Goal: Task Accomplishment & Management: Complete application form

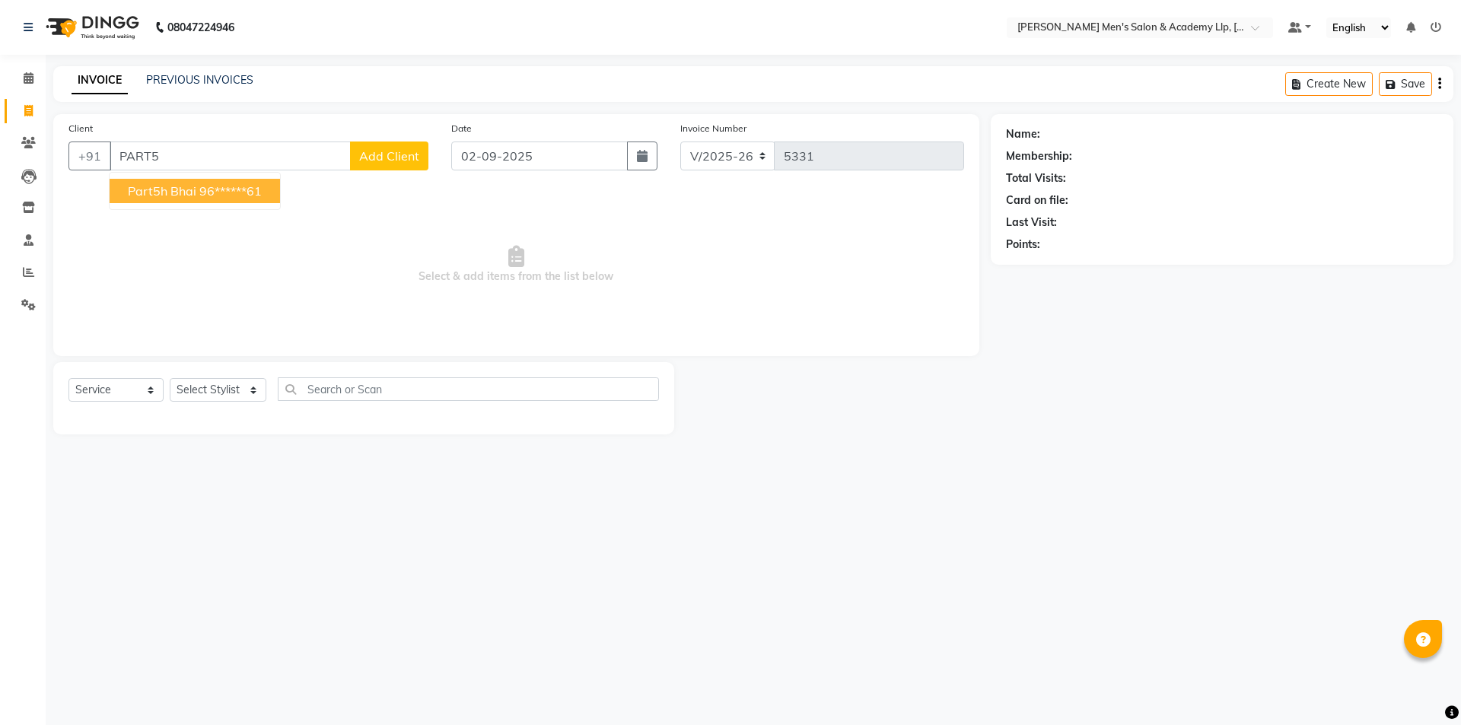
select select "8248"
select select "service"
click at [202, 211] on span "Select & add items from the list below" at bounding box center [515, 265] width 895 height 152
click at [185, 146] on input "PART5" at bounding box center [230, 156] width 241 height 29
click at [227, 199] on button "part5h bhai 96******61" at bounding box center [195, 191] width 170 height 24
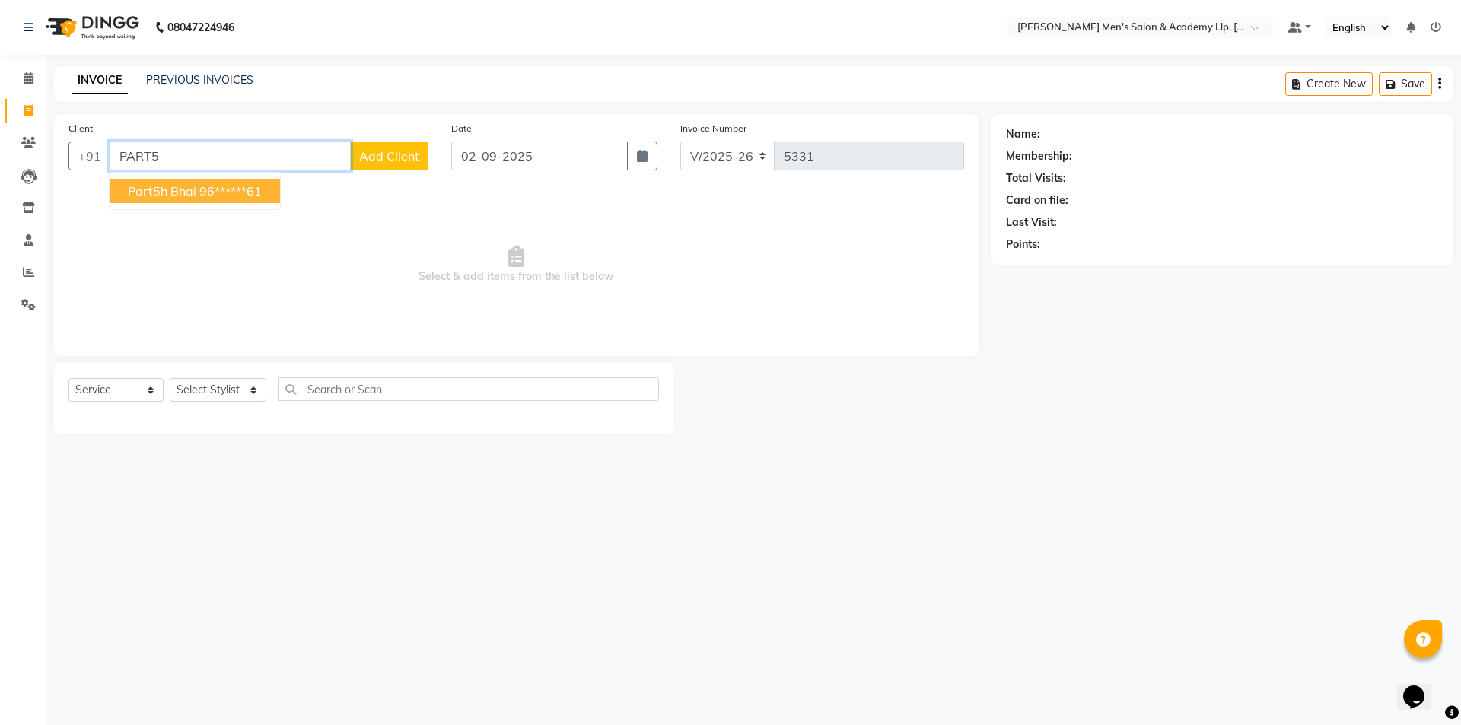
type input "96******61"
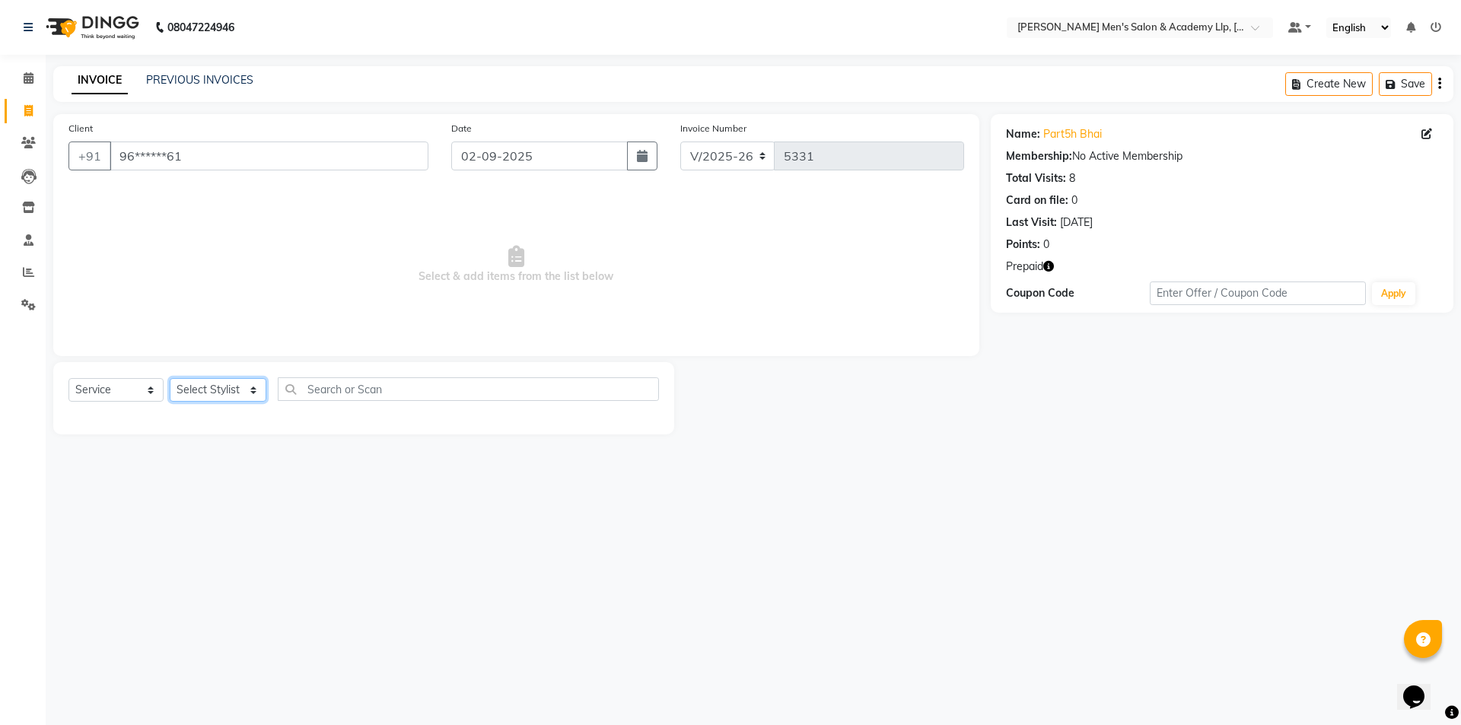
click at [215, 393] on select "Select Stylist ABHISHEK SEN AKKI SEN [PERSON_NAME] [PERSON_NAME] [PERSON_NAME] …" at bounding box center [218, 390] width 97 height 24
select select "78793"
click at [170, 378] on select "Select Stylist ABHISHEK SEN AKKI SEN [PERSON_NAME] [PERSON_NAME] [PERSON_NAME] …" at bounding box center [218, 390] width 97 height 24
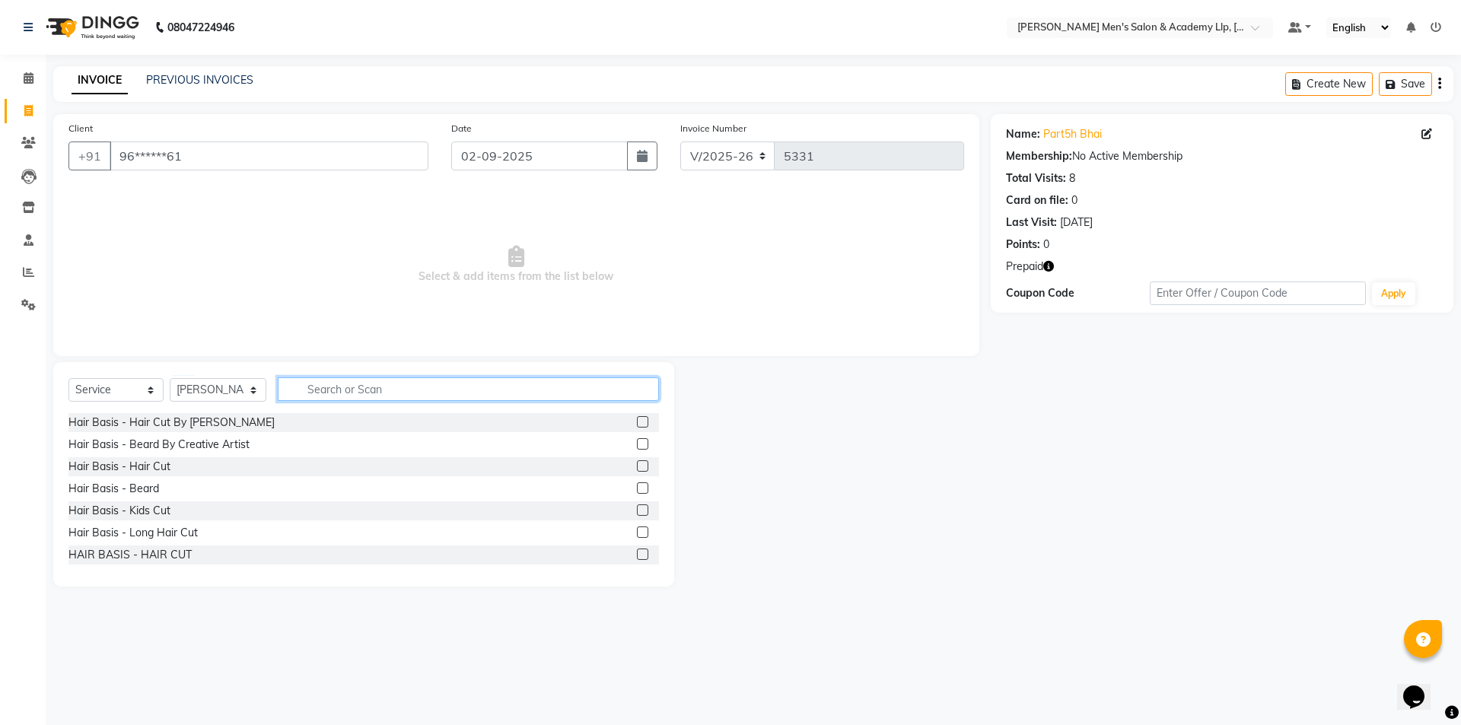
click at [369, 392] on input "text" at bounding box center [468, 389] width 381 height 24
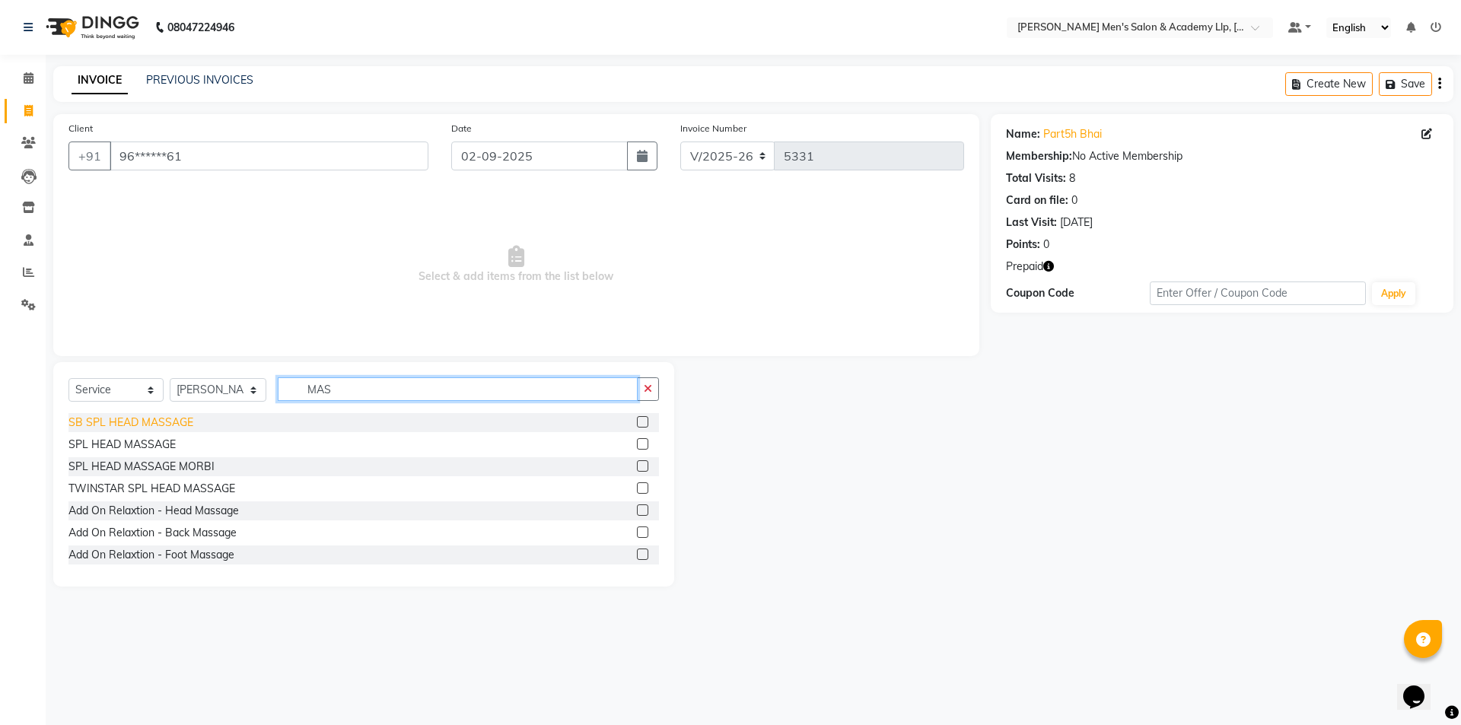
type input "MAS"
click at [126, 426] on div "SB SPL HEAD MASSAGE" at bounding box center [130, 423] width 125 height 16
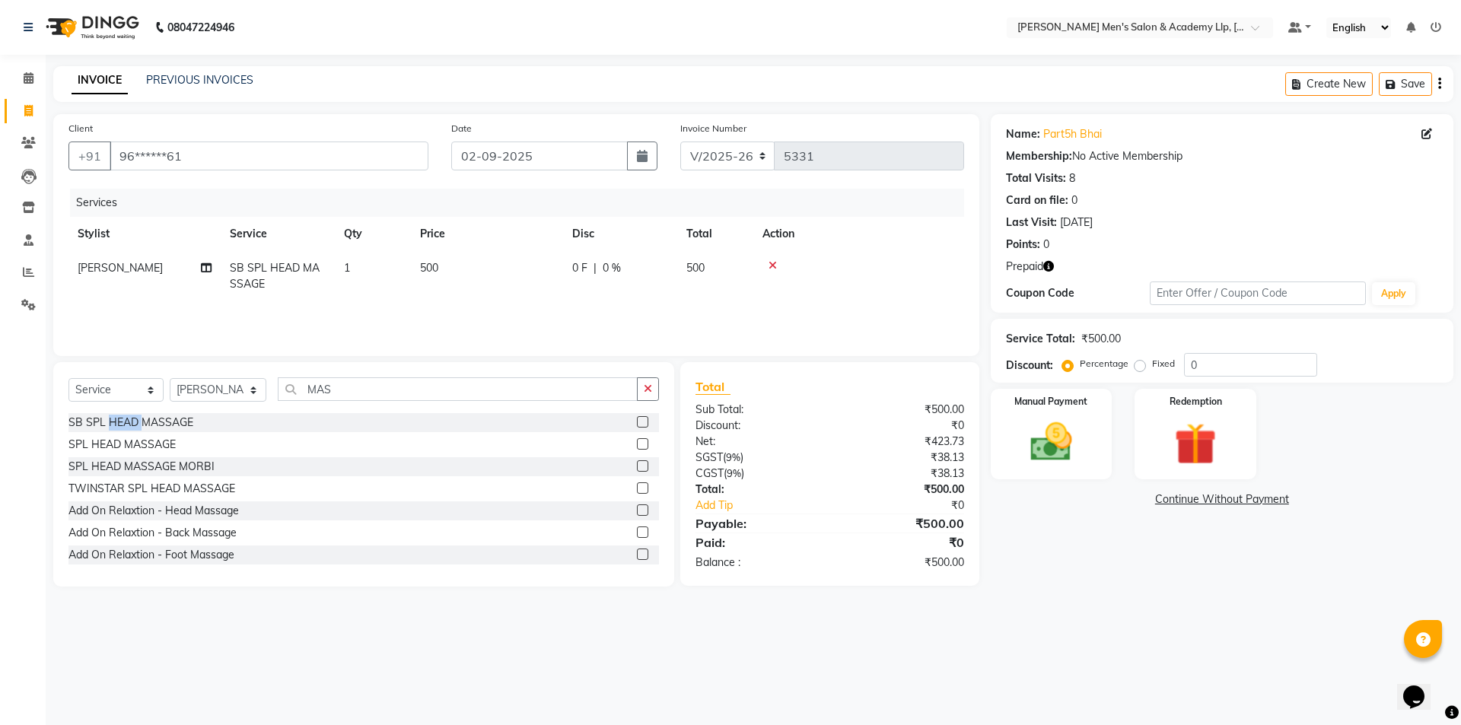
click at [128, 426] on div "SB SPL HEAD MASSAGE" at bounding box center [130, 423] width 125 height 16
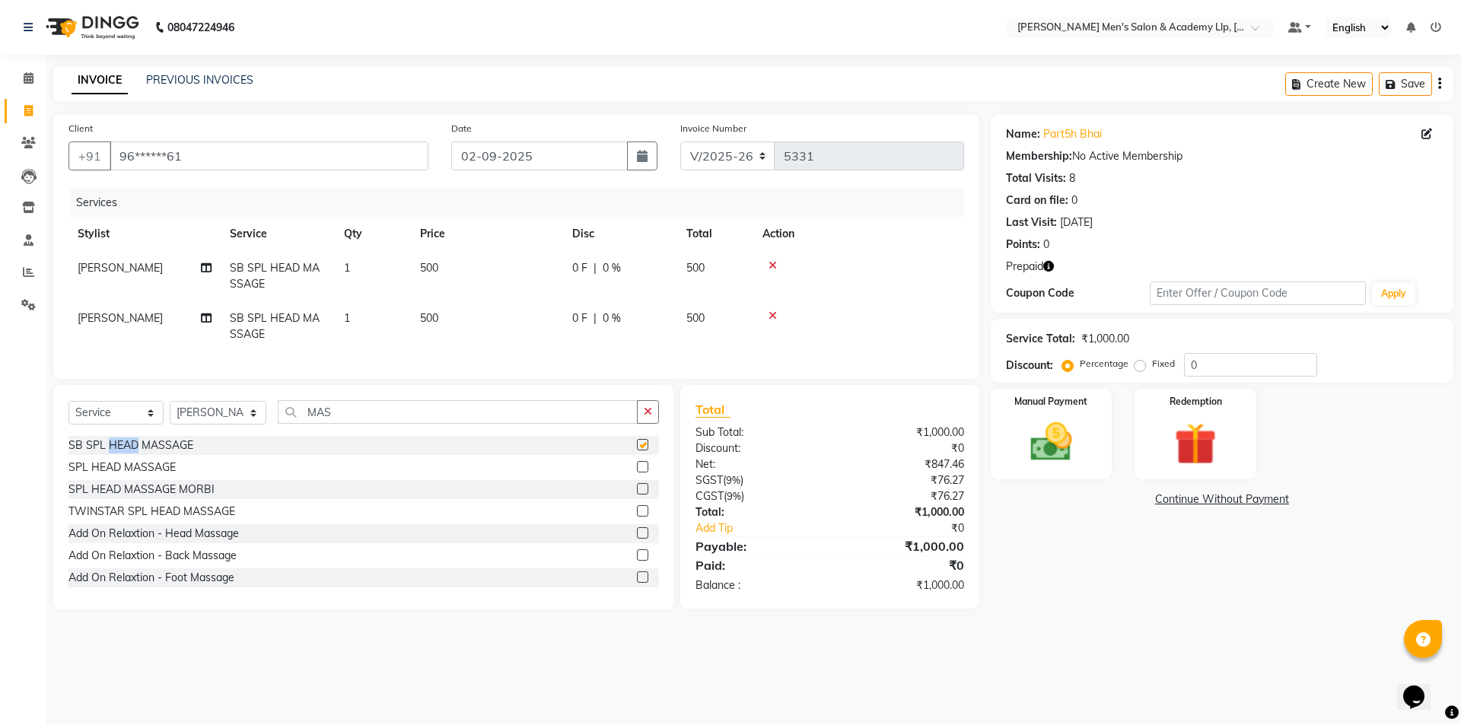
checkbox input "false"
click at [126, 318] on span "[PERSON_NAME]" at bounding box center [120, 318] width 85 height 14
select select "78793"
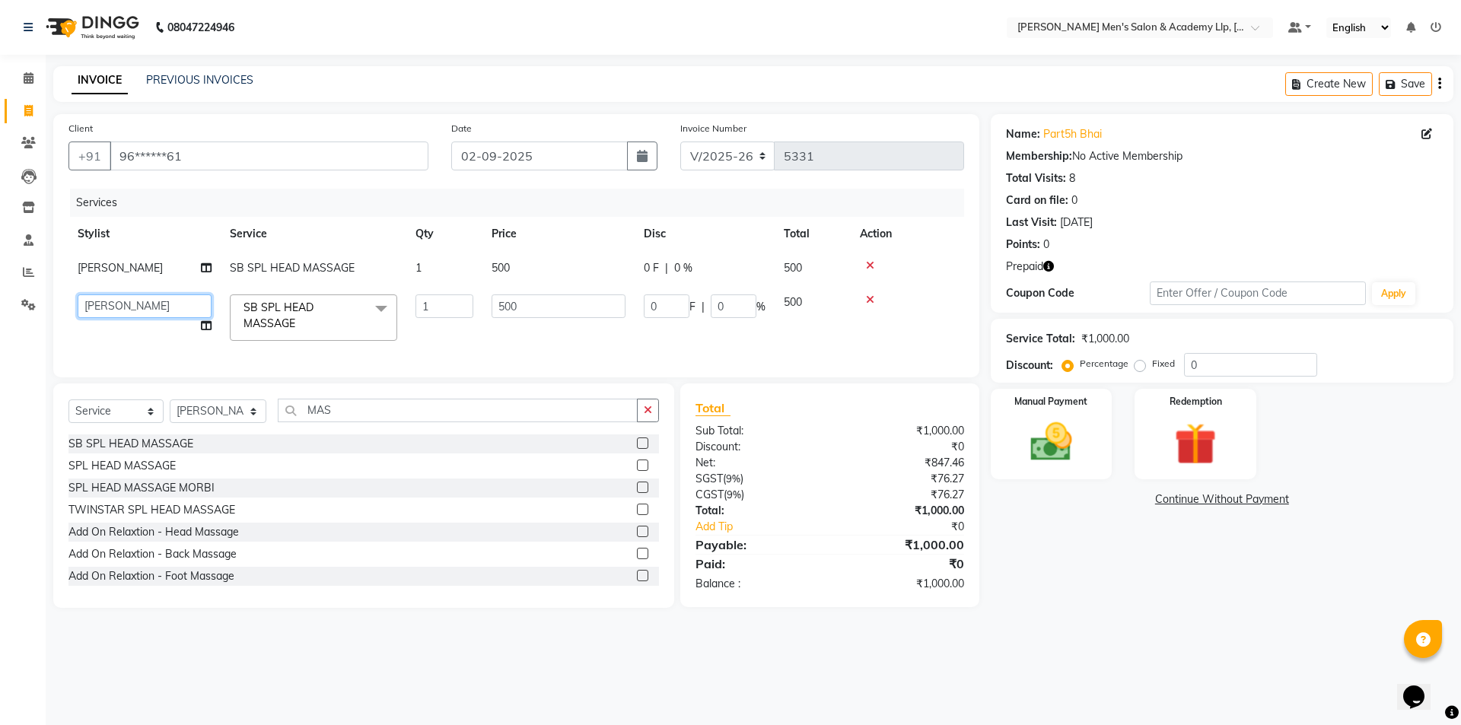
click at [127, 316] on select "ABHISHEK SEN AKKI SEN [PERSON_NAME] [PERSON_NAME] [PERSON_NAME] [PERSON_NAME] […" at bounding box center [145, 306] width 134 height 24
select select "78795"
click at [1050, 265] on icon "button" at bounding box center [1048, 266] width 11 height 11
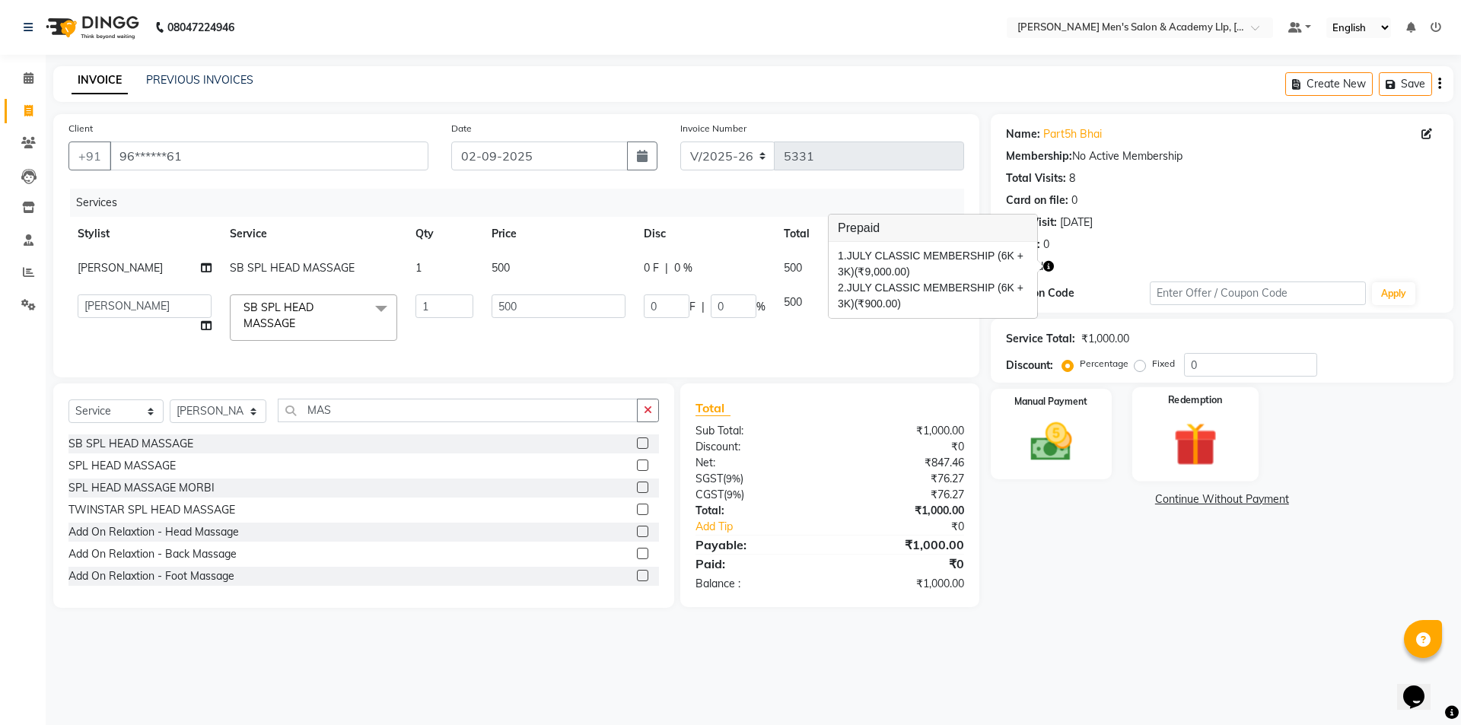
click at [1208, 433] on img at bounding box center [1194, 444] width 71 height 54
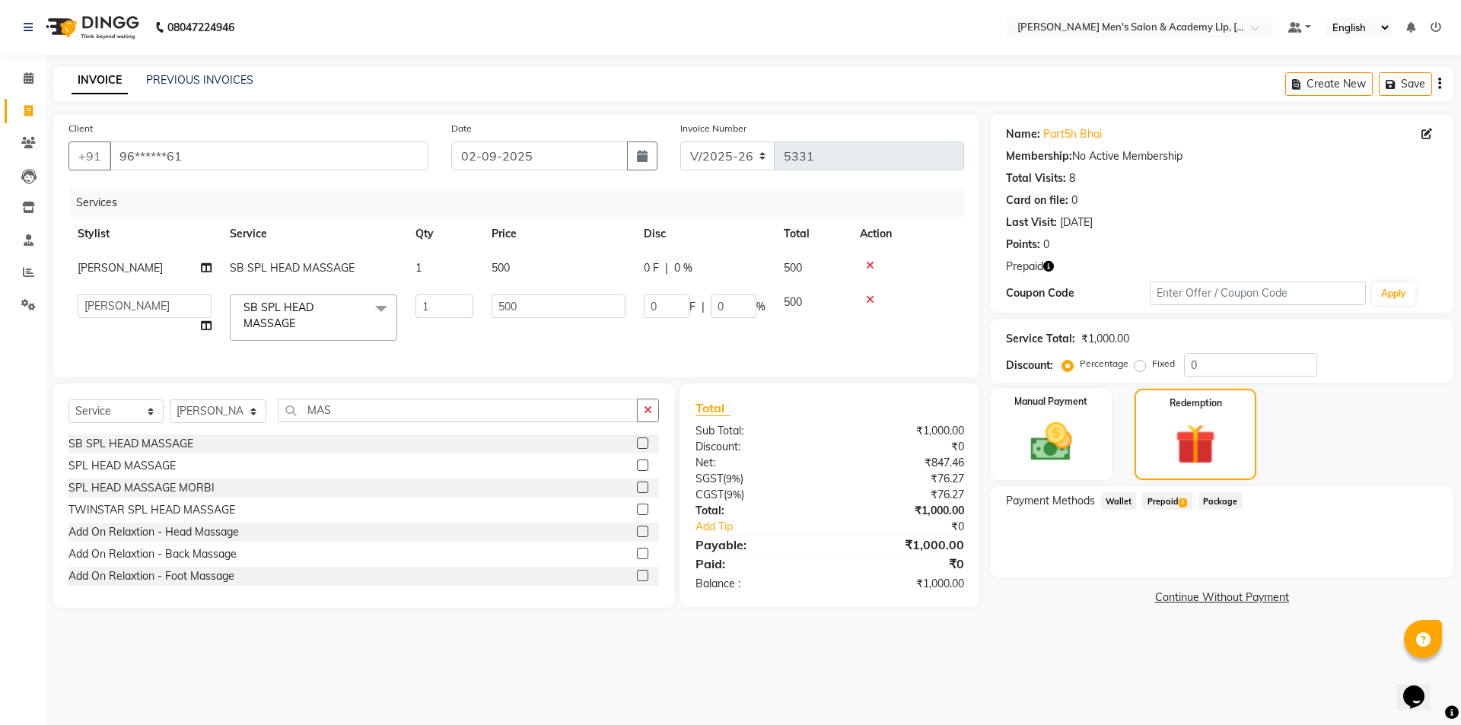
click at [1176, 510] on span "Prepaid 2" at bounding box center [1166, 500] width 49 height 17
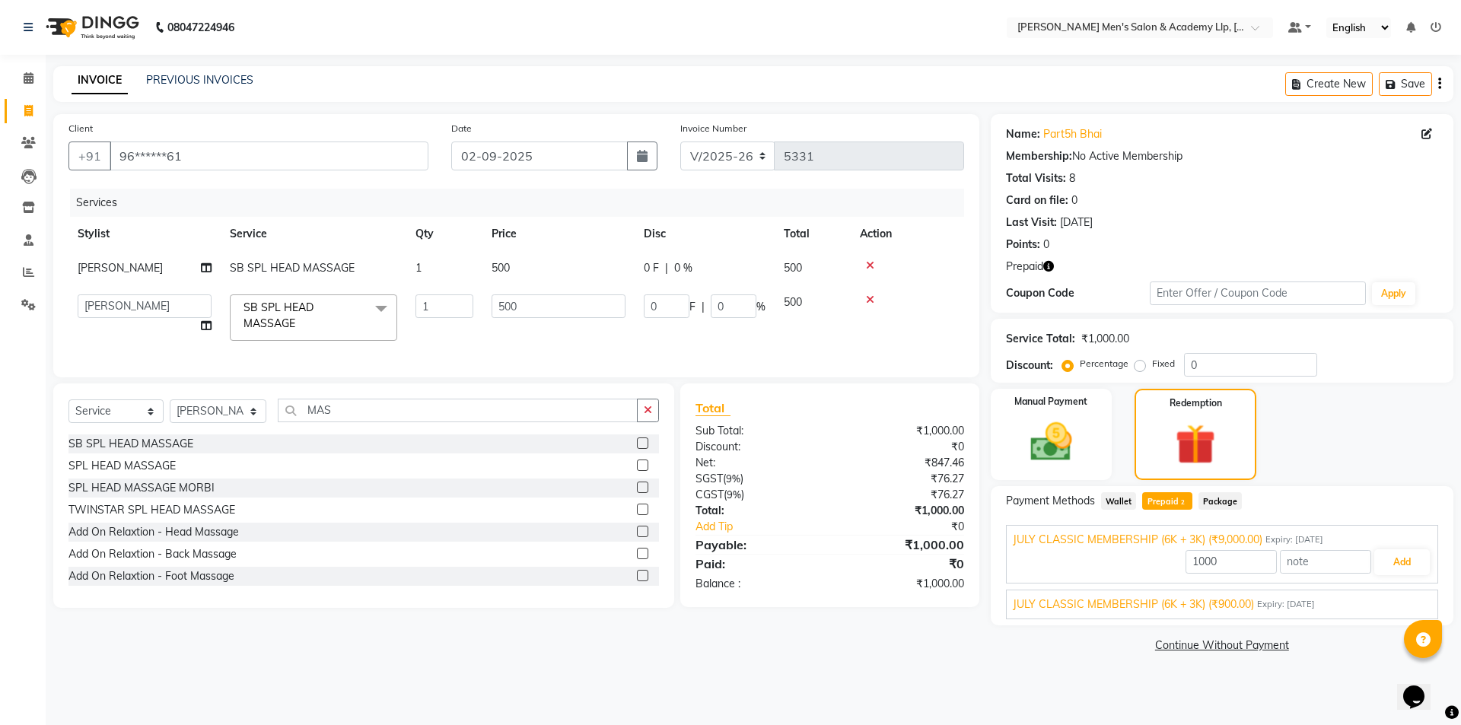
click at [1210, 603] on span "JULY CLASSIC MEMBERSHIP (6K + 3K) (₹900.00)" at bounding box center [1133, 604] width 241 height 16
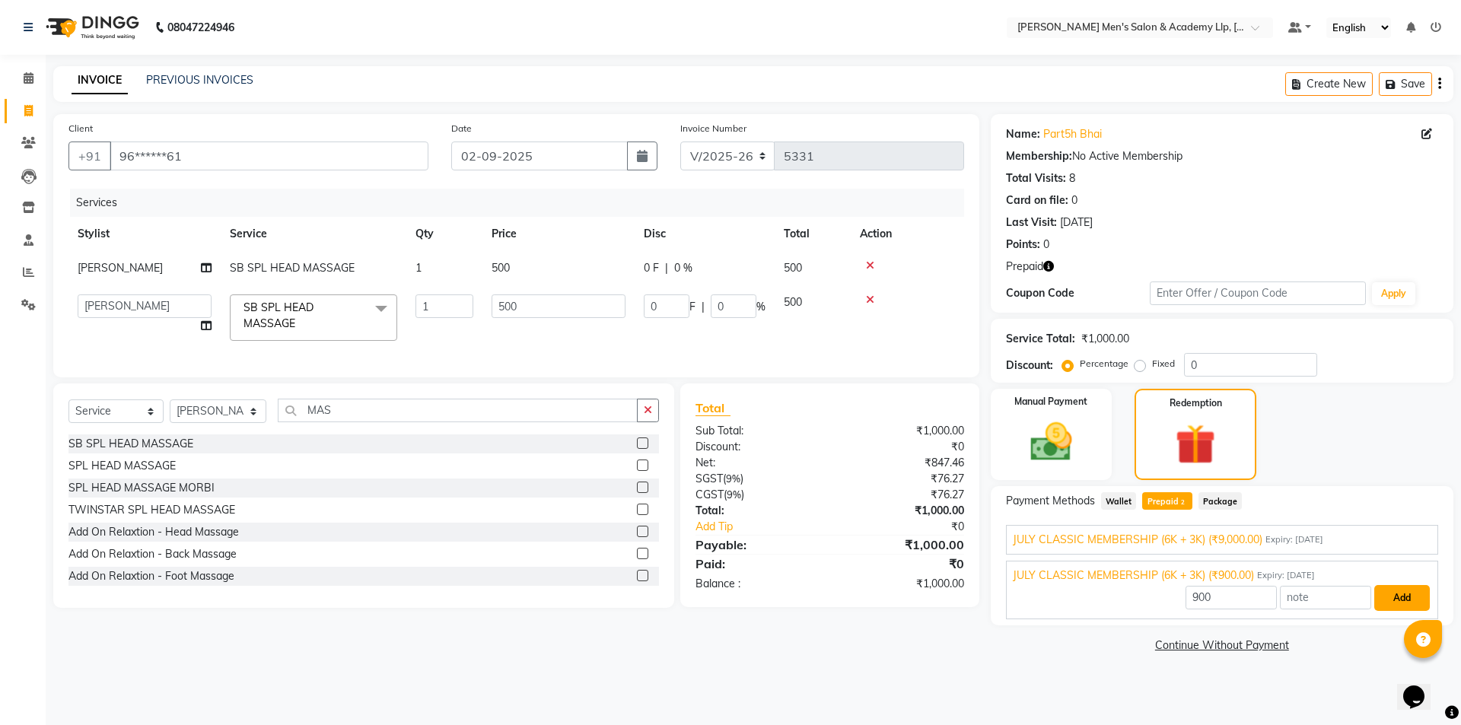
click at [1391, 598] on button "Add" at bounding box center [1402, 598] width 56 height 26
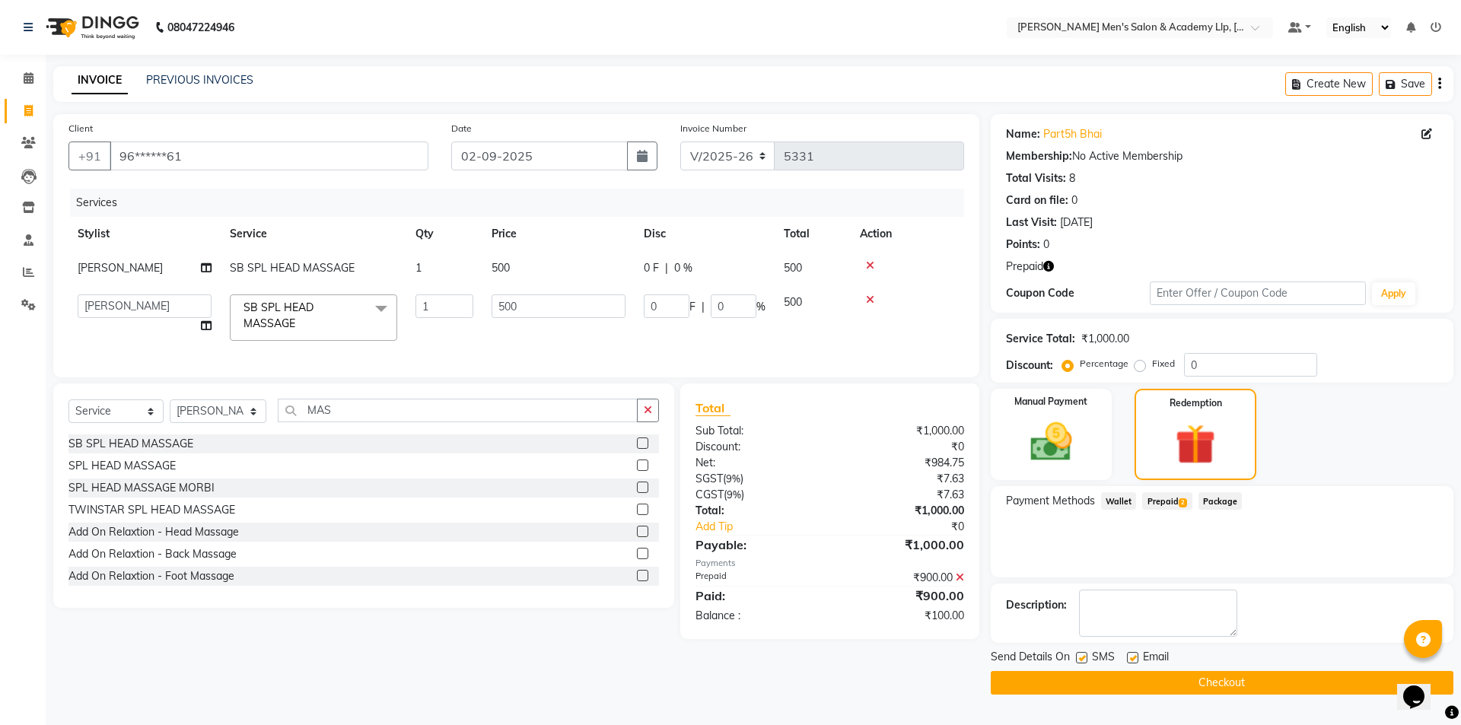
click at [1158, 498] on span "Prepaid 2" at bounding box center [1166, 500] width 49 height 17
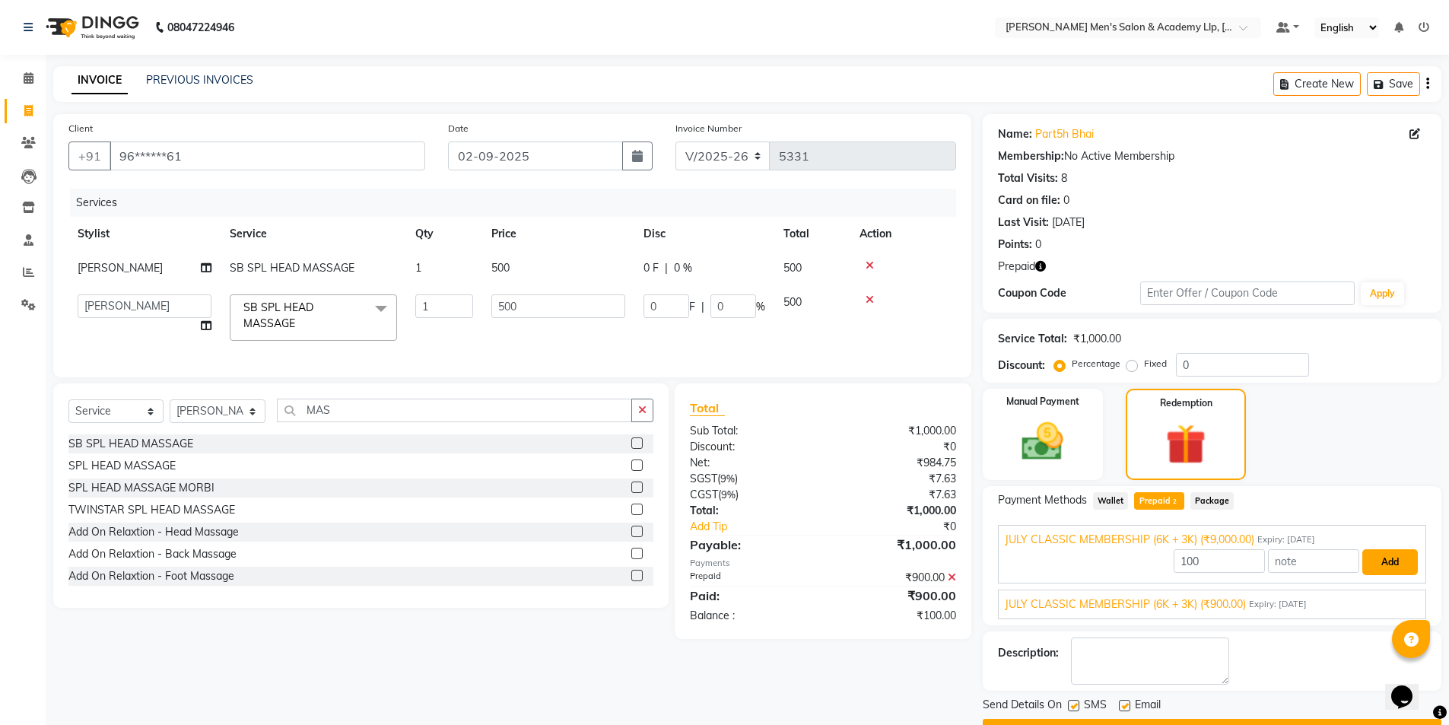
click at [1397, 570] on button "Add" at bounding box center [1391, 562] width 56 height 26
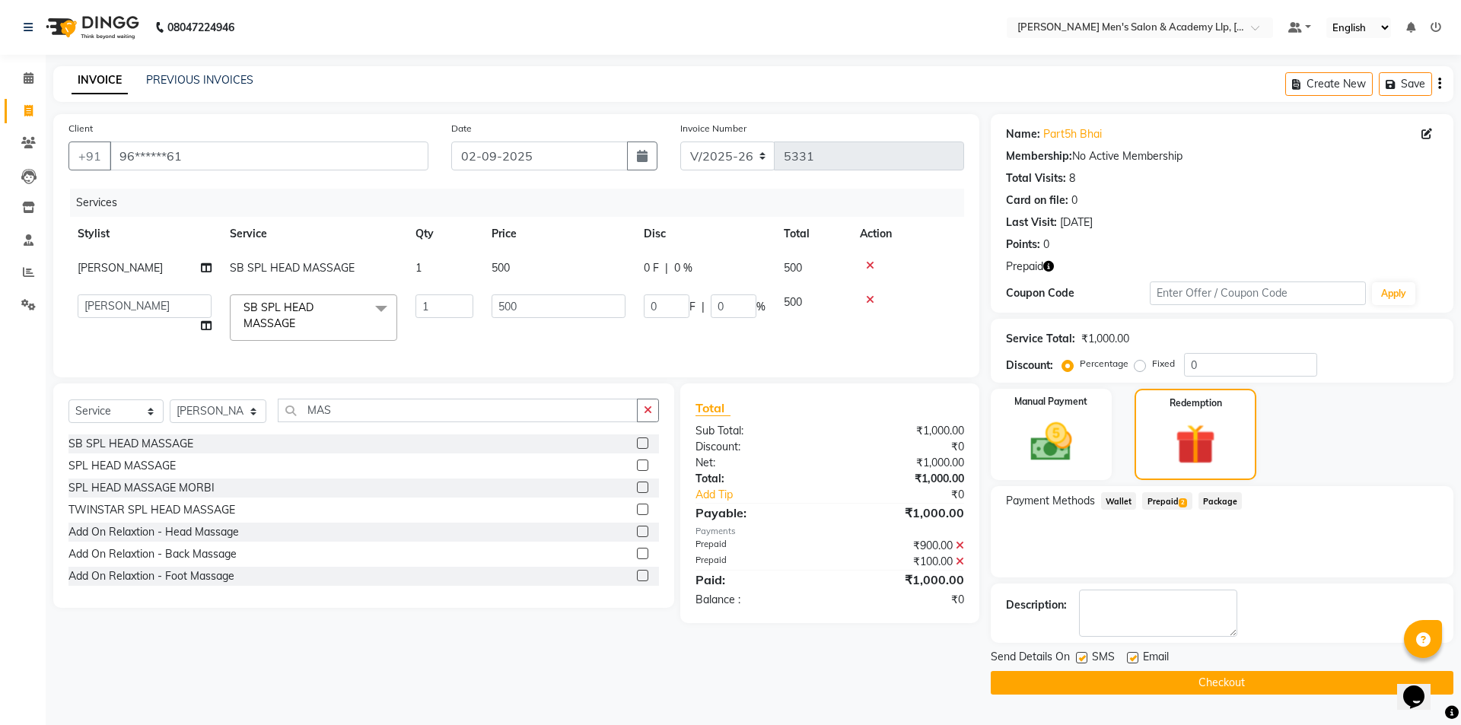
click at [1134, 651] on div "Email" at bounding box center [1154, 658] width 54 height 19
click at [1134, 654] on label at bounding box center [1132, 657] width 11 height 11
click at [1134, 654] on input "checkbox" at bounding box center [1132, 659] width 10 height 10
checkbox input "false"
click at [1133, 683] on button "Checkout" at bounding box center [1222, 683] width 463 height 24
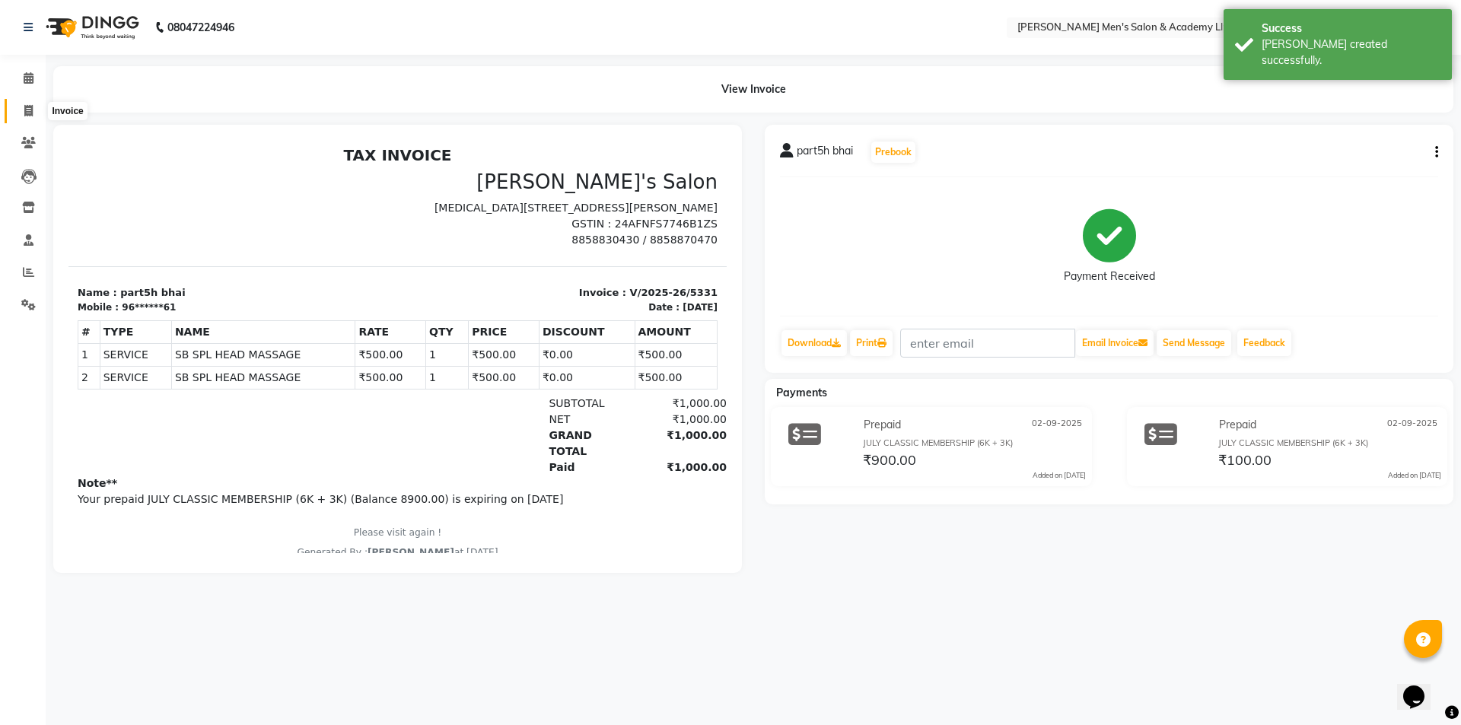
click at [21, 115] on span at bounding box center [28, 111] width 27 height 17
select select "service"
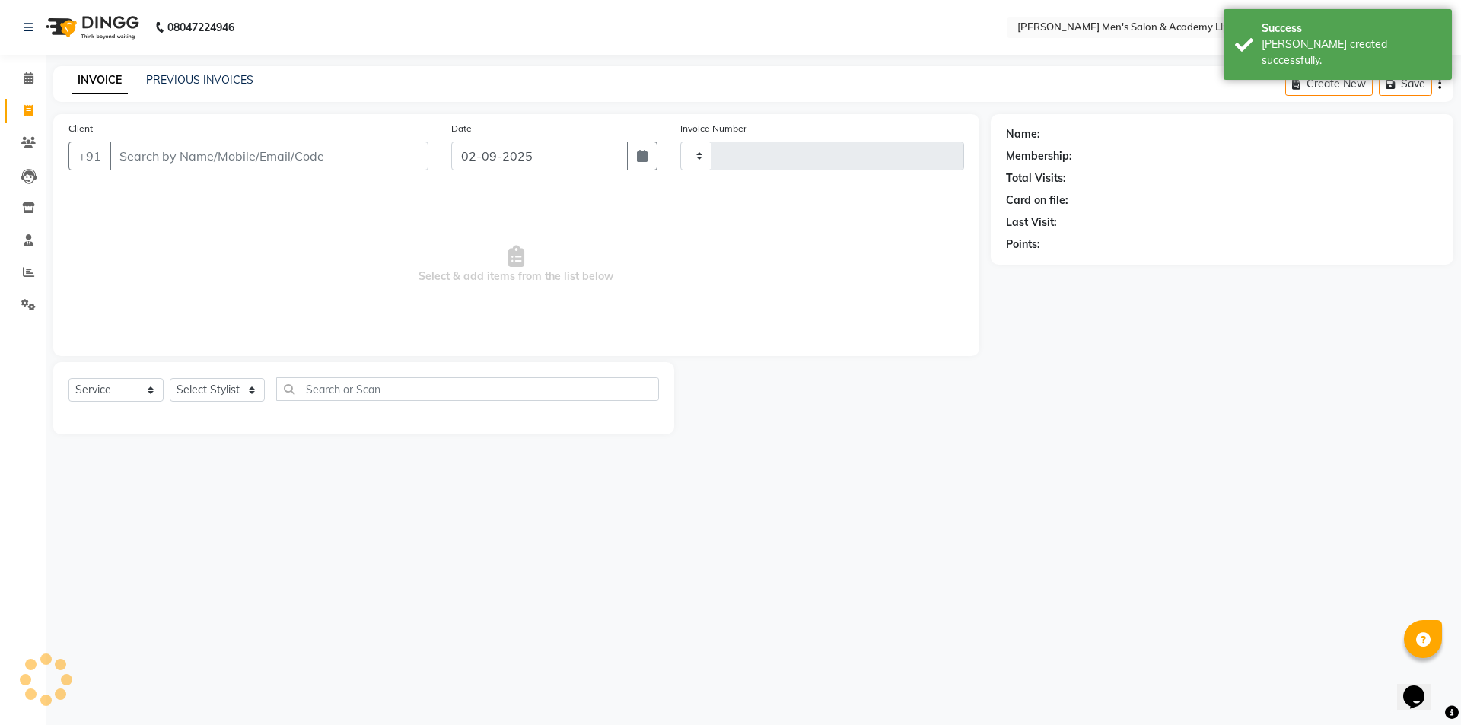
type input "5332"
select select "8248"
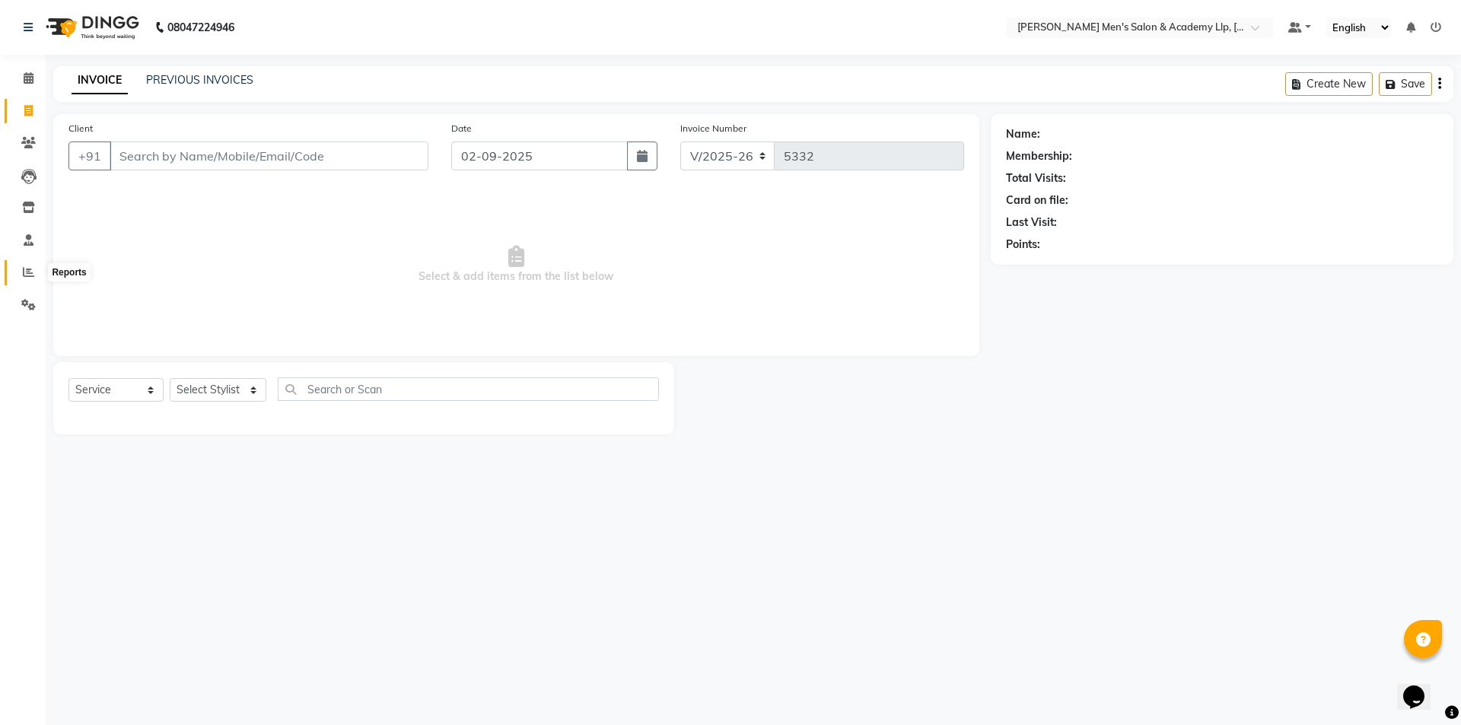
click at [27, 274] on icon at bounding box center [28, 271] width 11 height 11
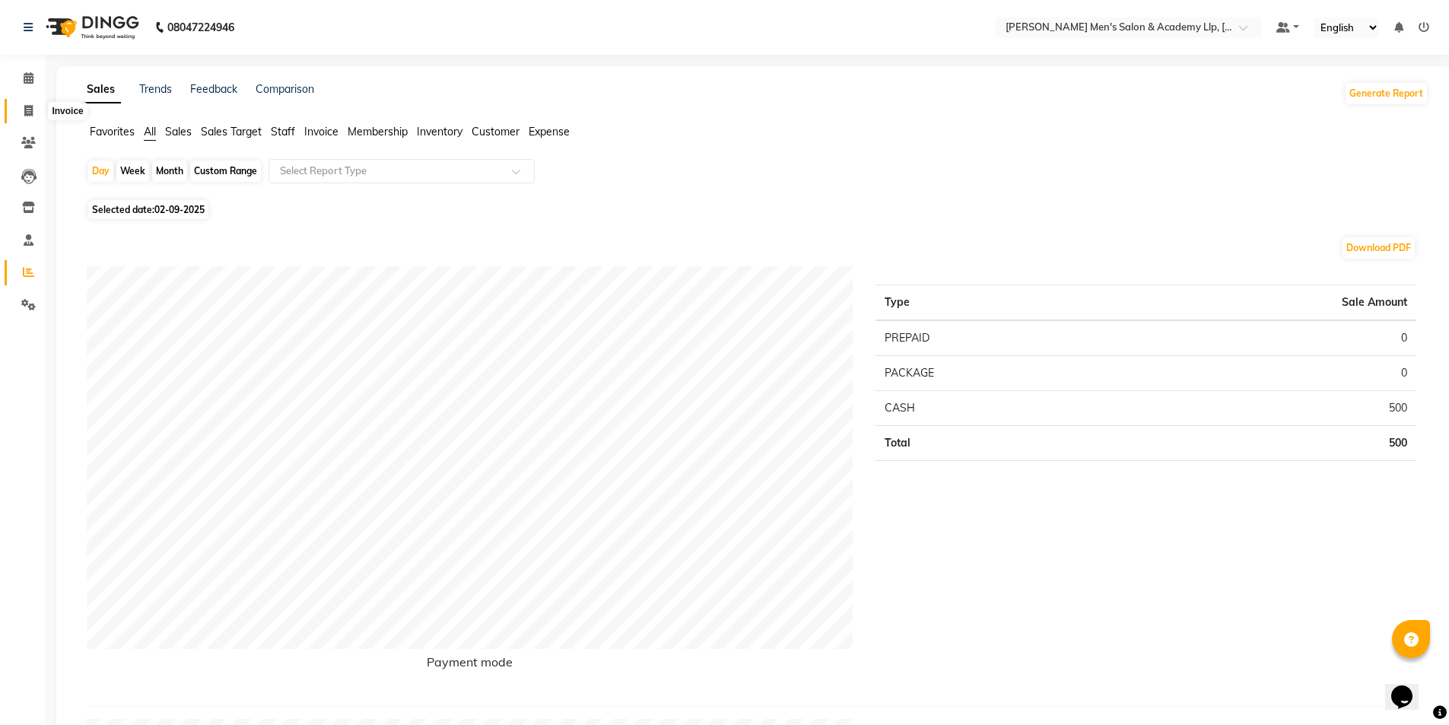
click at [36, 114] on span at bounding box center [28, 111] width 27 height 17
select select "service"
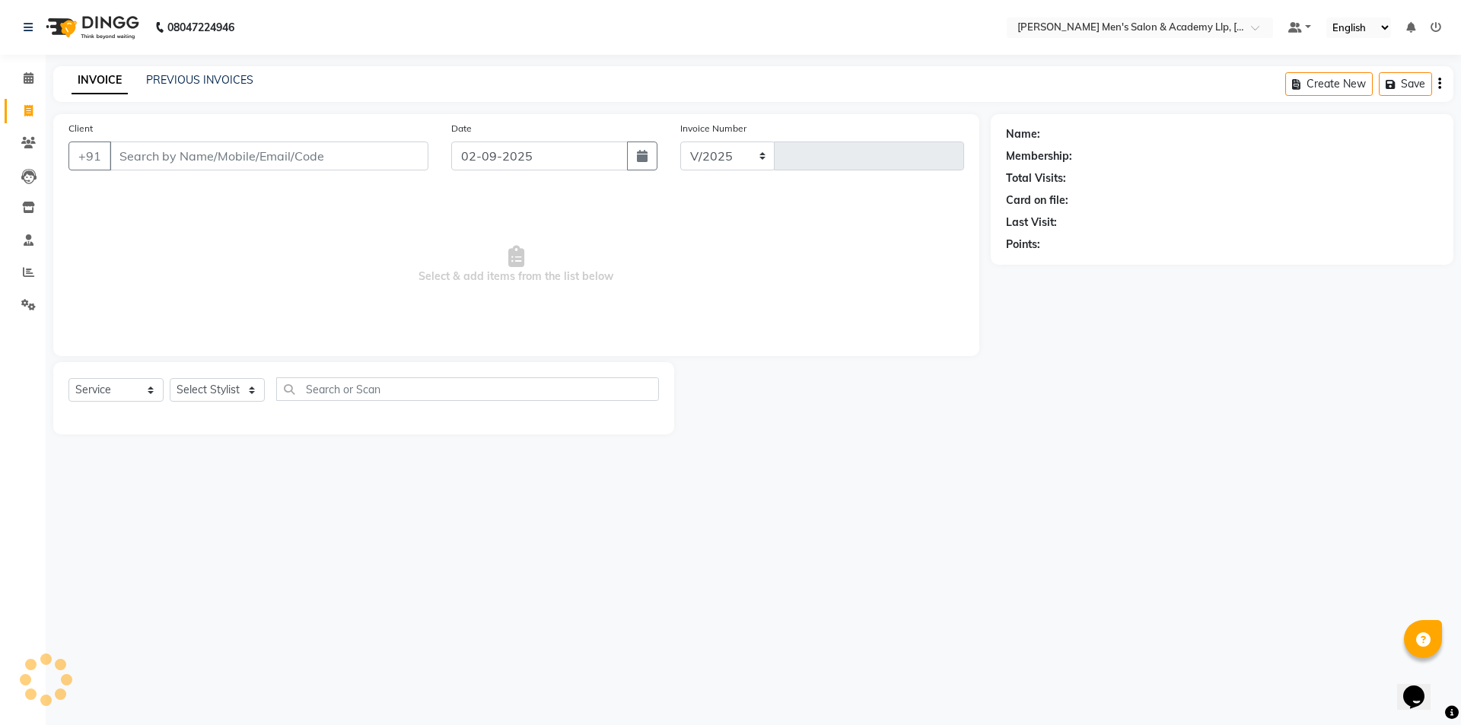
select select "8248"
type input "5332"
click at [140, 159] on input "Client" at bounding box center [269, 156] width 319 height 29
click at [138, 160] on input "Client" at bounding box center [269, 156] width 319 height 29
click at [138, 161] on input "Client" at bounding box center [269, 156] width 319 height 29
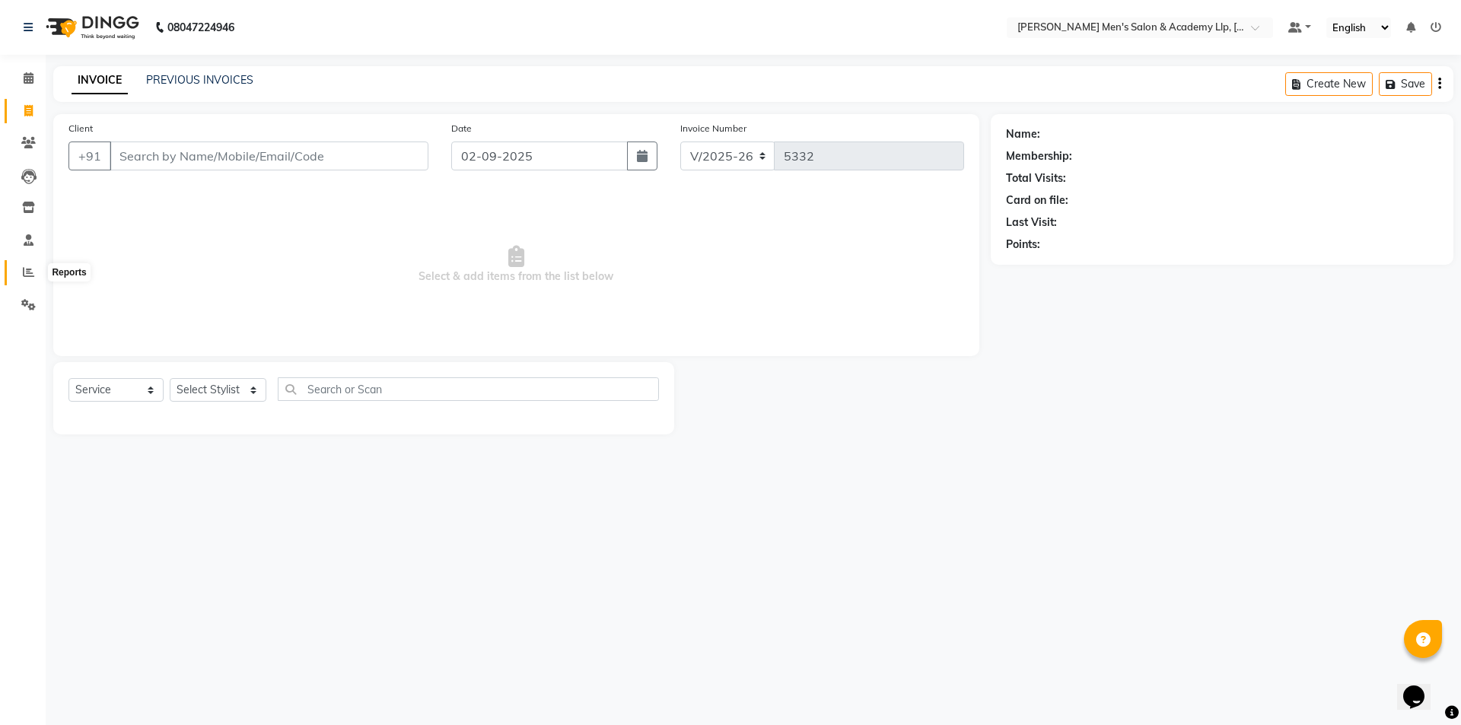
click at [27, 269] on icon at bounding box center [28, 271] width 11 height 11
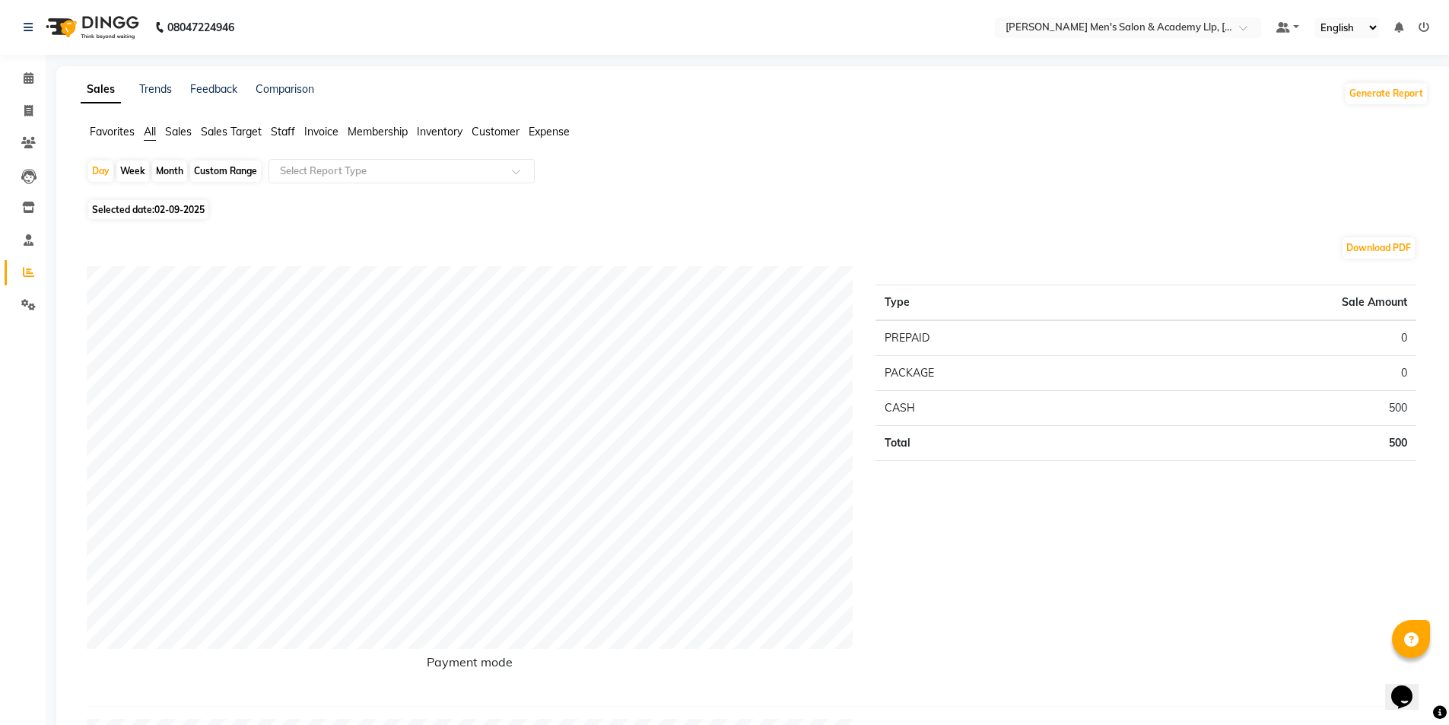
click at [138, 209] on span "Selected date: [DATE]" at bounding box center [148, 209] width 120 height 19
select select "9"
select select "2025"
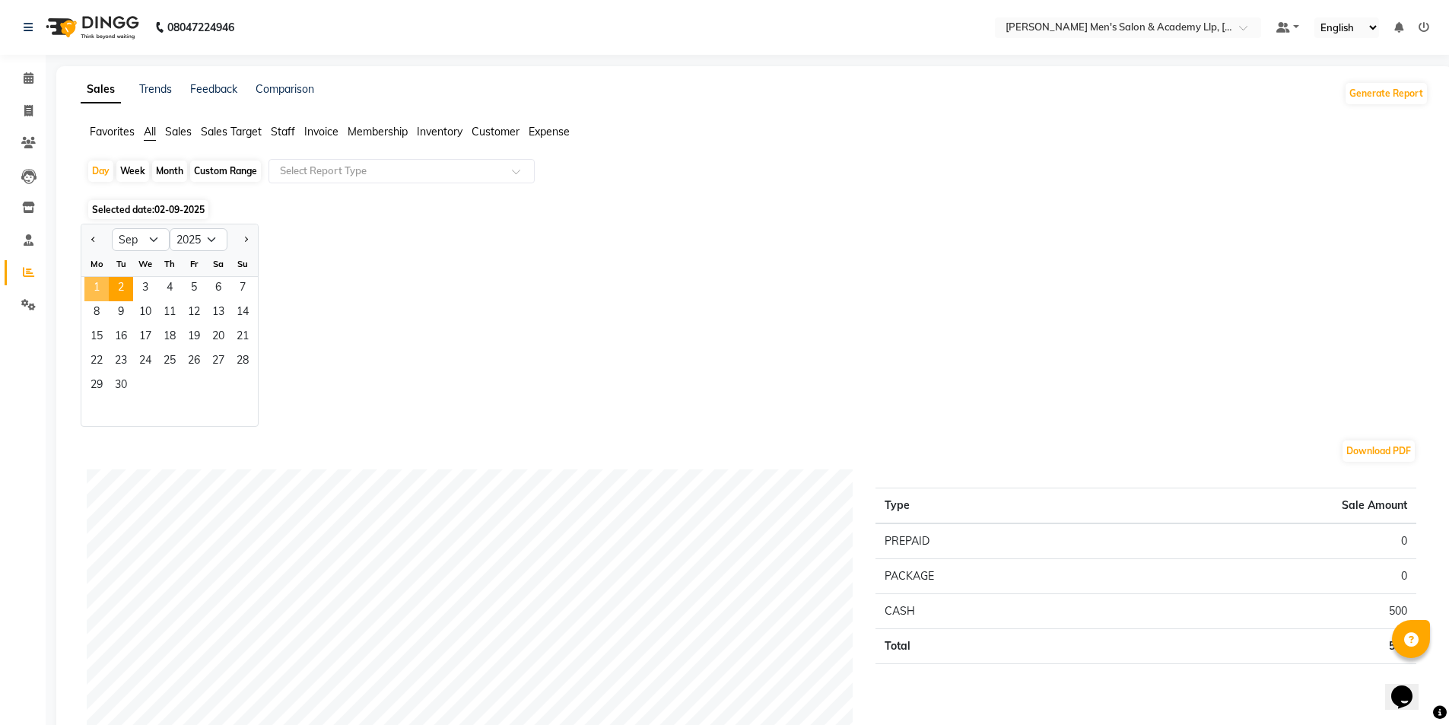
click at [103, 288] on span "1" at bounding box center [96, 289] width 24 height 24
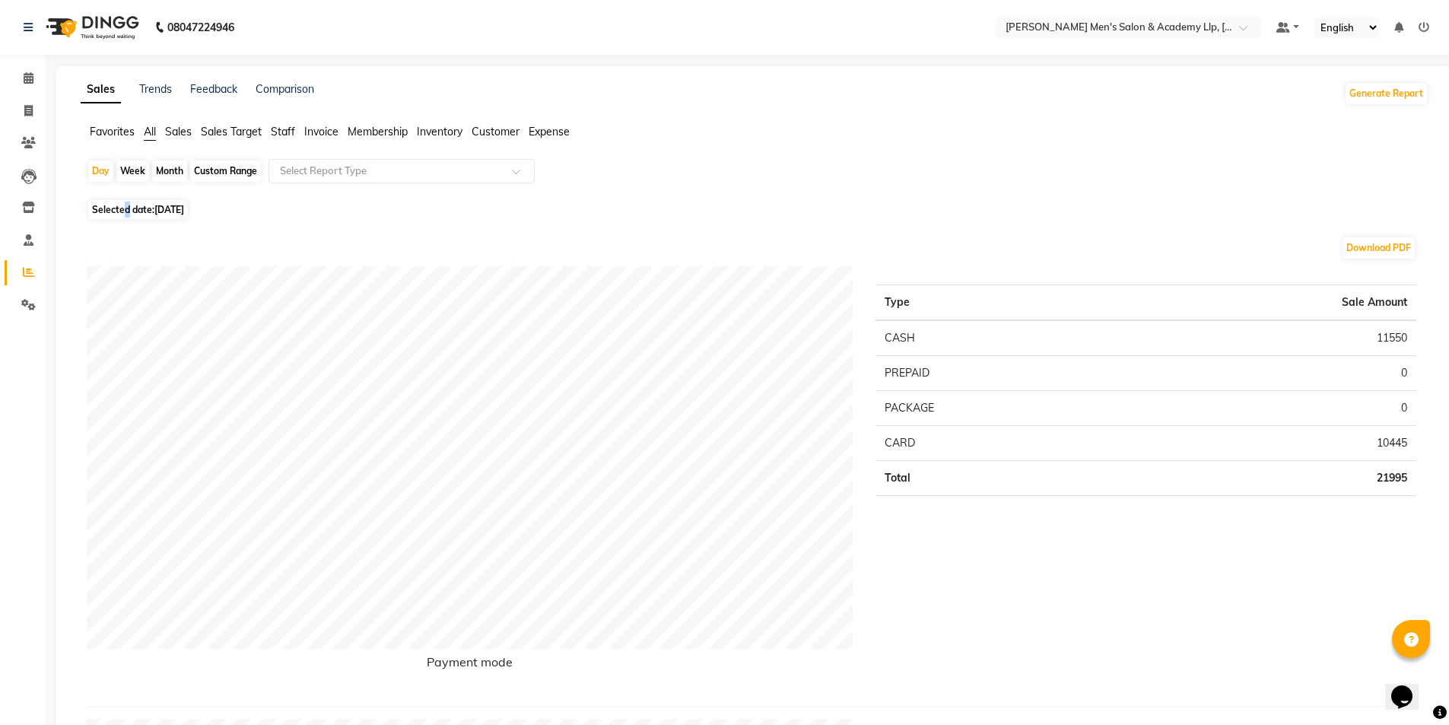
click at [126, 212] on span "Selected date: [DATE]" at bounding box center [138, 209] width 100 height 19
select select "9"
select select "2025"
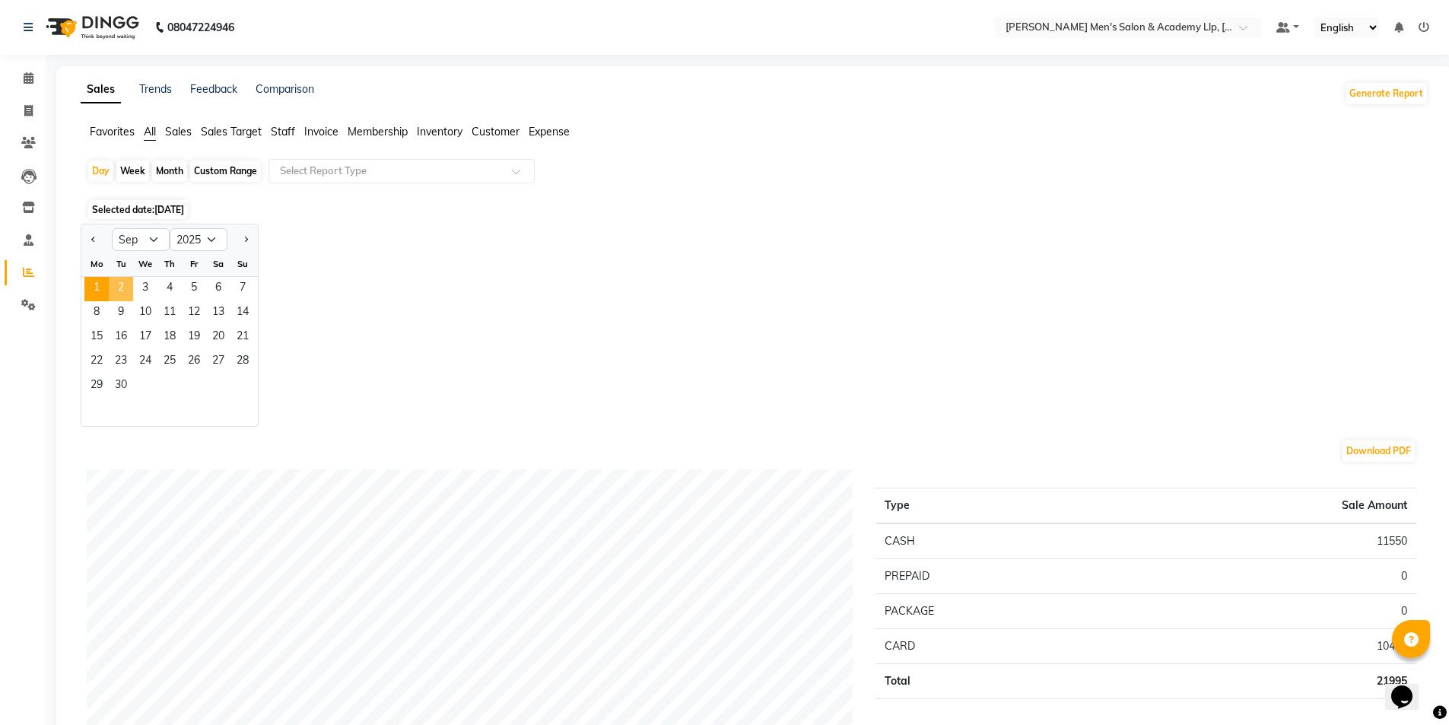
click at [129, 286] on span "2" at bounding box center [121, 289] width 24 height 24
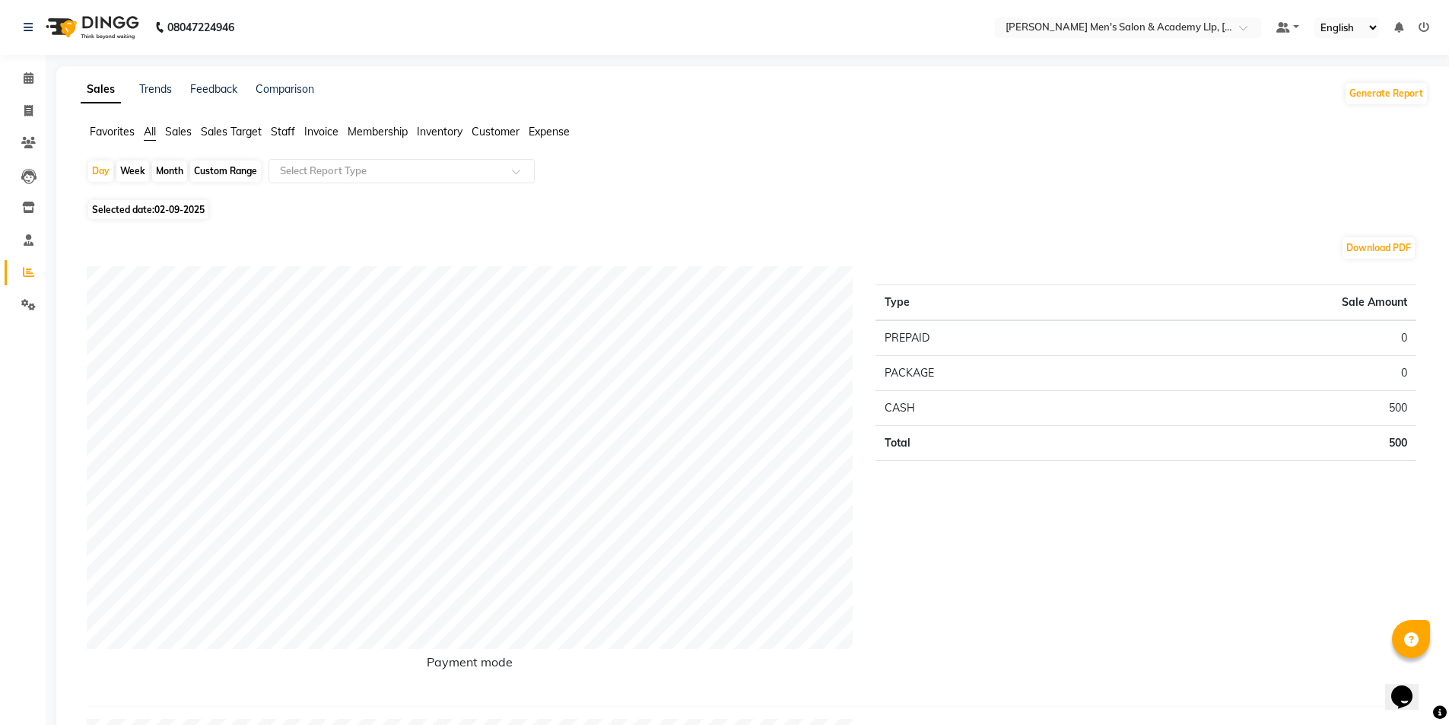
click at [233, 169] on div "Custom Range" at bounding box center [225, 171] width 71 height 21
select select "9"
select select "2025"
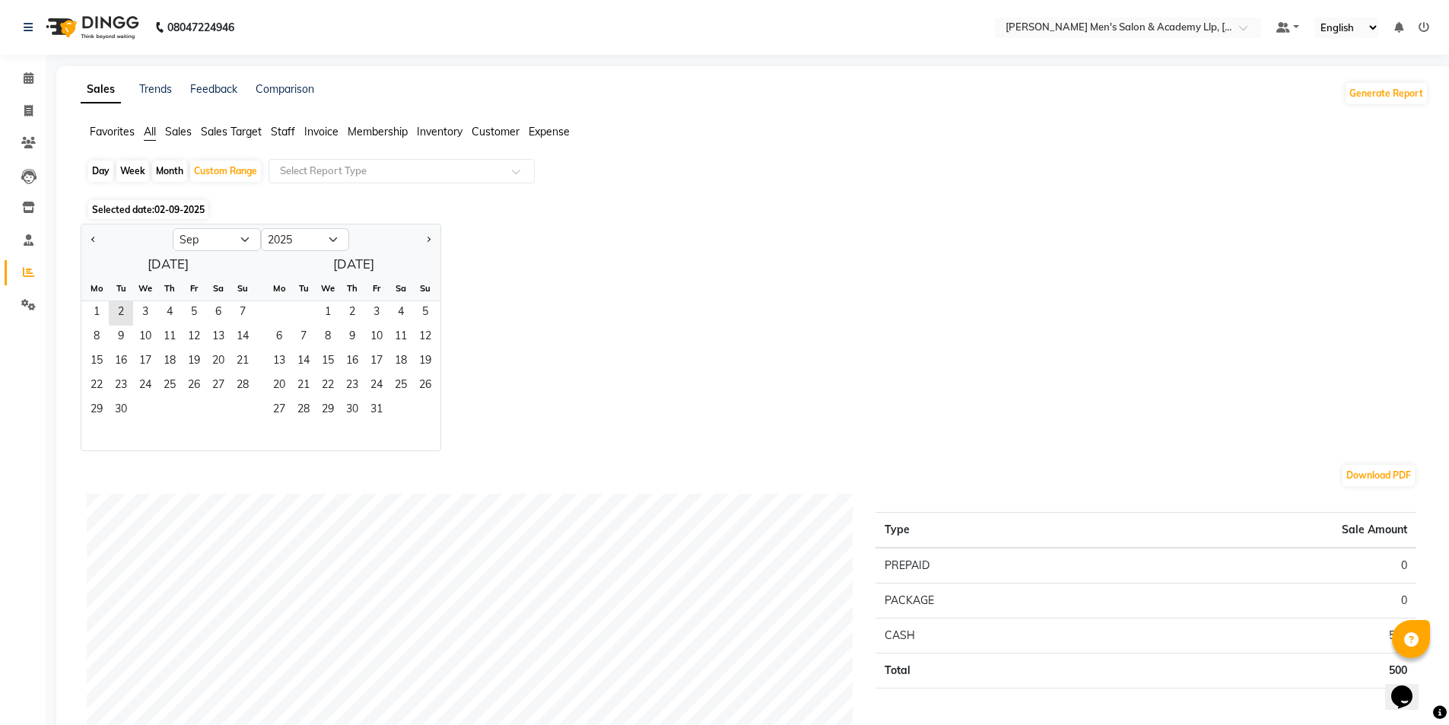
drag, startPoint x: 513, startPoint y: 234, endPoint x: 336, endPoint y: 234, distance: 176.5
click at [512, 234] on div "Jan Feb Mar Apr May Jun [DATE] Aug Sep Oct Nov [DATE] 2016 2017 2018 2019 2020 …" at bounding box center [755, 337] width 1348 height 227
click at [308, 168] on input "text" at bounding box center [386, 171] width 219 height 15
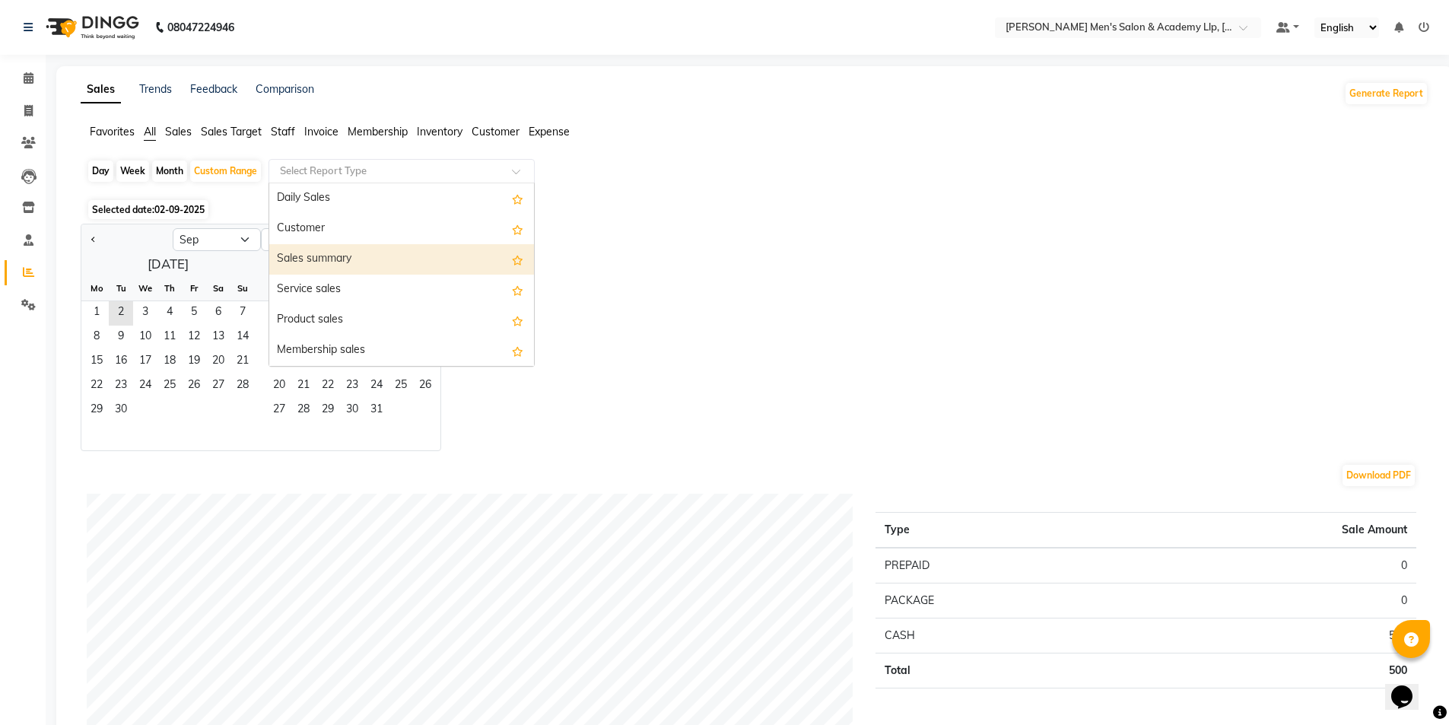
click at [296, 255] on div "Sales summary" at bounding box center [401, 259] width 265 height 30
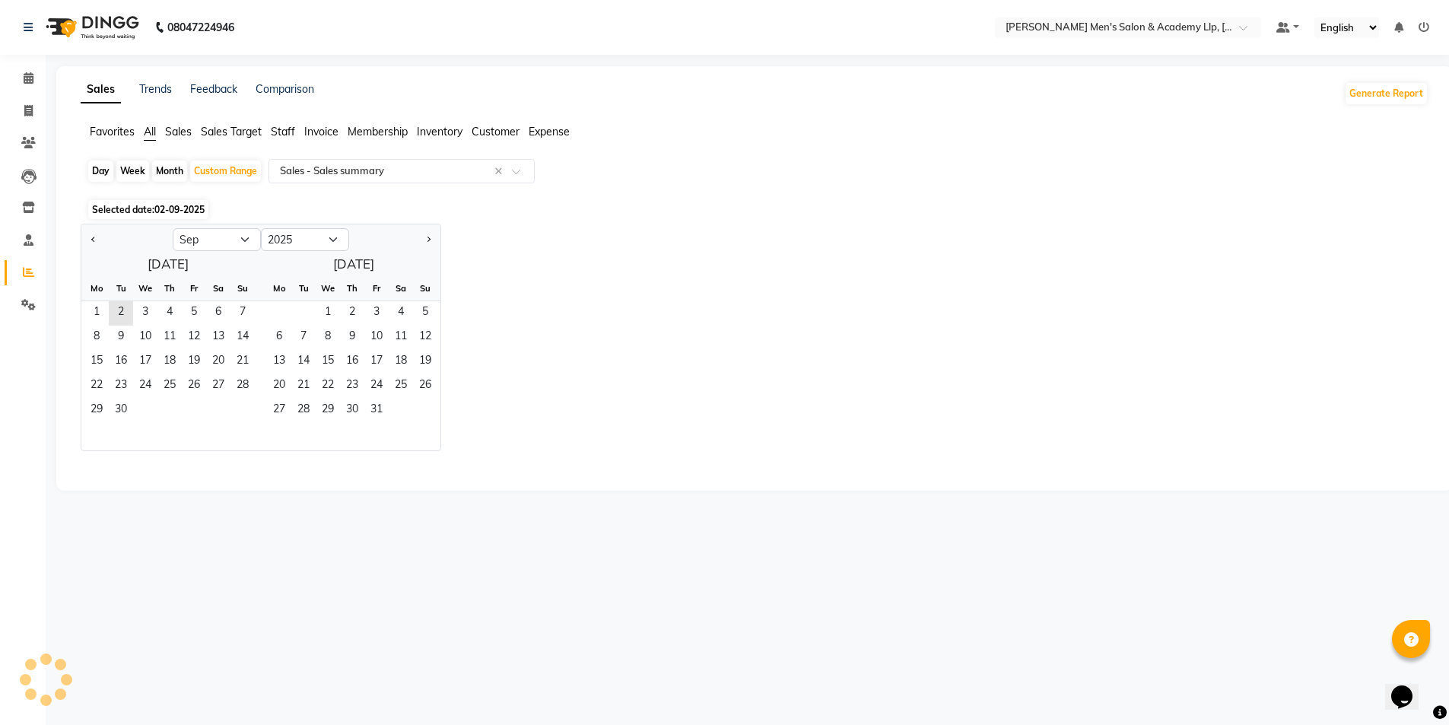
click at [296, 255] on div "[DATE] Mo Tu We Th Fr Sa Su 1 2 3 4 5 6 7 8 9 10 11 12 13 14 15 16 17 18 19 20 …" at bounding box center [260, 351] width 359 height 199
select select "full_report"
select select "csv"
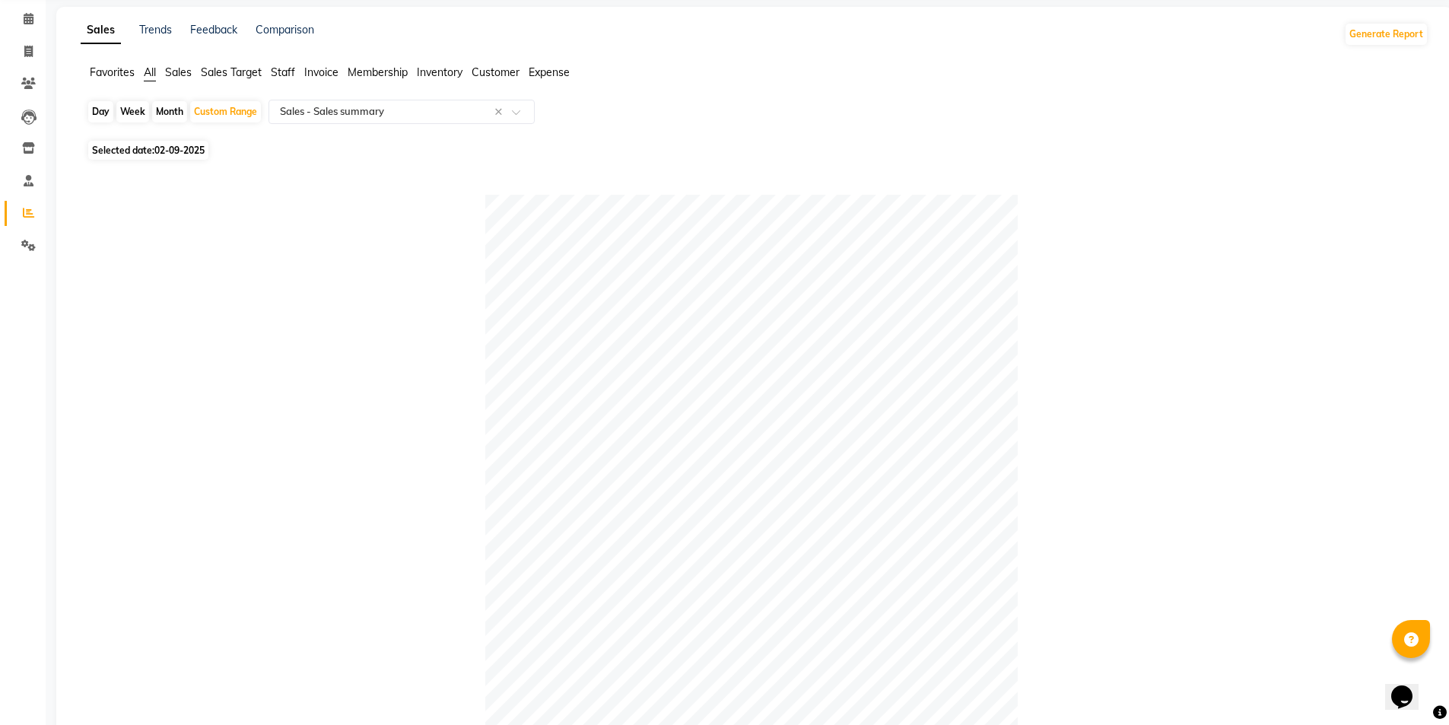
scroll to position [76, 0]
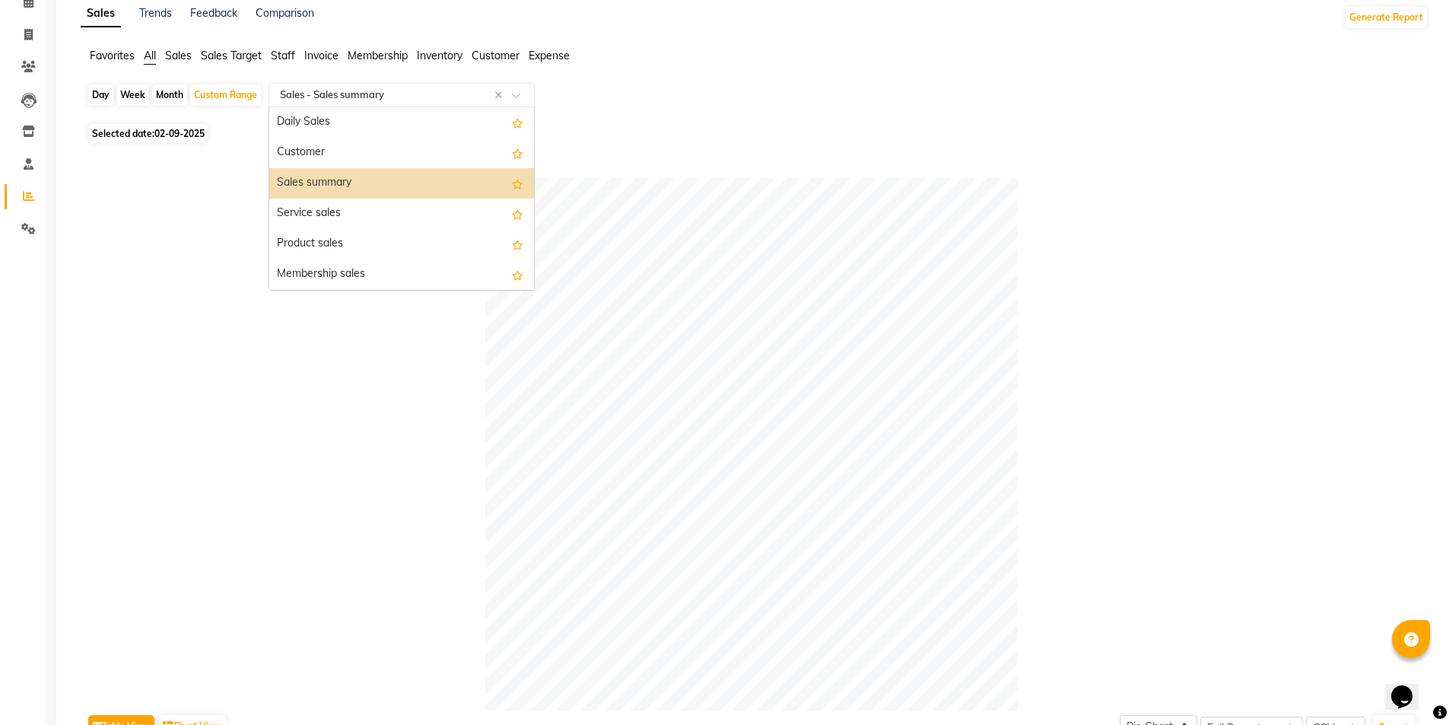
click at [353, 93] on input "text" at bounding box center [386, 94] width 219 height 15
click at [331, 208] on div "Service sales" at bounding box center [401, 214] width 265 height 30
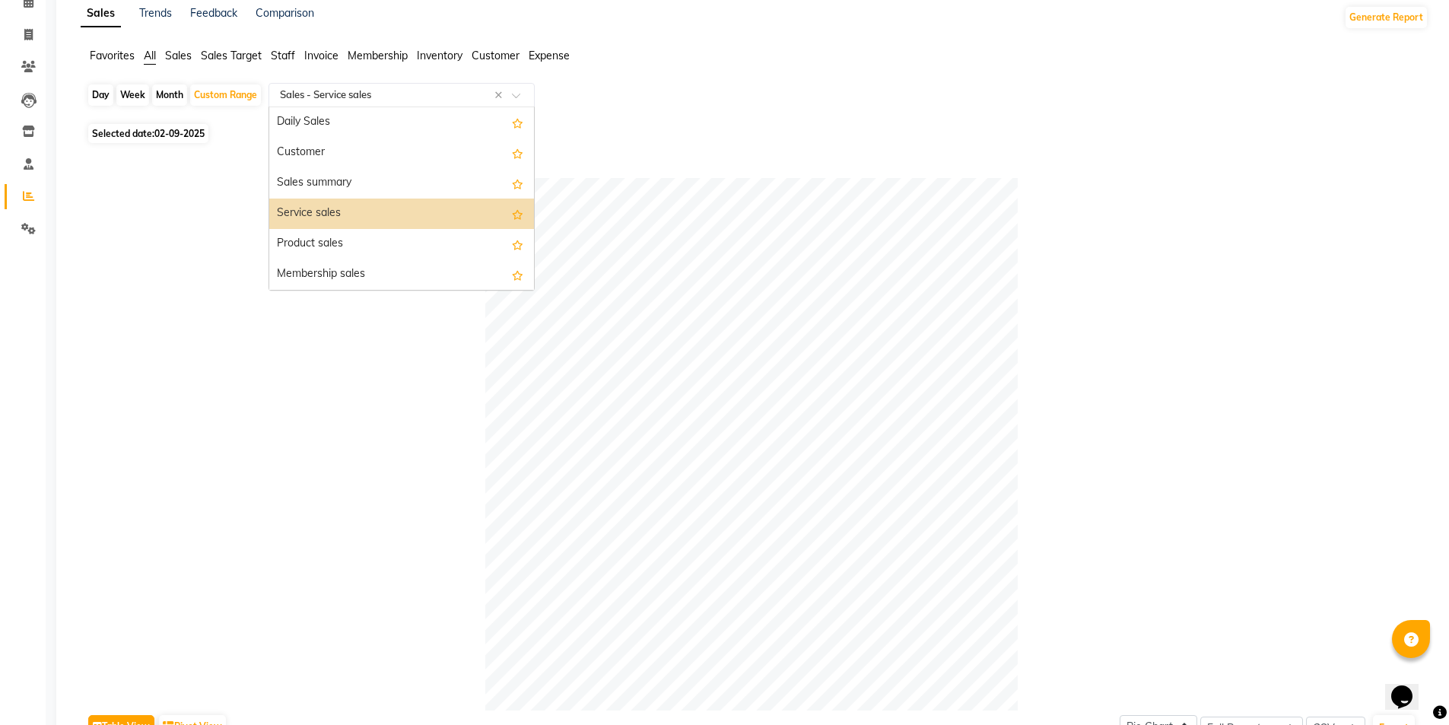
click at [308, 94] on input "text" at bounding box center [386, 94] width 219 height 15
click at [292, 120] on div "Daily Sales" at bounding box center [401, 122] width 265 height 30
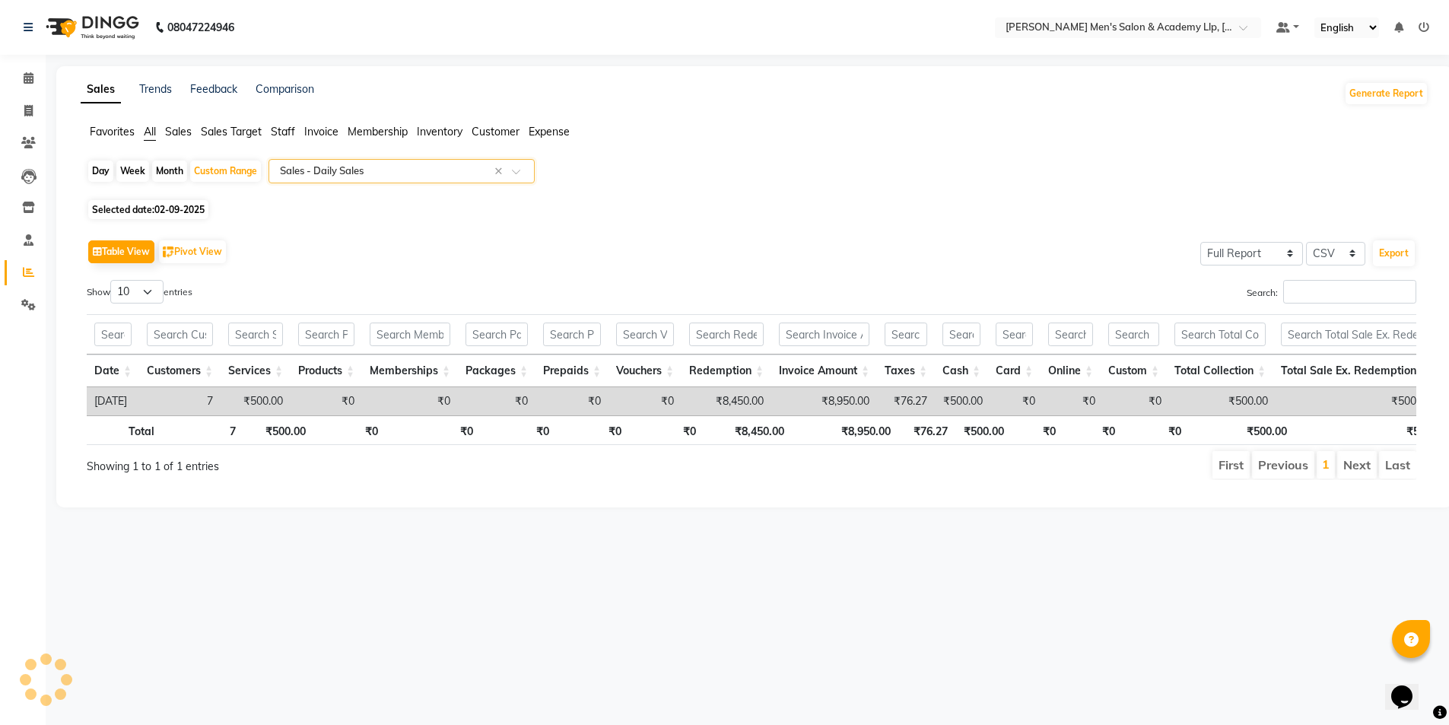
scroll to position [0, 0]
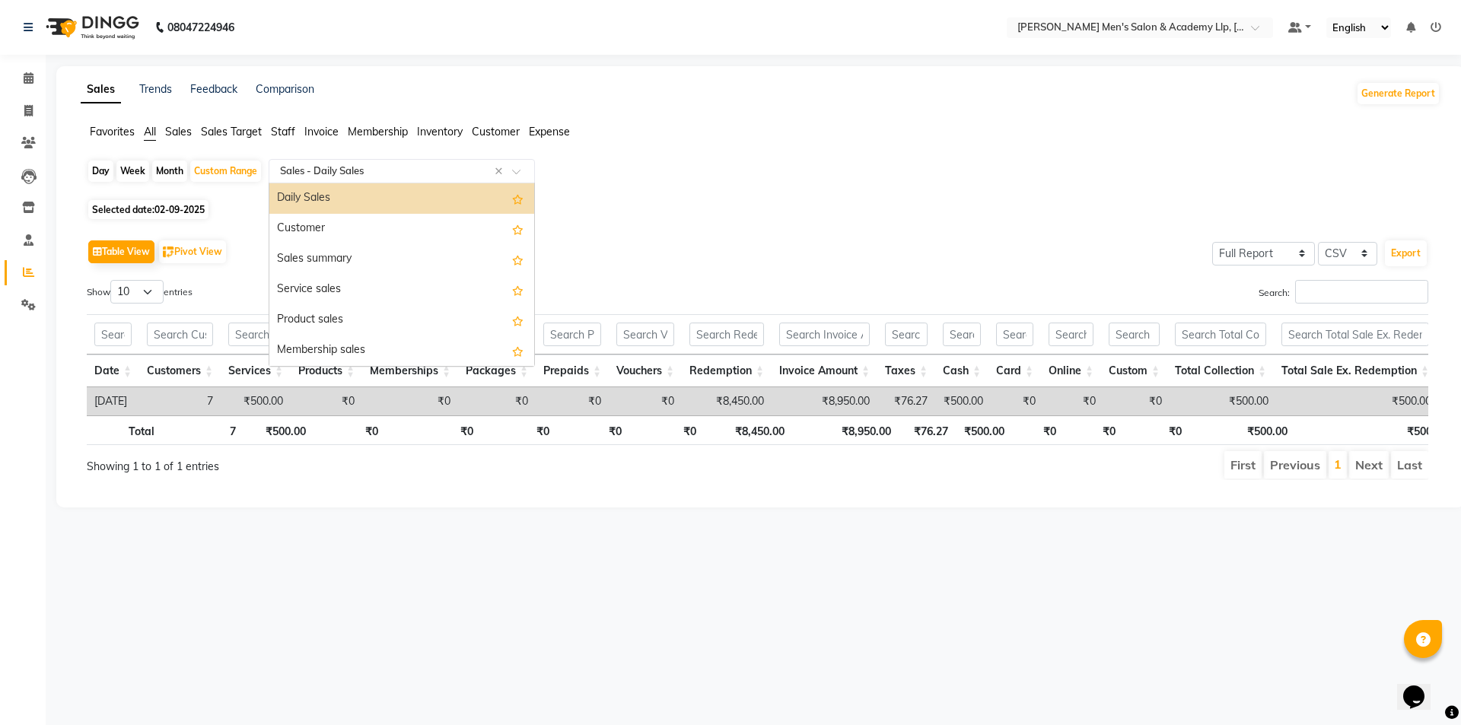
click at [304, 168] on input "text" at bounding box center [386, 171] width 219 height 15
drag, startPoint x: 314, startPoint y: 222, endPoint x: 306, endPoint y: 215, distance: 10.8
click at [310, 219] on div "Customer" at bounding box center [401, 229] width 265 height 30
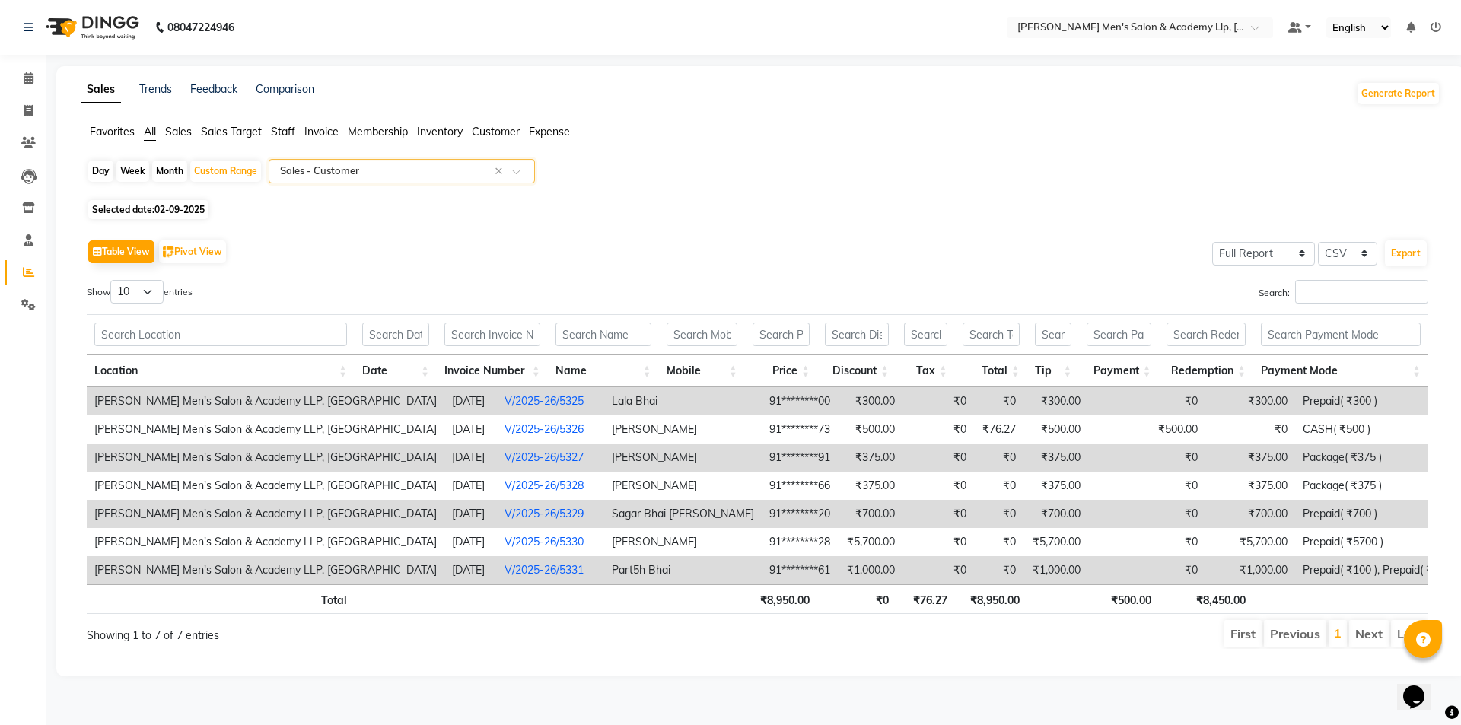
click at [332, 167] on input "text" at bounding box center [386, 171] width 219 height 15
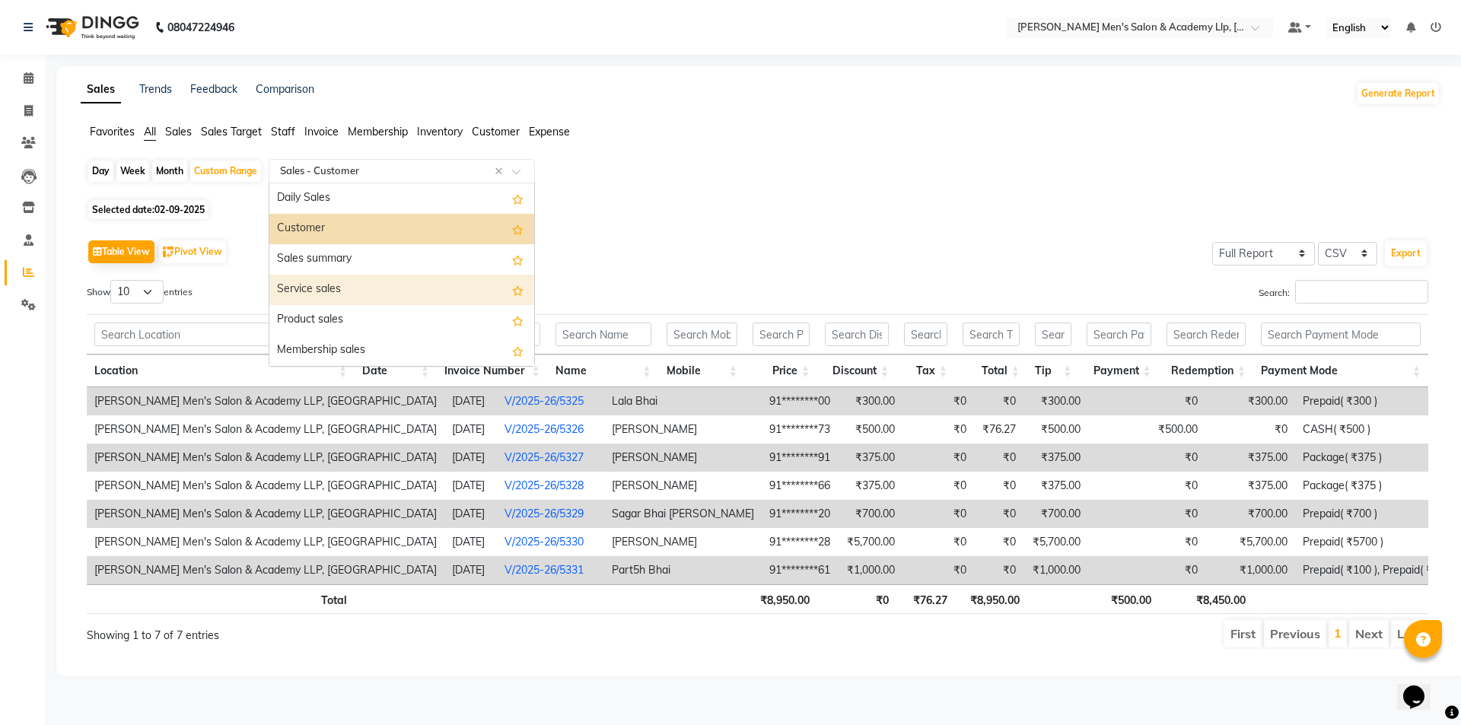
drag, startPoint x: 339, startPoint y: 288, endPoint x: 331, endPoint y: 282, distance: 10.3
click at [334, 285] on div "Service sales" at bounding box center [401, 290] width 265 height 30
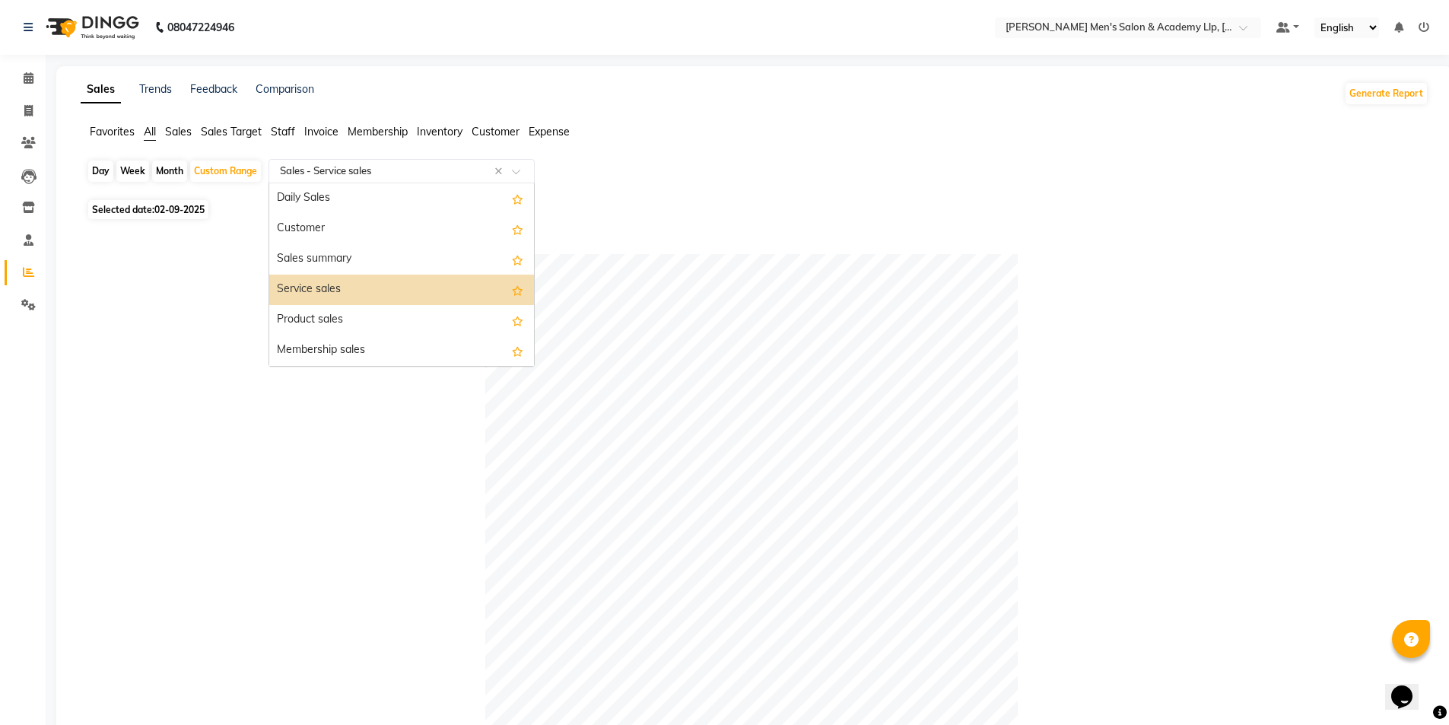
click at [290, 178] on div "Select Report Type × Sales - Service sales ×" at bounding box center [402, 171] width 266 height 24
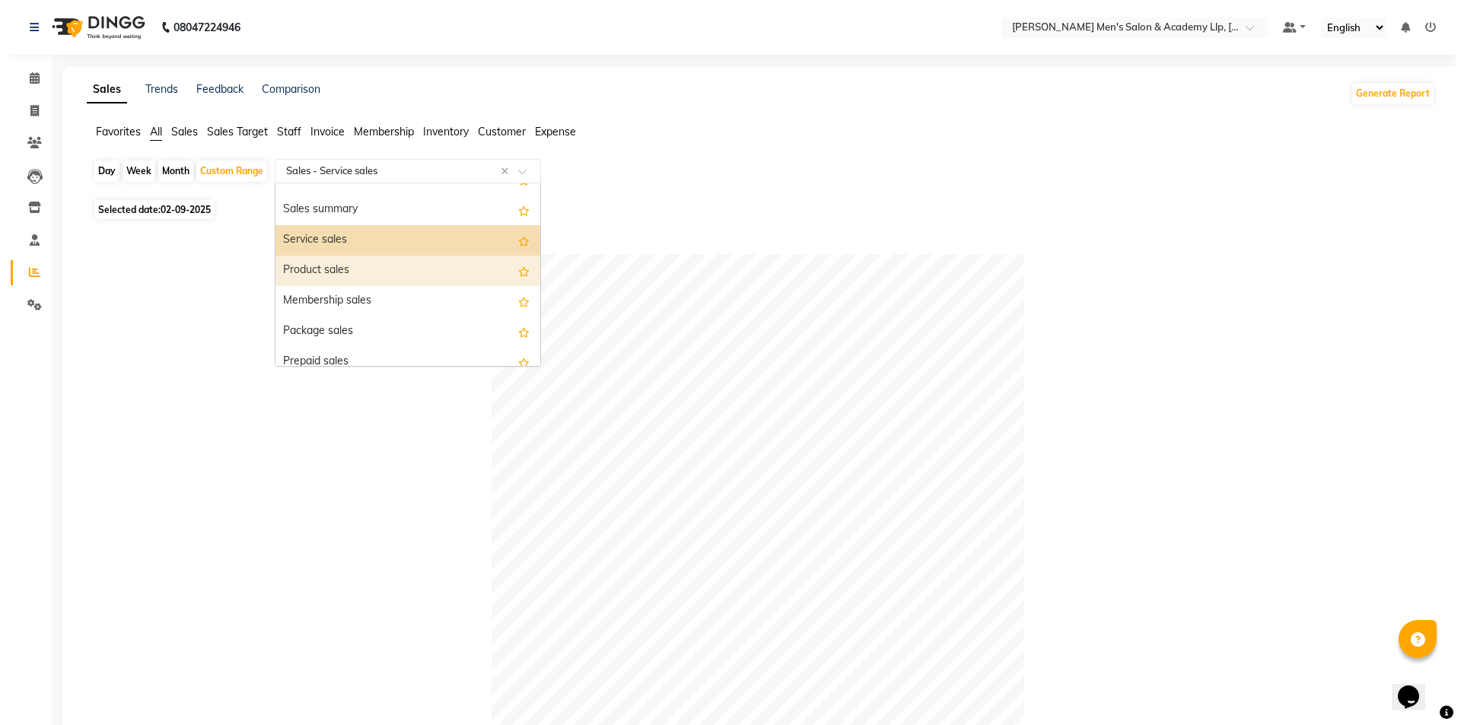
scroll to position [76, 0]
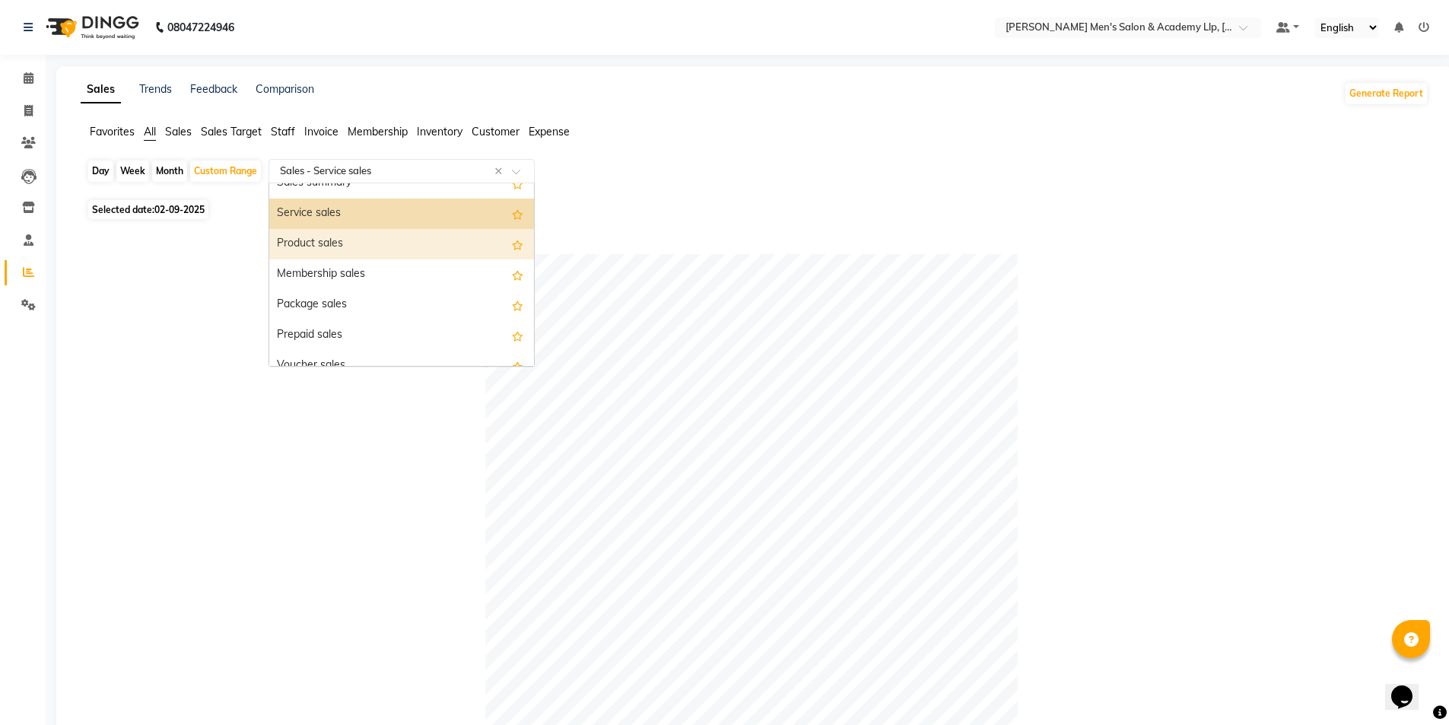
click at [302, 238] on div "Product sales" at bounding box center [401, 244] width 265 height 30
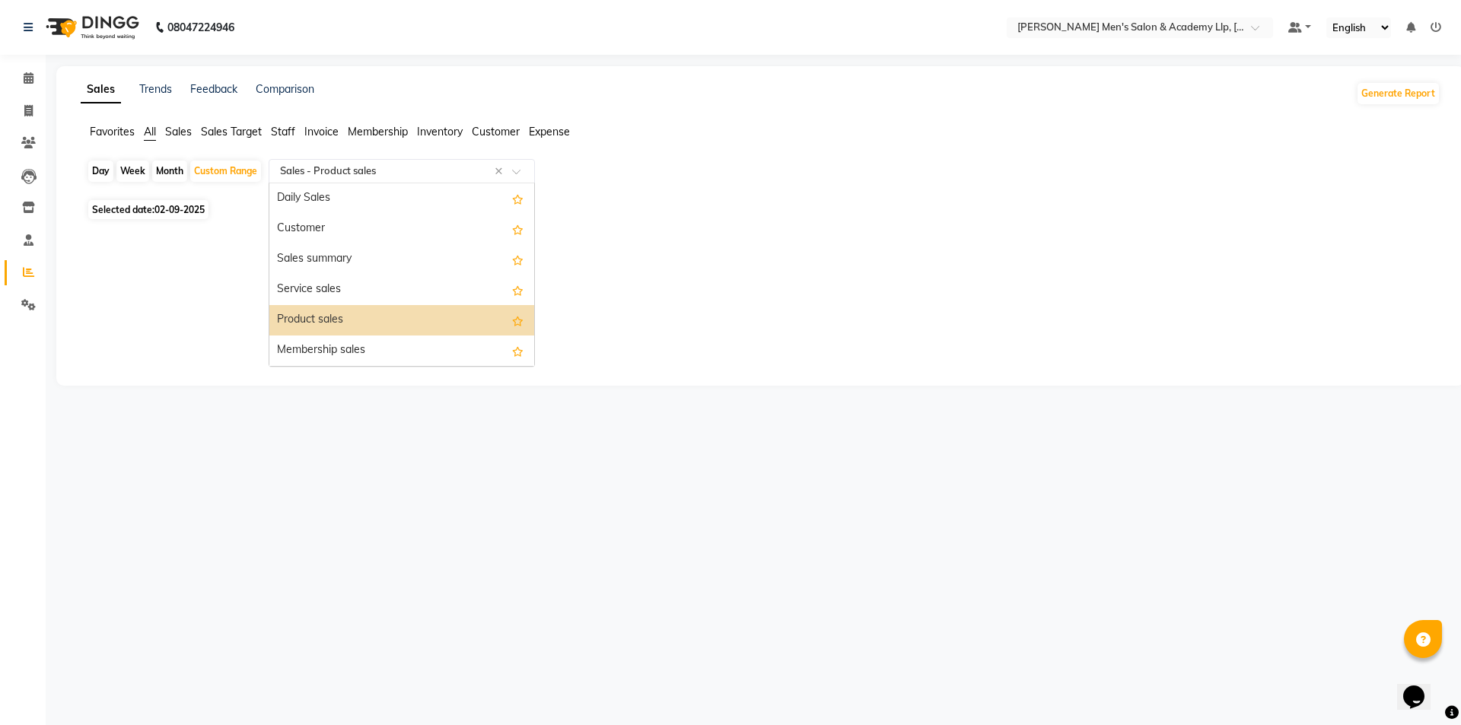
click at [320, 173] on input "text" at bounding box center [386, 171] width 219 height 15
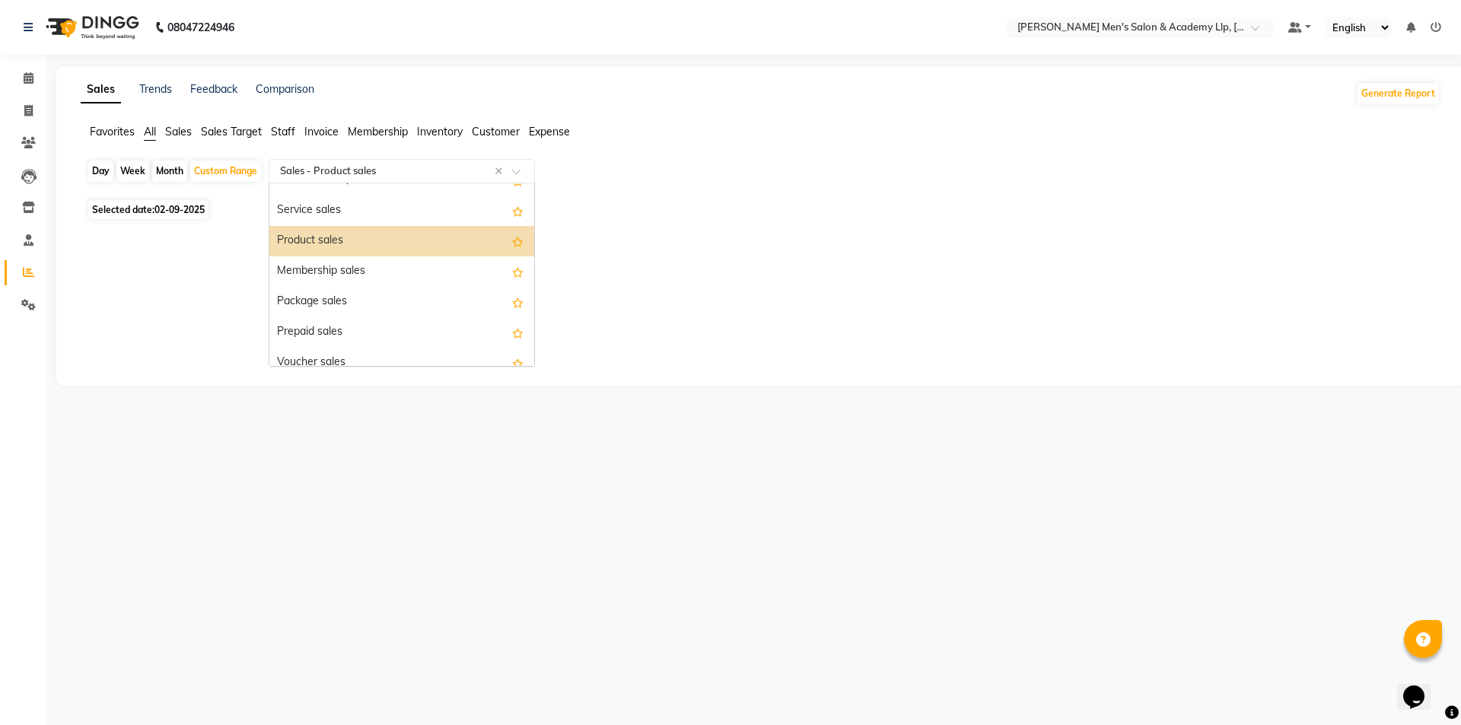
scroll to position [0, 0]
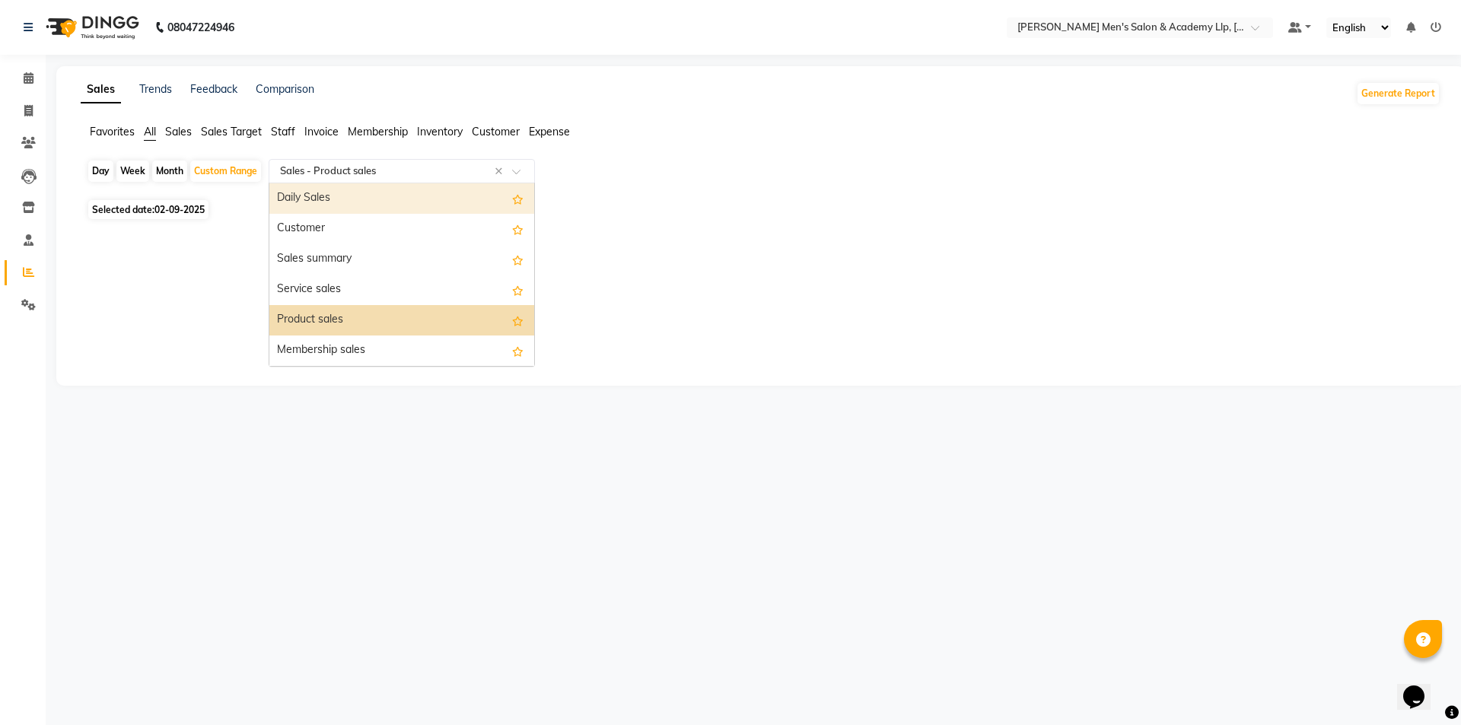
click at [329, 160] on div "Select Report Type × Sales - Product sales ×" at bounding box center [402, 171] width 266 height 24
click at [320, 193] on div "Daily Sales" at bounding box center [401, 198] width 265 height 30
select select "full_report"
select select "csv"
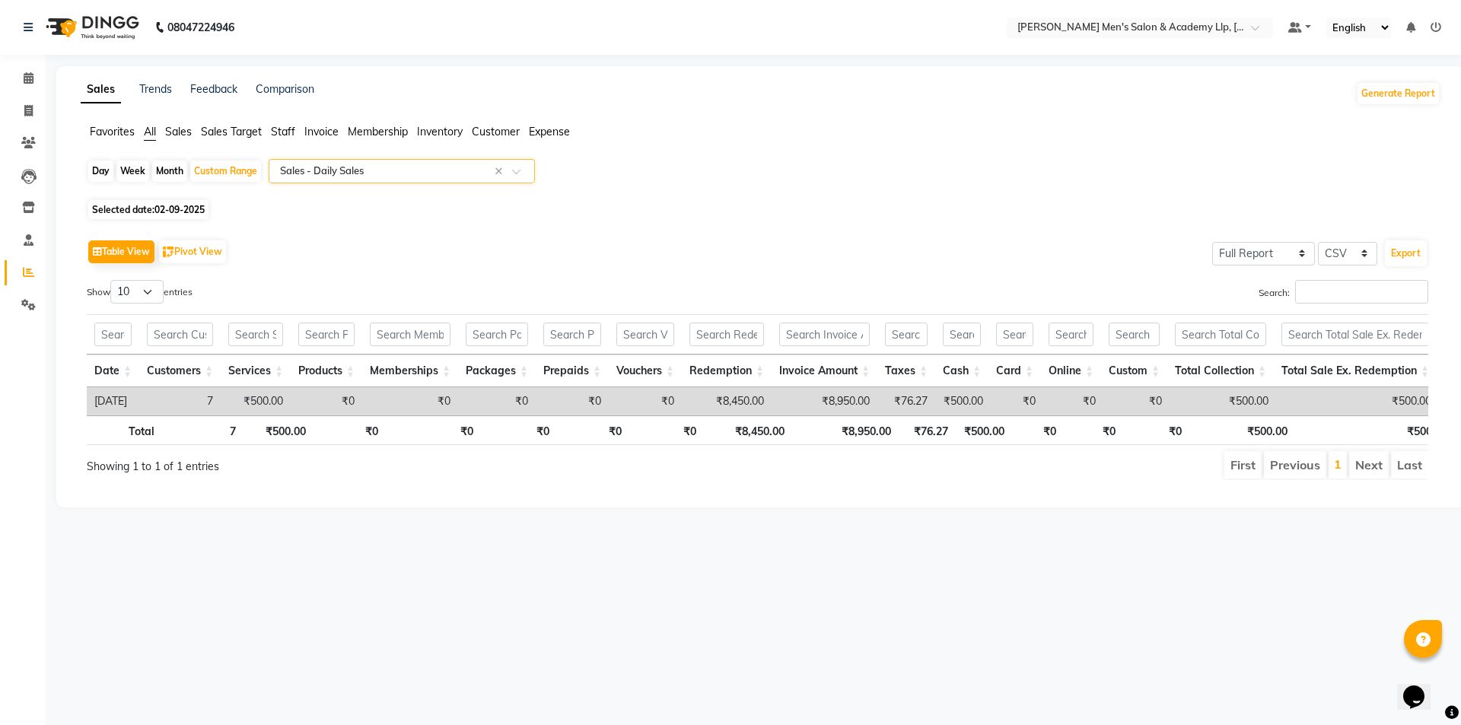
click at [419, 170] on input "text" at bounding box center [386, 171] width 219 height 15
drag, startPoint x: 615, startPoint y: 174, endPoint x: 607, endPoint y: 176, distance: 7.8
click at [613, 174] on div "Day Week Month Custom Range Select Report Type × Sales - Daily Sales ×" at bounding box center [760, 177] width 1347 height 37
click at [611, 174] on div "Day Week Month Custom Range Select Report Type × Sales - Daily Sales ×" at bounding box center [760, 177] width 1347 height 37
drag, startPoint x: 313, startPoint y: 234, endPoint x: 336, endPoint y: 234, distance: 22.8
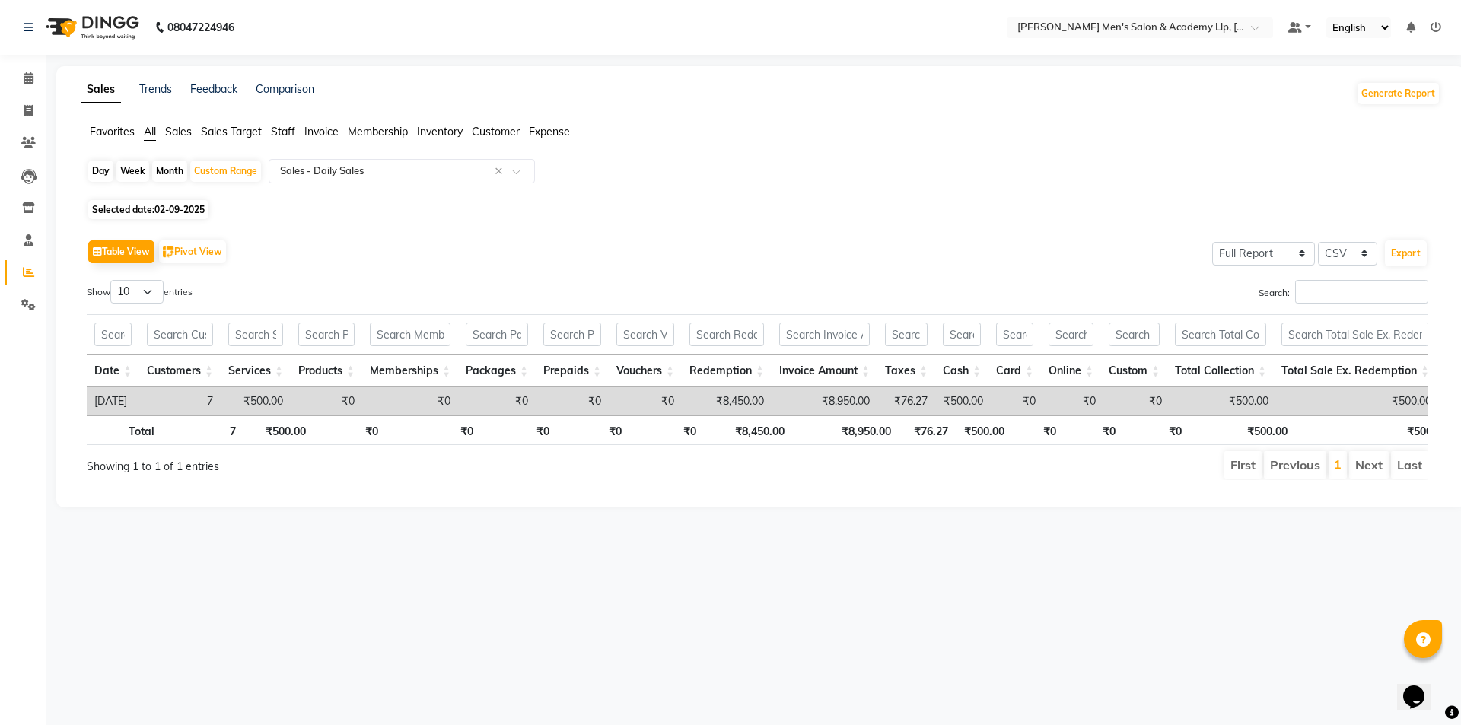
click at [336, 234] on div "Table View Pivot View Select Full Report Filtered Report Select CSV PDF Export …" at bounding box center [758, 358] width 1366 height 269
click at [246, 167] on div "Custom Range" at bounding box center [225, 171] width 71 height 21
select select "9"
select select "2025"
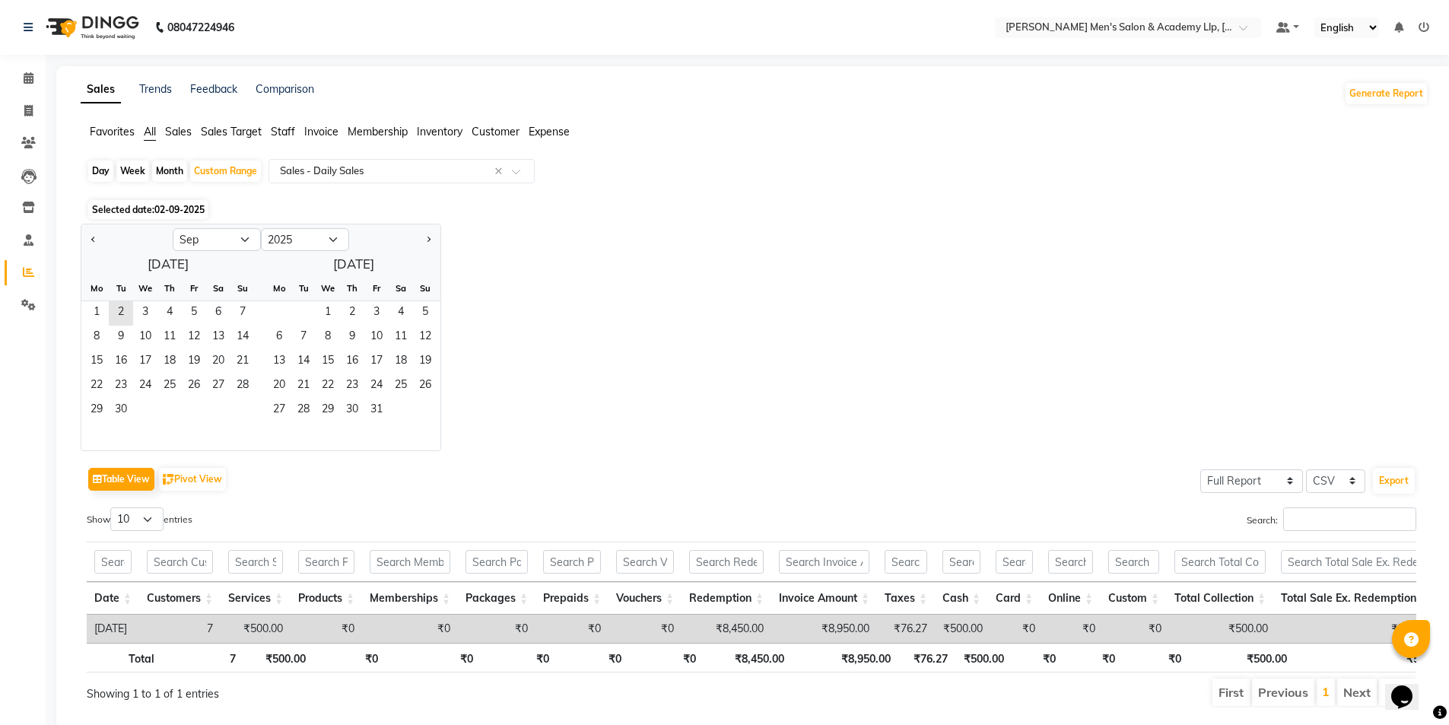
click at [172, 164] on div "Month" at bounding box center [169, 171] width 35 height 21
select select "9"
select select "2025"
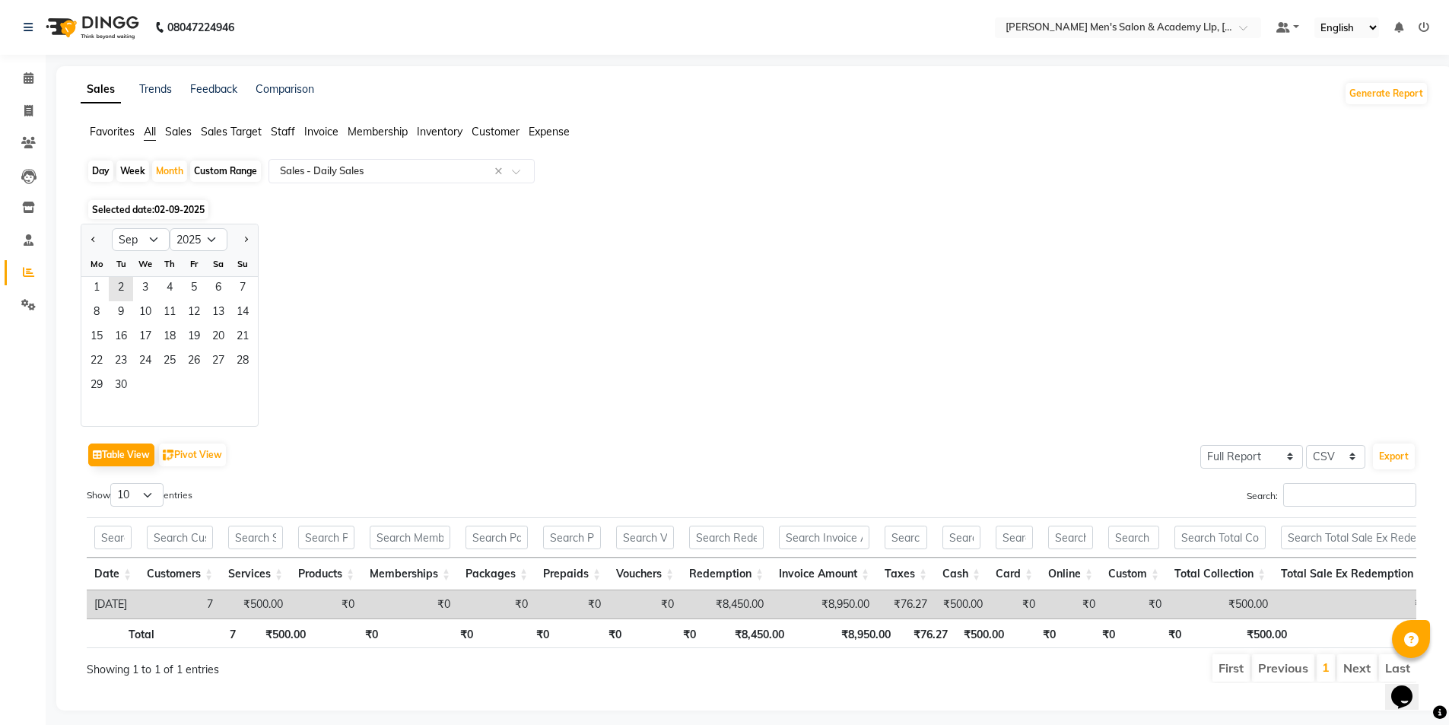
click at [141, 173] on div "Week" at bounding box center [132, 171] width 33 height 21
select select "9"
select select "2025"
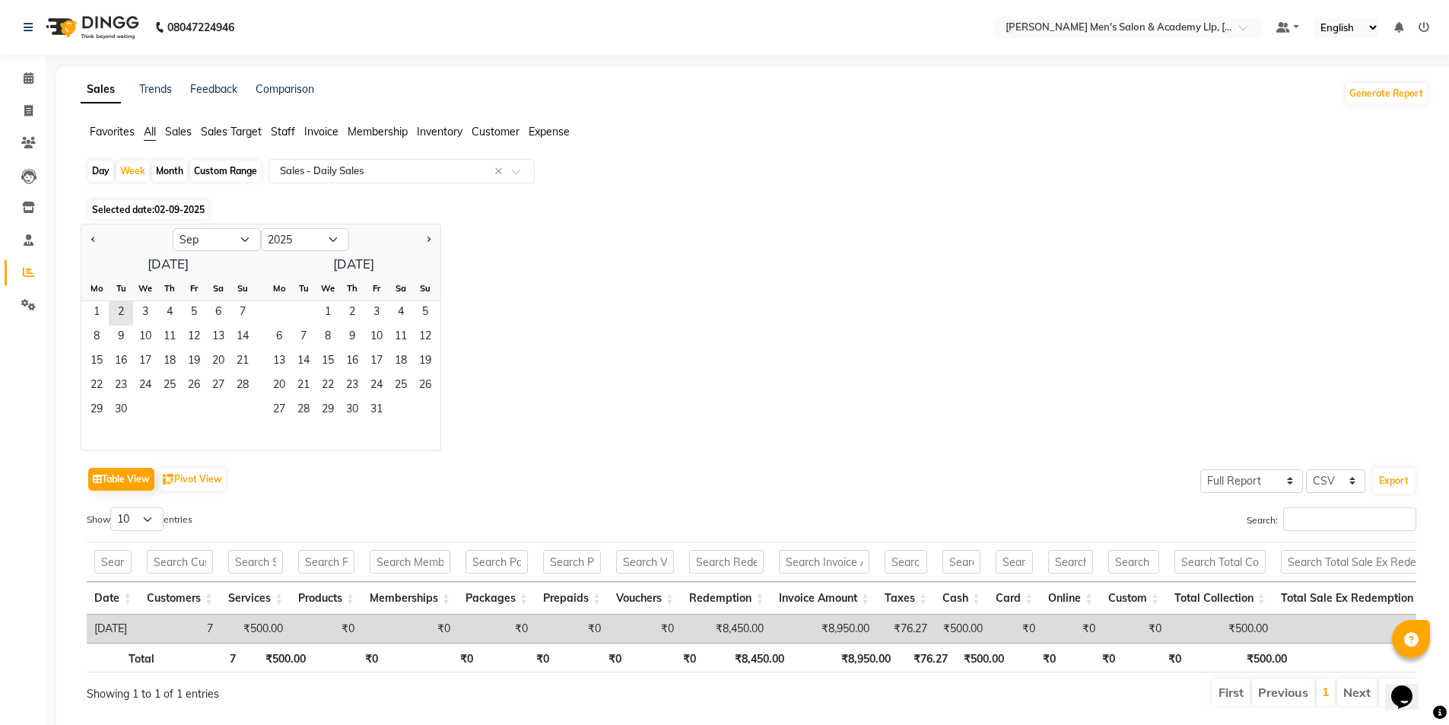
click at [110, 170] on div "Day" at bounding box center [100, 171] width 25 height 21
select select "9"
select select "2025"
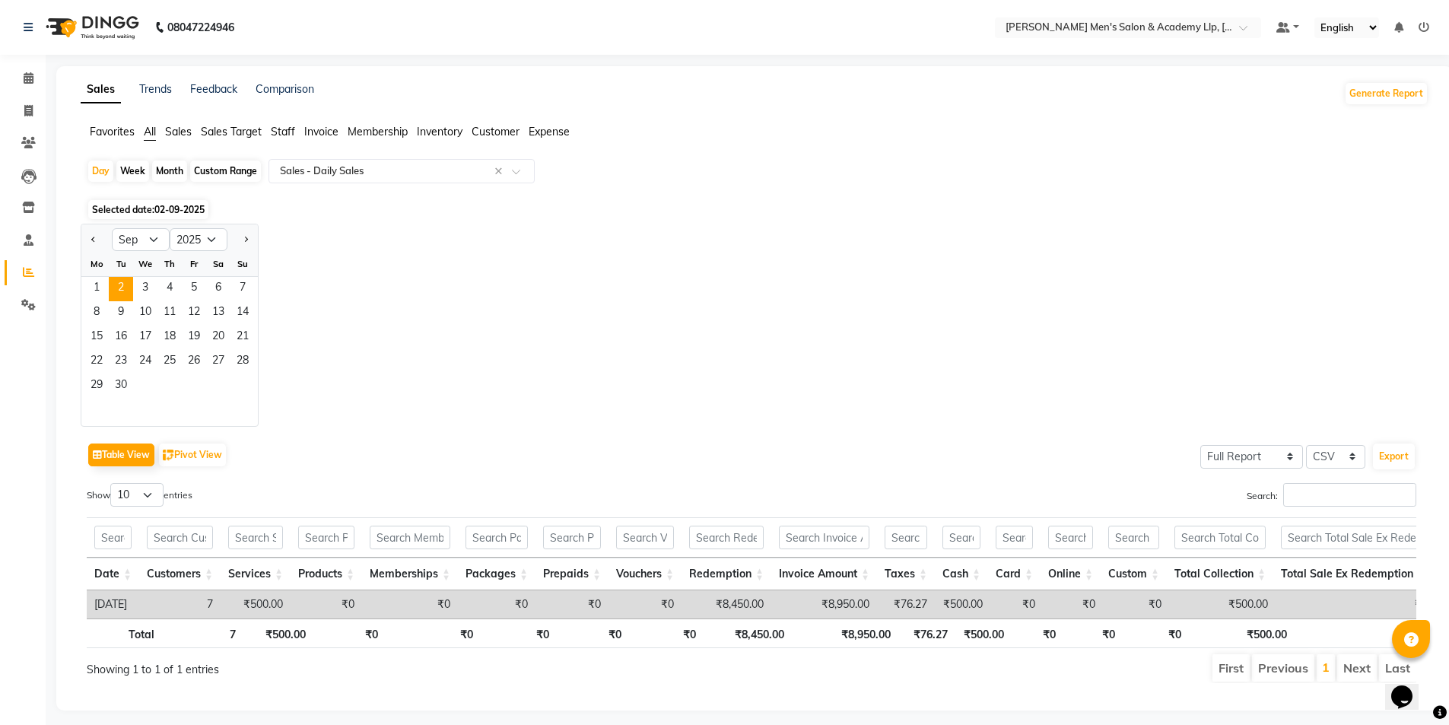
click at [383, 262] on div "Jan Feb Mar Apr May Jun [DATE] Aug Sep Oct Nov [DATE] 2016 2017 2018 2019 2020 …" at bounding box center [755, 325] width 1348 height 203
drag, startPoint x: 383, startPoint y: 261, endPoint x: 375, endPoint y: 252, distance: 11.9
click at [382, 259] on div "Jan Feb Mar Apr May Jun [DATE] Aug Sep Oct Nov [DATE] 2016 2017 2018 2019 2020 …" at bounding box center [755, 325] width 1348 height 203
click at [33, 108] on span at bounding box center [28, 111] width 27 height 17
select select "service"
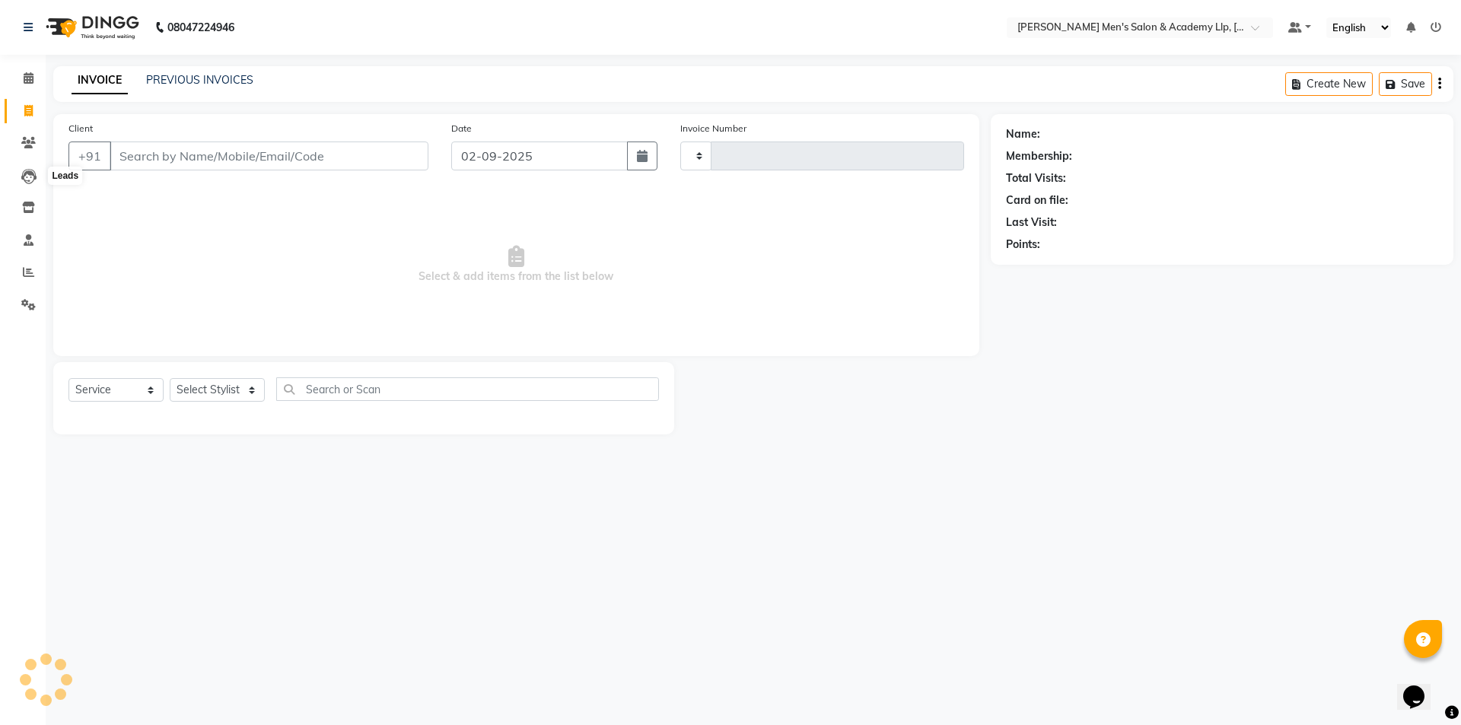
type input "5332"
select select "8248"
click at [28, 272] on icon at bounding box center [28, 271] width 11 height 11
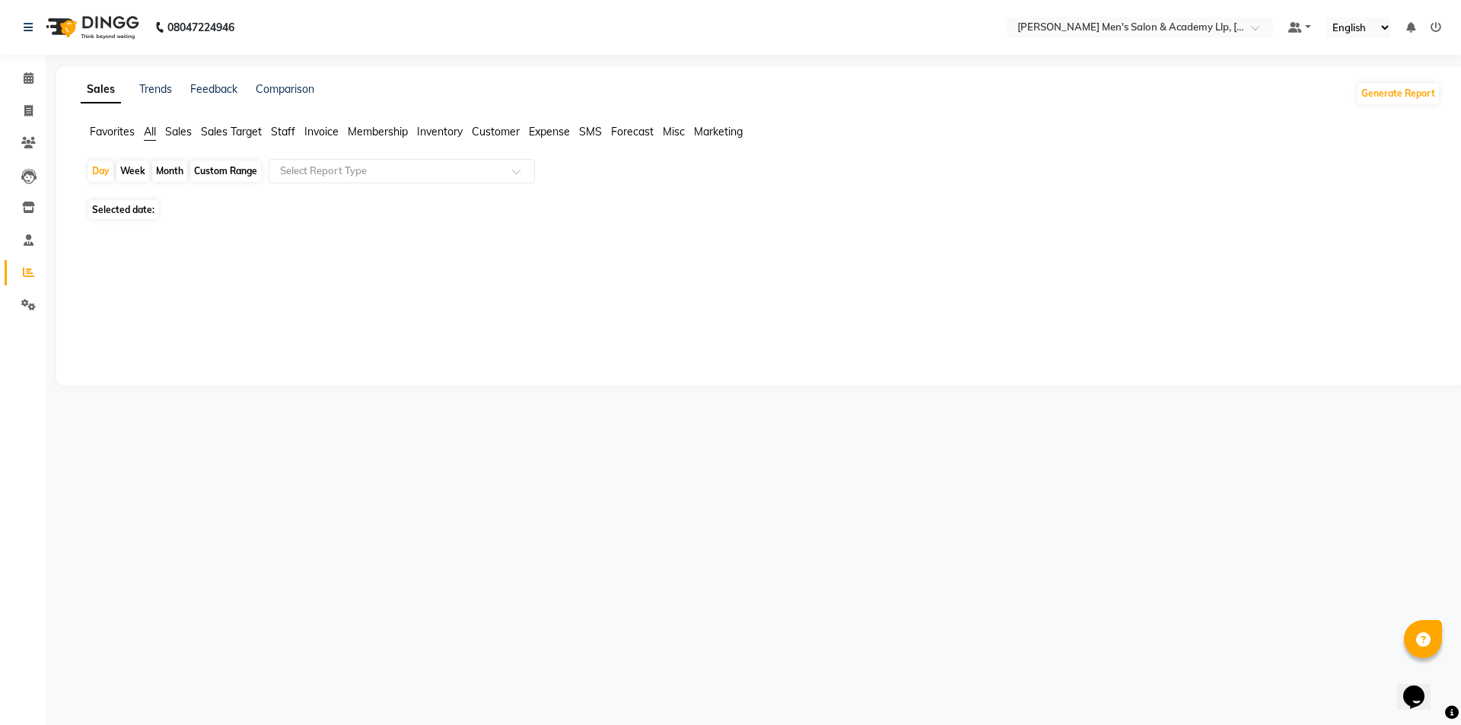
click at [23, 268] on icon at bounding box center [28, 271] width 11 height 11
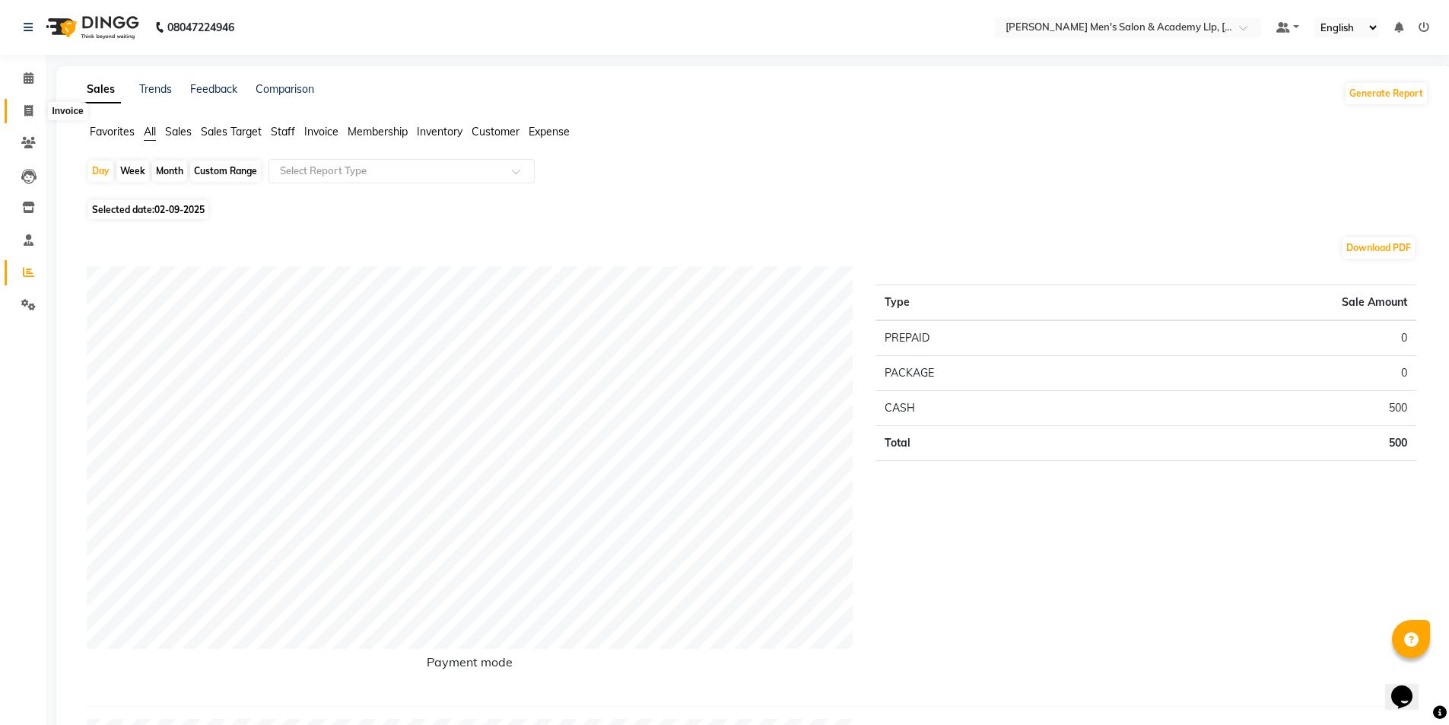
click at [35, 99] on link "Invoice" at bounding box center [23, 111] width 37 height 25
select select "service"
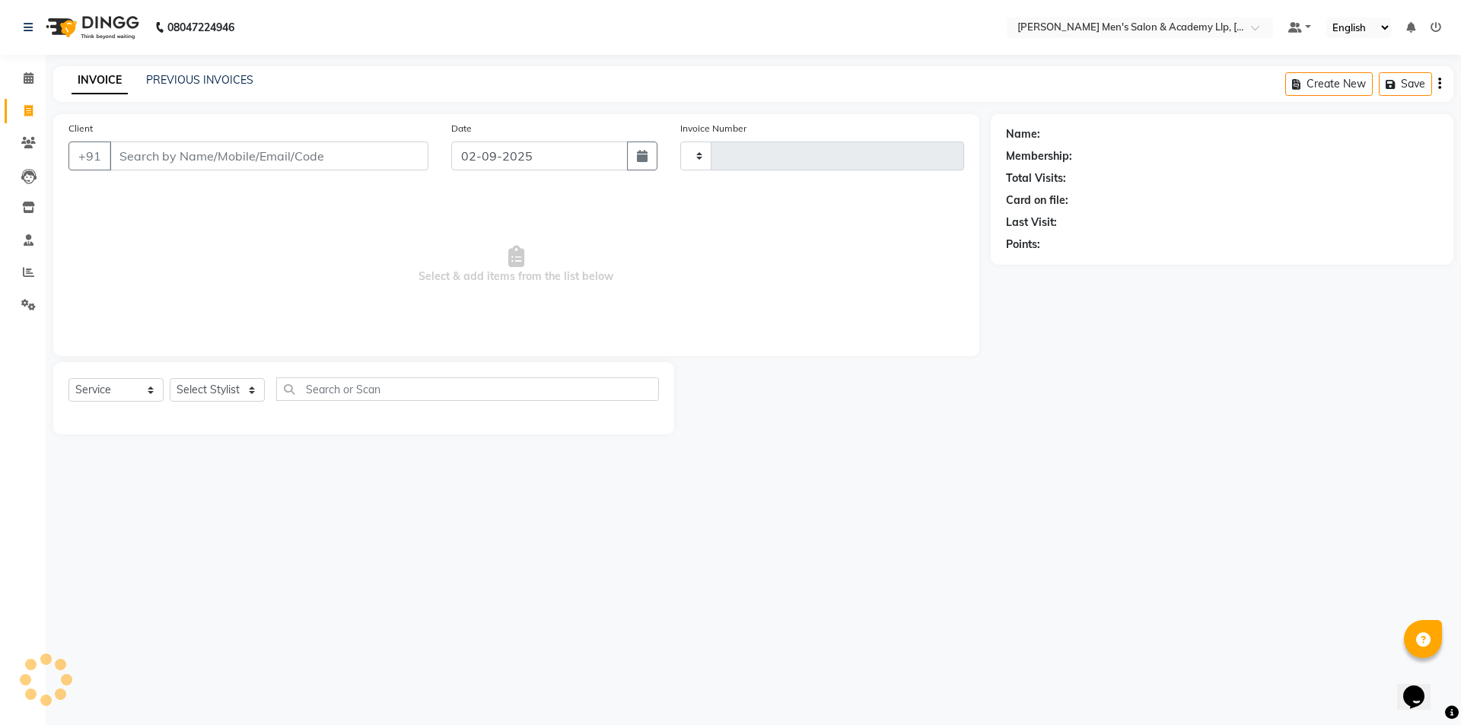
type input "5332"
select select "8248"
click at [225, 80] on link "PREVIOUS INVOICES" at bounding box center [199, 80] width 107 height 14
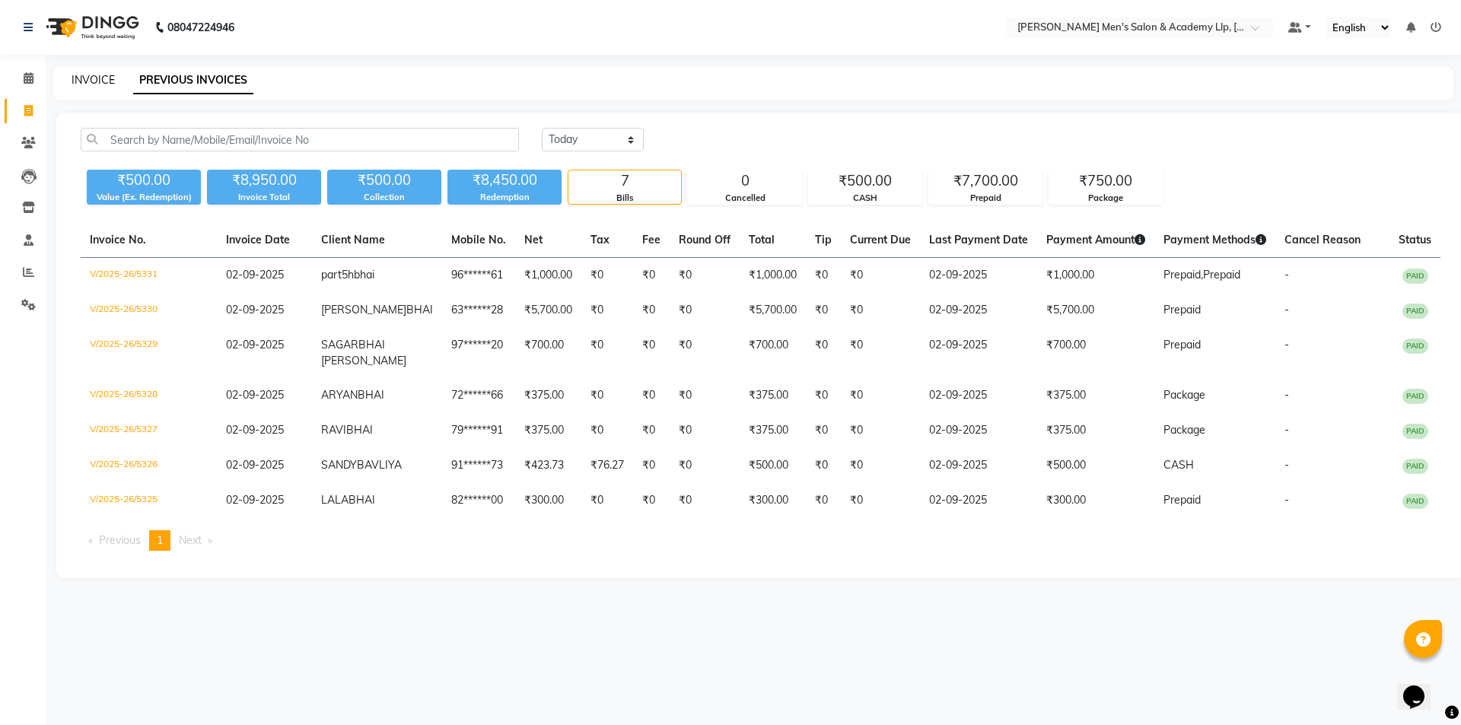
click at [91, 73] on link "INVOICE" at bounding box center [93, 80] width 43 height 14
select select "service"
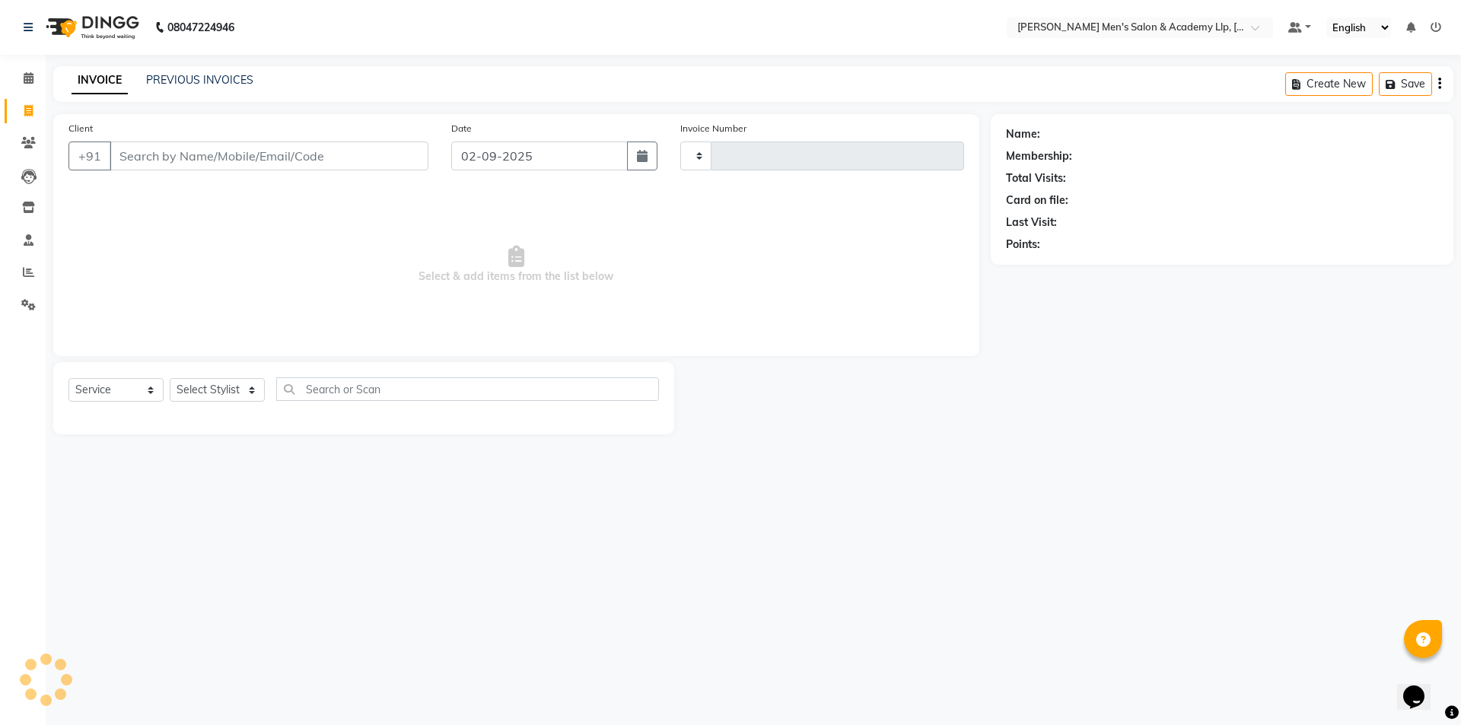
type input "5332"
select select "8248"
click at [179, 156] on input "Client" at bounding box center [269, 156] width 319 height 29
click at [467, 157] on input "02-09-2025" at bounding box center [539, 156] width 177 height 29
select select "9"
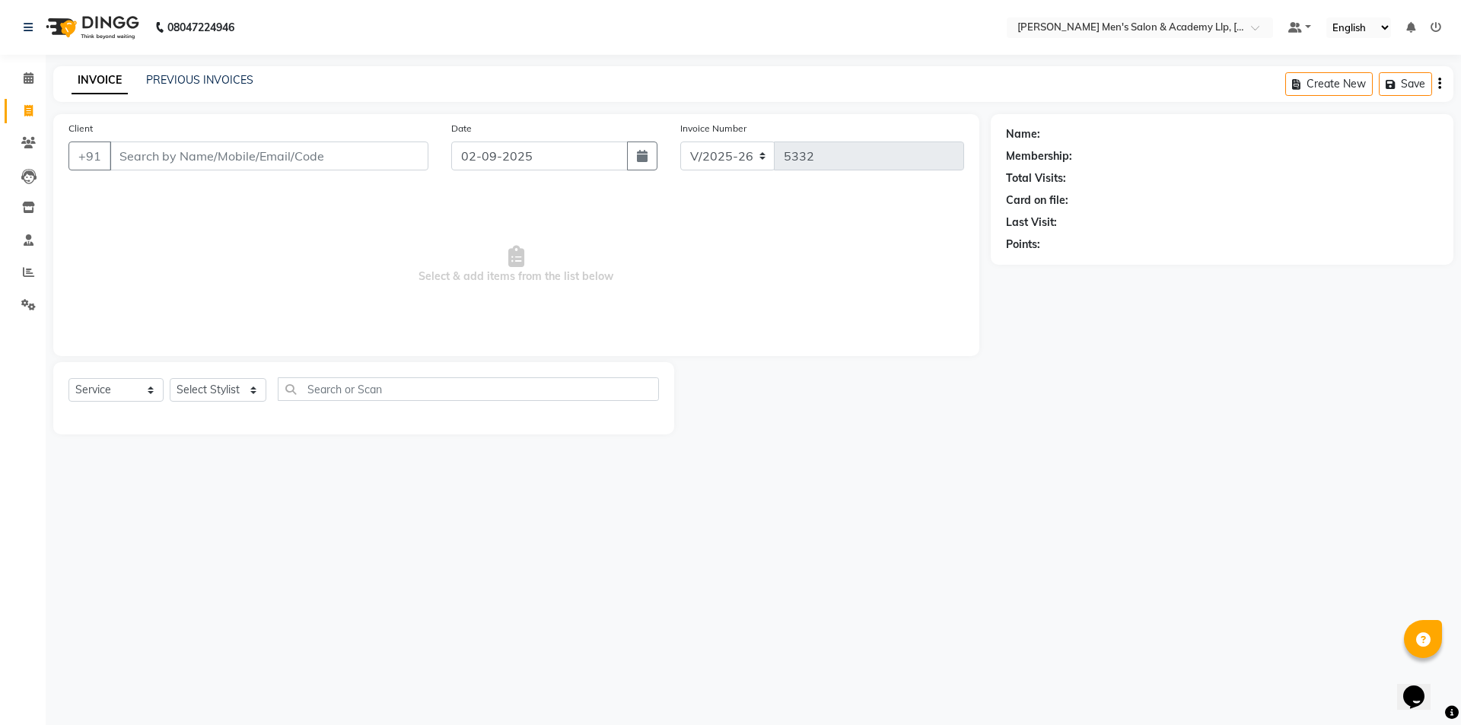
select select "2025"
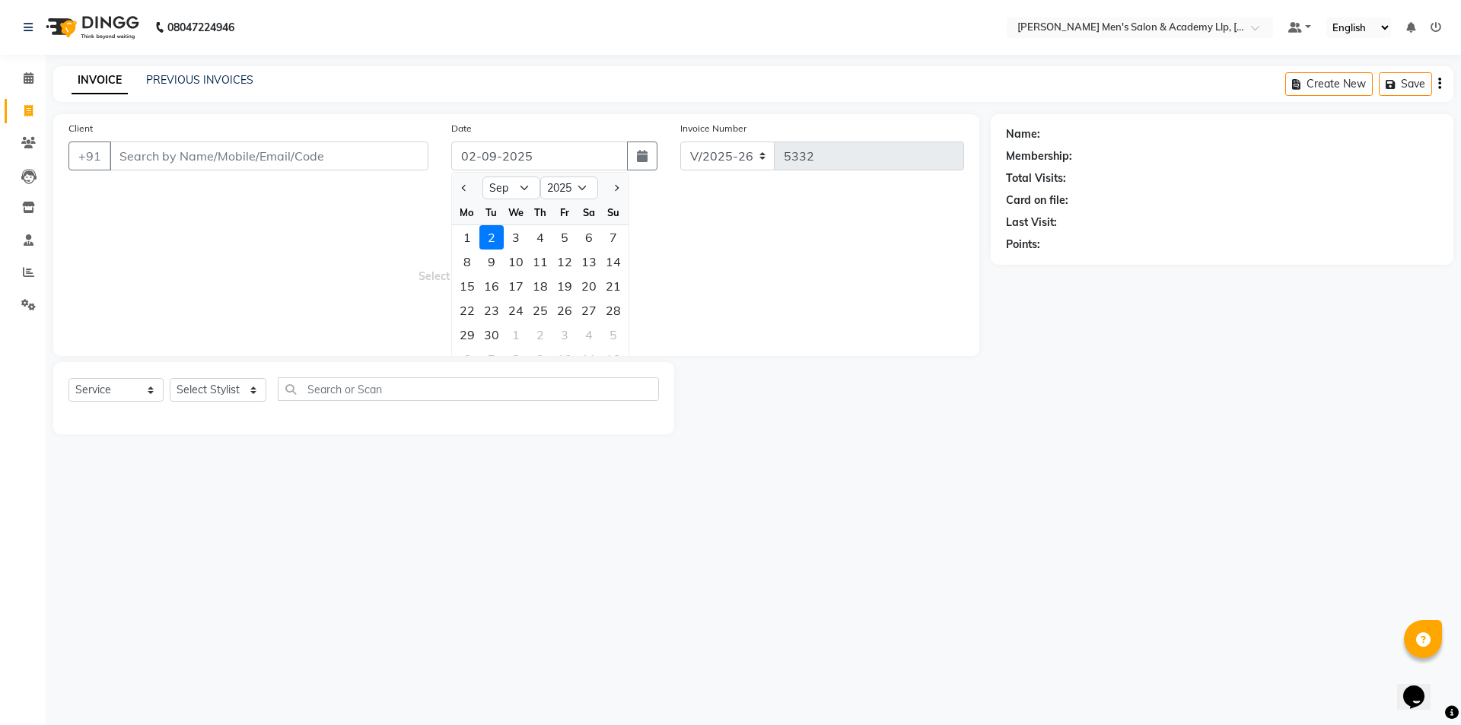
drag, startPoint x: 359, startPoint y: 224, endPoint x: 305, endPoint y: 211, distance: 55.4
click at [355, 224] on span "Select & add items from the list below" at bounding box center [515, 265] width 895 height 152
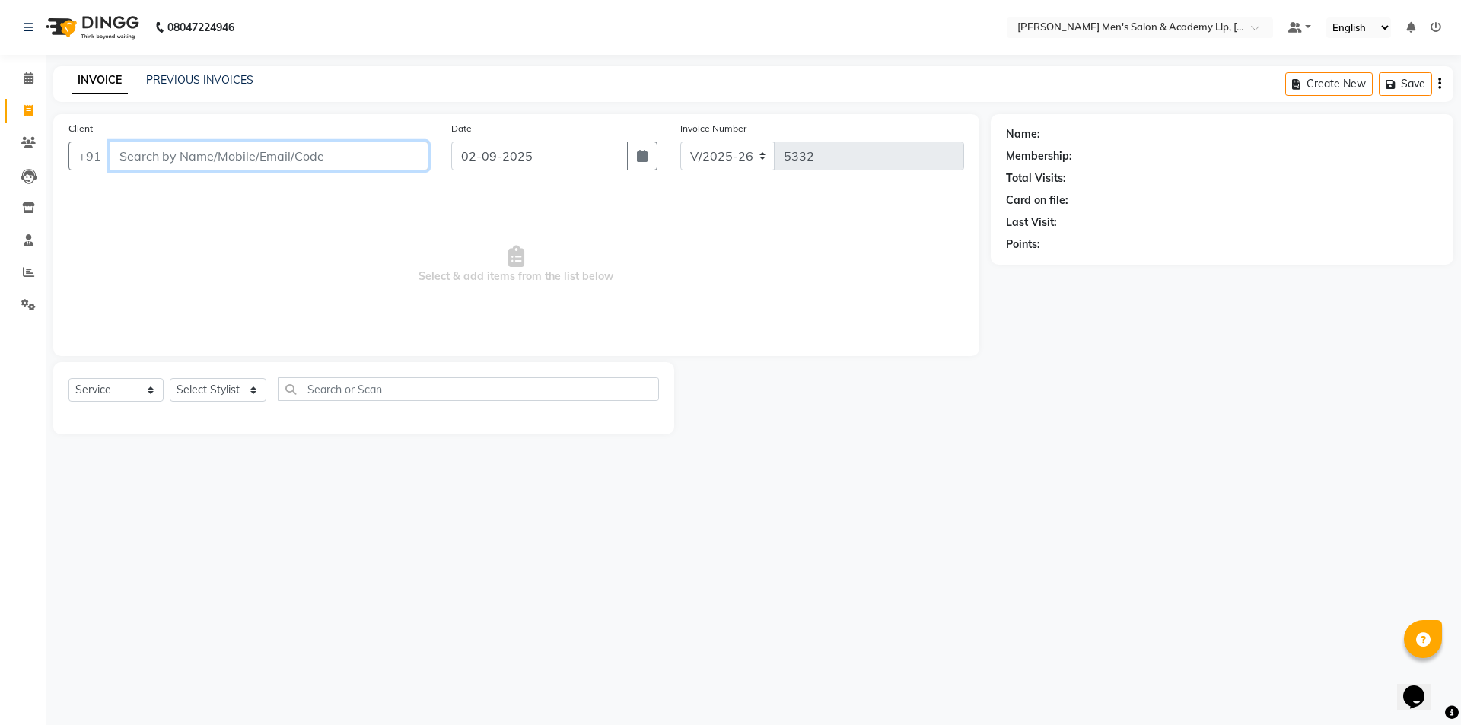
click at [244, 147] on input "Client" at bounding box center [269, 156] width 319 height 29
drag, startPoint x: 445, startPoint y: 392, endPoint x: 430, endPoint y: 394, distance: 15.4
click at [436, 393] on input "text" at bounding box center [468, 389] width 381 height 24
drag, startPoint x: 379, startPoint y: 392, endPoint x: 354, endPoint y: 387, distance: 25.5
click at [377, 394] on input "text" at bounding box center [468, 389] width 381 height 24
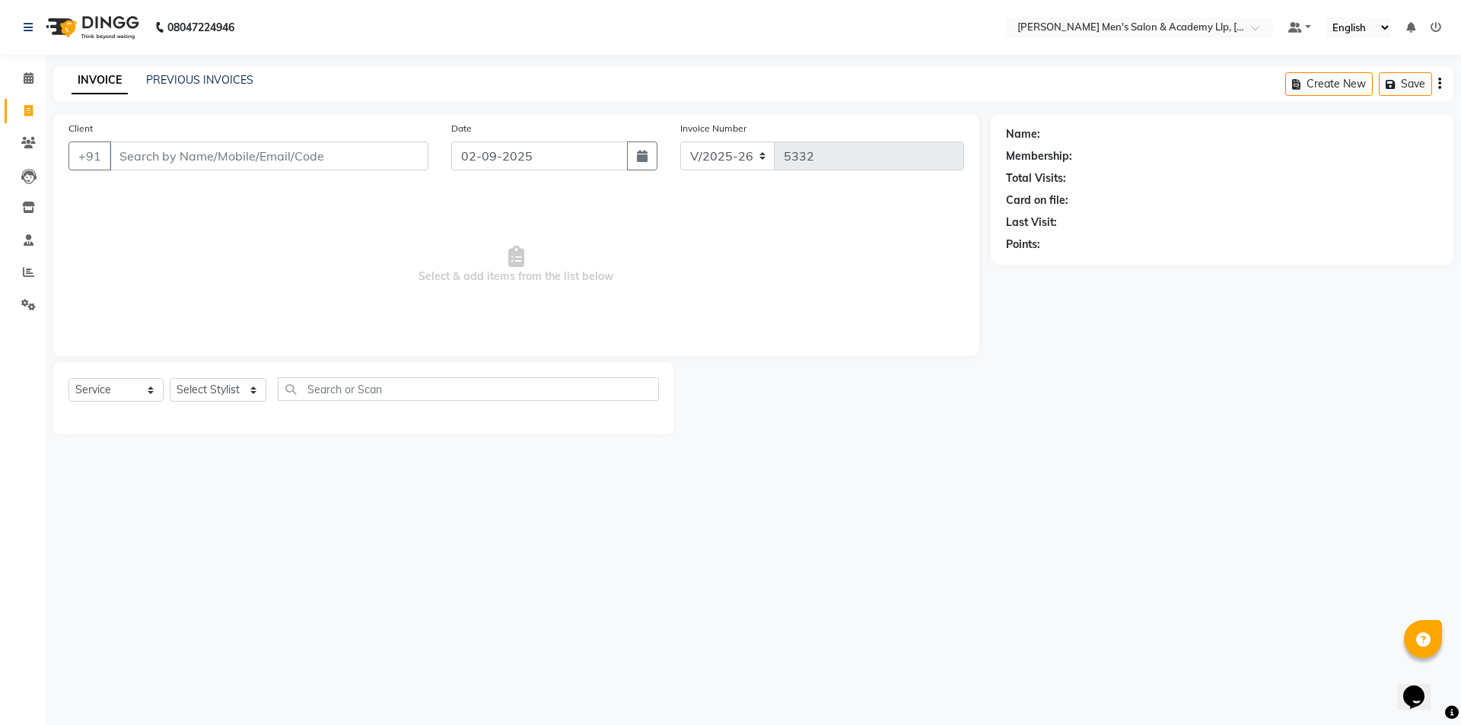
click at [256, 247] on span "Select & add items from the list below" at bounding box center [515, 265] width 895 height 152
click at [301, 149] on input "Client" at bounding box center [269, 156] width 319 height 29
click at [278, 158] on input "Client" at bounding box center [269, 156] width 319 height 29
drag, startPoint x: 147, startPoint y: 162, endPoint x: 171, endPoint y: 170, distance: 25.7
click at [170, 170] on div "Client +91" at bounding box center [248, 151] width 383 height 62
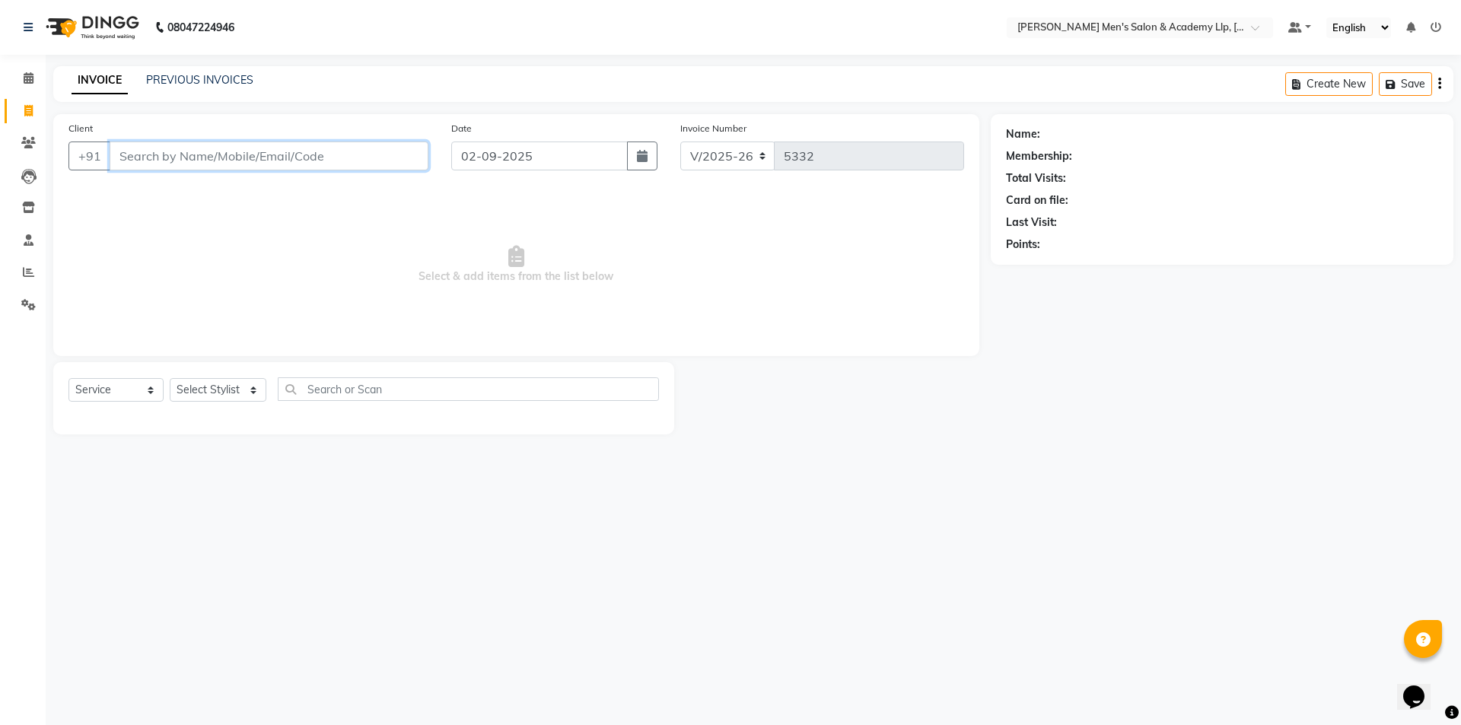
click at [283, 148] on input "Client" at bounding box center [269, 156] width 319 height 29
type input "9839879379"
click at [367, 162] on span "Add Client" at bounding box center [389, 155] width 60 height 15
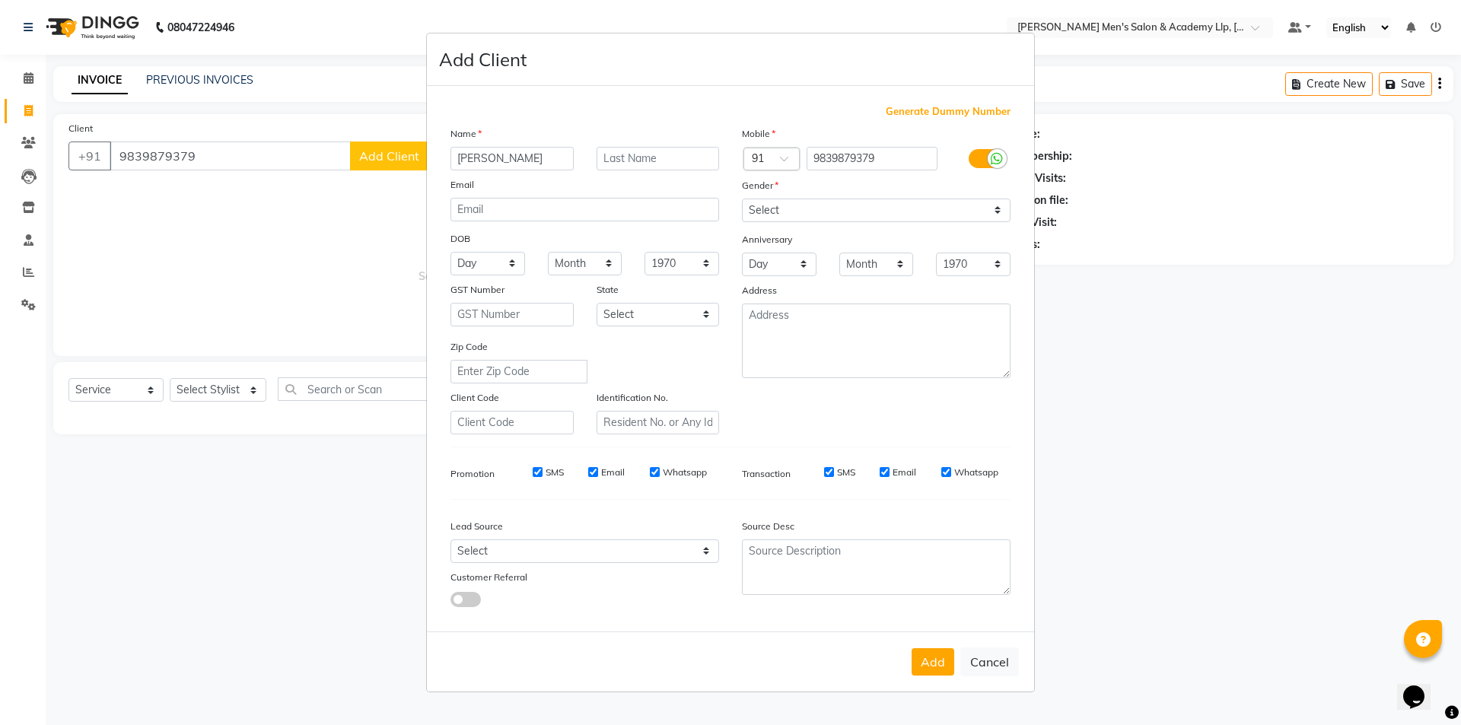
type input "[PERSON_NAME]"
click at [616, 156] on input "text" at bounding box center [657, 159] width 123 height 24
type input "BHAI"
click at [820, 199] on select "Select [DEMOGRAPHIC_DATA] [DEMOGRAPHIC_DATA] Other Prefer Not To Say" at bounding box center [876, 211] width 269 height 24
select select "[DEMOGRAPHIC_DATA]"
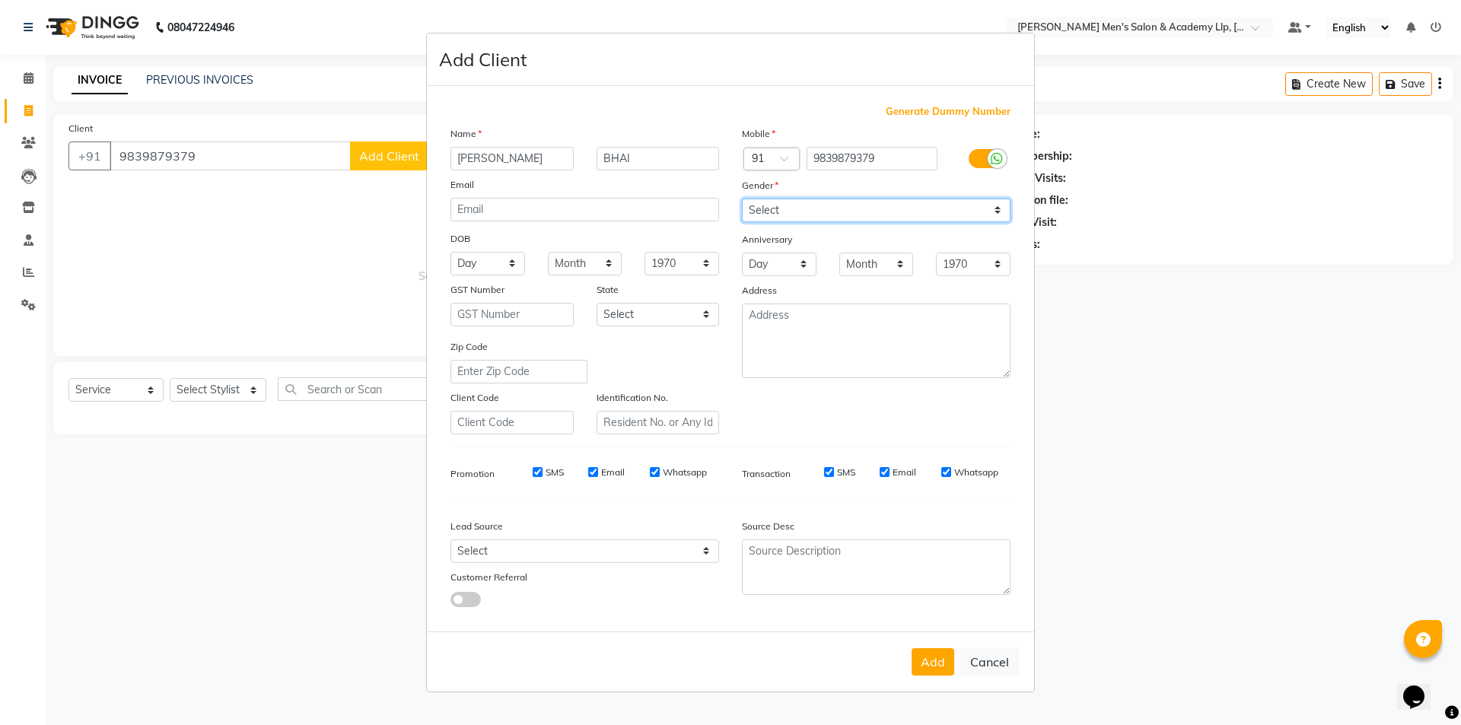
click at [742, 199] on select "Select [DEMOGRAPHIC_DATA] [DEMOGRAPHIC_DATA] Other Prefer Not To Say" at bounding box center [876, 211] width 269 height 24
click at [926, 649] on button "Add" at bounding box center [932, 661] width 43 height 27
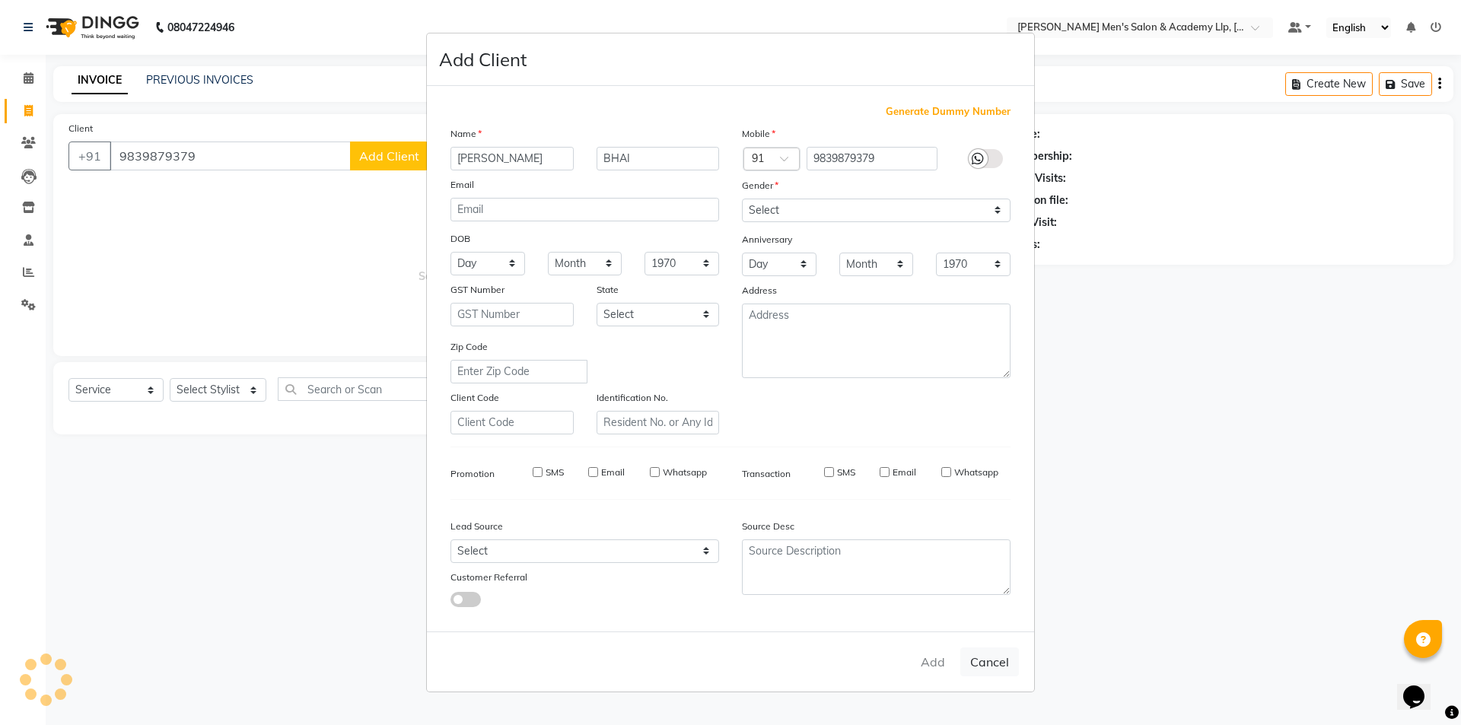
type input "98******79"
select select
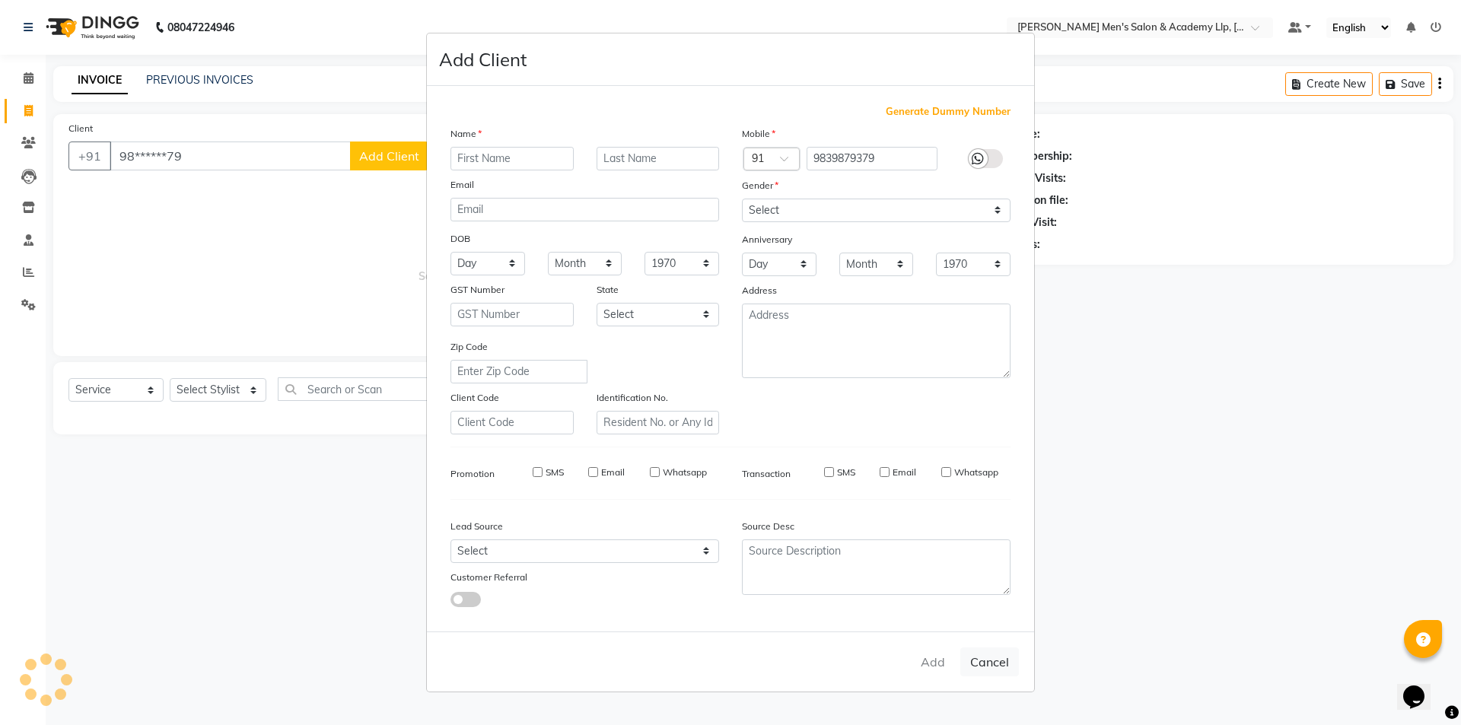
select select
checkbox input "false"
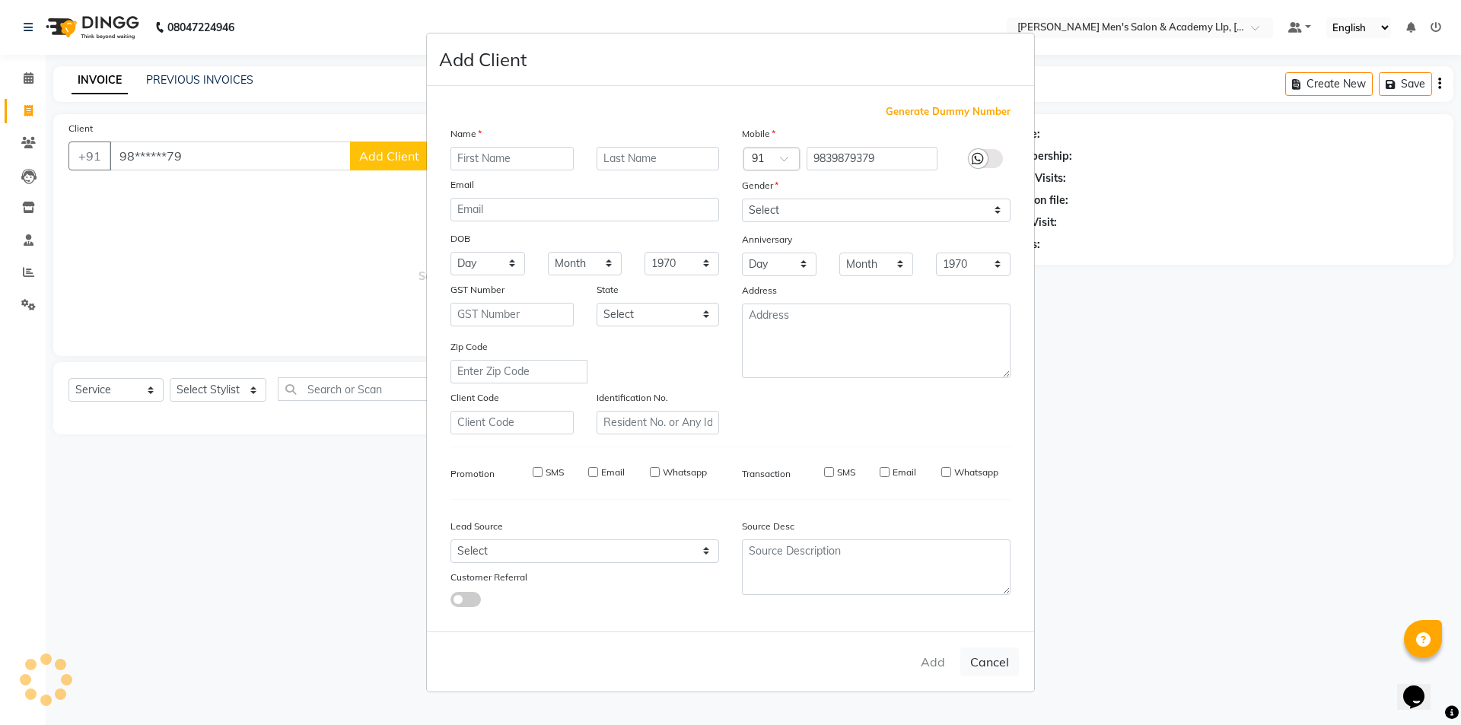
checkbox input "false"
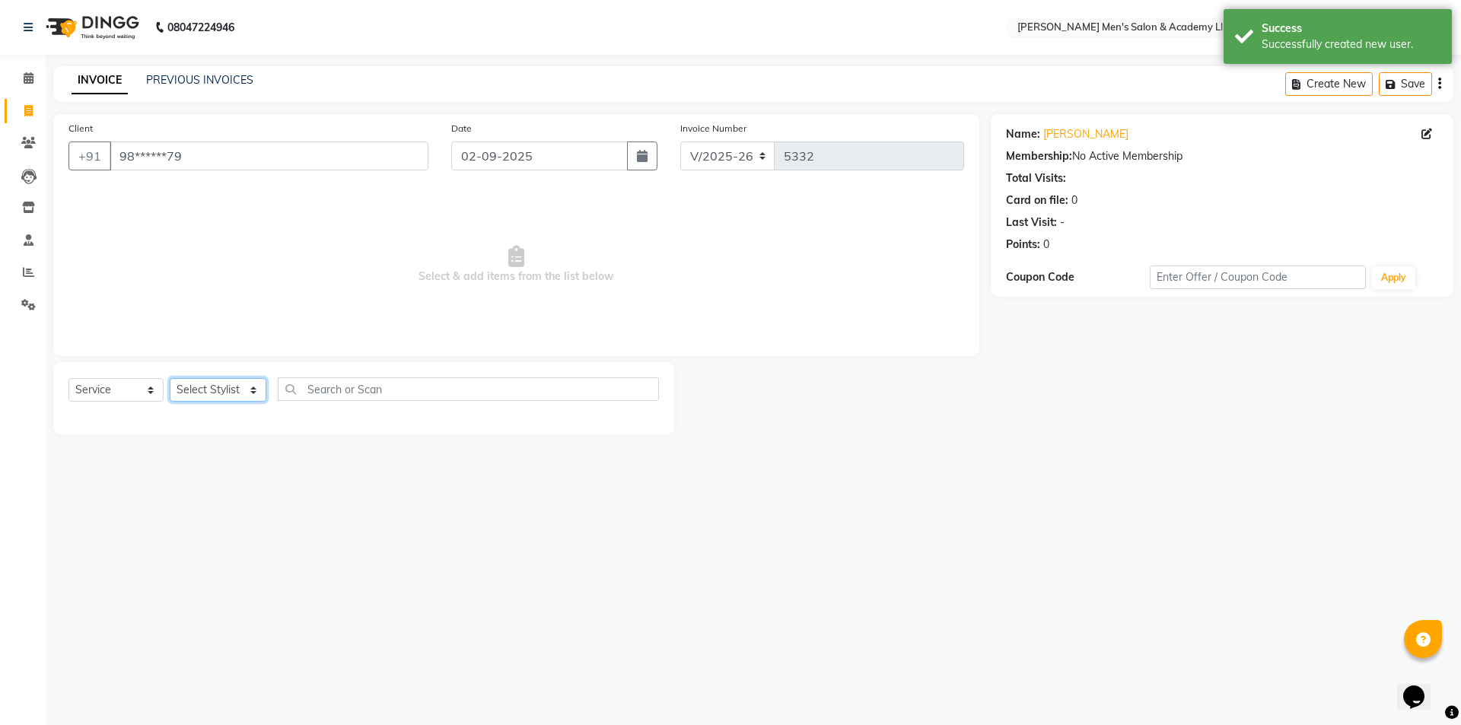
click at [208, 387] on select "Select Stylist ABHISHEK SEN AKKI SEN [PERSON_NAME] [PERSON_NAME] [PERSON_NAME] …" at bounding box center [218, 390] width 97 height 24
select select "78784"
click at [170, 378] on select "Select Stylist ABHISHEK SEN AKKI SEN [PERSON_NAME] [PERSON_NAME] [PERSON_NAME] …" at bounding box center [218, 390] width 97 height 24
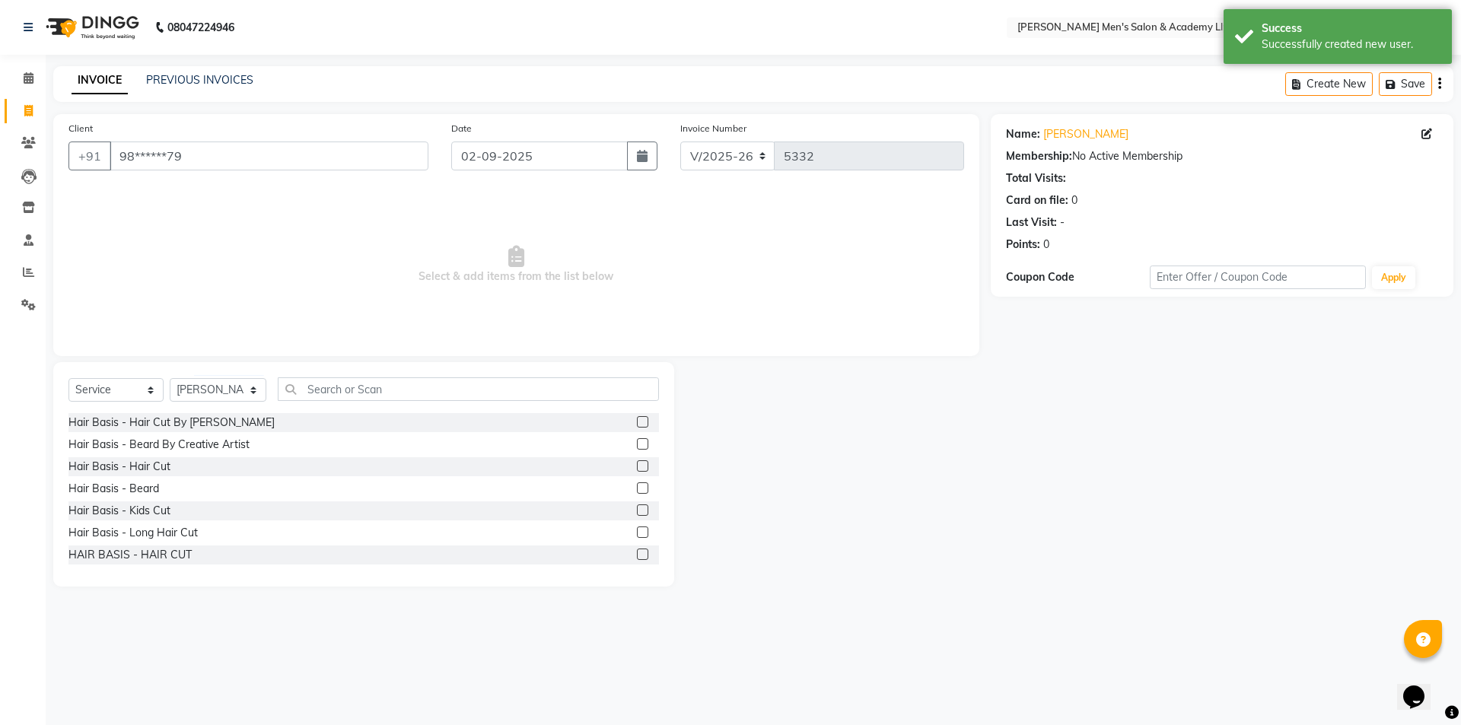
click at [637, 487] on label at bounding box center [642, 487] width 11 height 11
click at [637, 487] on input "checkbox" at bounding box center [642, 489] width 10 height 10
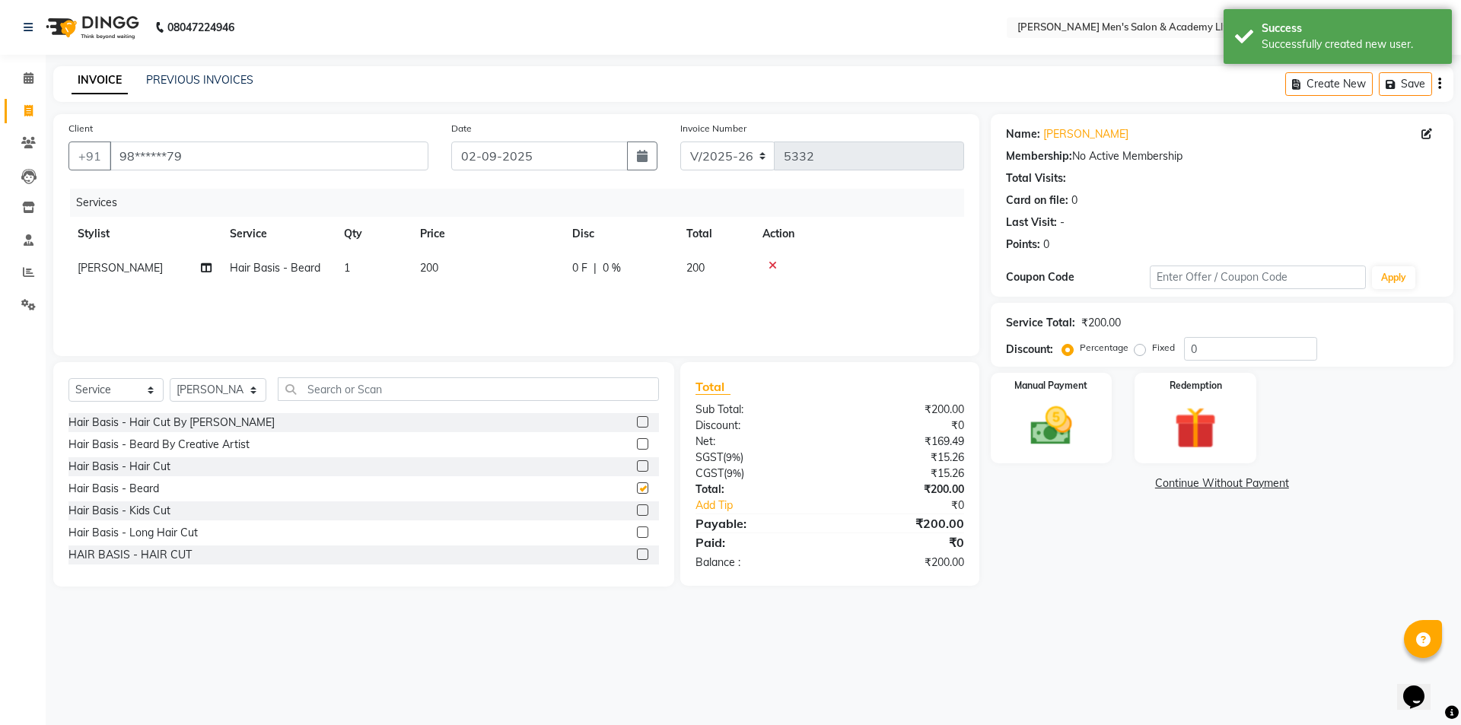
checkbox input "false"
drag, startPoint x: 630, startPoint y: 466, endPoint x: 596, endPoint y: 399, distance: 74.9
click at [637, 465] on label at bounding box center [642, 465] width 11 height 11
click at [637, 465] on input "checkbox" at bounding box center [642, 467] width 10 height 10
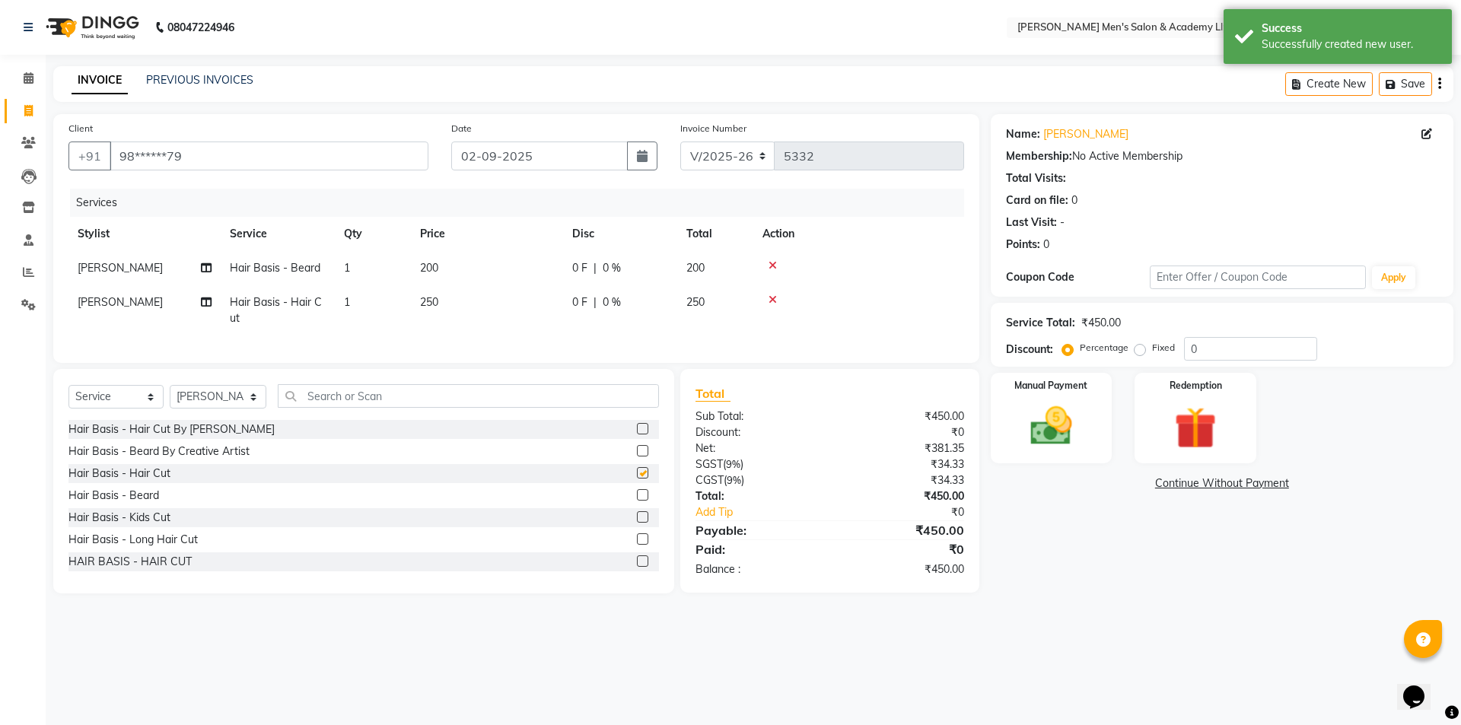
checkbox input "false"
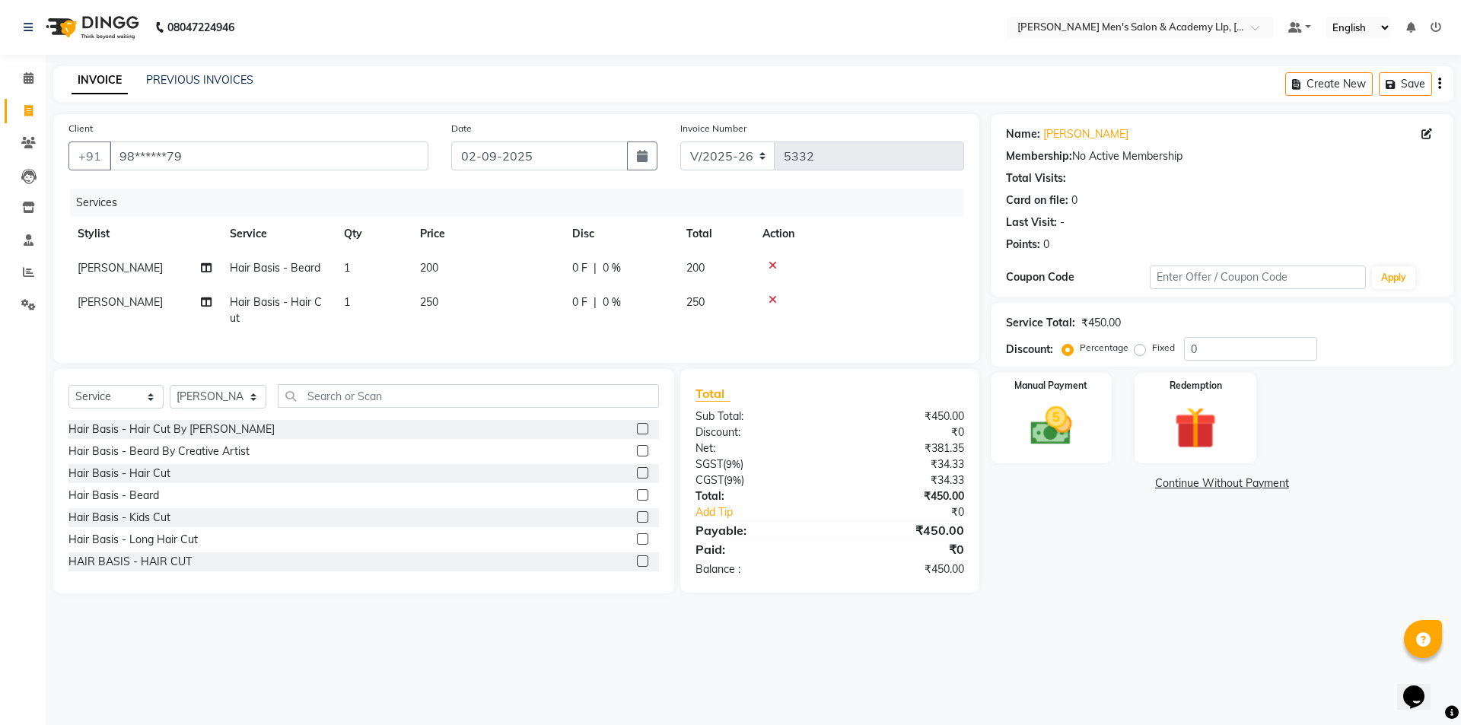
click at [451, 265] on td "200" at bounding box center [487, 268] width 152 height 34
select select "78784"
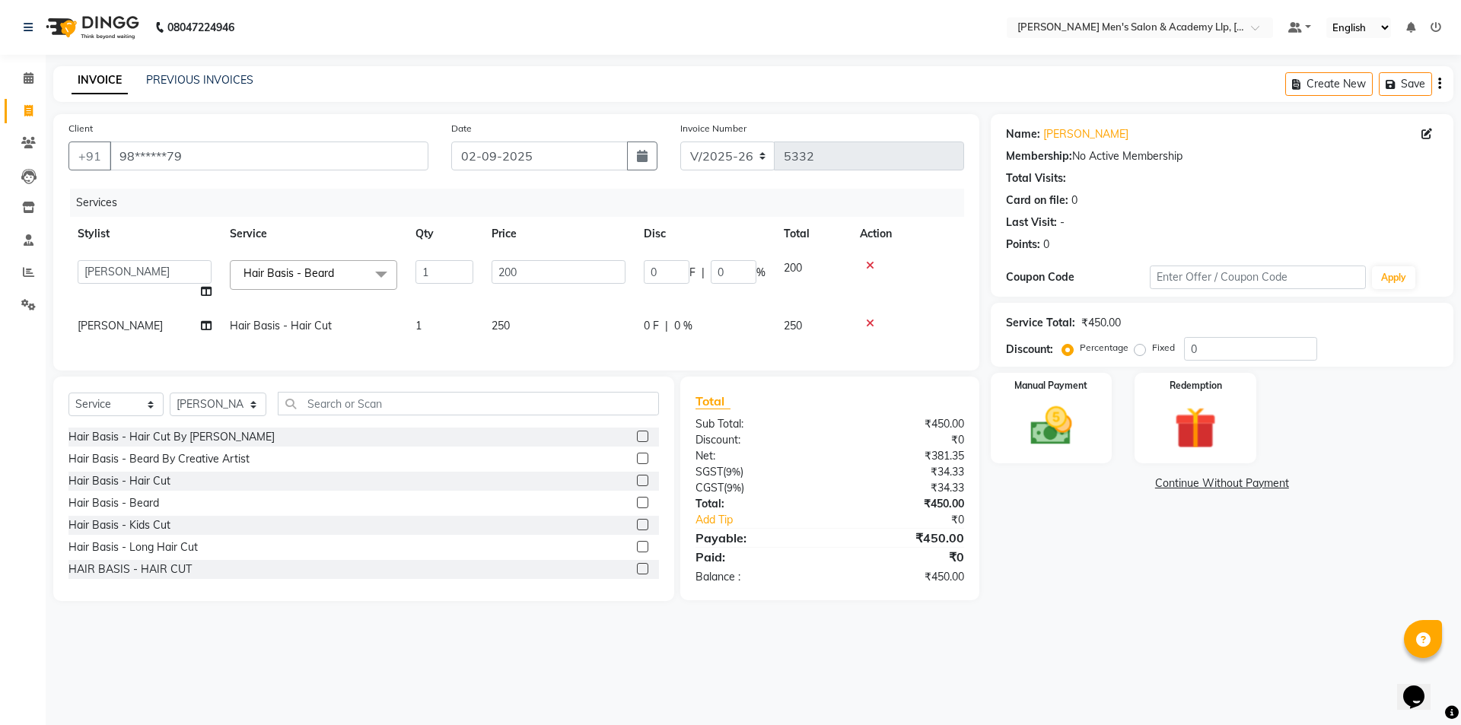
click at [520, 327] on td "250" at bounding box center [558, 326] width 152 height 34
select select "78784"
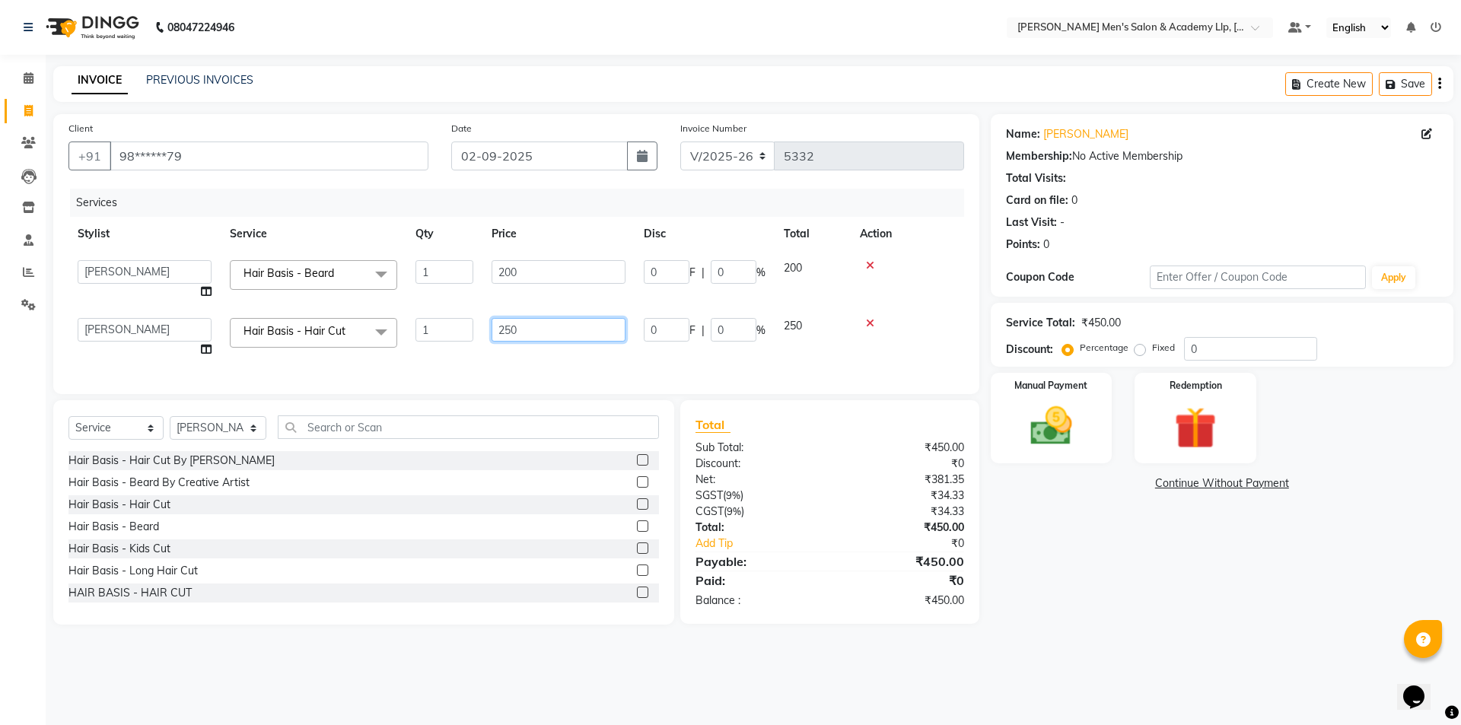
click at [520, 332] on input "250" at bounding box center [558, 330] width 134 height 24
type input "2"
type input "300"
click at [683, 215] on div "Services" at bounding box center [522, 203] width 905 height 28
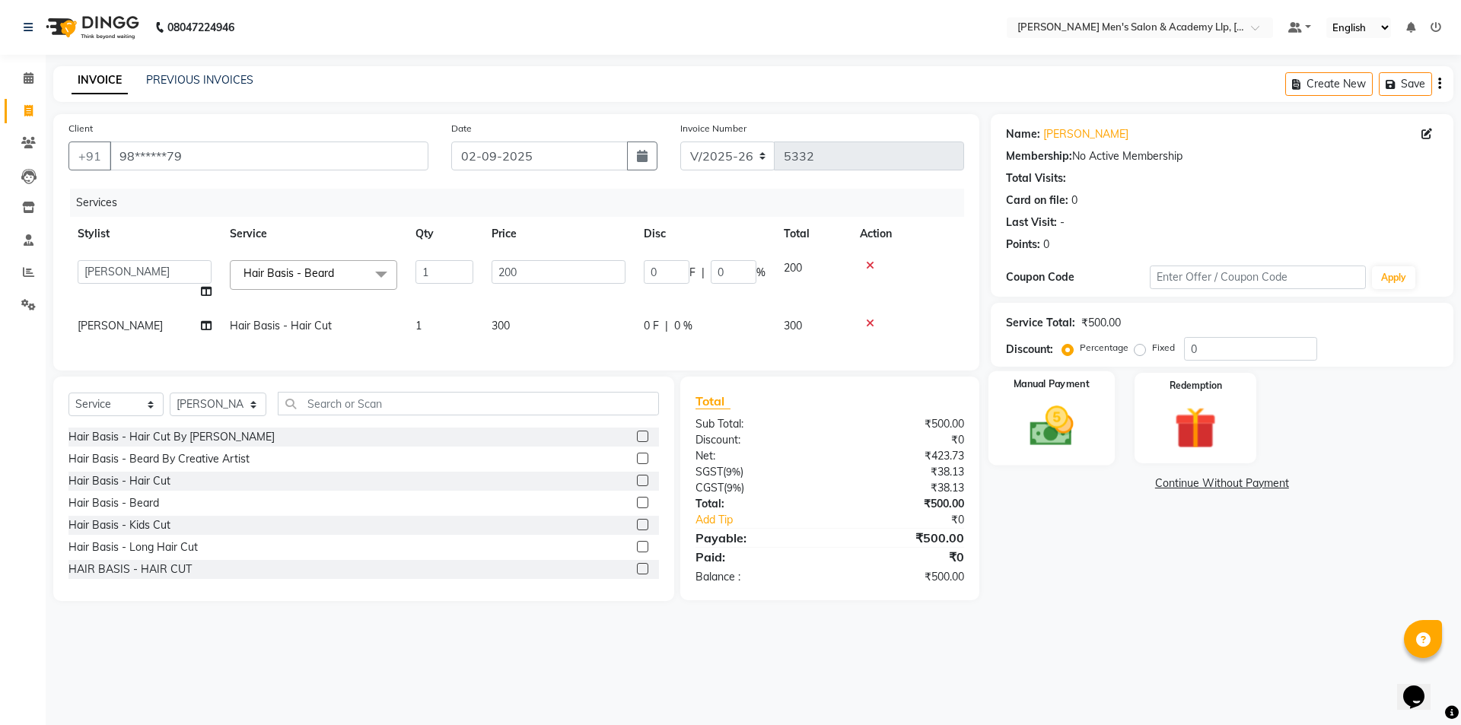
click at [1014, 405] on div "Manual Payment" at bounding box center [1051, 418] width 126 height 94
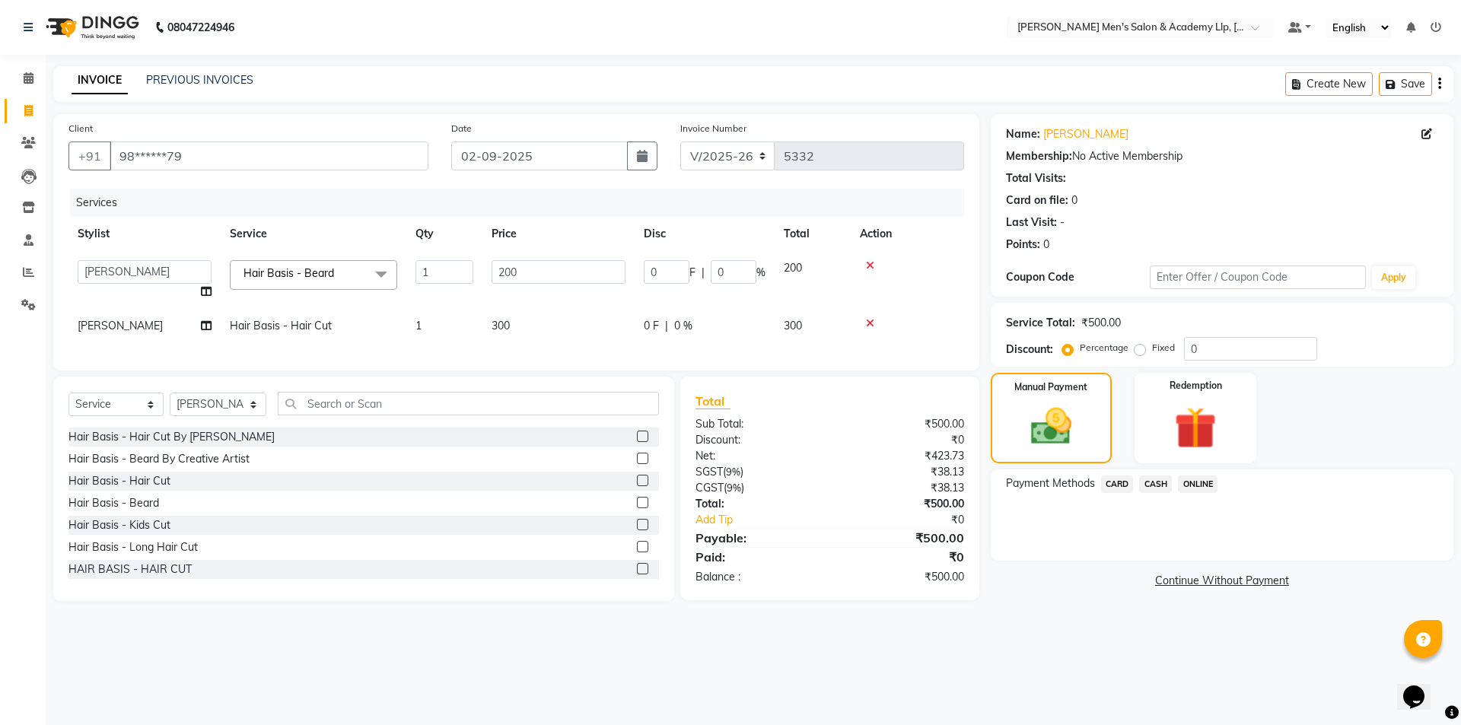
click at [1153, 485] on span "CASH" at bounding box center [1155, 483] width 33 height 17
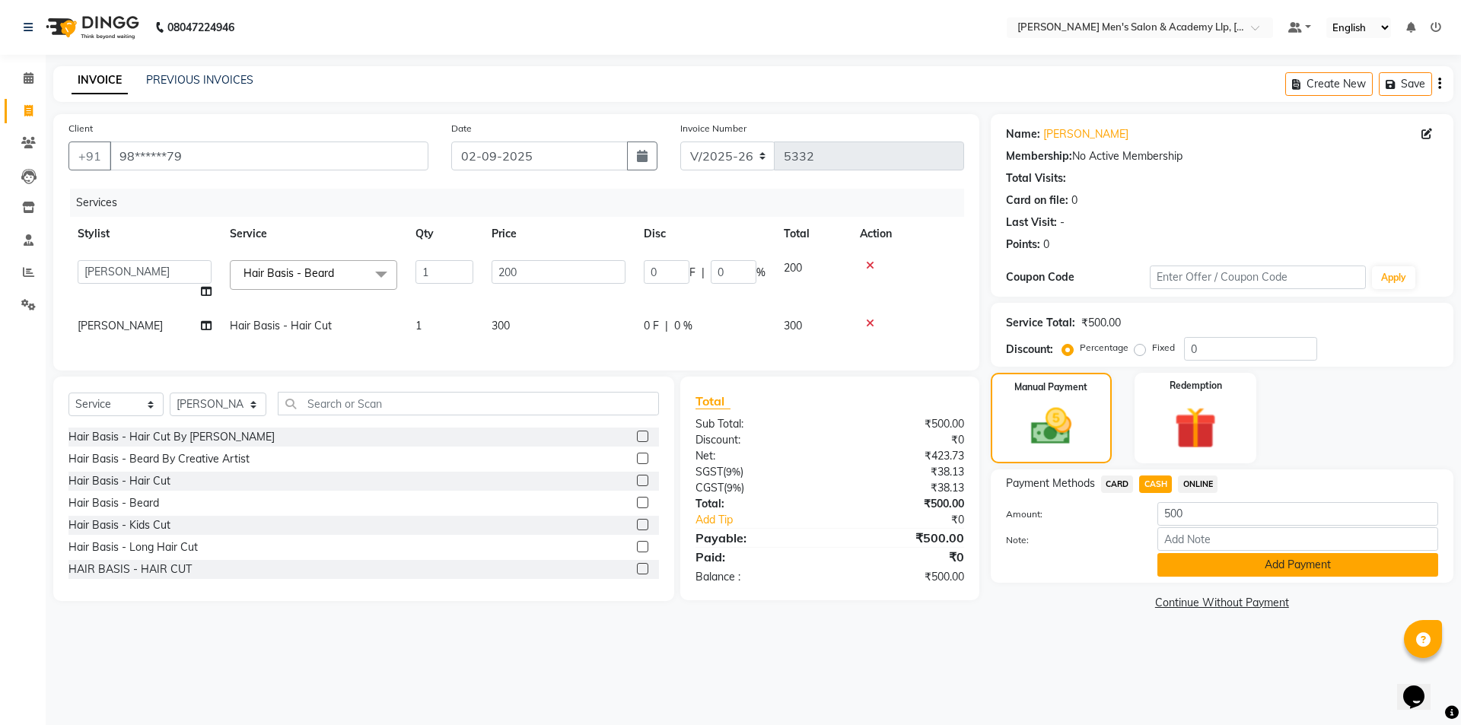
click at [1166, 569] on button "Add Payment" at bounding box center [1297, 565] width 281 height 24
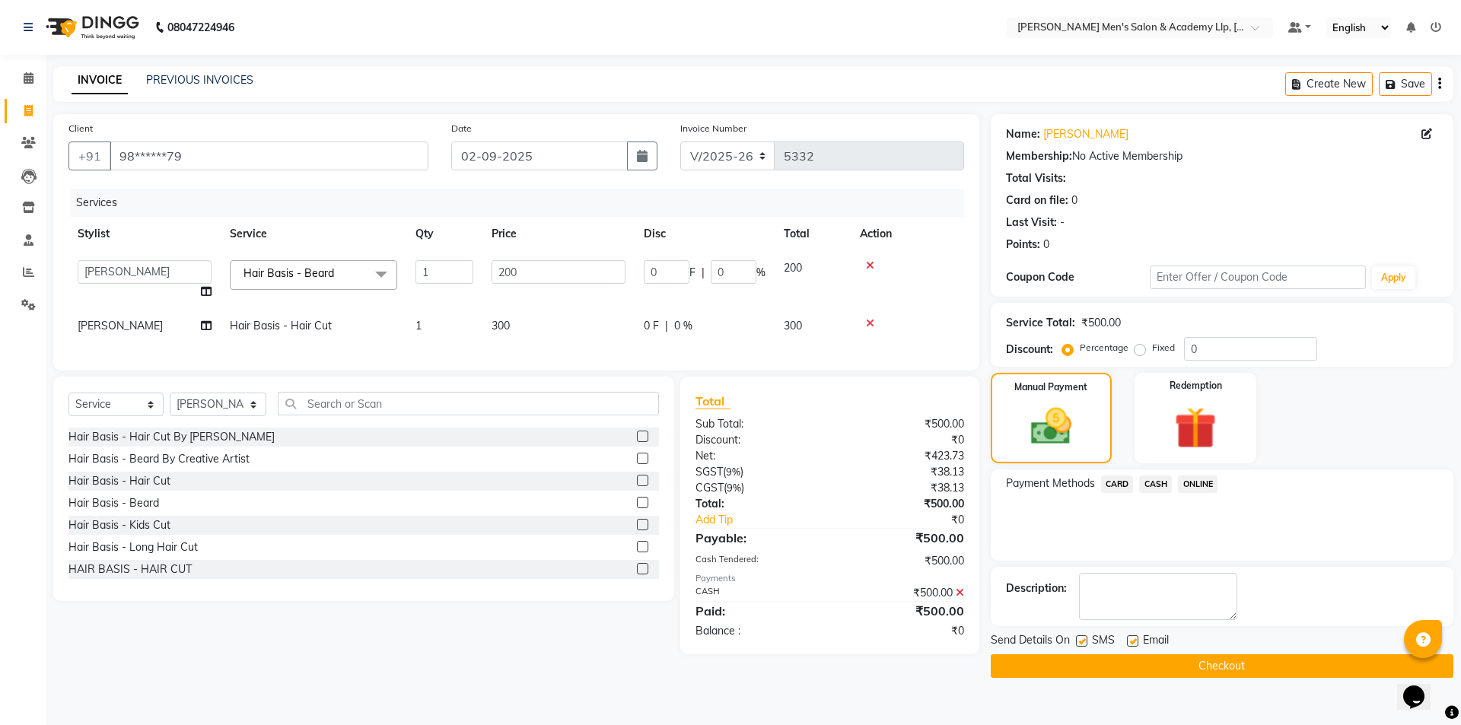
click at [1128, 638] on label at bounding box center [1132, 640] width 11 height 11
click at [1128, 638] on input "checkbox" at bounding box center [1132, 642] width 10 height 10
checkbox input "false"
click at [1085, 641] on label at bounding box center [1081, 640] width 11 height 11
click at [1085, 641] on input "checkbox" at bounding box center [1081, 642] width 10 height 10
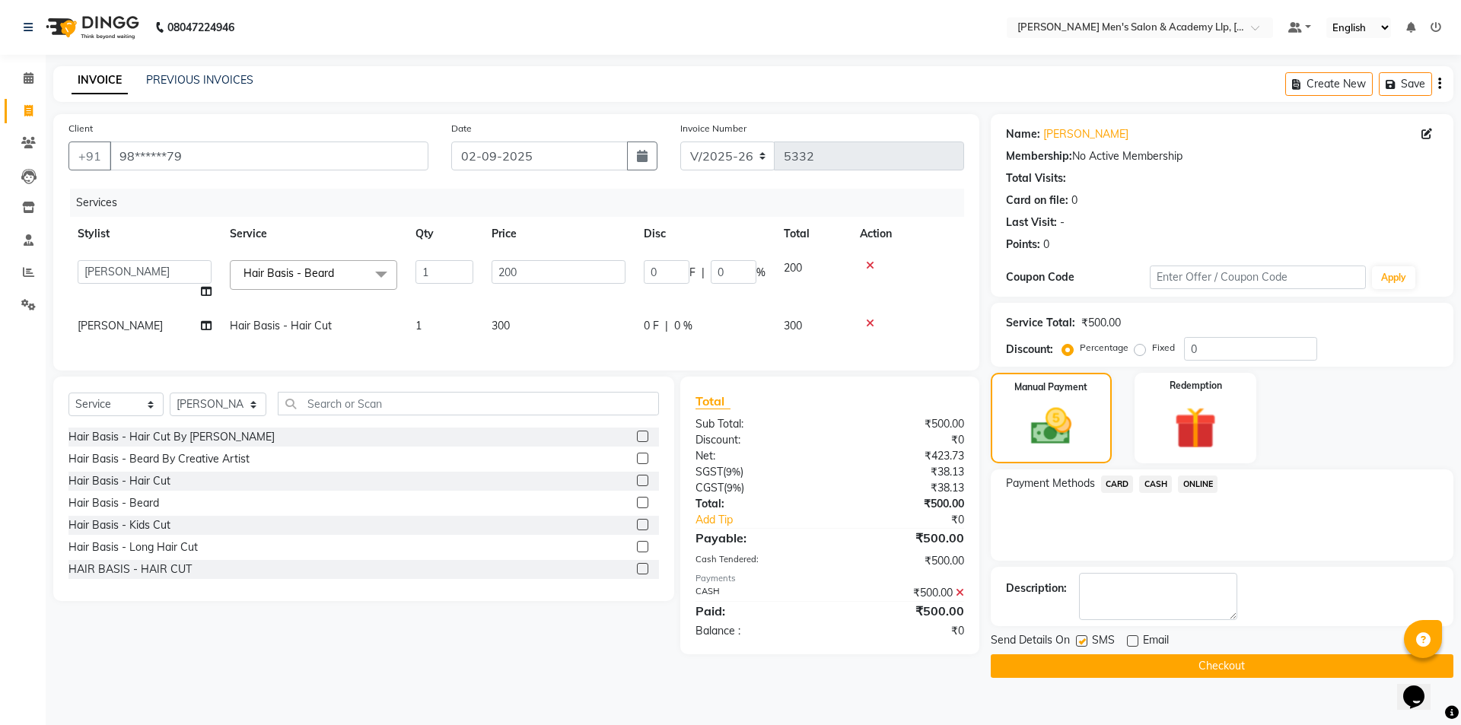
checkbox input "false"
click at [1078, 665] on button "Checkout" at bounding box center [1222, 666] width 463 height 24
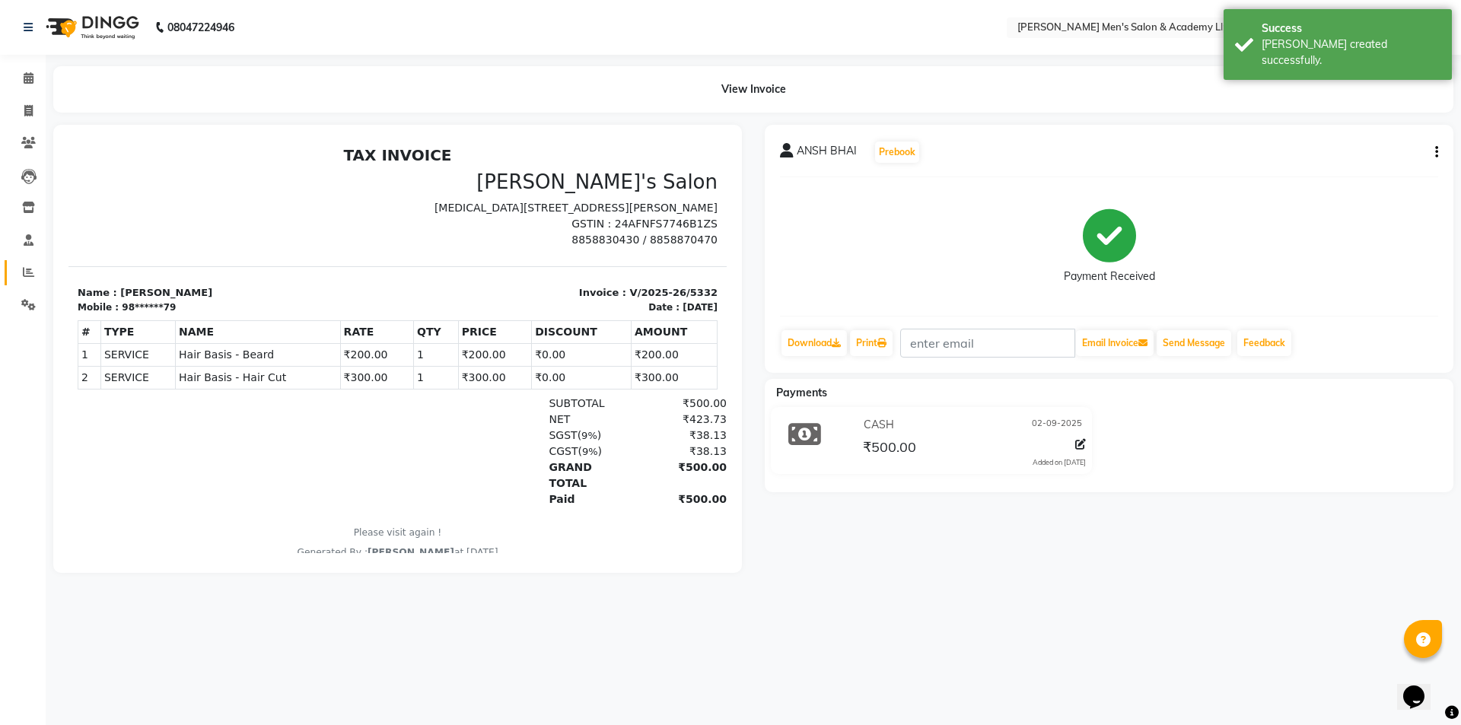
click at [14, 270] on link "Reports" at bounding box center [23, 272] width 37 height 25
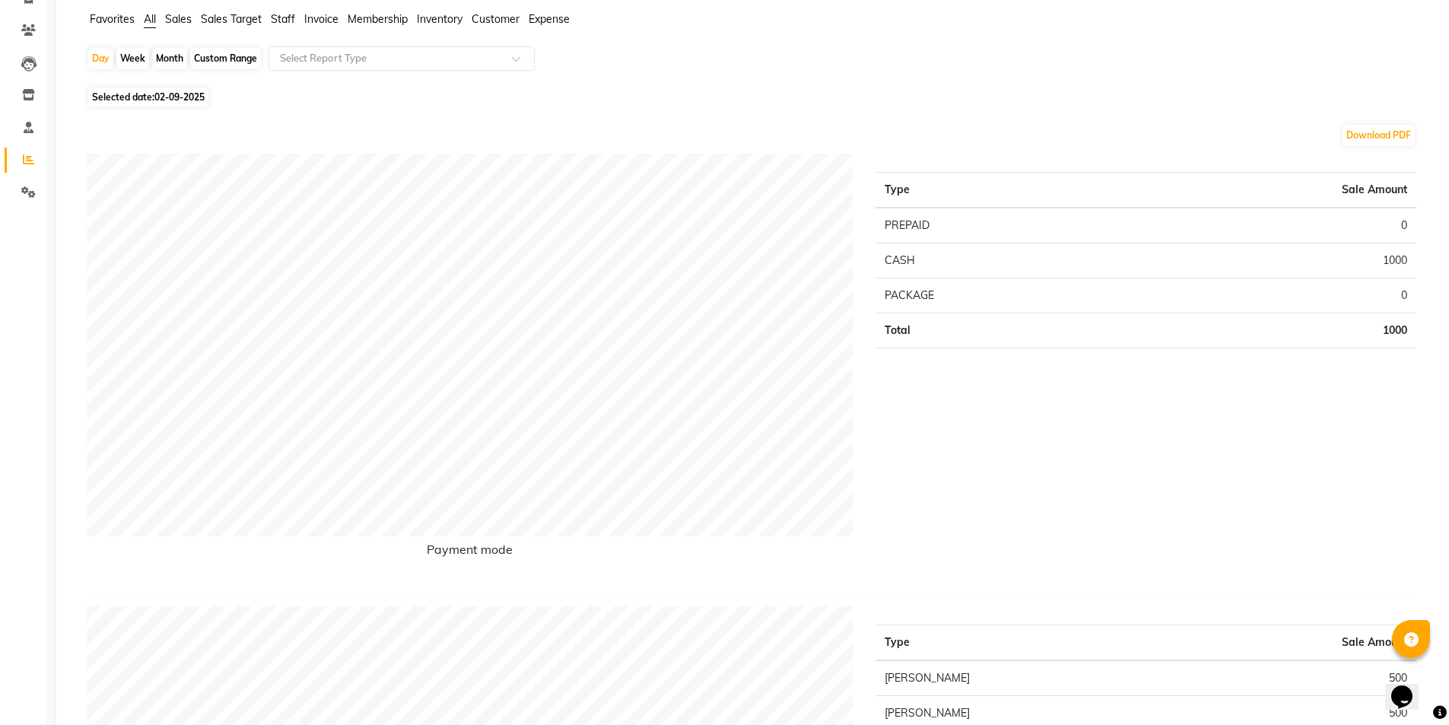
scroll to position [76, 0]
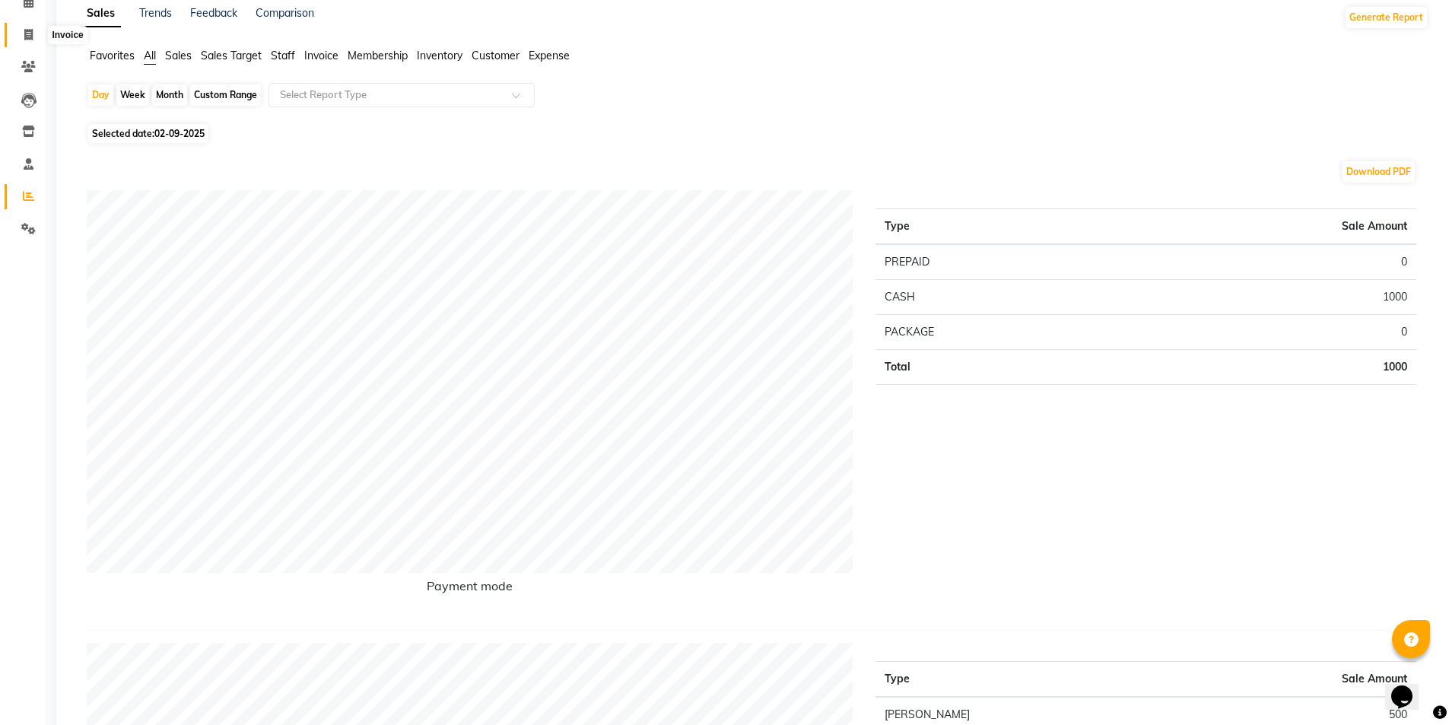
click at [27, 35] on icon at bounding box center [28, 34] width 8 height 11
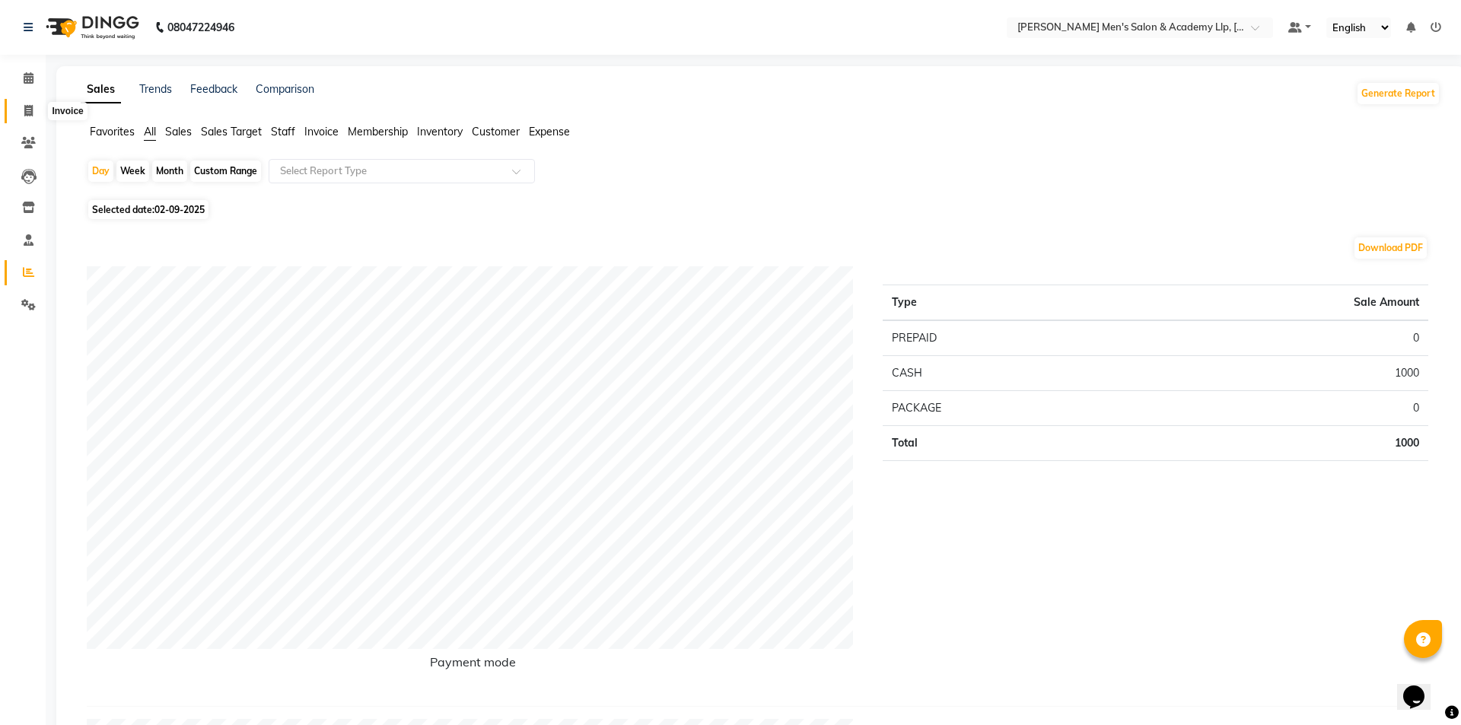
select select "service"
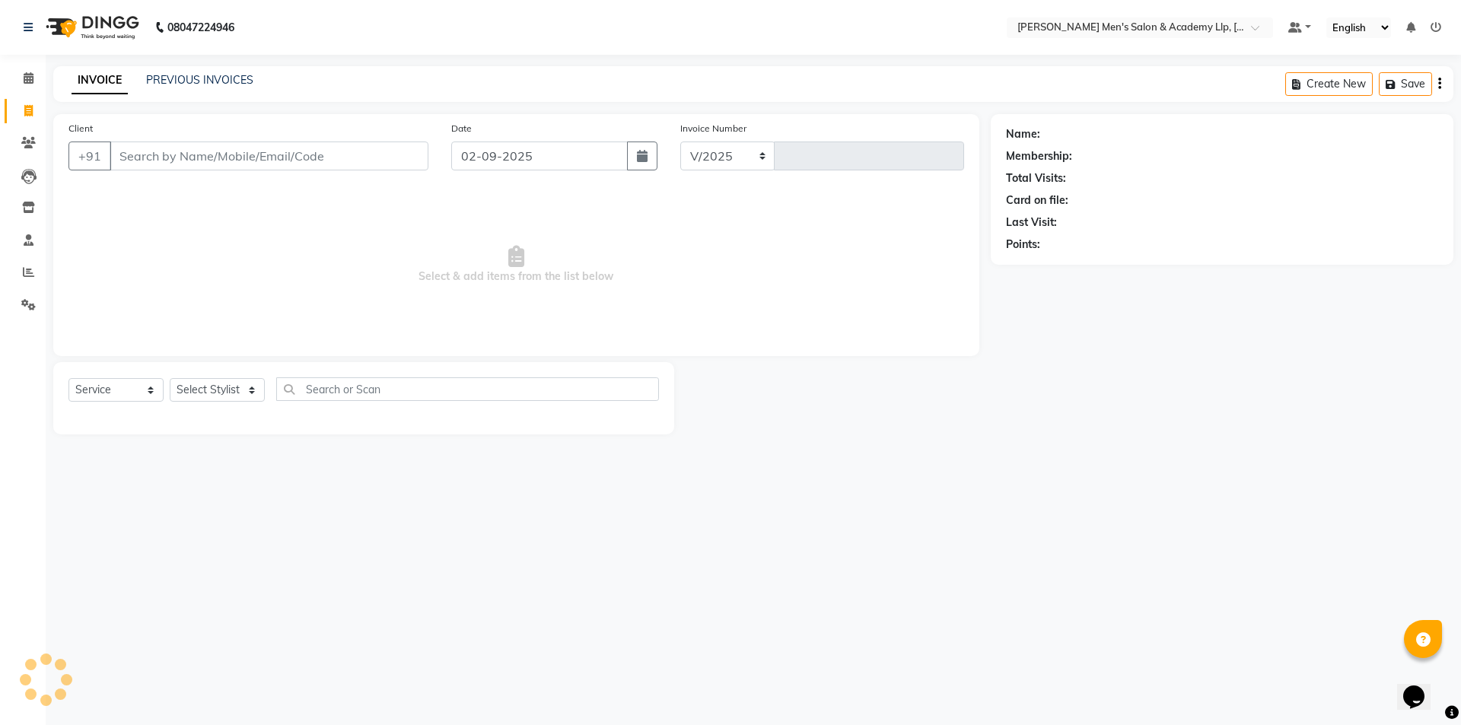
select select "8248"
type input "5333"
drag, startPoint x: 872, startPoint y: 204, endPoint x: 831, endPoint y: 214, distance: 42.3
click at [862, 205] on span "Select & add items from the list below" at bounding box center [515, 265] width 895 height 152
click at [84, 284] on span "Select & add items from the list below" at bounding box center [515, 265] width 895 height 152
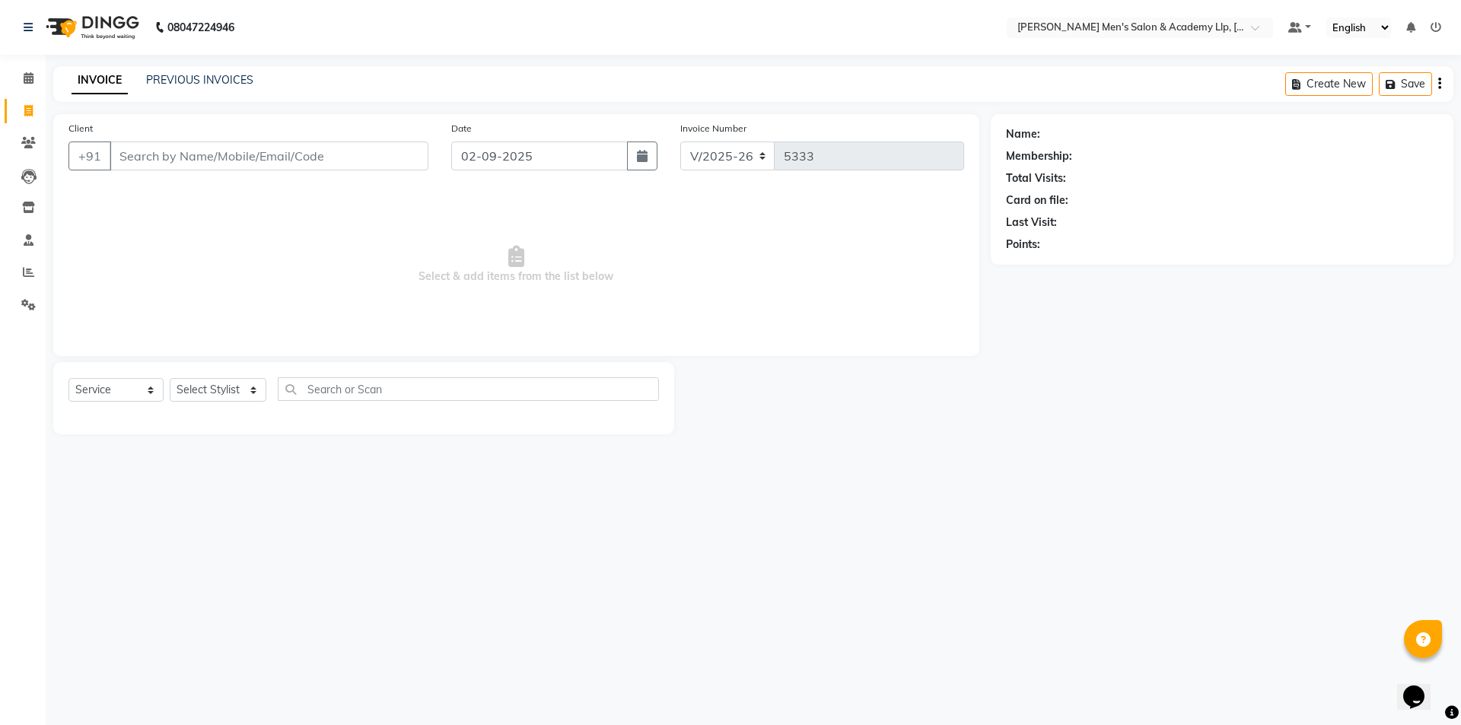
drag, startPoint x: 265, startPoint y: 126, endPoint x: 301, endPoint y: 137, distance: 37.5
click at [286, 129] on div "Client +91" at bounding box center [248, 151] width 383 height 62
click at [24, 275] on icon at bounding box center [28, 271] width 11 height 11
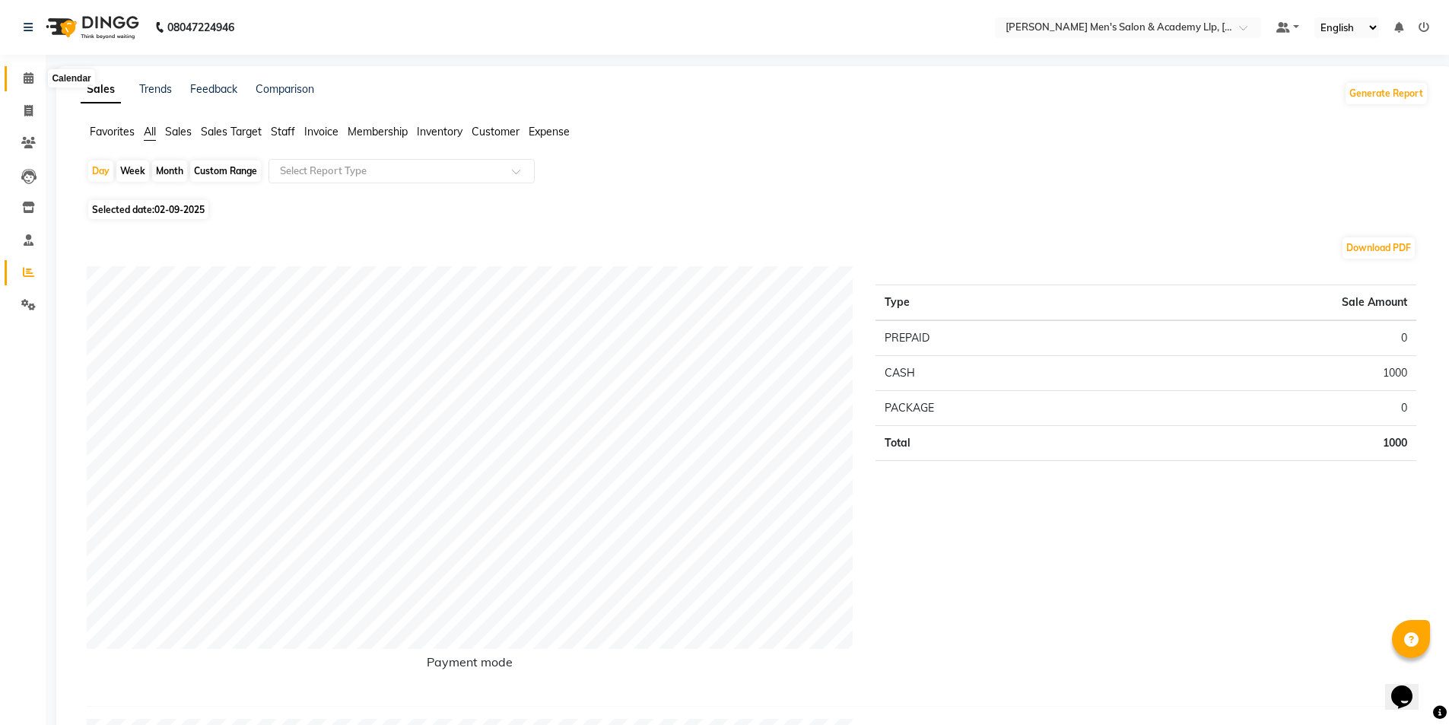
click at [24, 82] on icon at bounding box center [29, 77] width 10 height 11
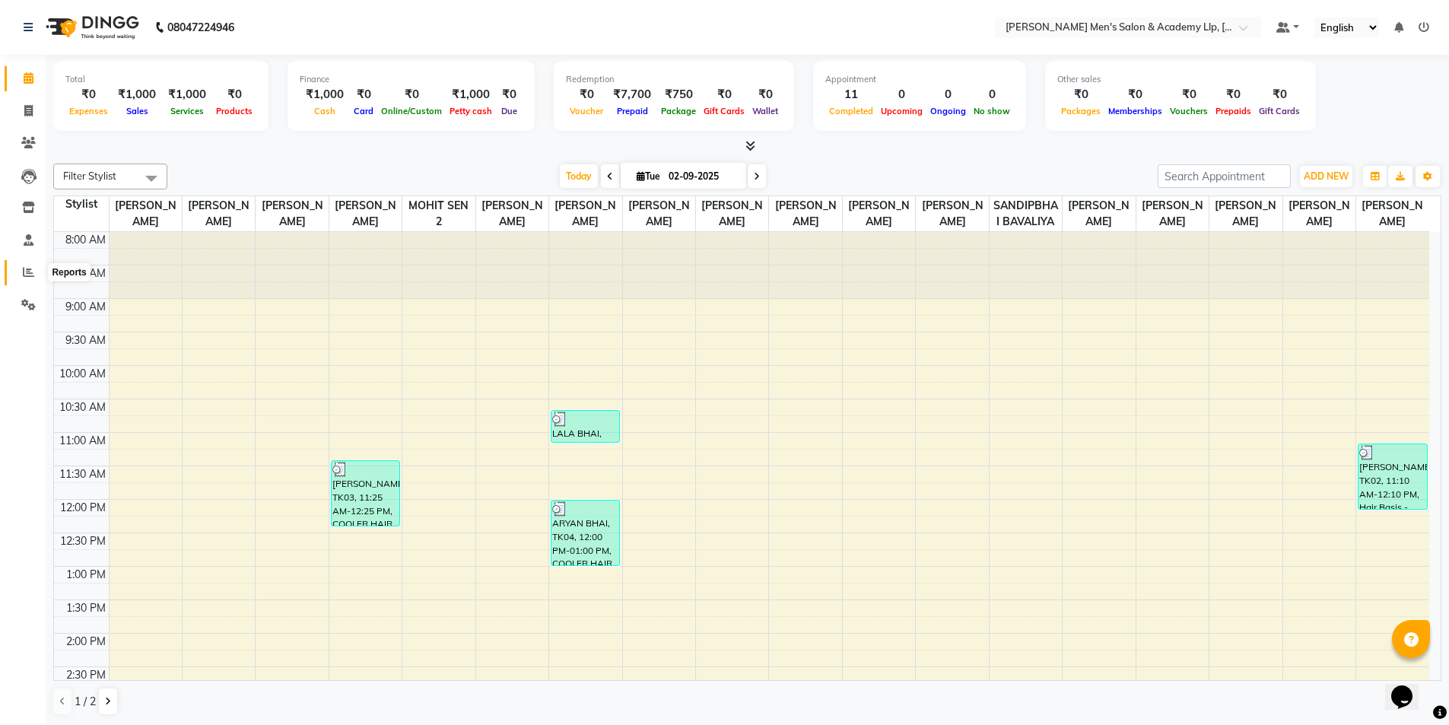
click at [29, 280] on span at bounding box center [28, 272] width 27 height 17
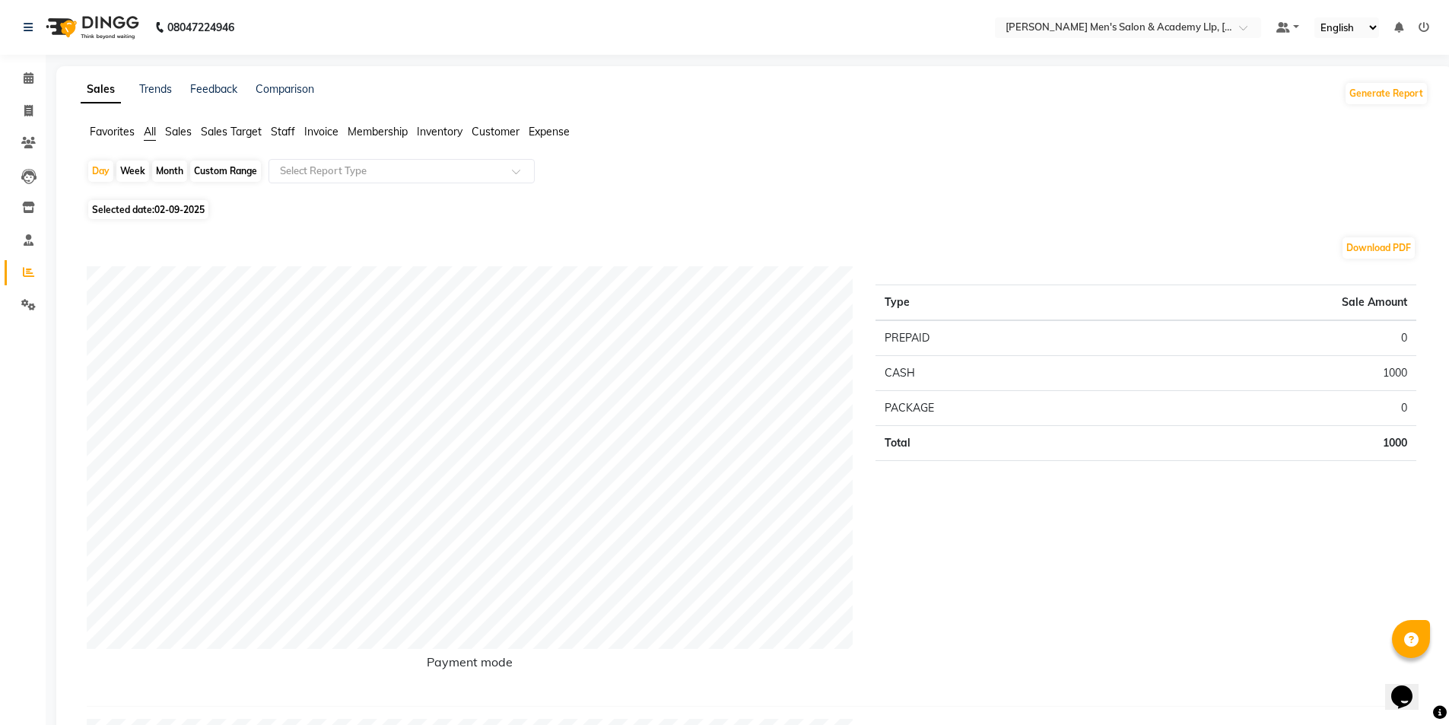
click at [161, 211] on span "02-09-2025" at bounding box center [179, 209] width 50 height 11
select select "9"
select select "2025"
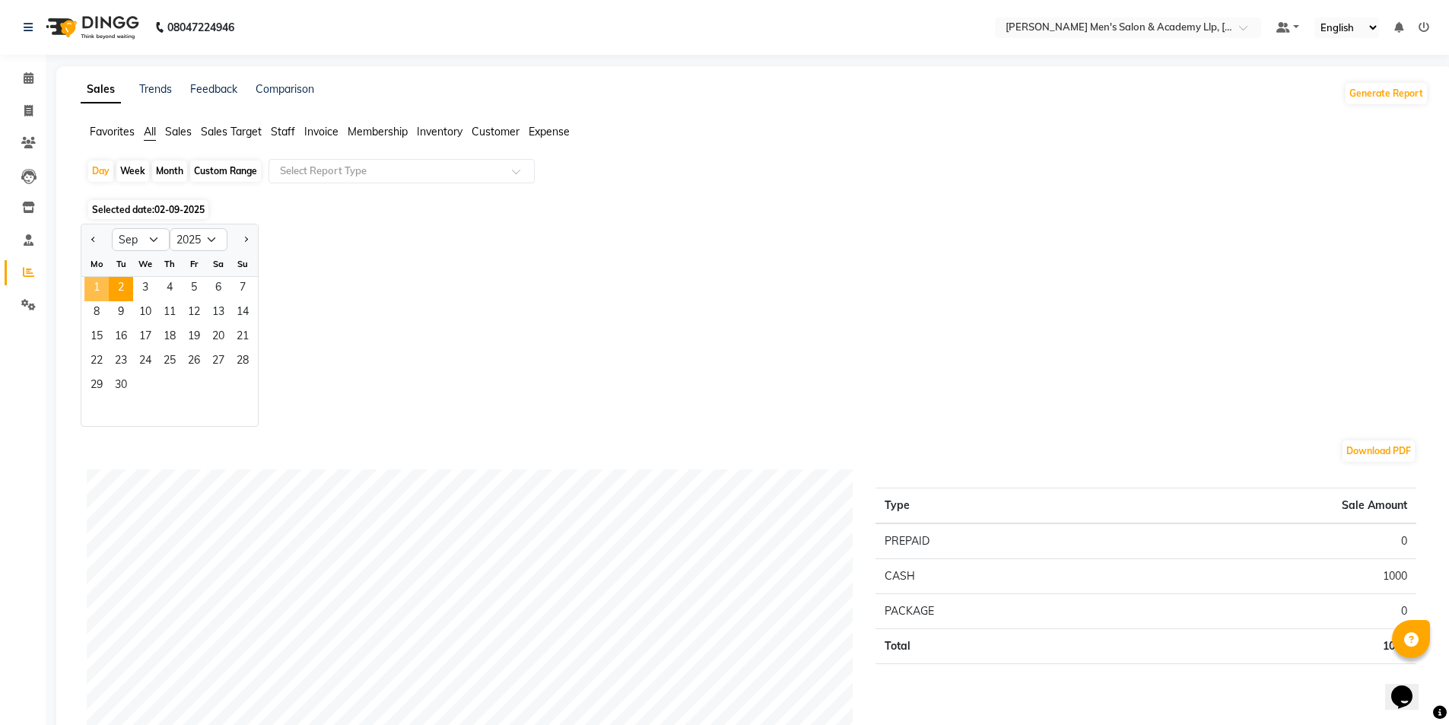
click at [94, 287] on span "1" at bounding box center [96, 289] width 24 height 24
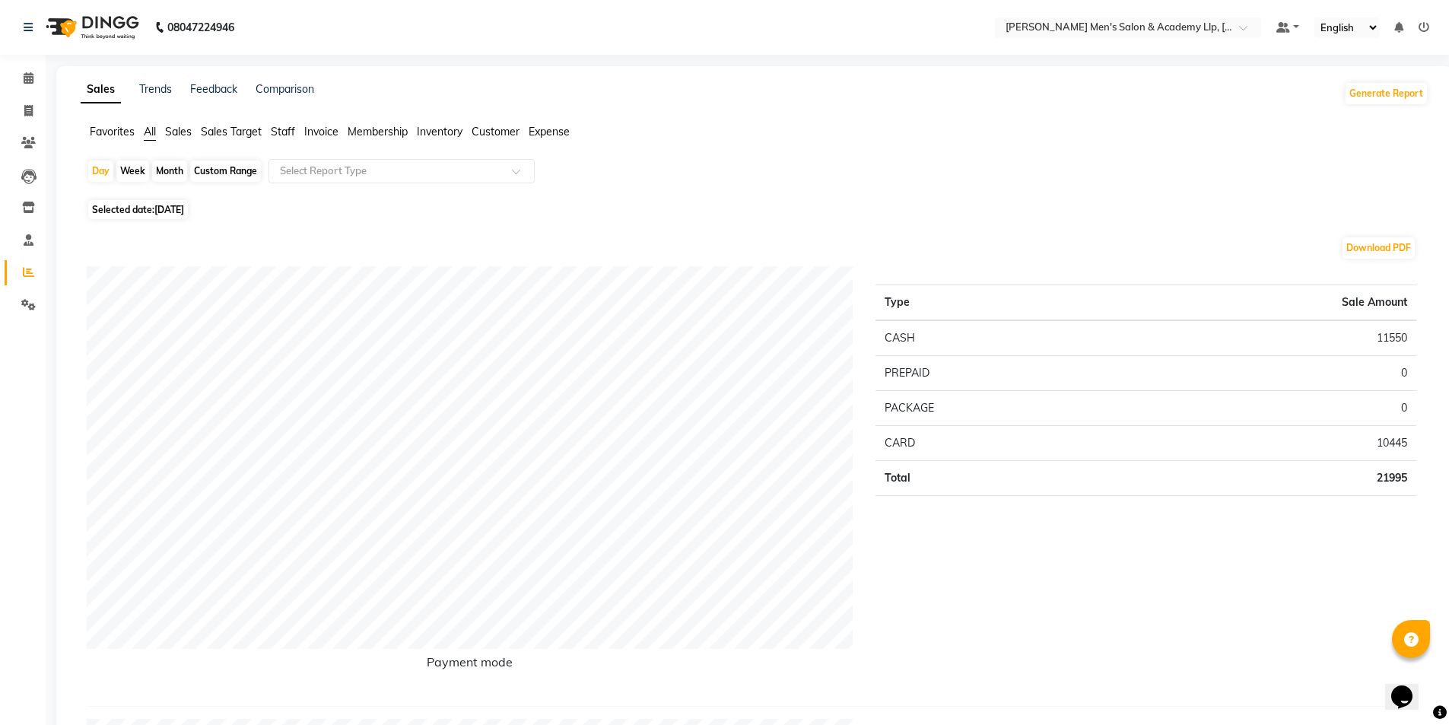
click at [284, 126] on span "Staff" at bounding box center [283, 132] width 24 height 14
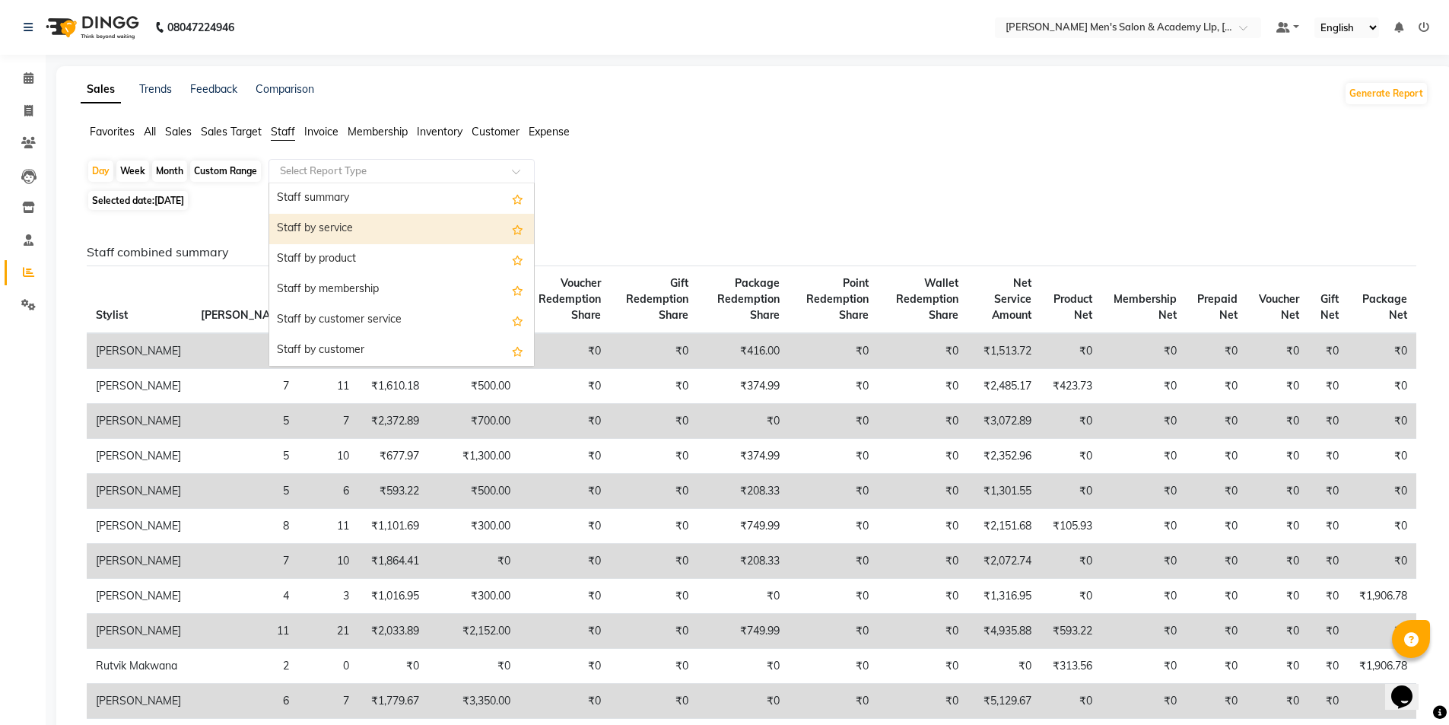
click at [294, 225] on div "Staff by service" at bounding box center [401, 229] width 265 height 30
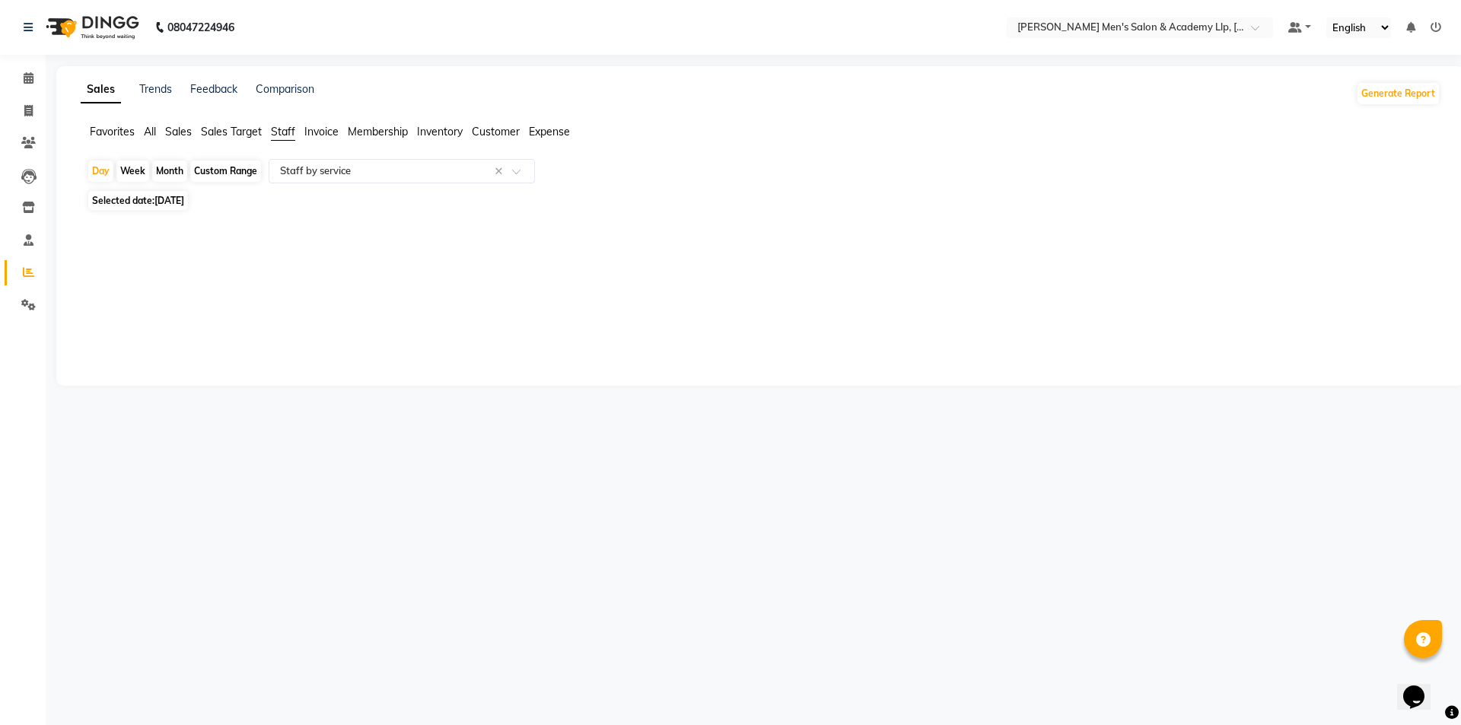
select select "full_report"
select select "csv"
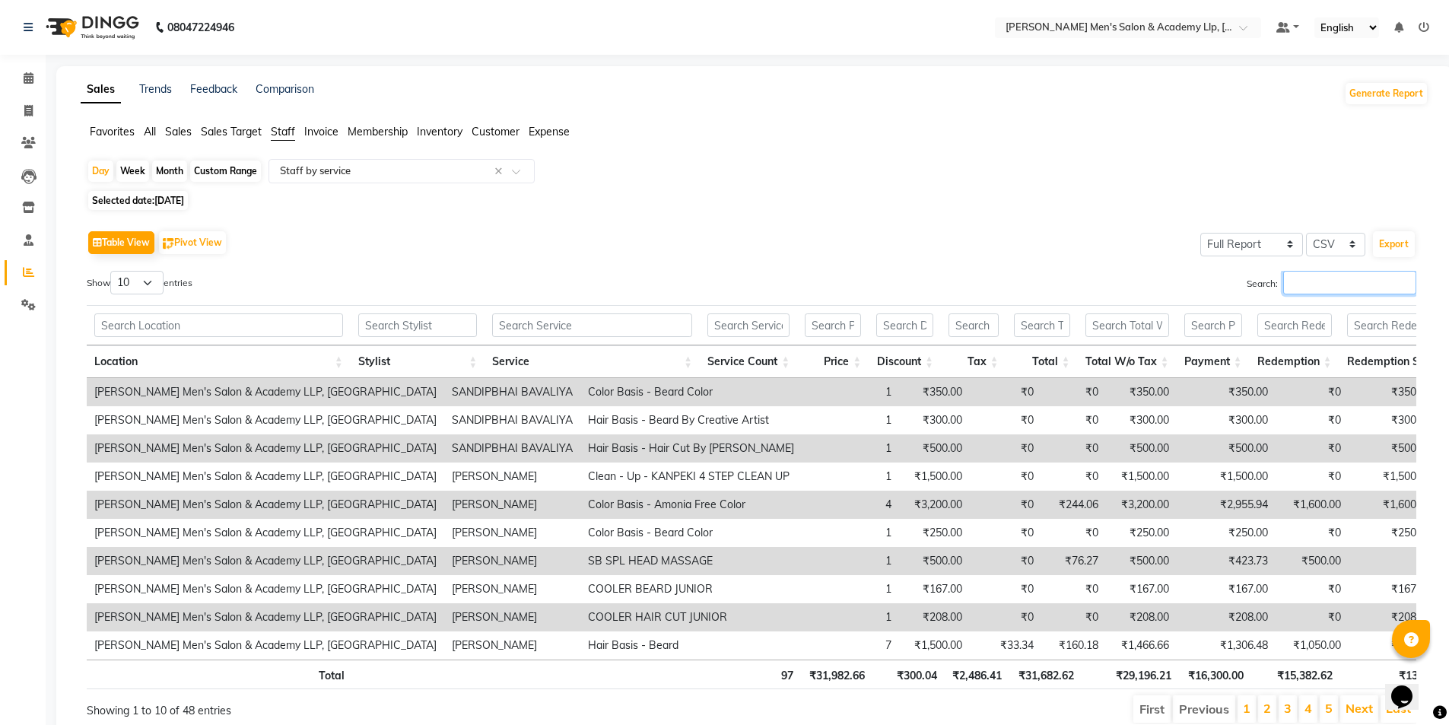
click at [1292, 284] on input "Search:" at bounding box center [1349, 283] width 133 height 24
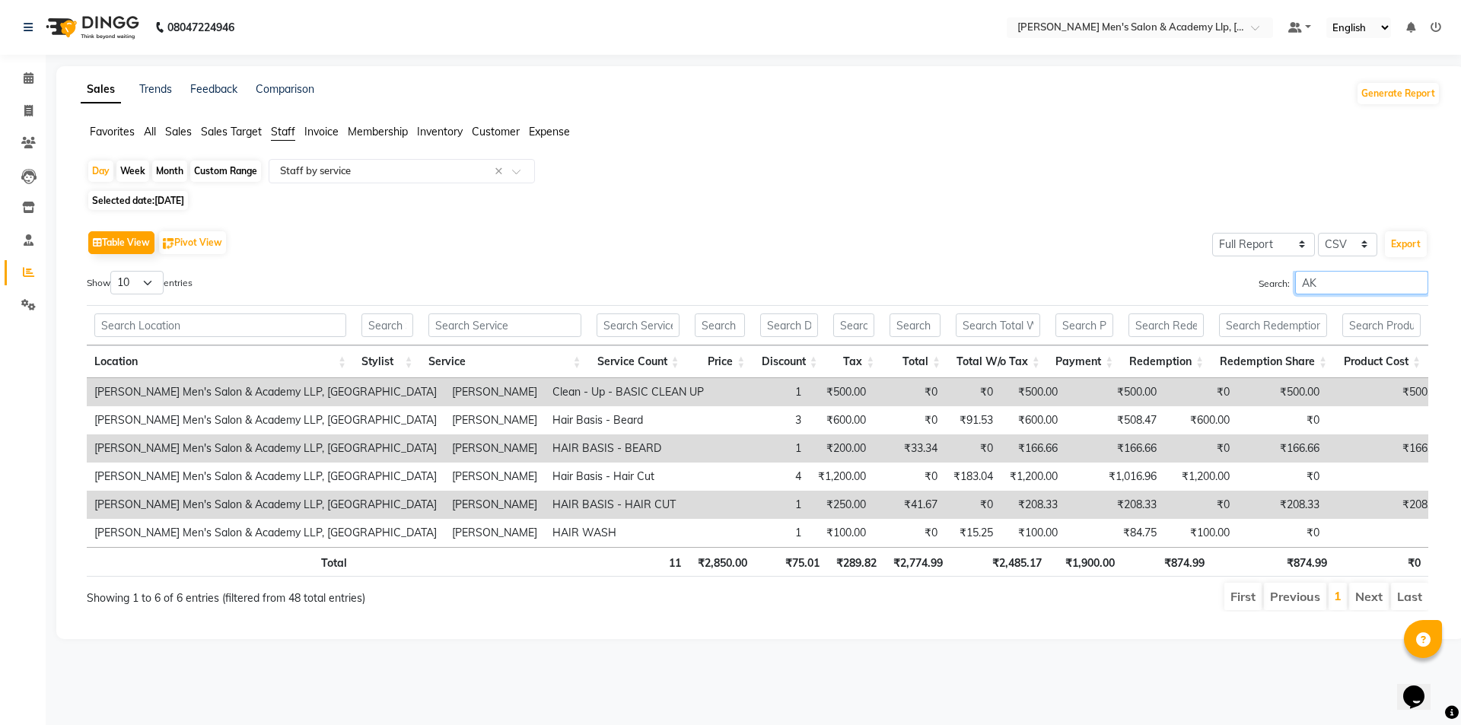
type input "A"
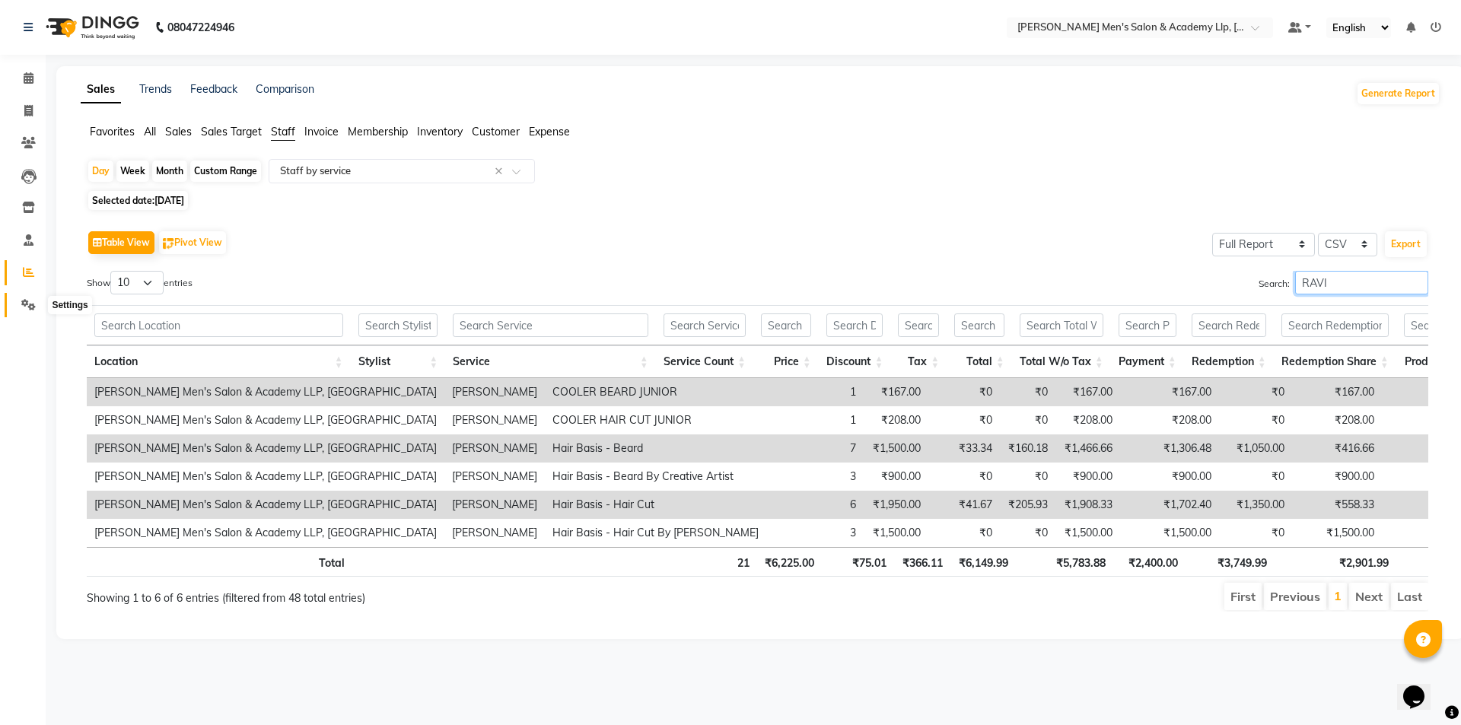
type input "RAVI"
click at [32, 304] on icon at bounding box center [28, 304] width 14 height 11
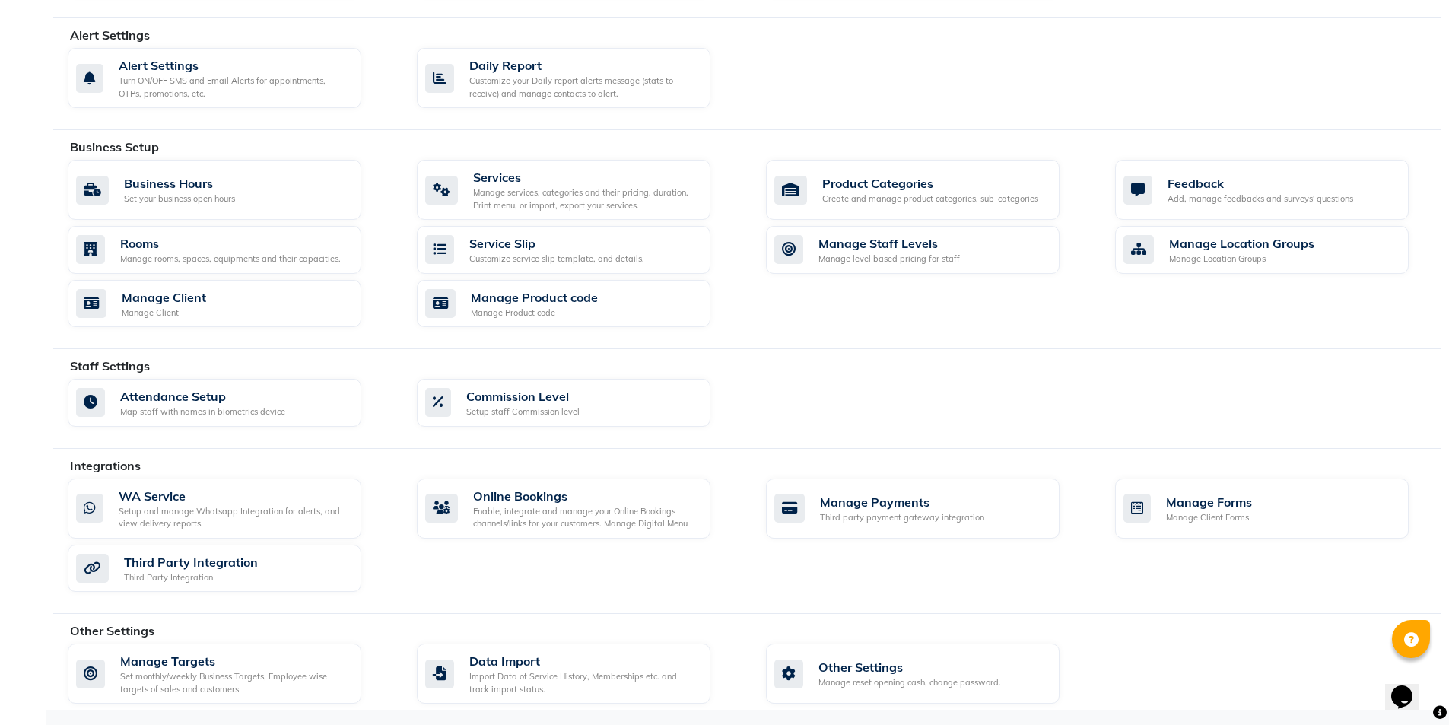
scroll to position [103, 0]
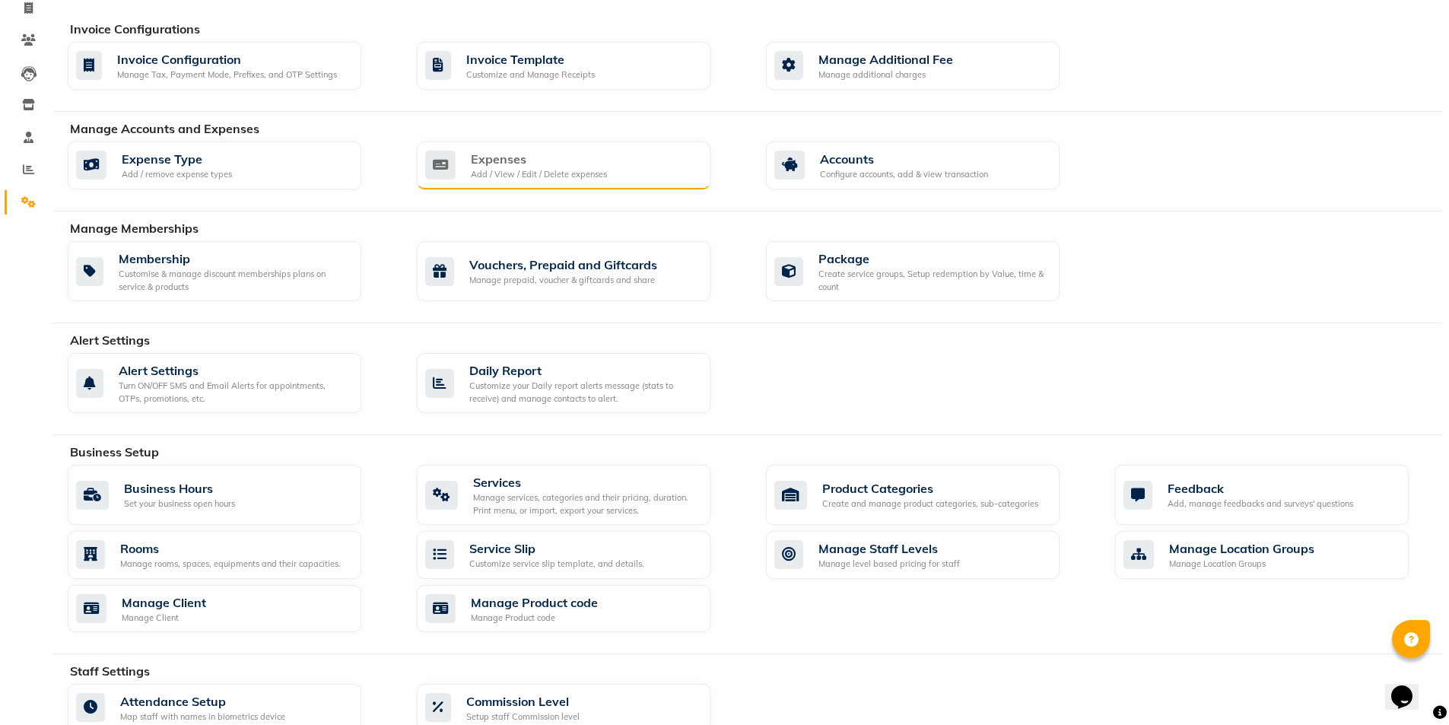
click at [514, 154] on div "Expenses" at bounding box center [539, 159] width 136 height 18
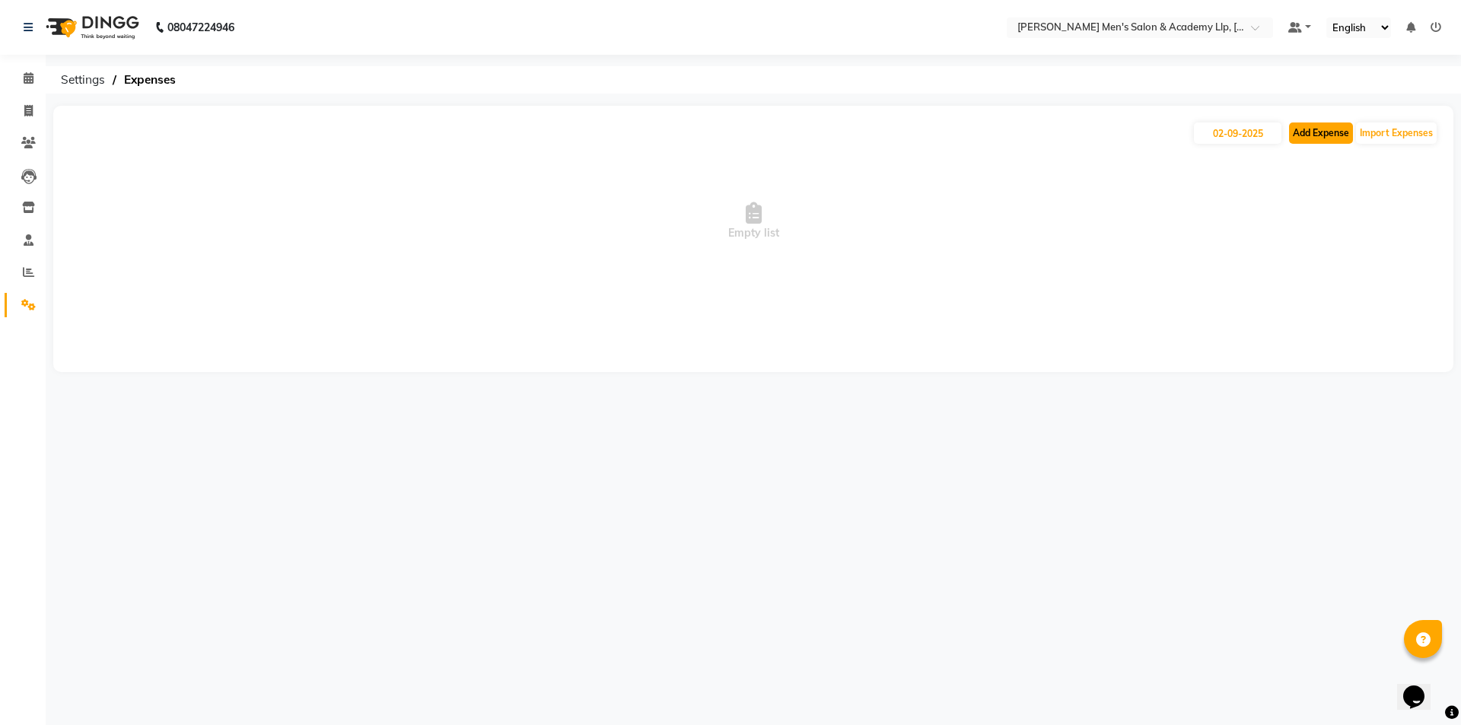
click at [1315, 134] on button "Add Expense" at bounding box center [1321, 132] width 64 height 21
select select "1"
select select "7378"
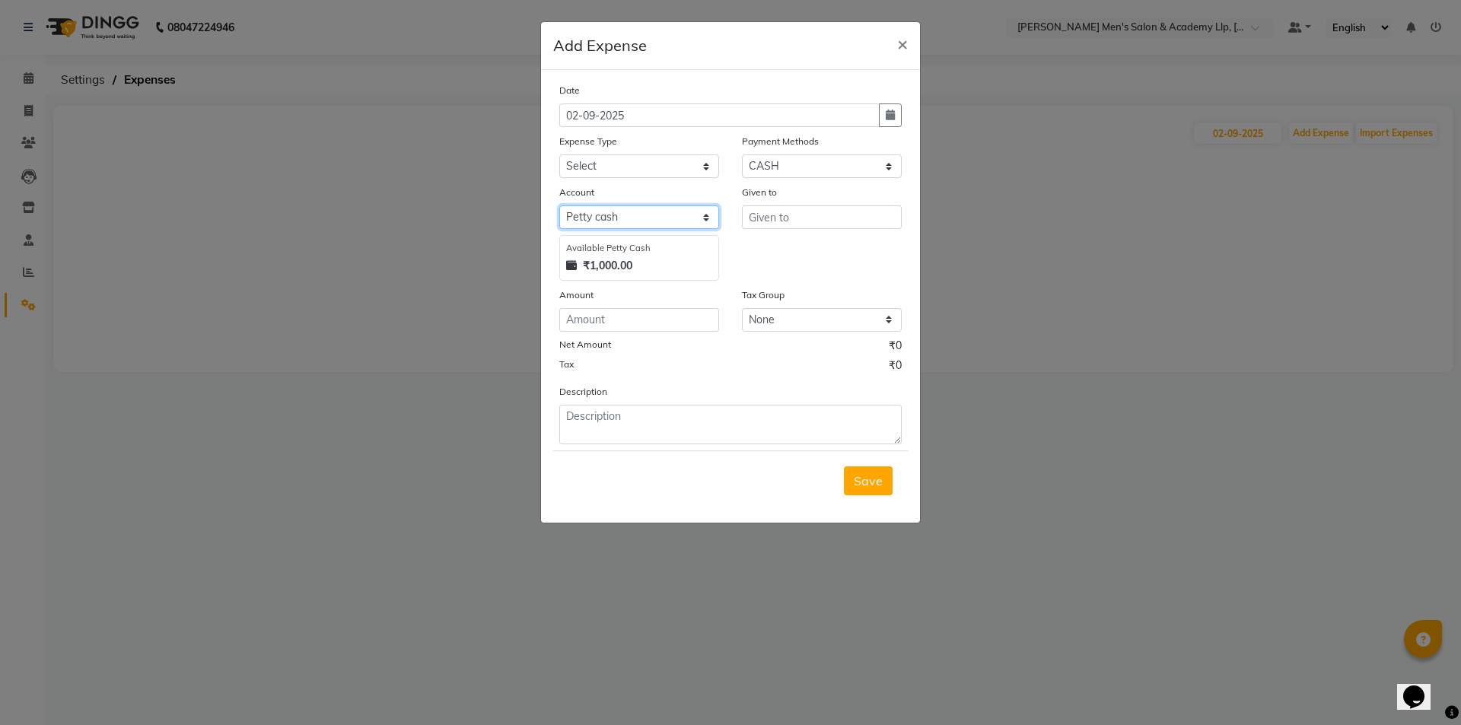
click at [621, 213] on select "Select [PERSON_NAME] cash Default account" at bounding box center [639, 217] width 160 height 24
click at [610, 214] on select "Select [PERSON_NAME] cash Default account" at bounding box center [639, 217] width 160 height 24
click at [609, 162] on select "Select ADVANCE RUPEES FOR STAFF CLEANING GROSSERY CLENING ITEM HOUSEKEEPIN clie…" at bounding box center [639, 166] width 160 height 24
select select "16154"
click at [559, 154] on select "Select ADVANCE RUPEES FOR STAFF CLEANING GROSSERY CLENING ITEM HOUSEKEEPIN clie…" at bounding box center [639, 166] width 160 height 24
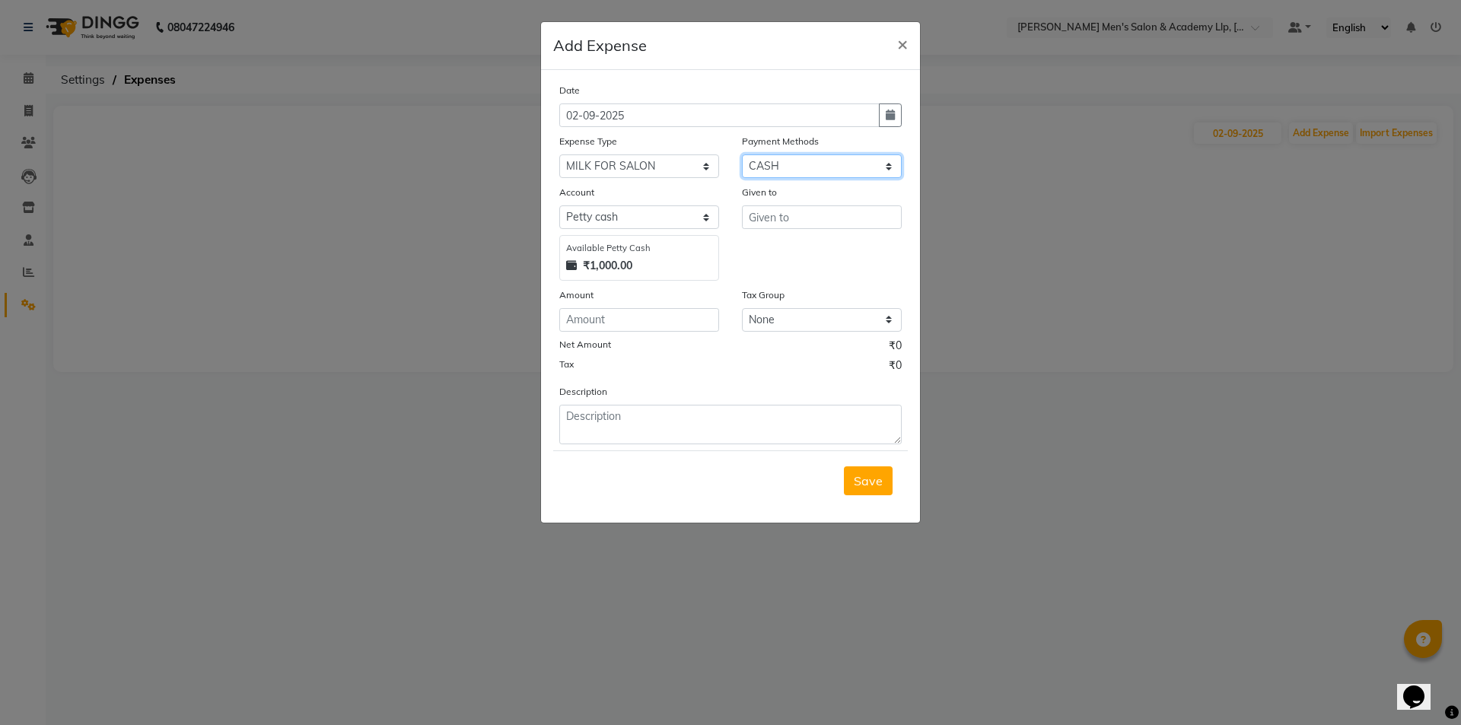
click at [792, 167] on select "Select Wallet CARD CASH Prepaid ONLINE Package" at bounding box center [822, 166] width 160 height 24
click at [742, 154] on select "Select Wallet CARD CASH Prepaid ONLINE Package" at bounding box center [822, 166] width 160 height 24
click at [792, 214] on input "text" at bounding box center [822, 217] width 160 height 24
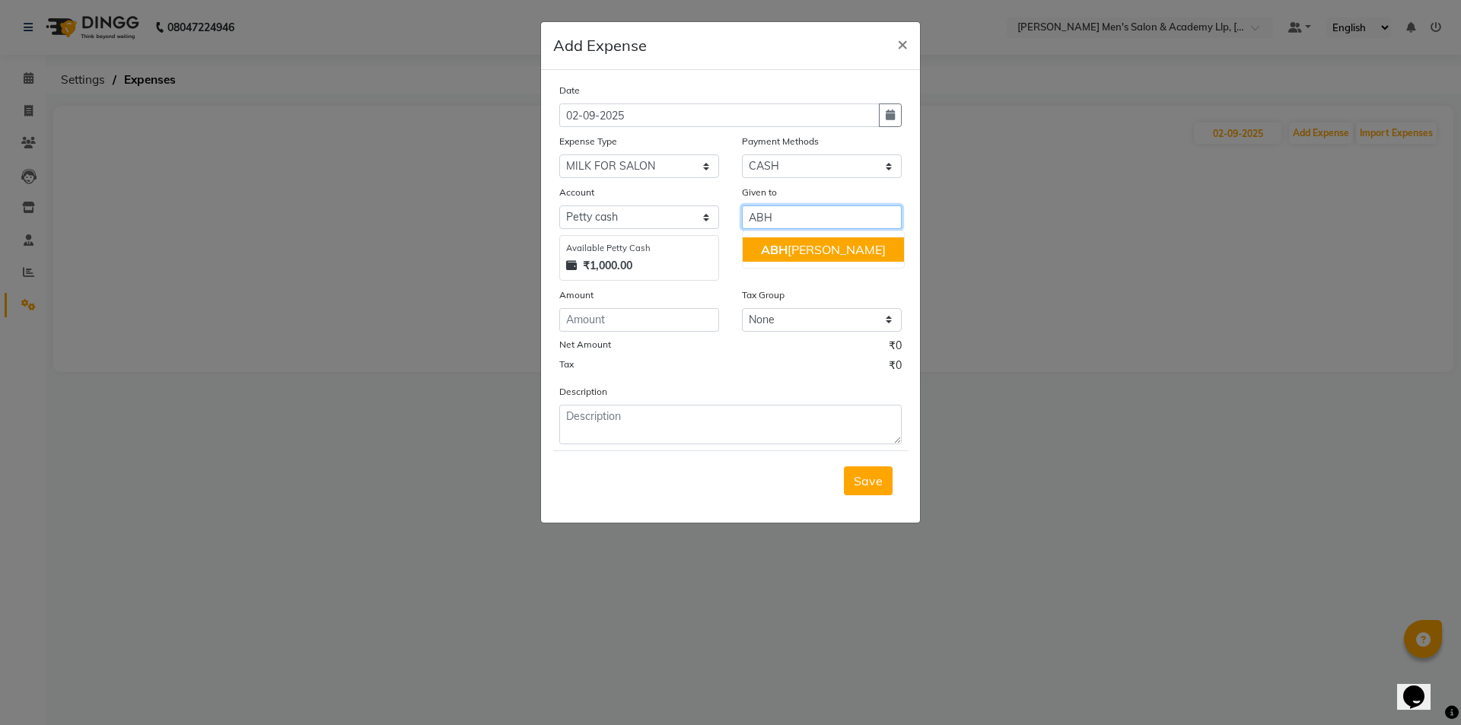
click at [771, 253] on span "ABH" at bounding box center [774, 249] width 27 height 15
type input "[PERSON_NAME]"
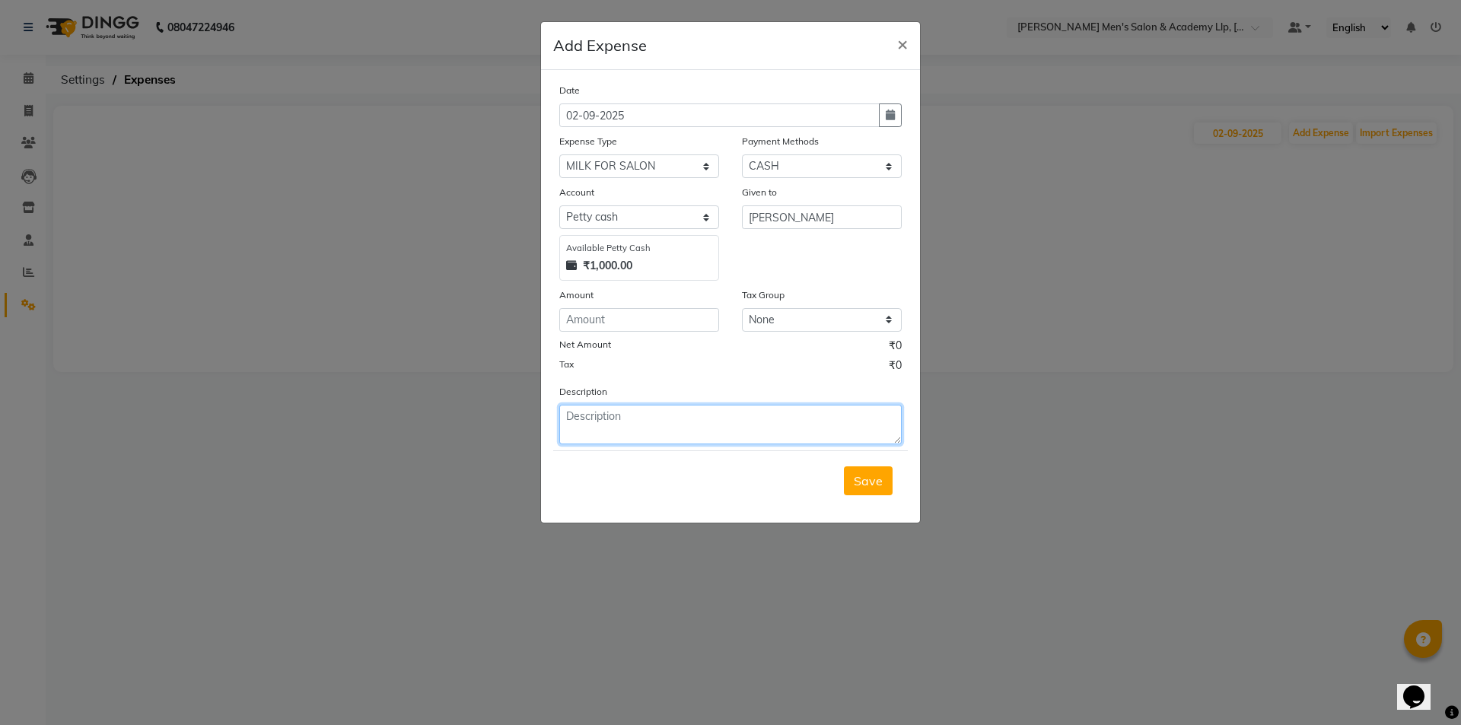
click at [606, 415] on textarea at bounding box center [730, 425] width 342 height 40
type textarea "2"
click at [589, 322] on input "number" at bounding box center [639, 320] width 160 height 24
type input "200"
click at [612, 428] on textarea at bounding box center [730, 425] width 342 height 40
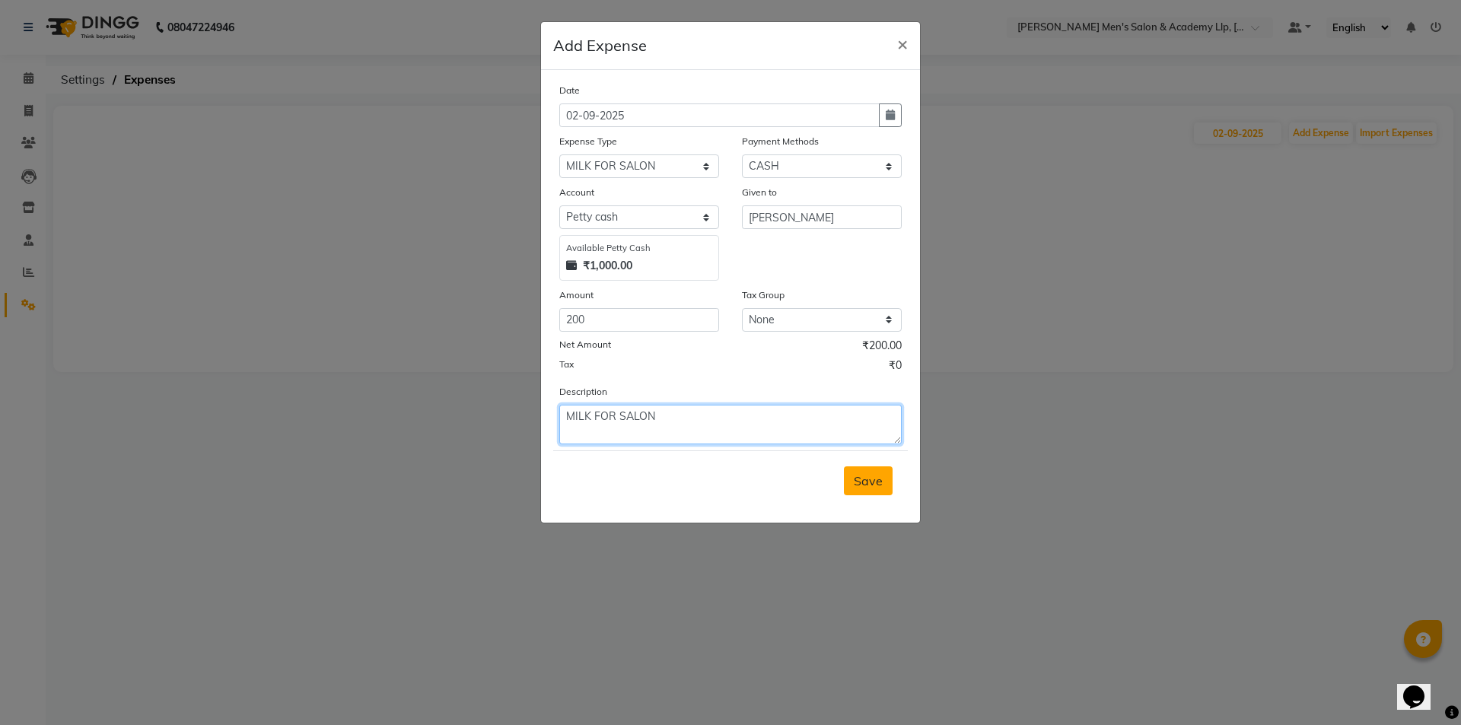
type textarea "MILK FOR SALON"
click at [867, 479] on span "Save" at bounding box center [868, 480] width 29 height 15
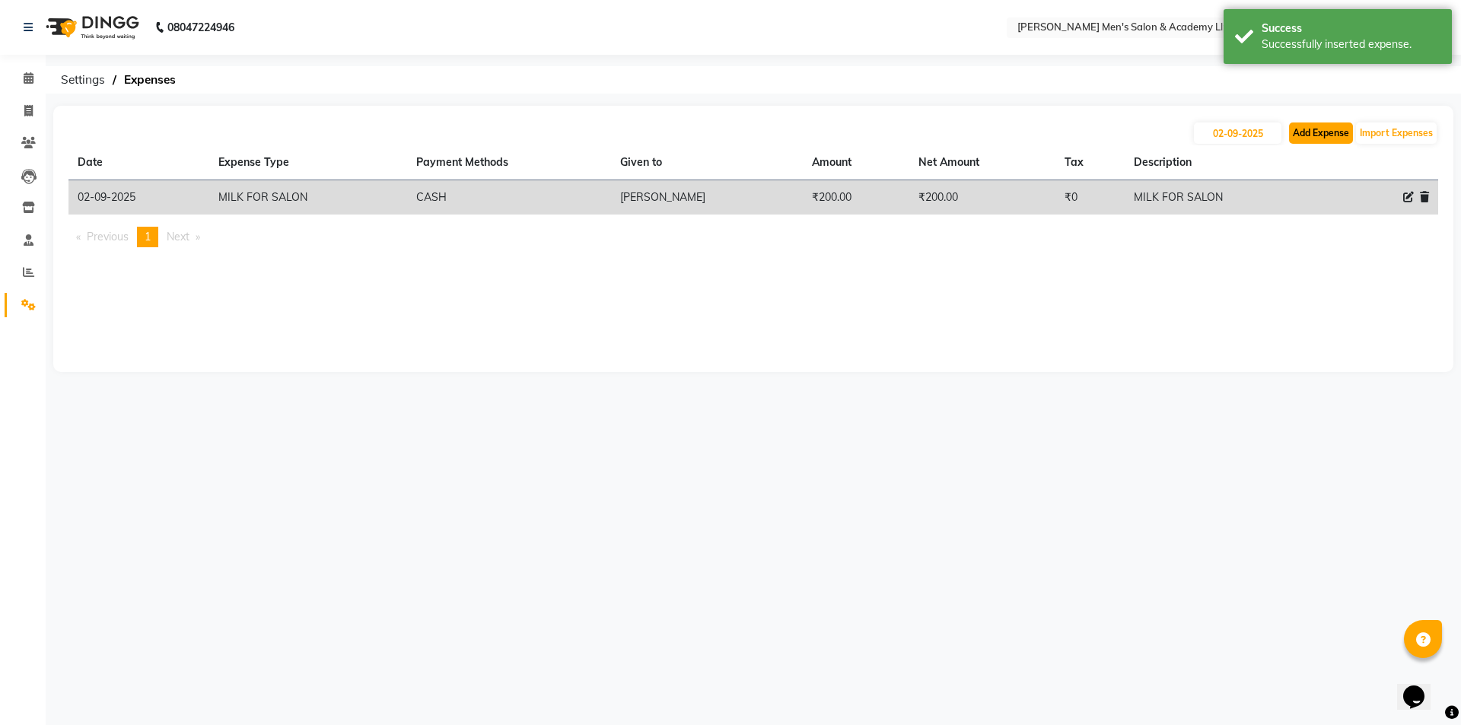
click at [1300, 134] on button "Add Expense" at bounding box center [1321, 132] width 64 height 21
select select "1"
select select "7378"
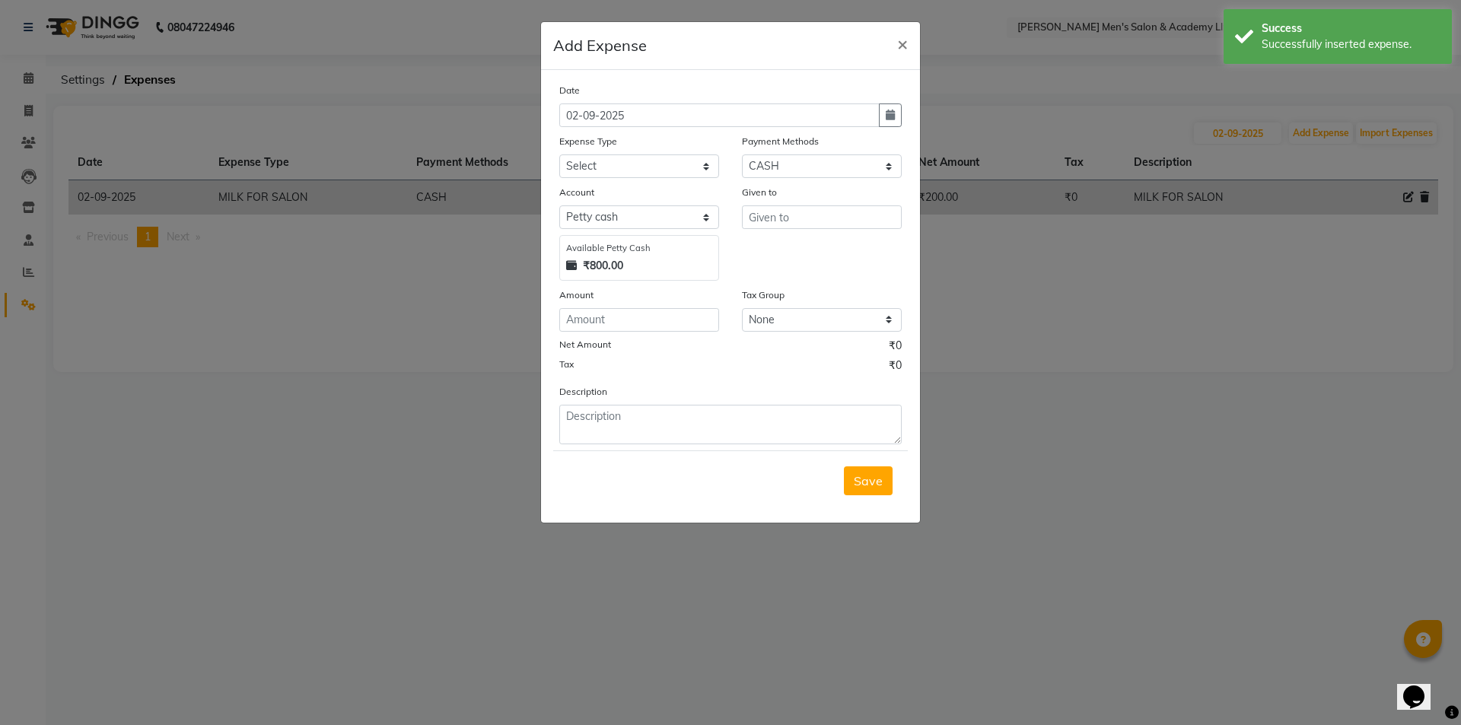
click at [633, 153] on div "Expense Type" at bounding box center [639, 143] width 160 height 21
click at [634, 160] on select "Select ADVANCE RUPEES FOR STAFF CLEANING GROSSERY CLENING ITEM HOUSEKEEPIN clie…" at bounding box center [639, 166] width 160 height 24
select select "15451"
click at [559, 154] on select "Select ADVANCE RUPEES FOR STAFF CLEANING GROSSERY CLENING ITEM HOUSEKEEPIN clie…" at bounding box center [639, 166] width 160 height 24
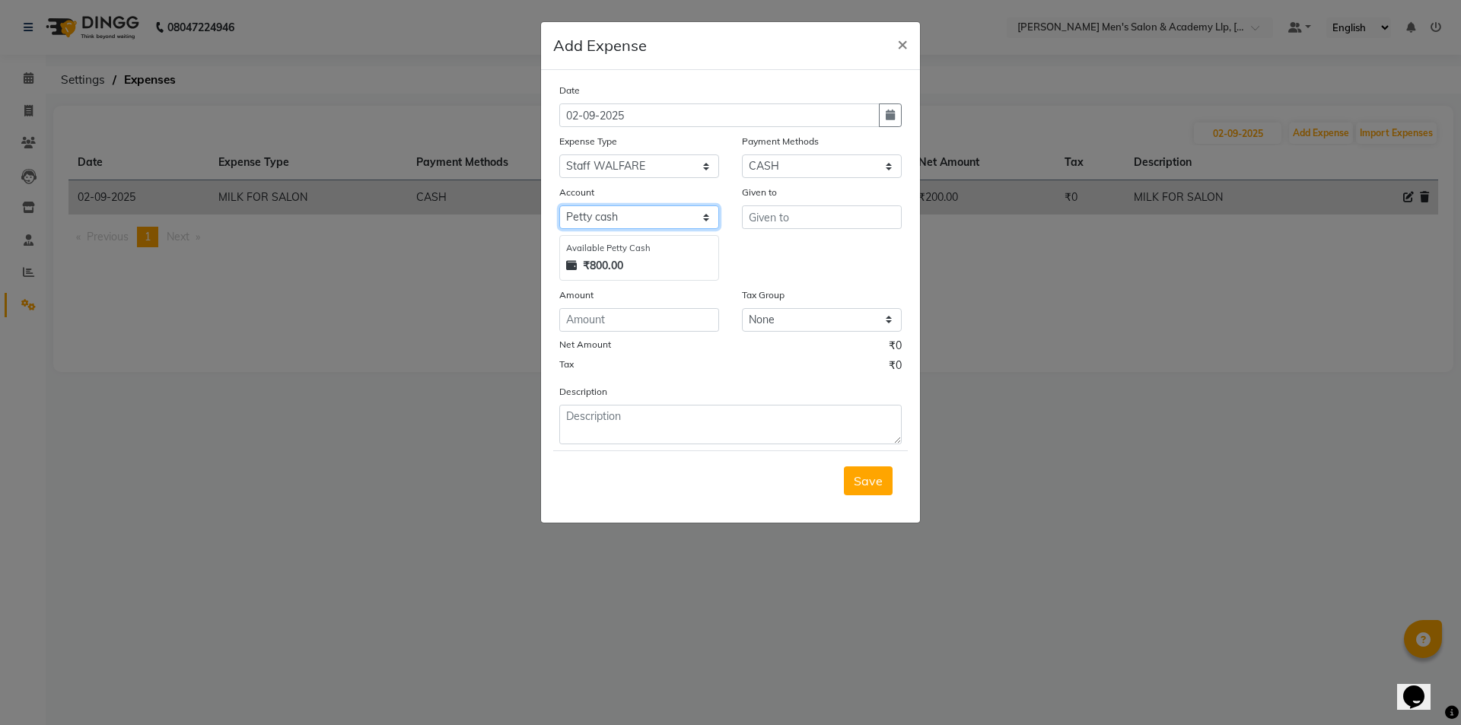
click at [644, 227] on select "Select [PERSON_NAME] cash Default account" at bounding box center [639, 217] width 160 height 24
click at [633, 212] on select "Select [PERSON_NAME] cash Default account" at bounding box center [639, 217] width 160 height 24
click at [792, 227] on input "text" at bounding box center [822, 217] width 160 height 24
type input "N"
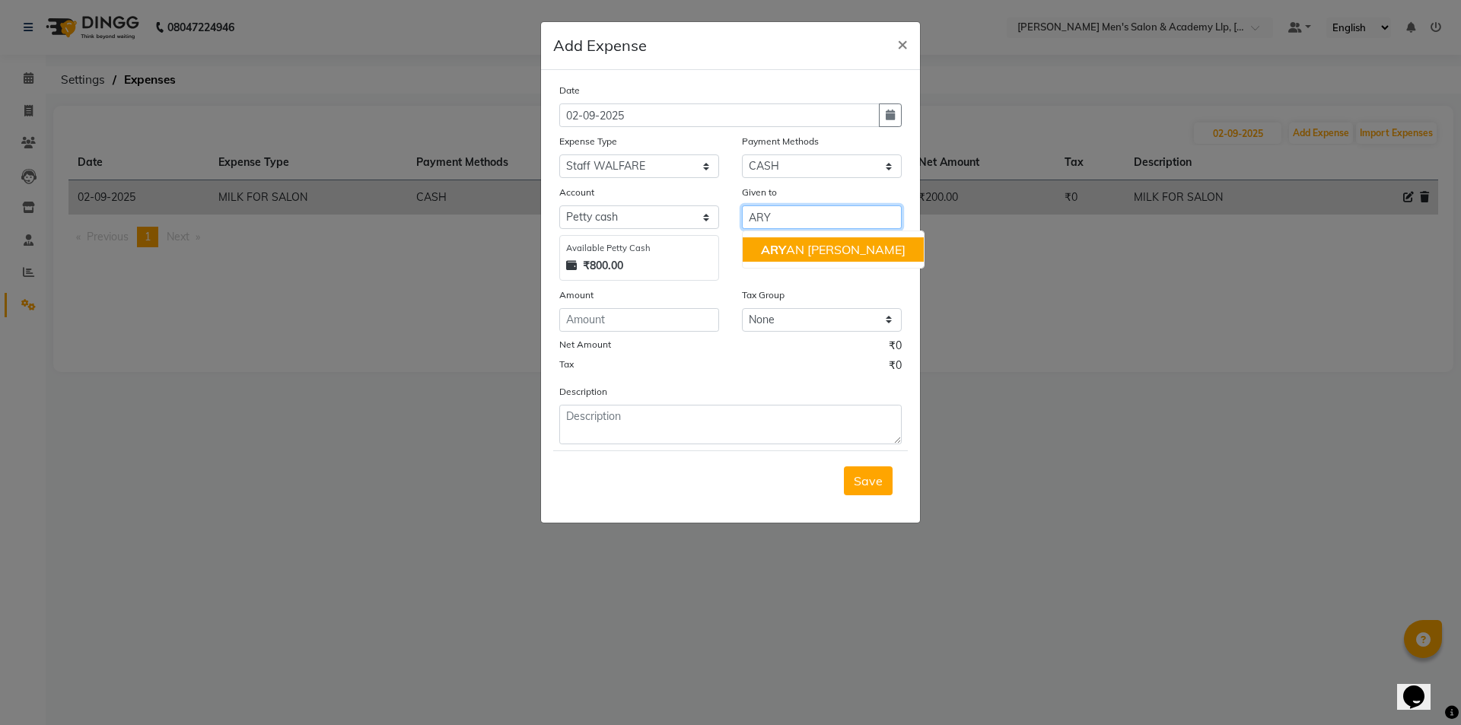
click at [804, 253] on ngb-highlight "ARY AN [PERSON_NAME]" at bounding box center [833, 249] width 145 height 15
type input "[PERSON_NAME]"
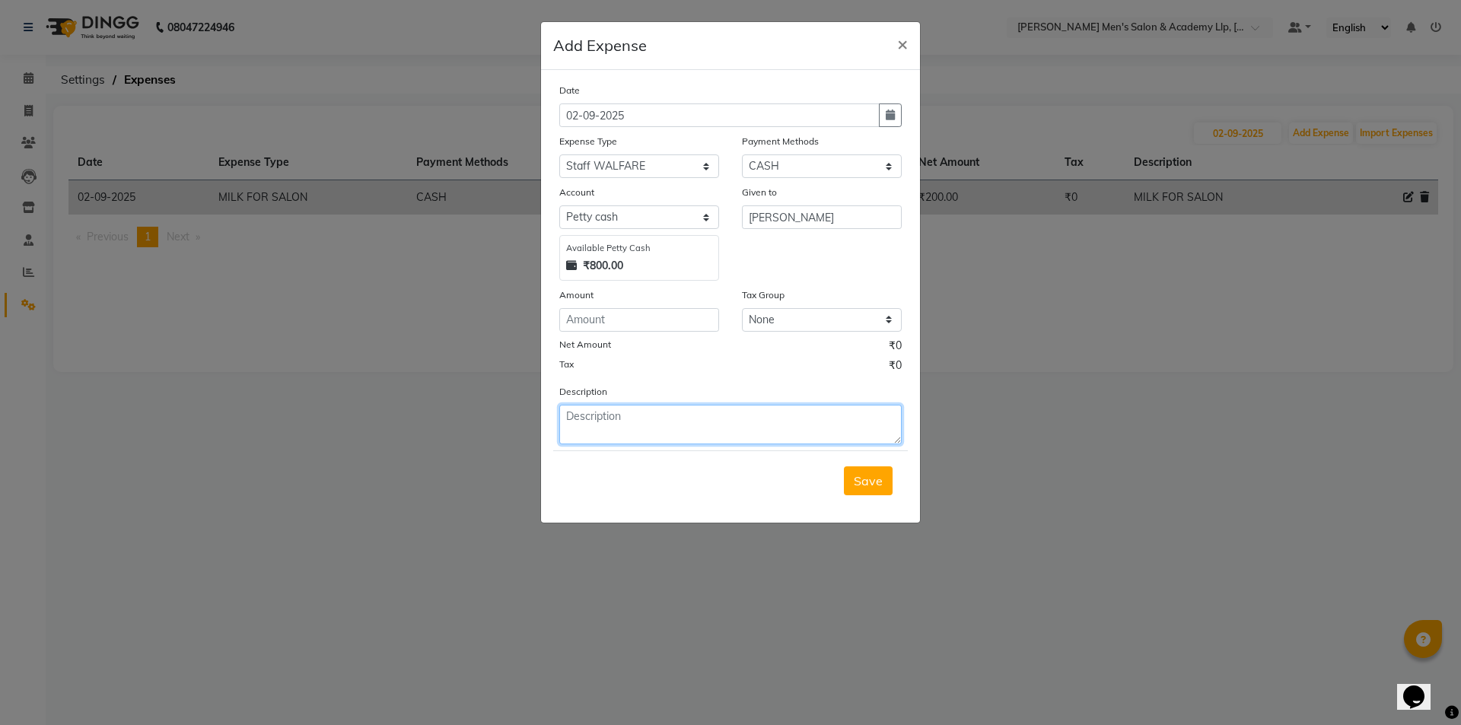
click at [647, 429] on textarea at bounding box center [730, 425] width 342 height 40
click at [645, 322] on input "number" at bounding box center [639, 320] width 160 height 24
type input "150"
click at [596, 421] on textarea at bounding box center [730, 425] width 342 height 40
type textarea "STAF [PERSON_NAME]"
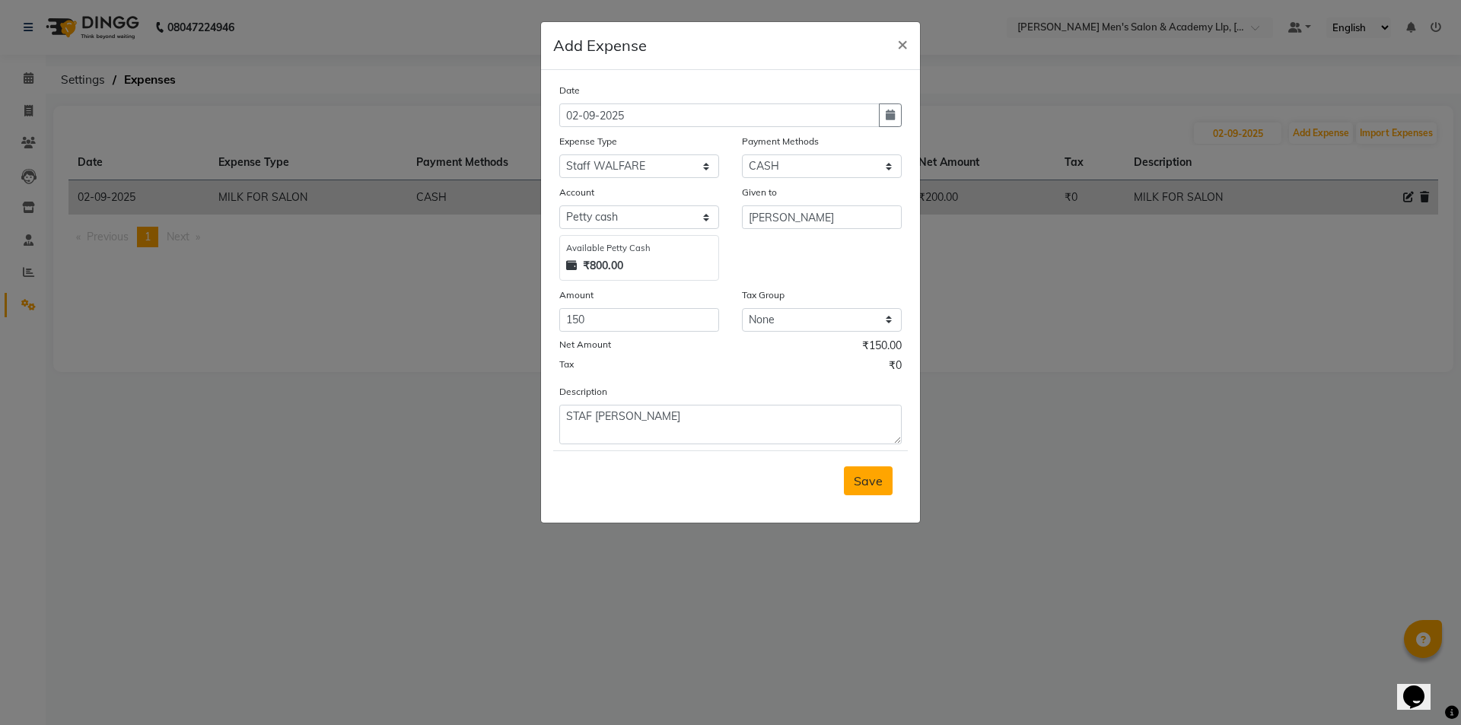
click at [861, 479] on span "Save" at bounding box center [868, 480] width 29 height 15
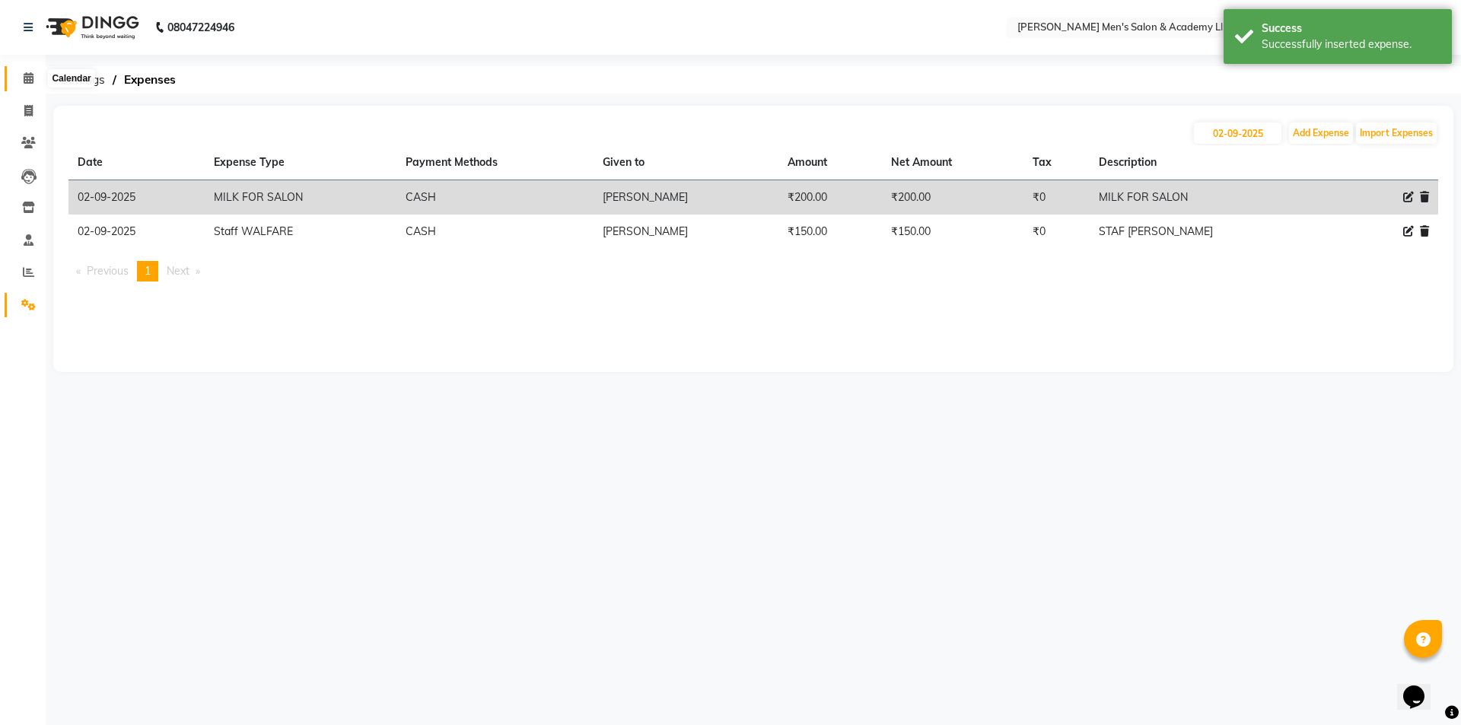
click at [33, 81] on icon at bounding box center [29, 77] width 10 height 11
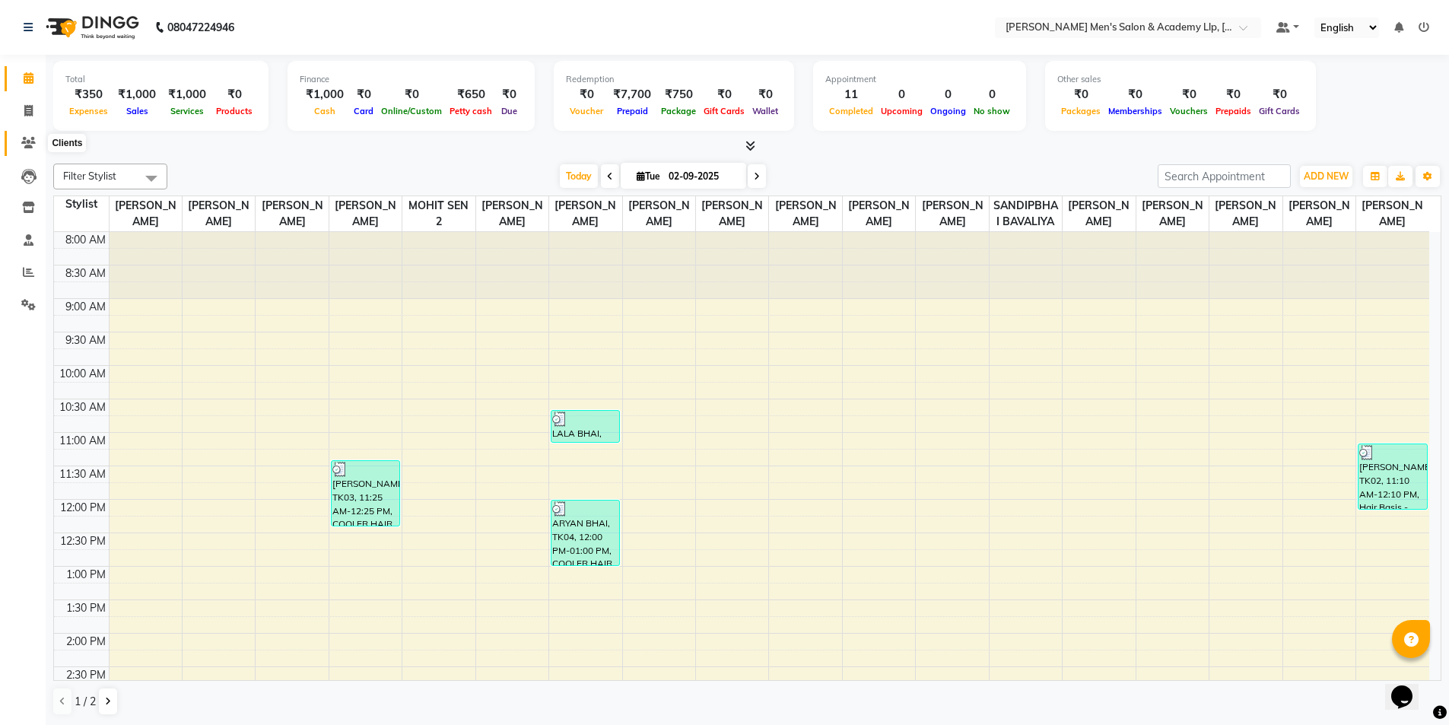
click at [26, 143] on icon at bounding box center [28, 142] width 14 height 11
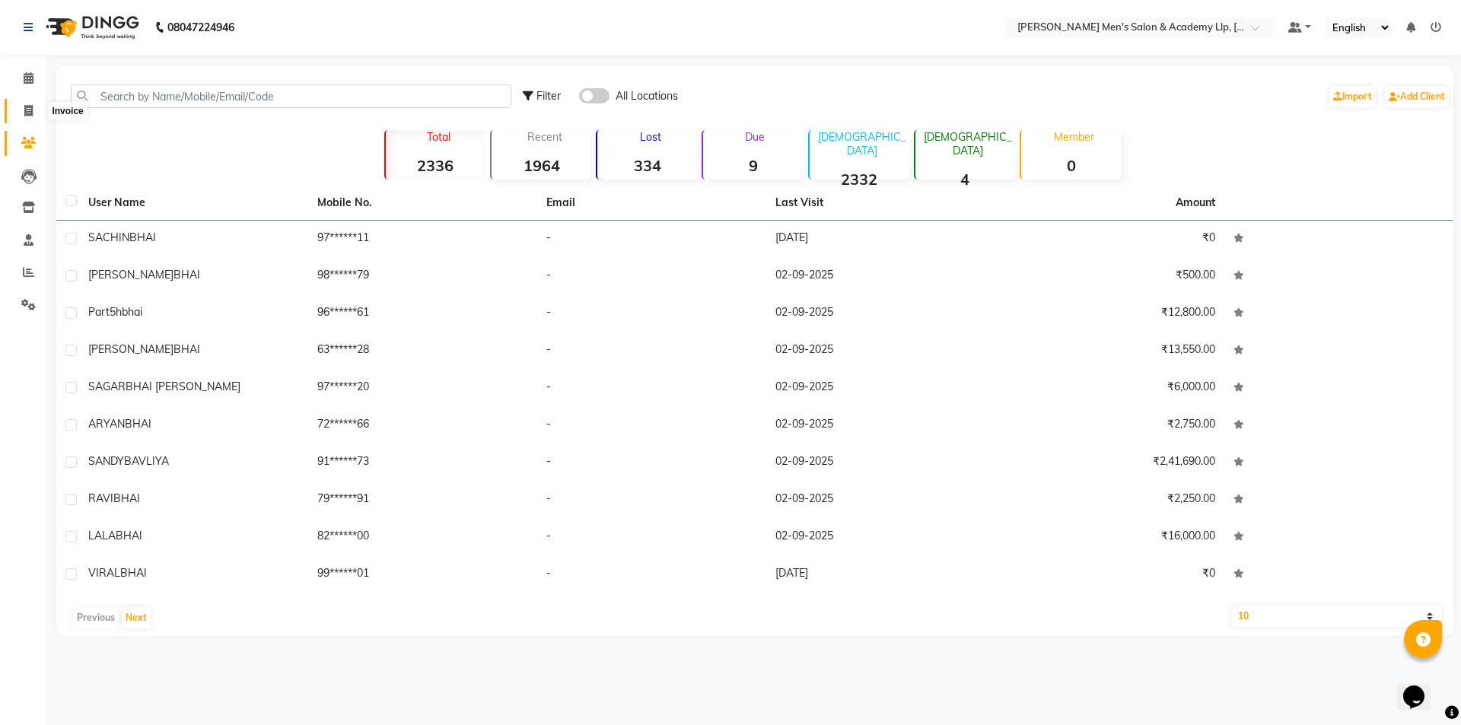
click at [27, 109] on icon at bounding box center [28, 110] width 8 height 11
select select "service"
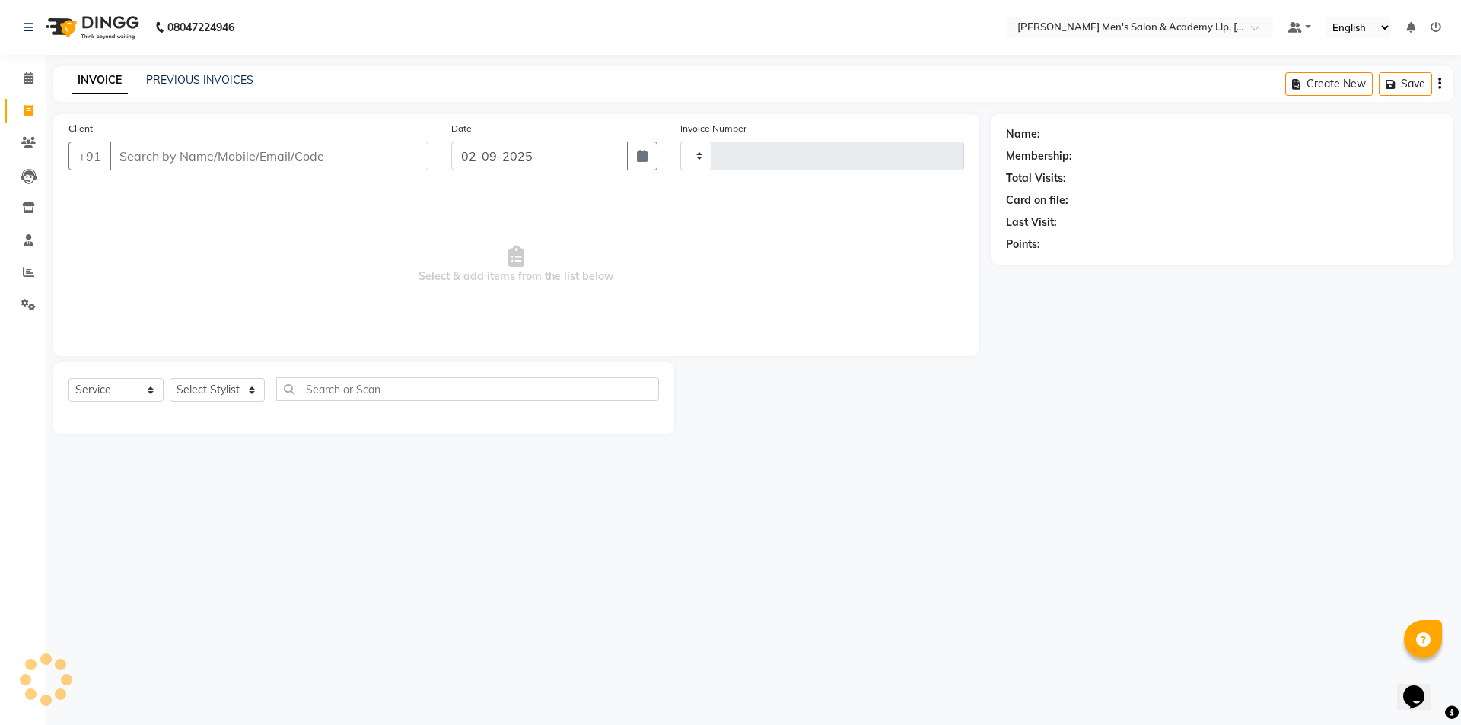
type input "5333"
select select "8248"
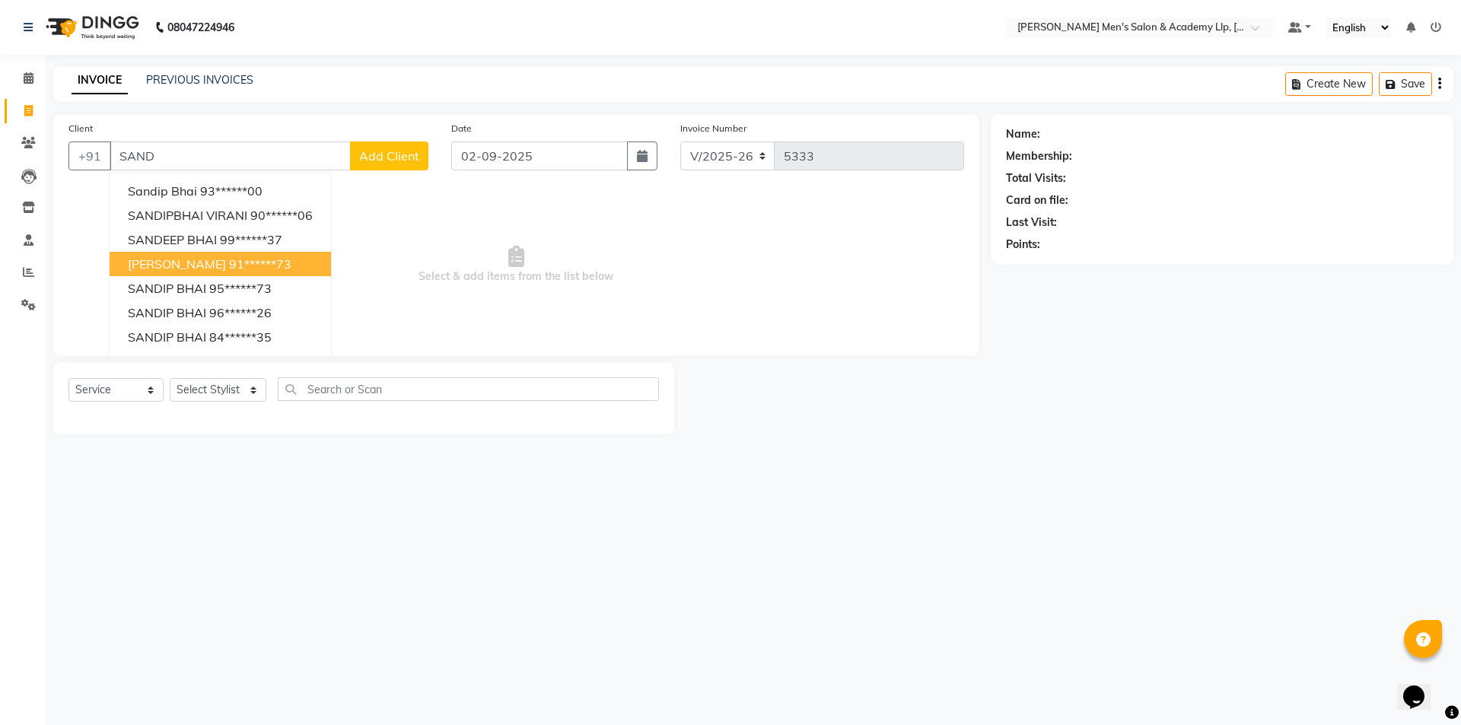
click at [146, 263] on span "[PERSON_NAME]" at bounding box center [177, 263] width 98 height 15
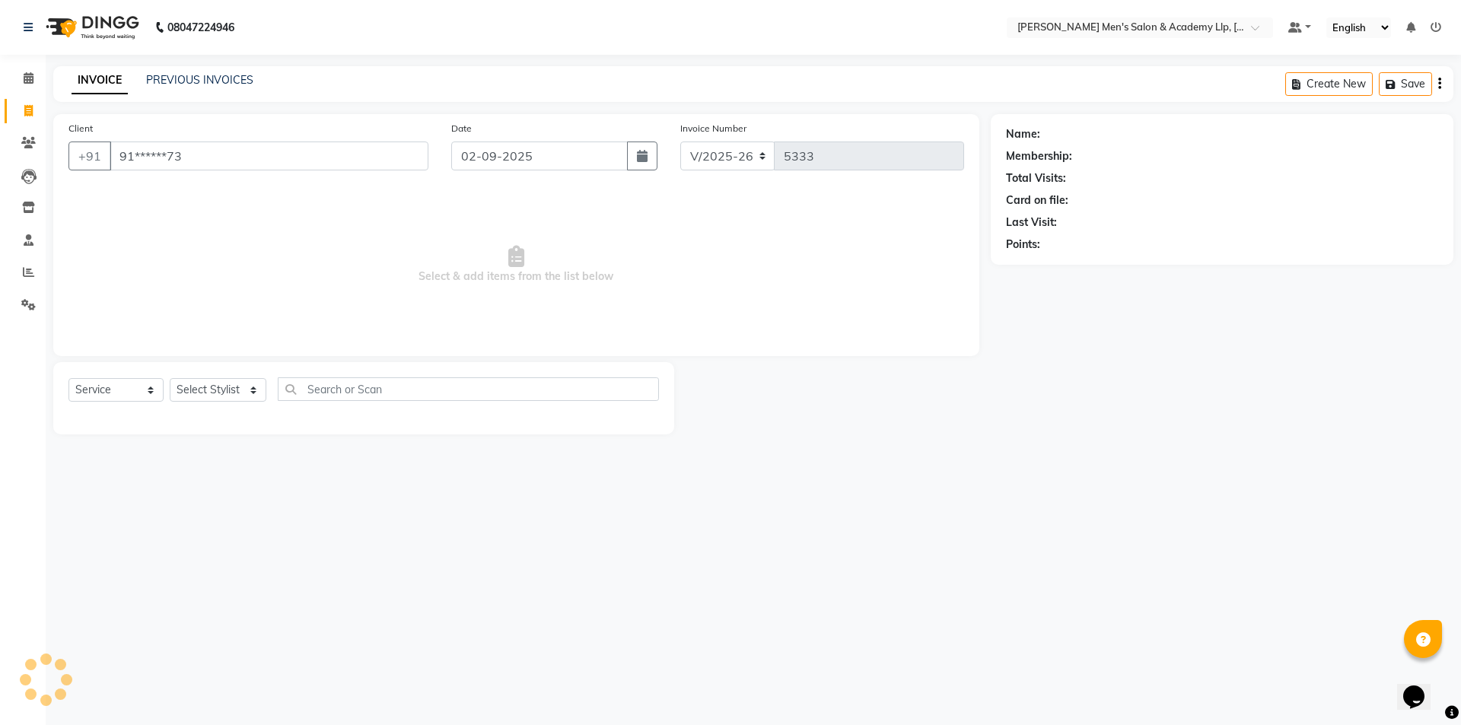
type input "91******73"
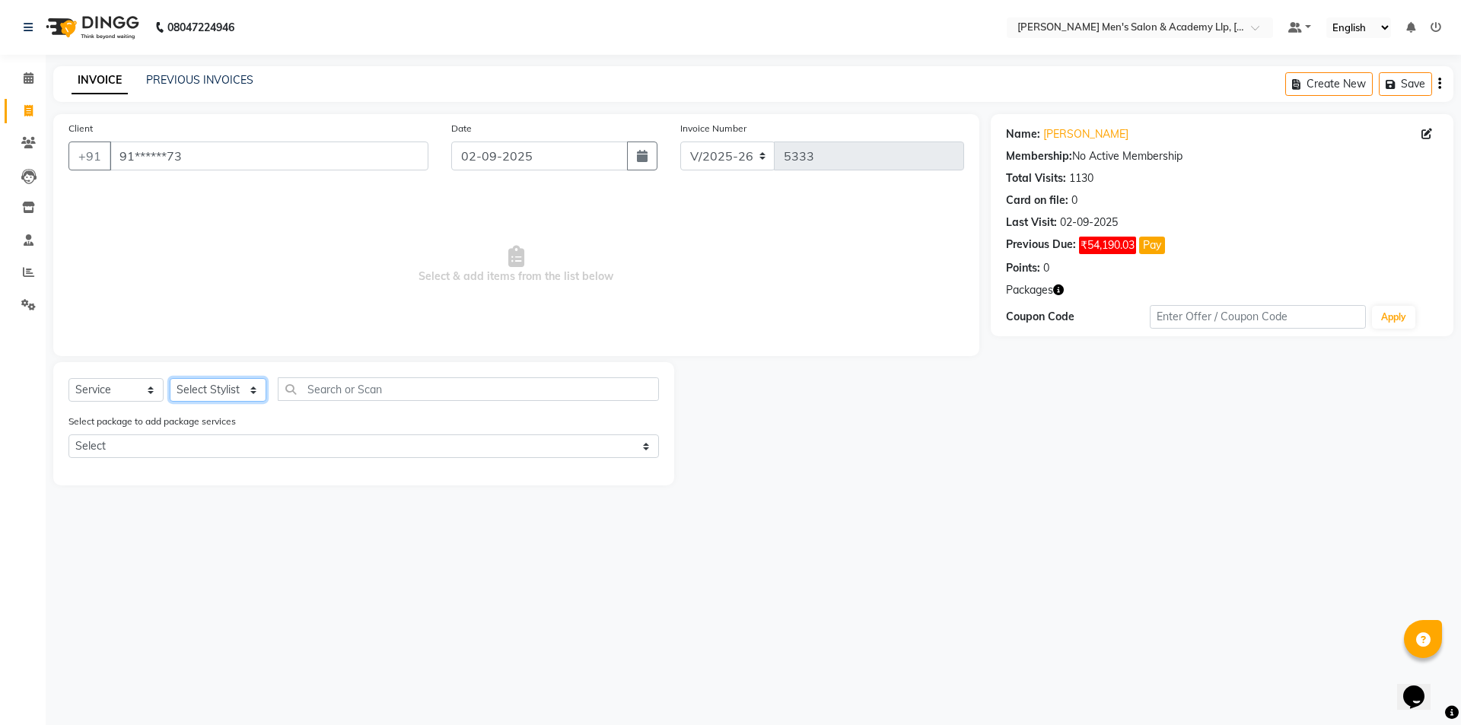
click at [207, 392] on select "Select Stylist ABHISHEK SEN AKKI SEN [PERSON_NAME] [PERSON_NAME] [PERSON_NAME] …" at bounding box center [218, 390] width 97 height 24
click at [205, 392] on select "Select Stylist ABHISHEK SEN AKKI SEN [PERSON_NAME] [PERSON_NAME] [PERSON_NAME] …" at bounding box center [218, 390] width 97 height 24
click at [231, 388] on select "Select Stylist ABHISHEK SEN AKKI SEN [PERSON_NAME] [PERSON_NAME] [PERSON_NAME] …" at bounding box center [218, 390] width 97 height 24
select select "84131"
click at [170, 378] on select "Select Stylist ABHISHEK SEN AKKI SEN [PERSON_NAME] [PERSON_NAME] [PERSON_NAME] …" at bounding box center [218, 390] width 97 height 24
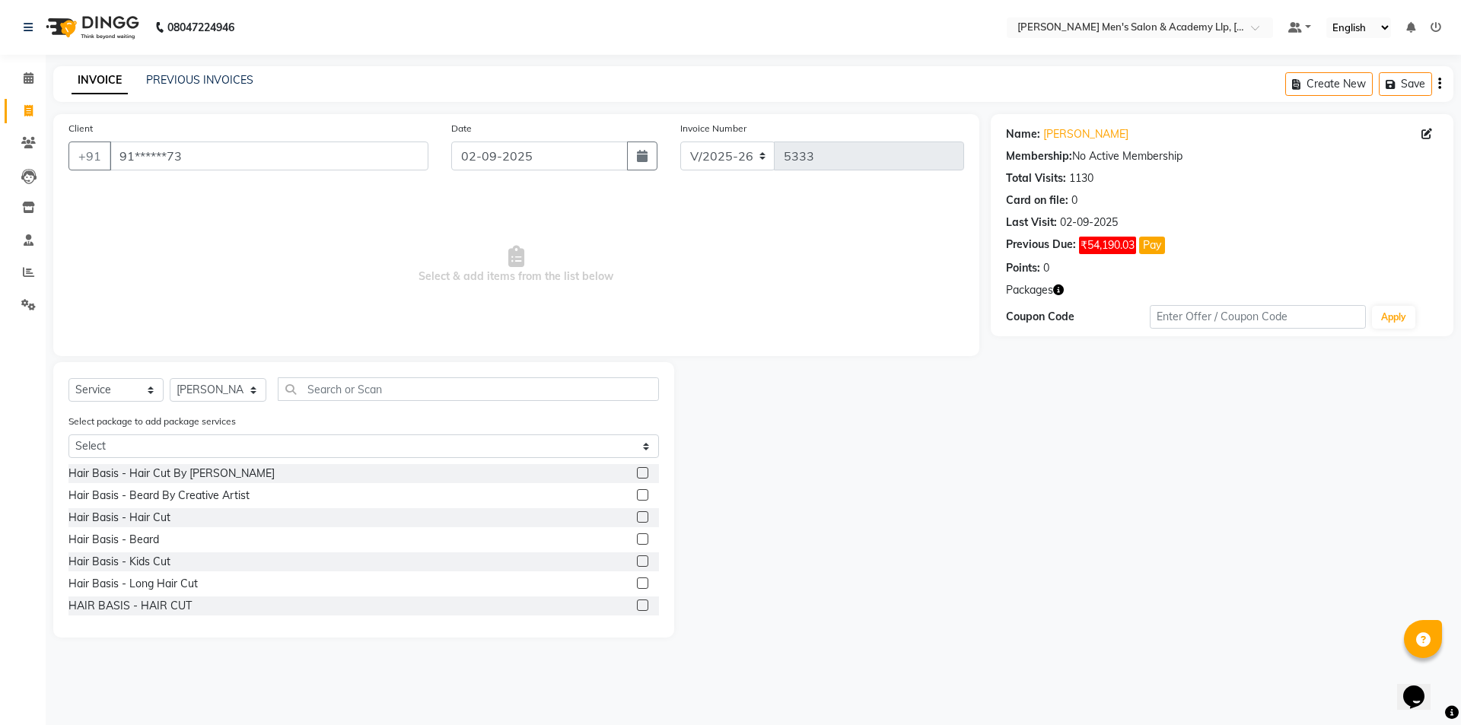
click at [637, 533] on div at bounding box center [648, 539] width 22 height 19
click at [638, 533] on div at bounding box center [648, 539] width 22 height 19
click at [637, 539] on label at bounding box center [642, 538] width 11 height 11
click at [637, 539] on input "checkbox" at bounding box center [642, 540] width 10 height 10
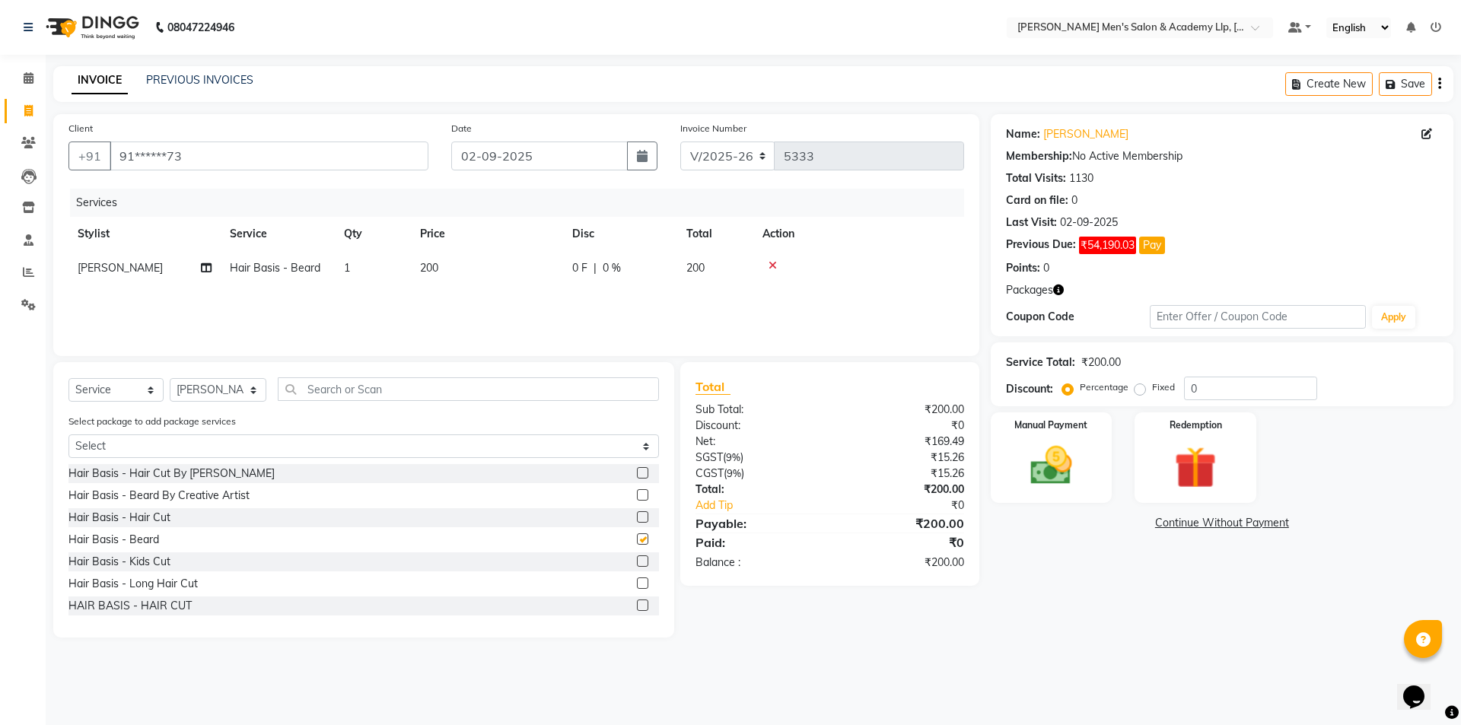
checkbox input "false"
click at [450, 268] on td "200" at bounding box center [487, 268] width 152 height 34
select select "84131"
click at [549, 271] on input "200" at bounding box center [558, 272] width 134 height 24
type input "2"
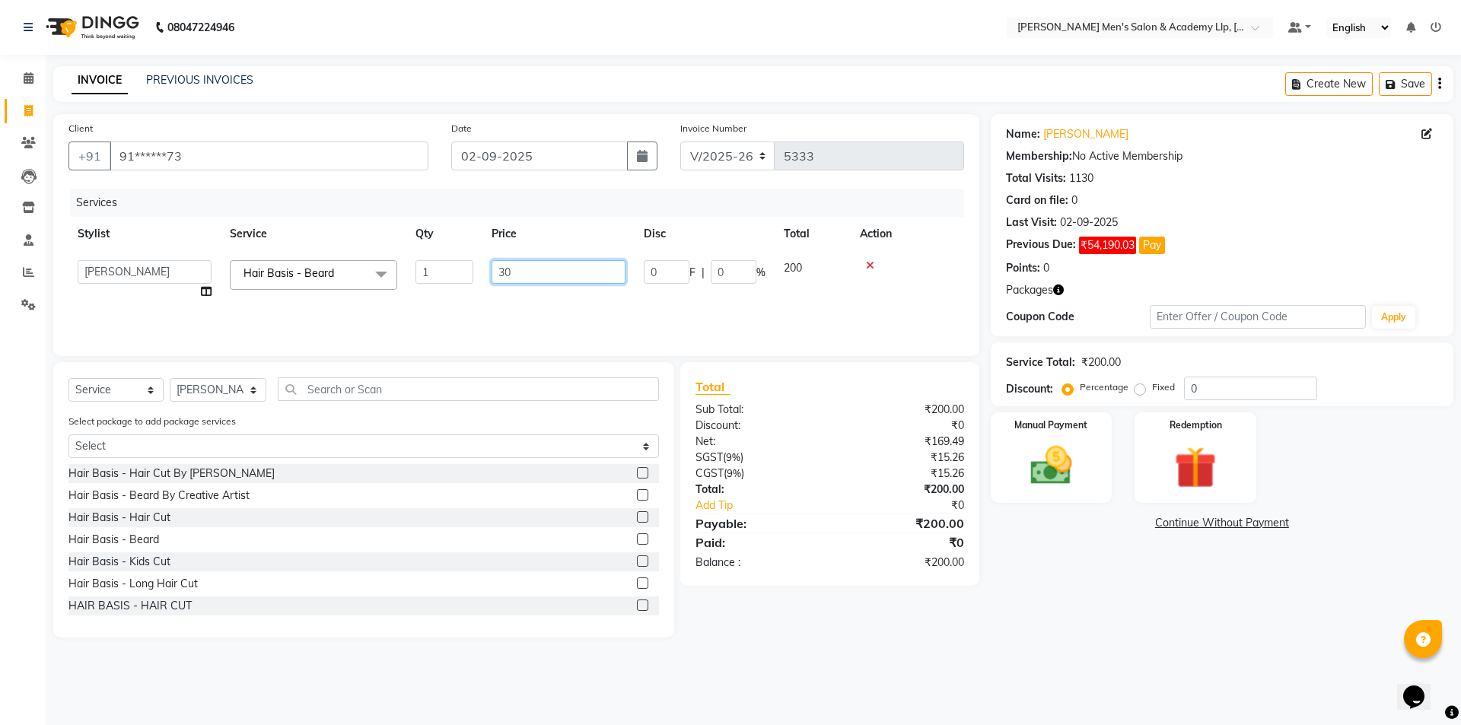
type input "300"
click at [1024, 457] on img at bounding box center [1051, 465] width 71 height 50
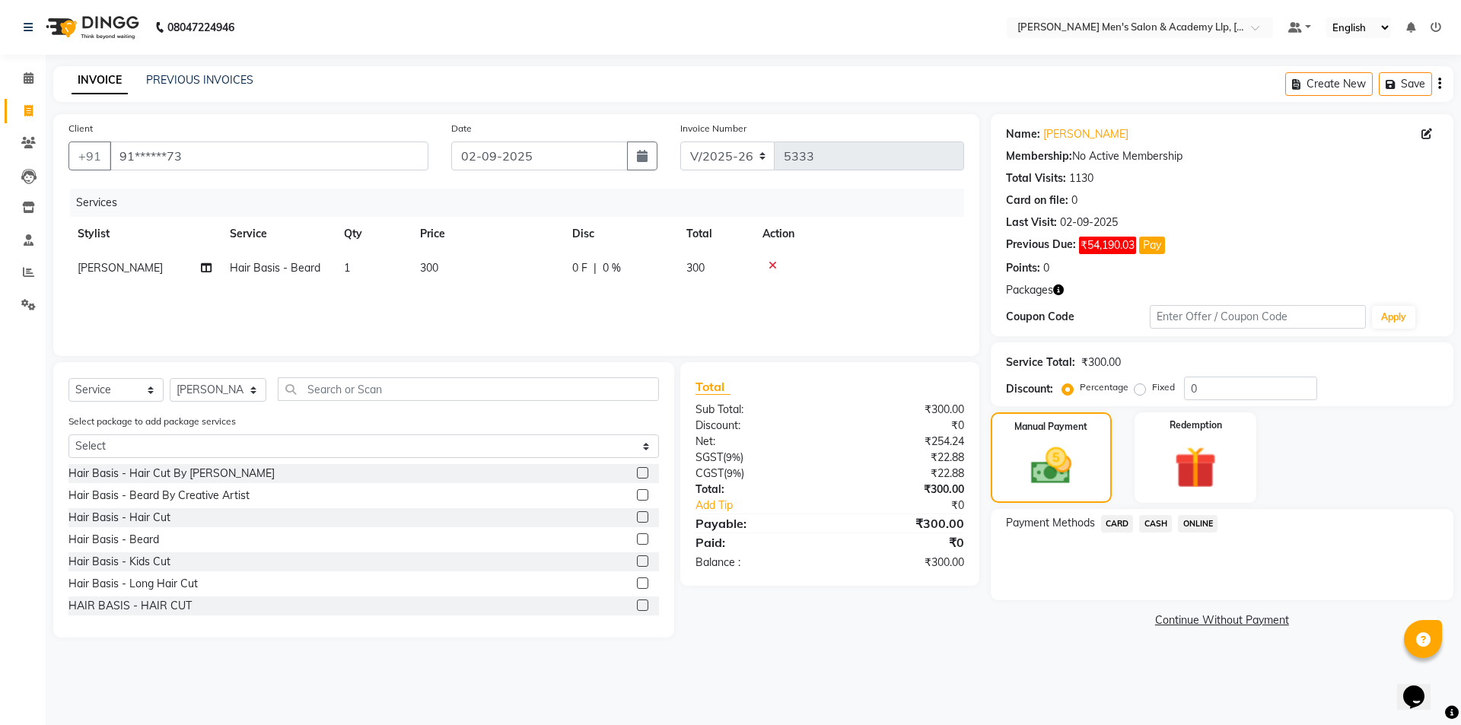
click at [1149, 522] on span "CASH" at bounding box center [1155, 523] width 33 height 17
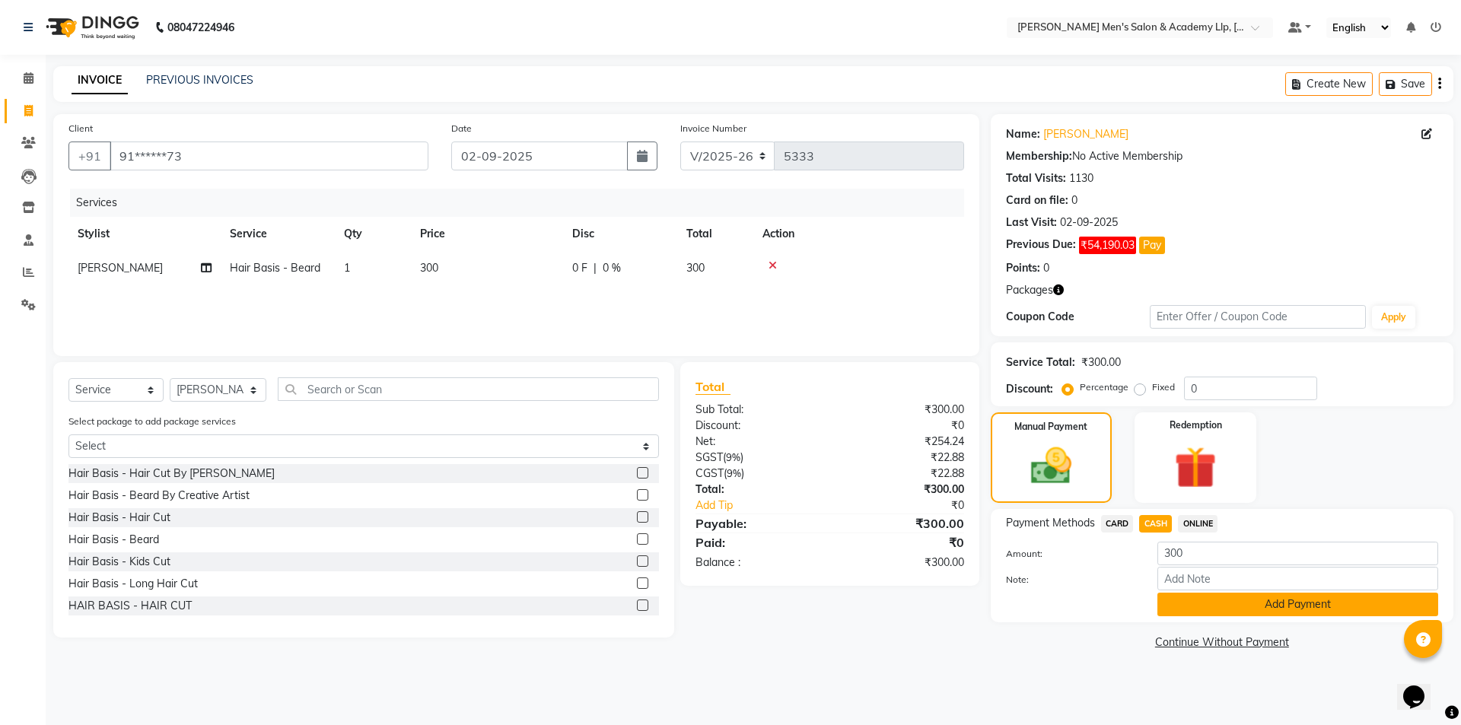
click at [1226, 610] on button "Add Payment" at bounding box center [1297, 605] width 281 height 24
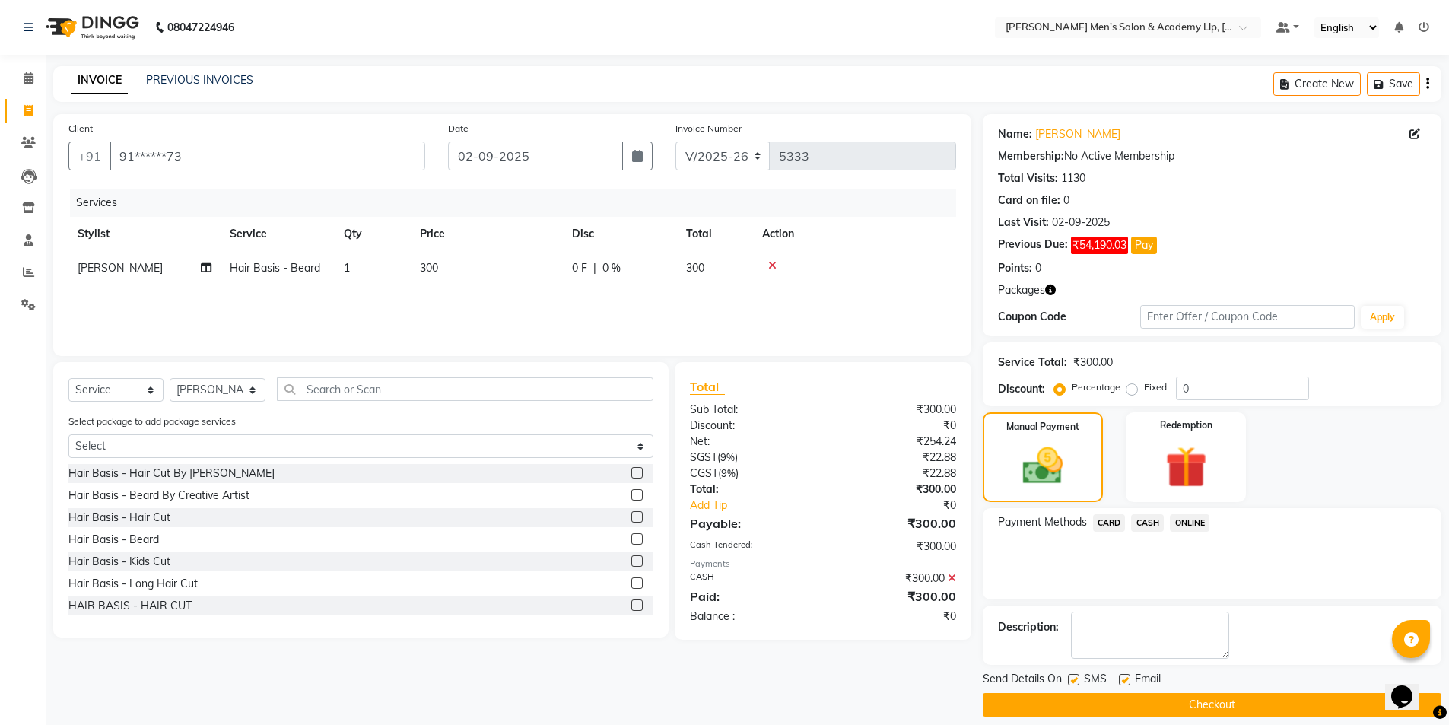
click at [1115, 676] on div "SMS" at bounding box center [1093, 680] width 51 height 19
click at [1129, 676] on label at bounding box center [1124, 679] width 11 height 11
click at [1129, 676] on input "checkbox" at bounding box center [1124, 681] width 10 height 10
checkbox input "false"
click at [1080, 679] on div "SMS" at bounding box center [1093, 680] width 51 height 19
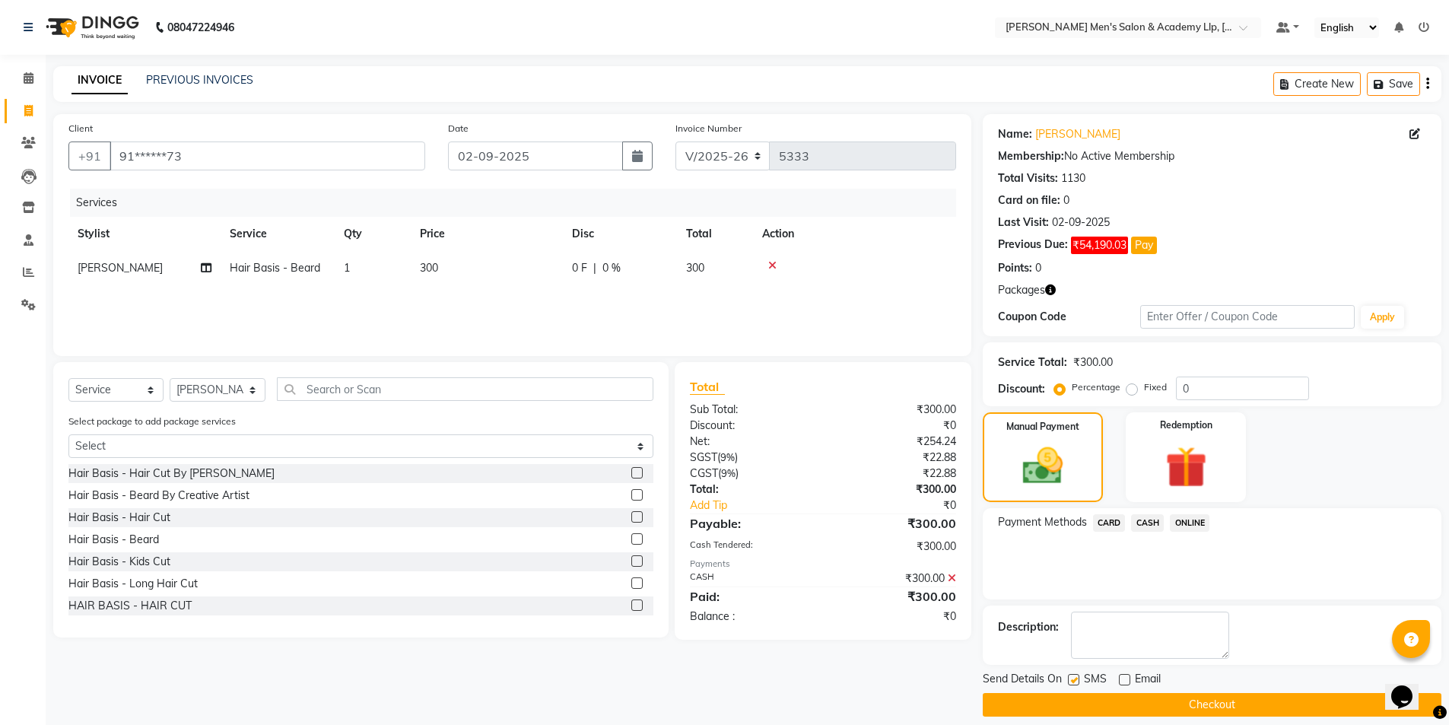
click at [1076, 678] on label at bounding box center [1073, 679] width 11 height 11
click at [1076, 678] on input "checkbox" at bounding box center [1073, 681] width 10 height 10
checkbox input "false"
click at [1075, 699] on button "Checkout" at bounding box center [1212, 705] width 459 height 24
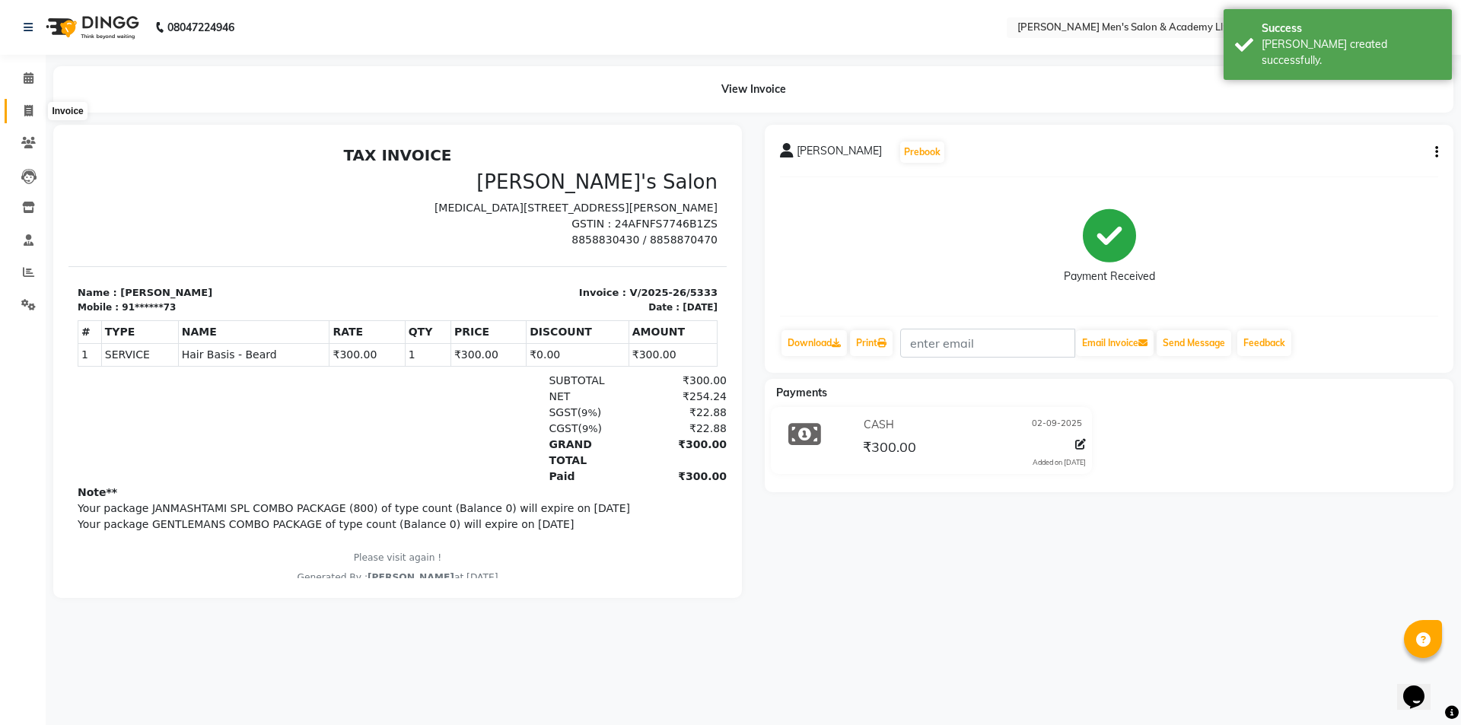
click at [25, 110] on icon at bounding box center [28, 110] width 8 height 11
select select "service"
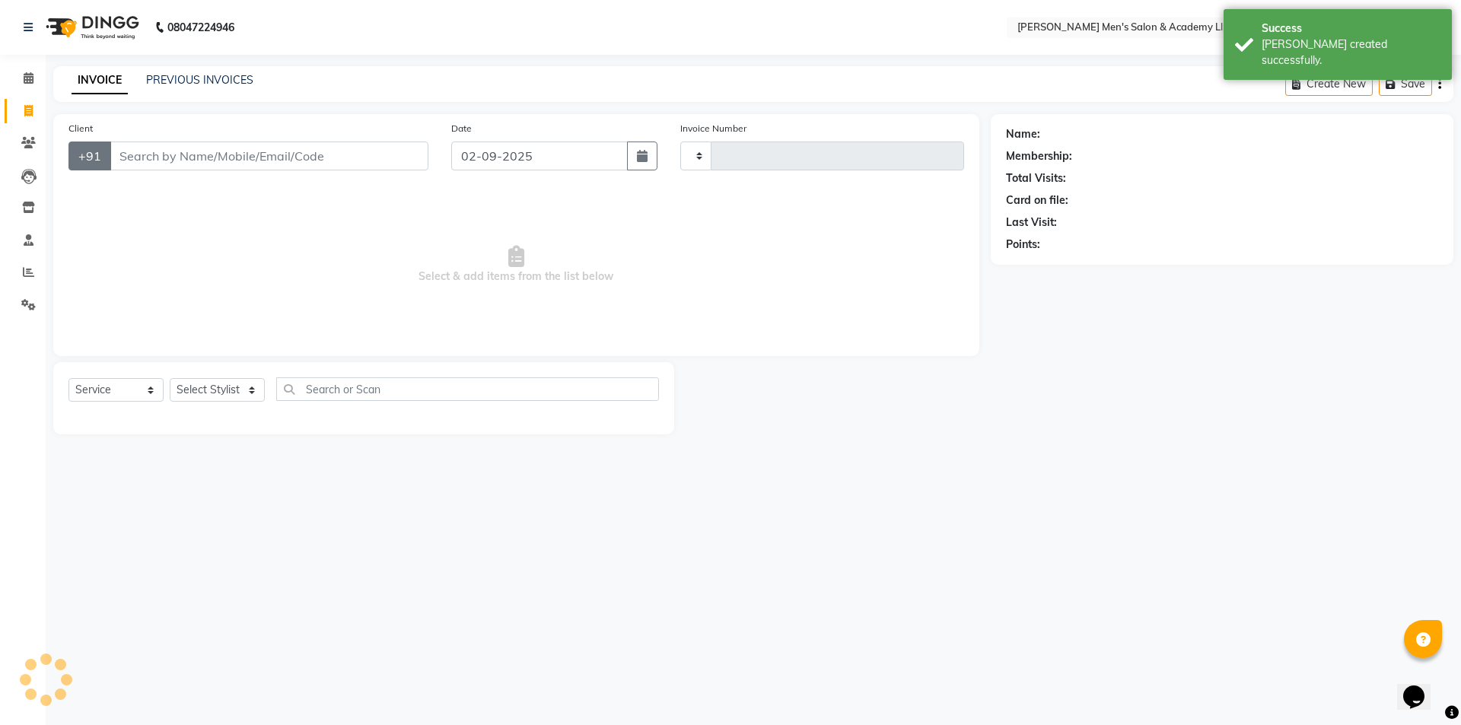
type input "5334"
select select "8248"
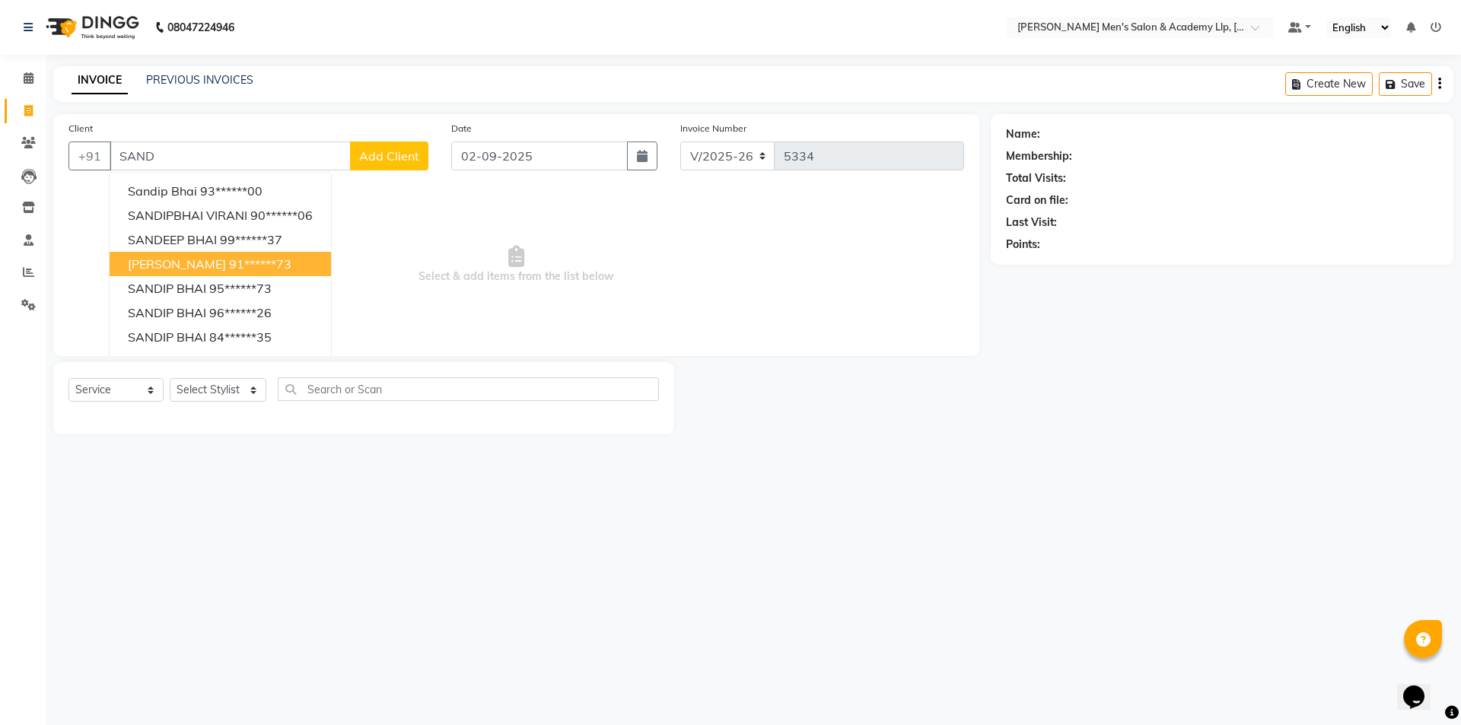
click at [232, 256] on button "[PERSON_NAME] 91******73" at bounding box center [220, 264] width 221 height 24
type input "91******73"
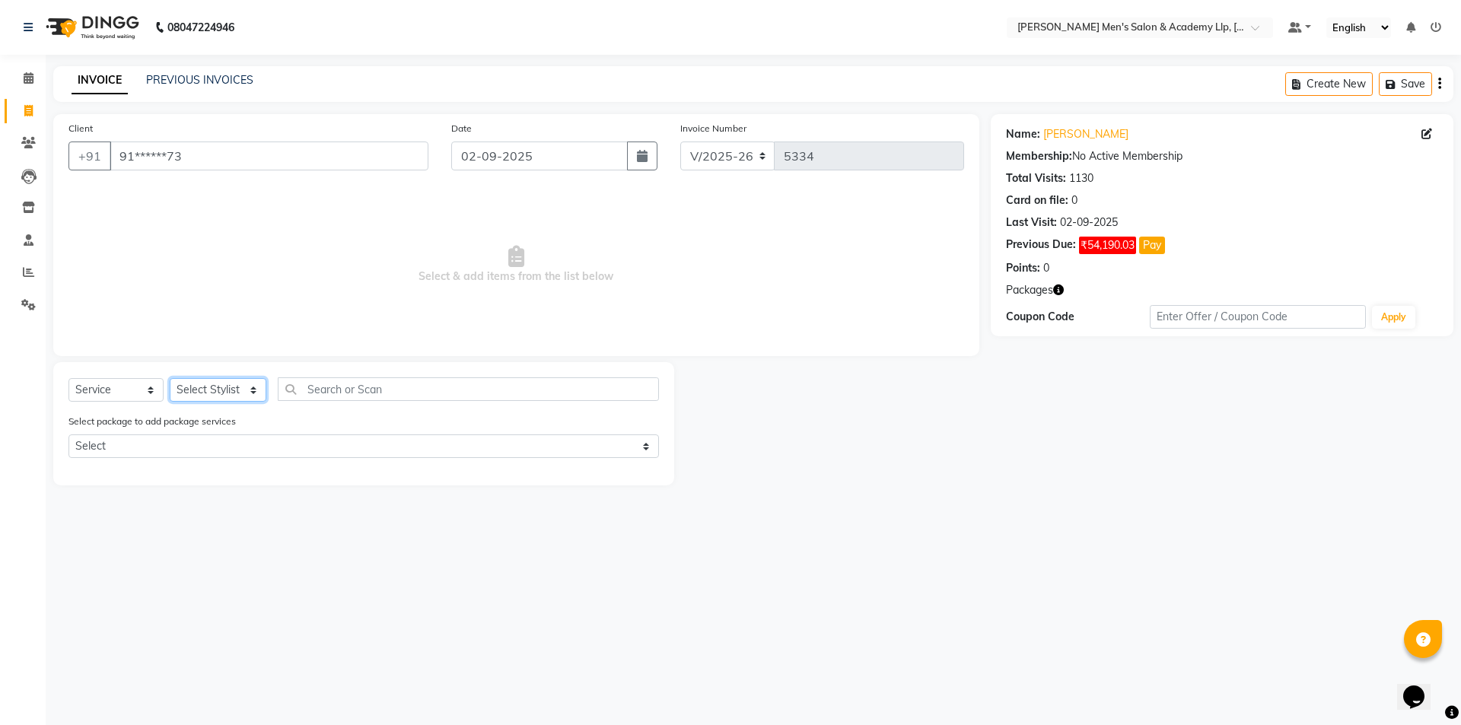
click at [232, 383] on select "Select Stylist ABHISHEK SEN AKKI SEN [PERSON_NAME] [PERSON_NAME] [PERSON_NAME] …" at bounding box center [218, 390] width 97 height 24
select select "78790"
click at [170, 378] on select "Select Stylist ABHISHEK SEN AKKI SEN [PERSON_NAME] [PERSON_NAME] [PERSON_NAME] …" at bounding box center [218, 390] width 97 height 24
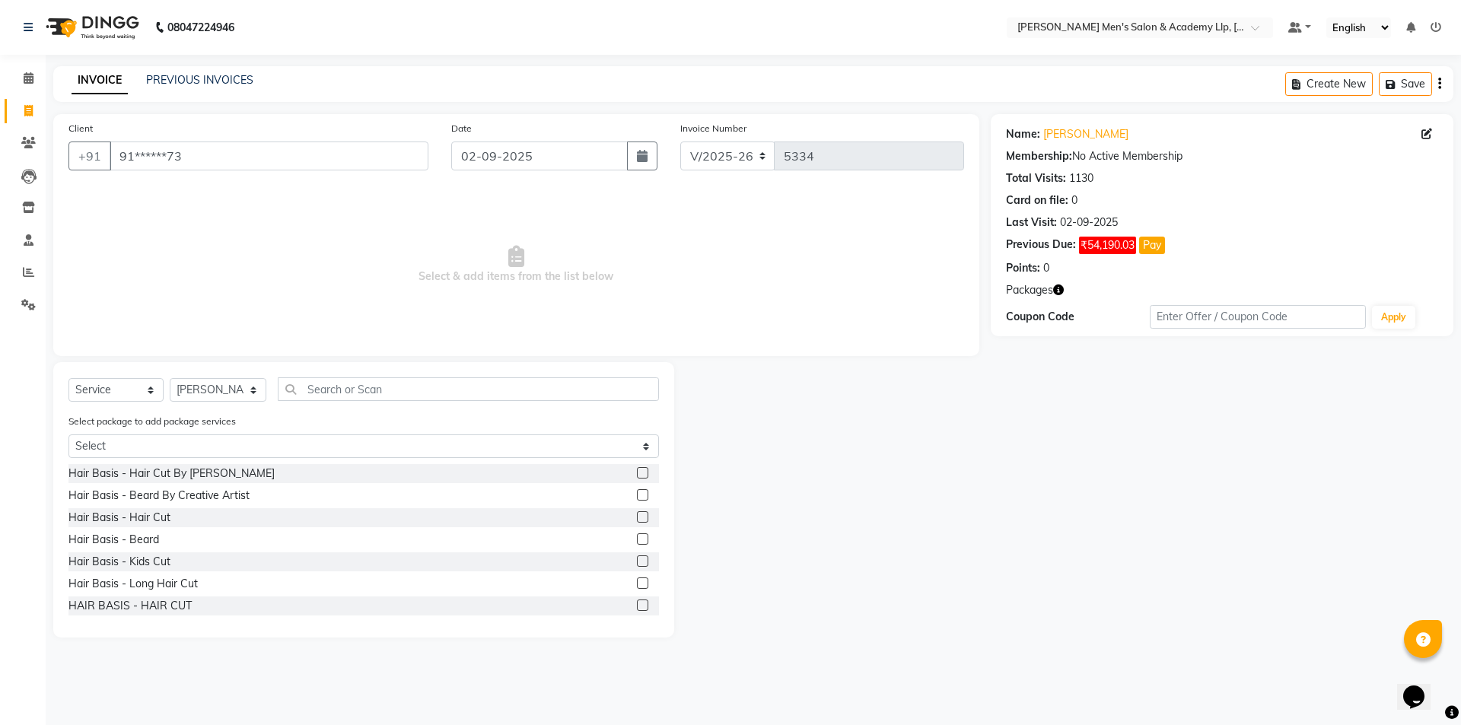
click at [637, 538] on label at bounding box center [642, 538] width 11 height 11
click at [637, 538] on input "checkbox" at bounding box center [642, 540] width 10 height 10
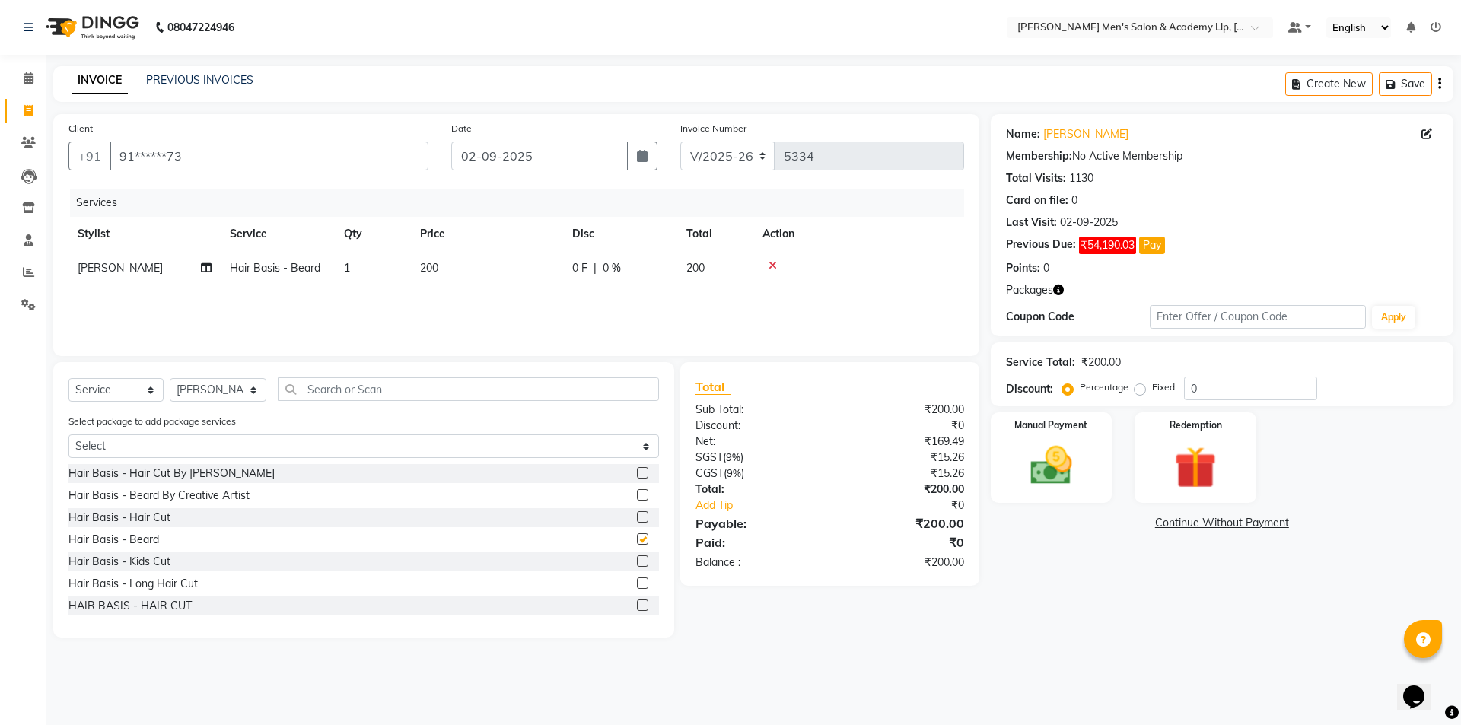
click at [637, 538] on label at bounding box center [642, 538] width 11 height 11
click at [637, 538] on input "checkbox" at bounding box center [642, 540] width 10 height 10
checkbox input "false"
drag, startPoint x: 1065, startPoint y: 460, endPoint x: 1035, endPoint y: 450, distance: 32.0
click at [1064, 460] on img at bounding box center [1051, 465] width 71 height 50
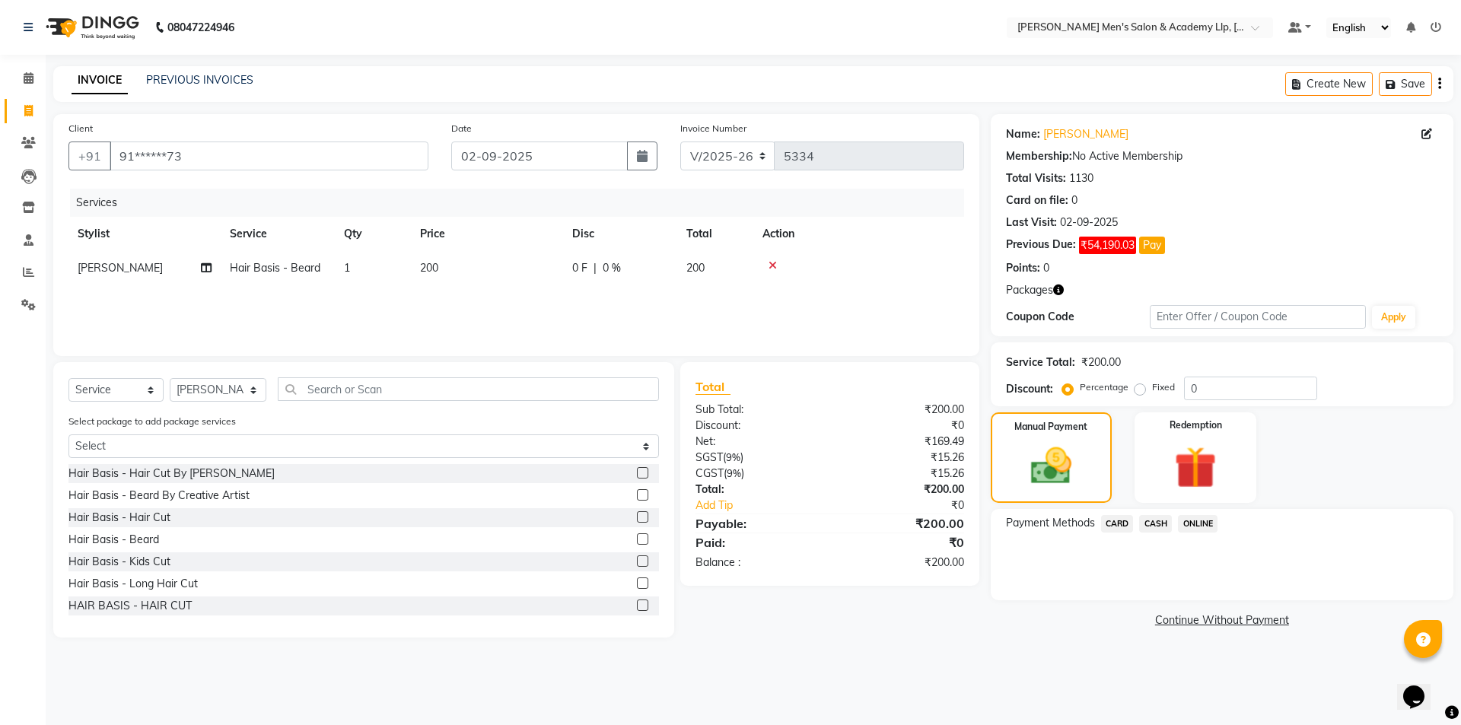
click at [1156, 517] on span "CASH" at bounding box center [1155, 523] width 33 height 17
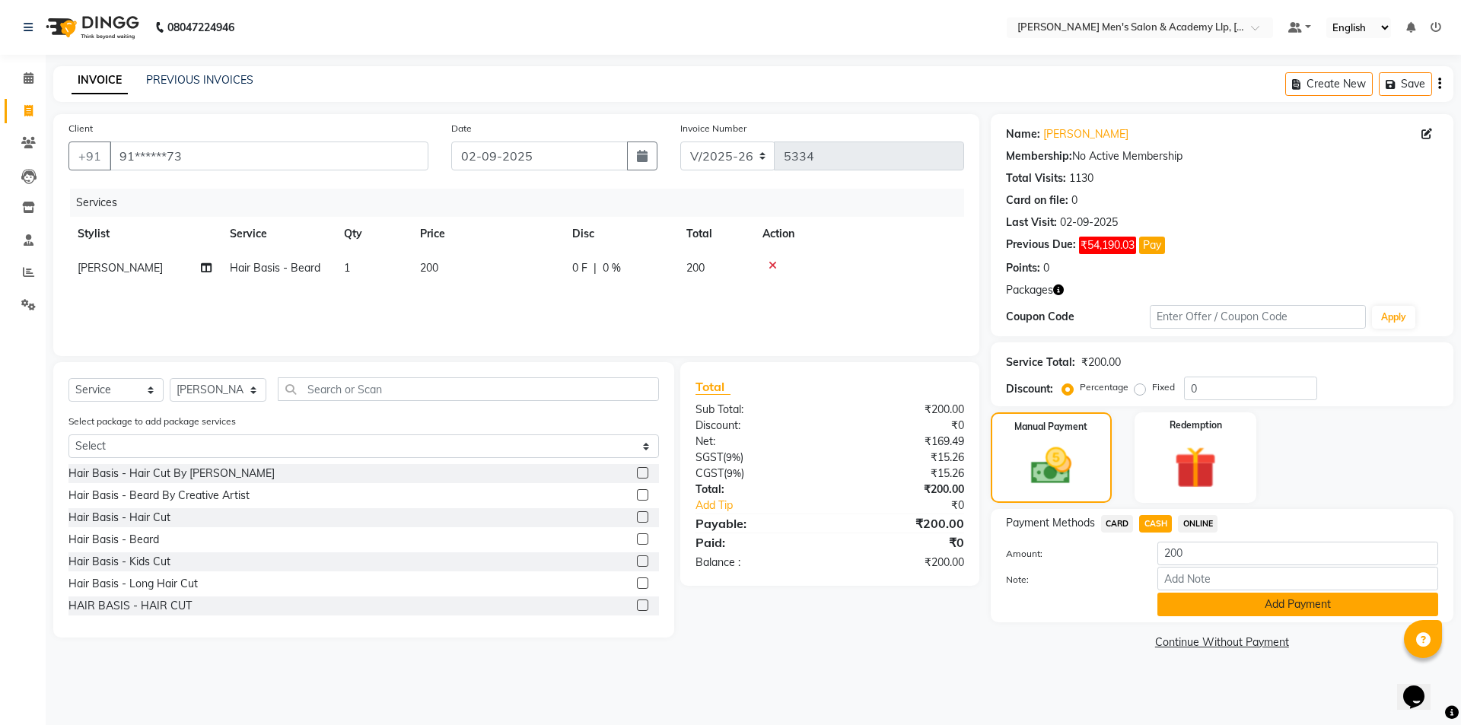
click at [1257, 603] on button "Add Payment" at bounding box center [1297, 605] width 281 height 24
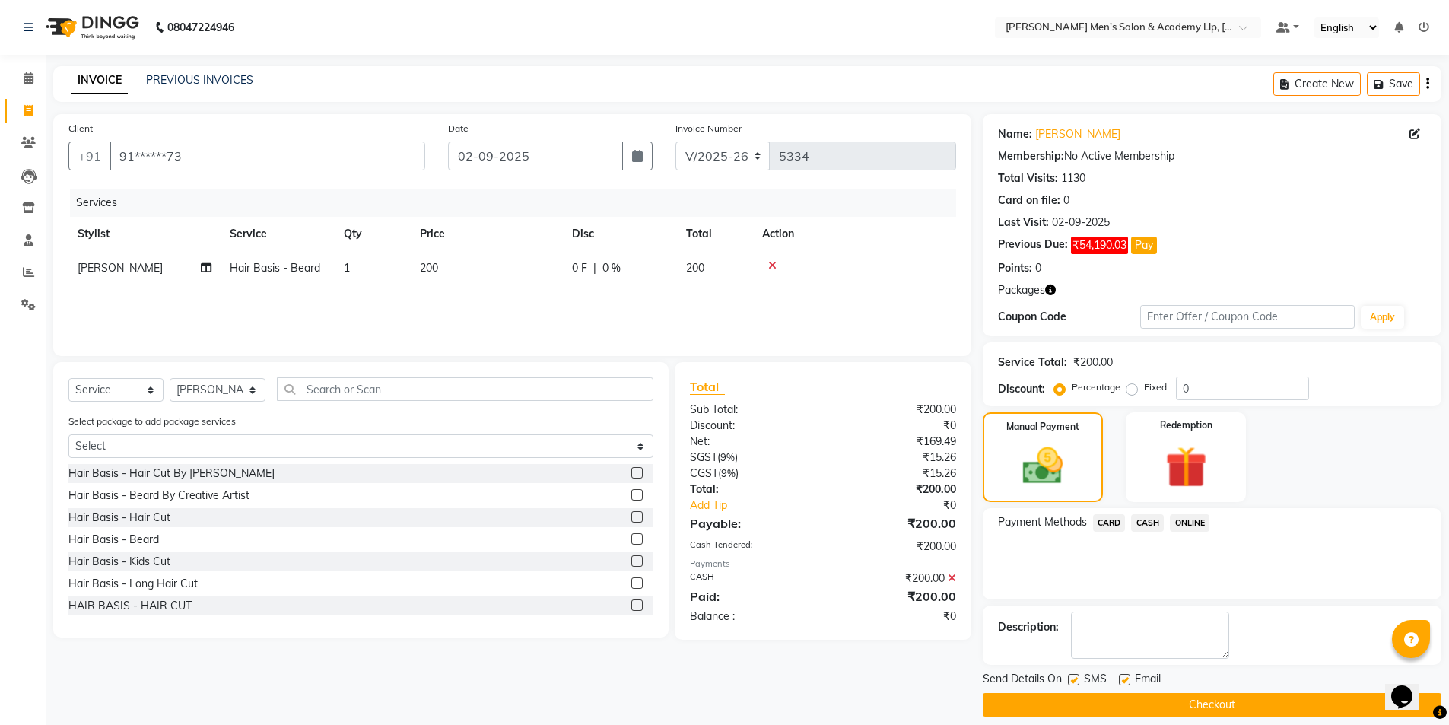
click at [1127, 675] on label at bounding box center [1124, 679] width 11 height 11
click at [1127, 676] on input "checkbox" at bounding box center [1124, 681] width 10 height 10
checkbox input "false"
click at [1070, 674] on label at bounding box center [1073, 679] width 11 height 11
click at [1070, 676] on input "checkbox" at bounding box center [1073, 681] width 10 height 10
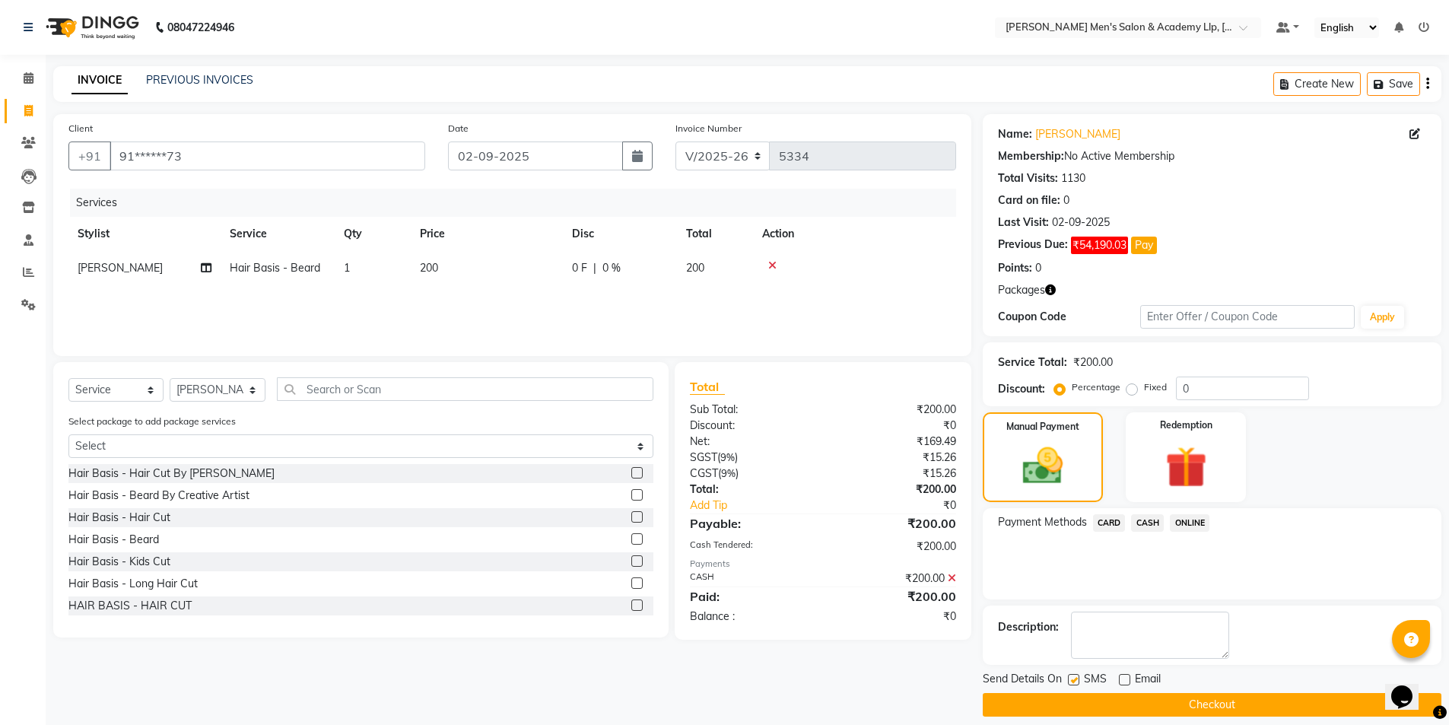
checkbox input "false"
click at [1076, 706] on button "Checkout" at bounding box center [1212, 705] width 459 height 24
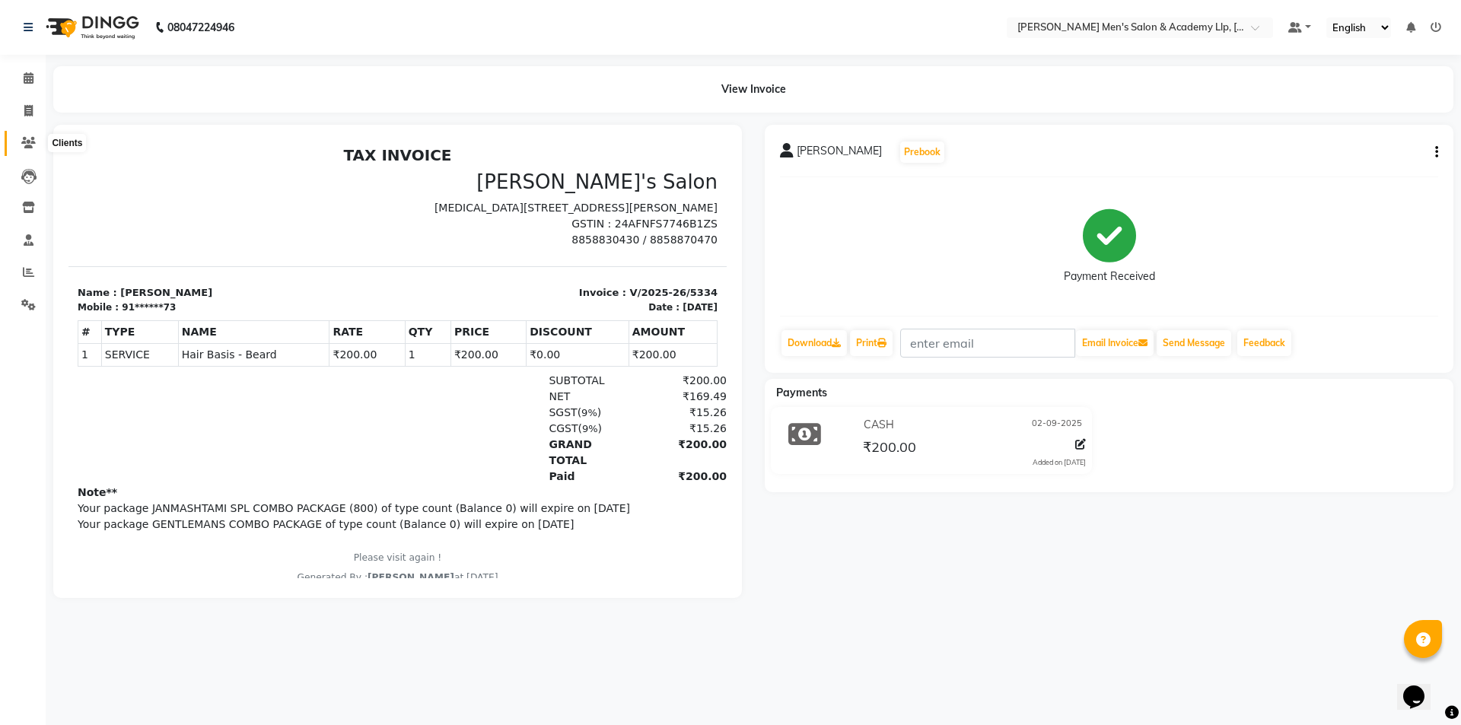
click at [27, 135] on span at bounding box center [28, 143] width 27 height 17
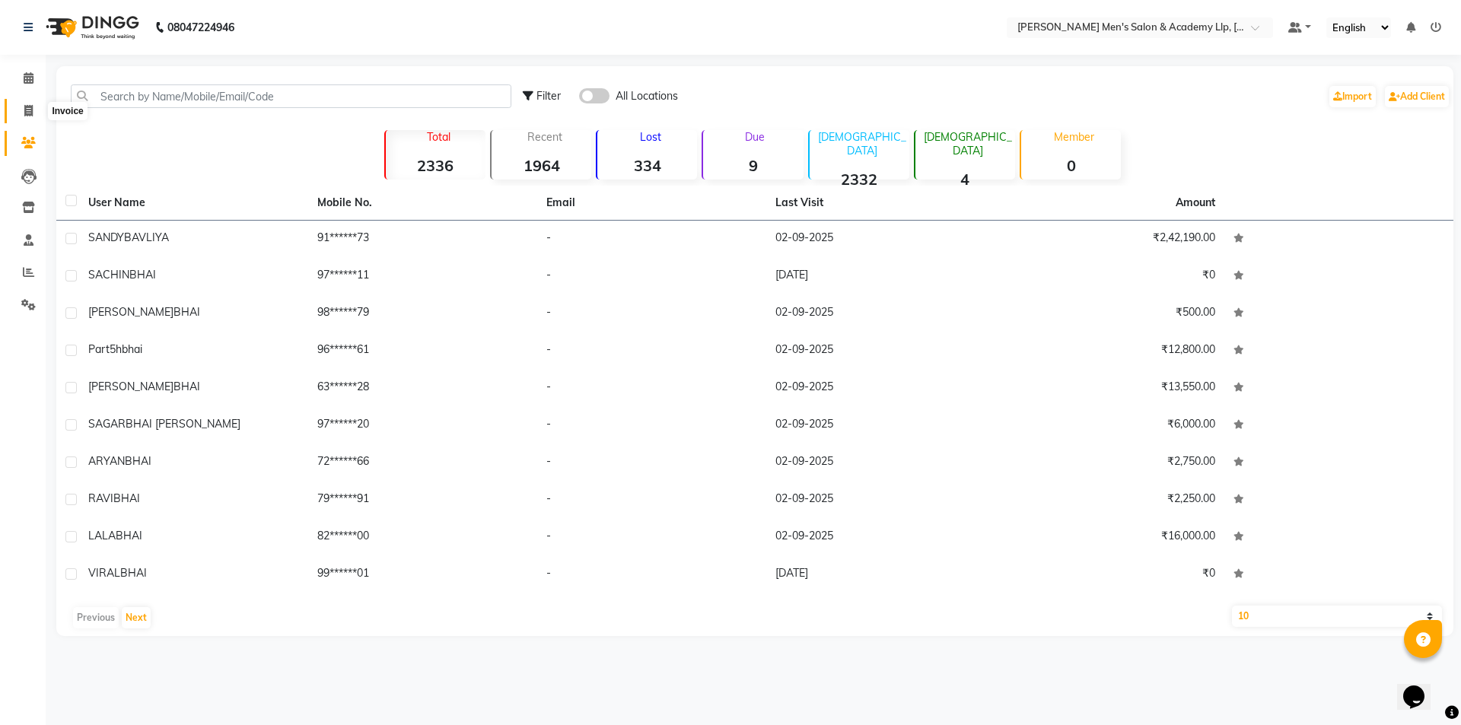
click at [25, 105] on icon at bounding box center [28, 110] width 8 height 11
select select "service"
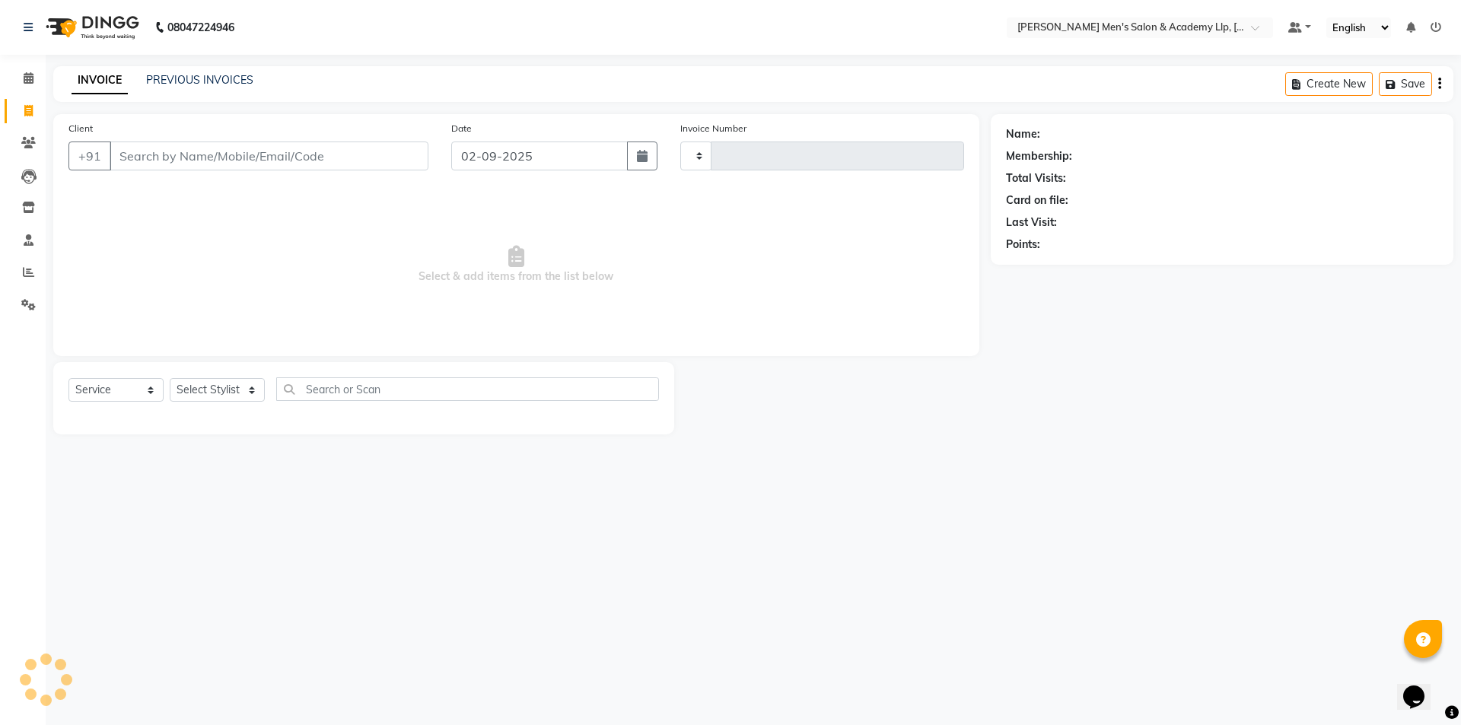
type input "5335"
select select "8248"
click at [32, 231] on link "Staff" at bounding box center [23, 240] width 37 height 25
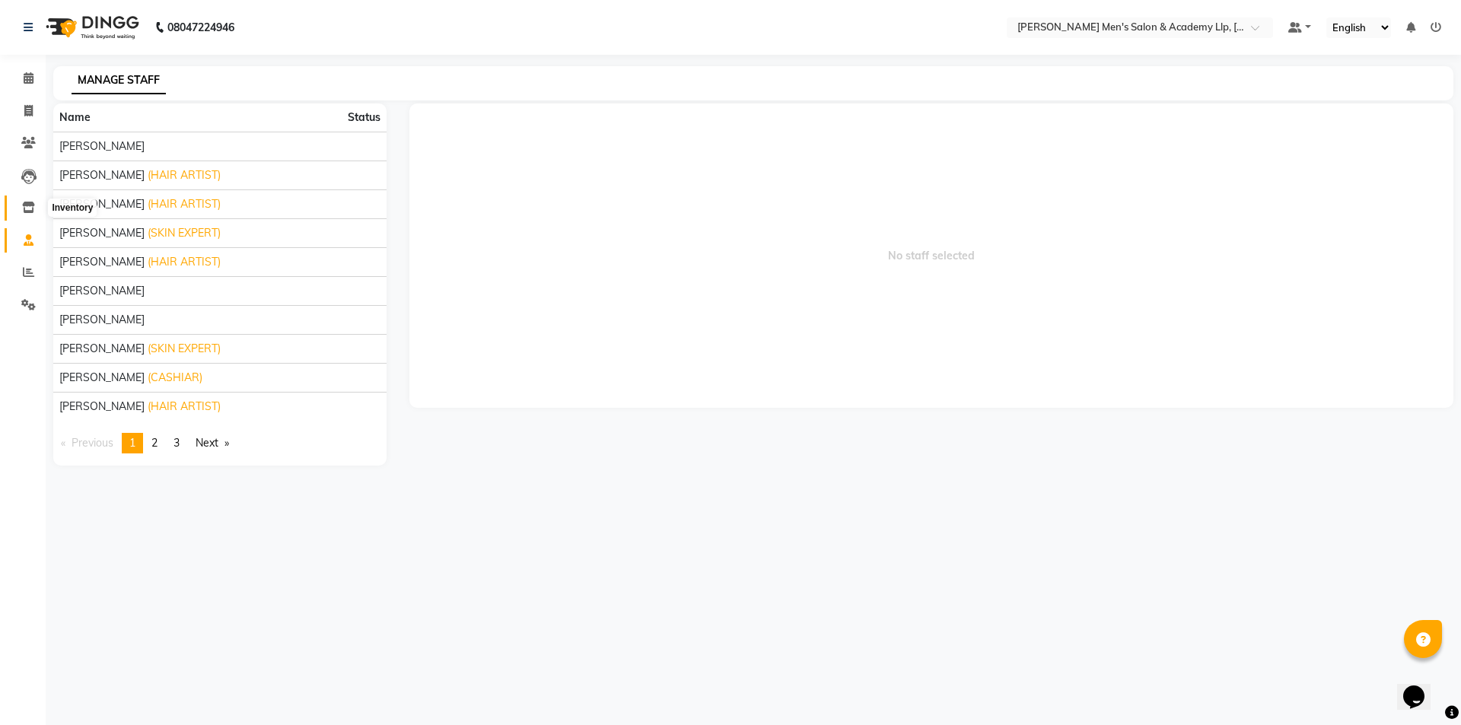
click at [27, 203] on icon at bounding box center [28, 207] width 13 height 11
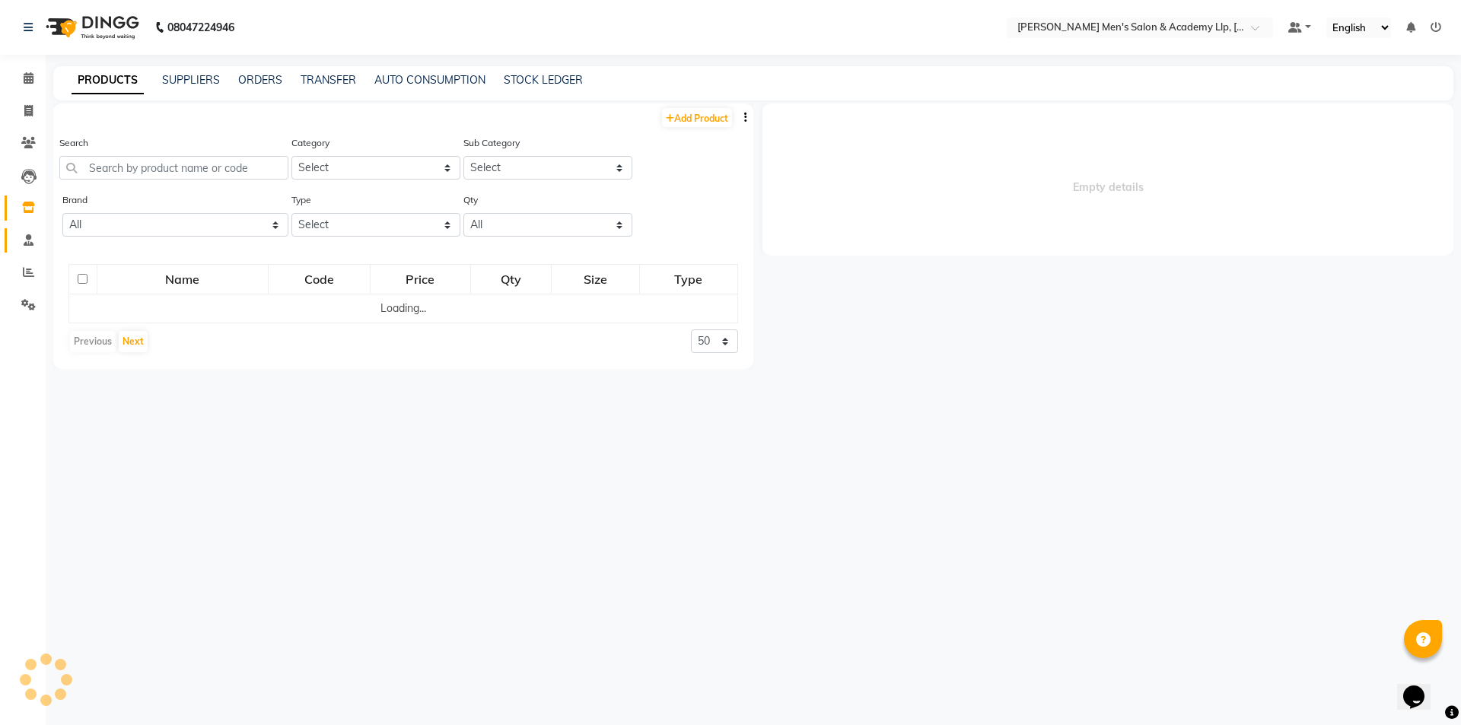
select select
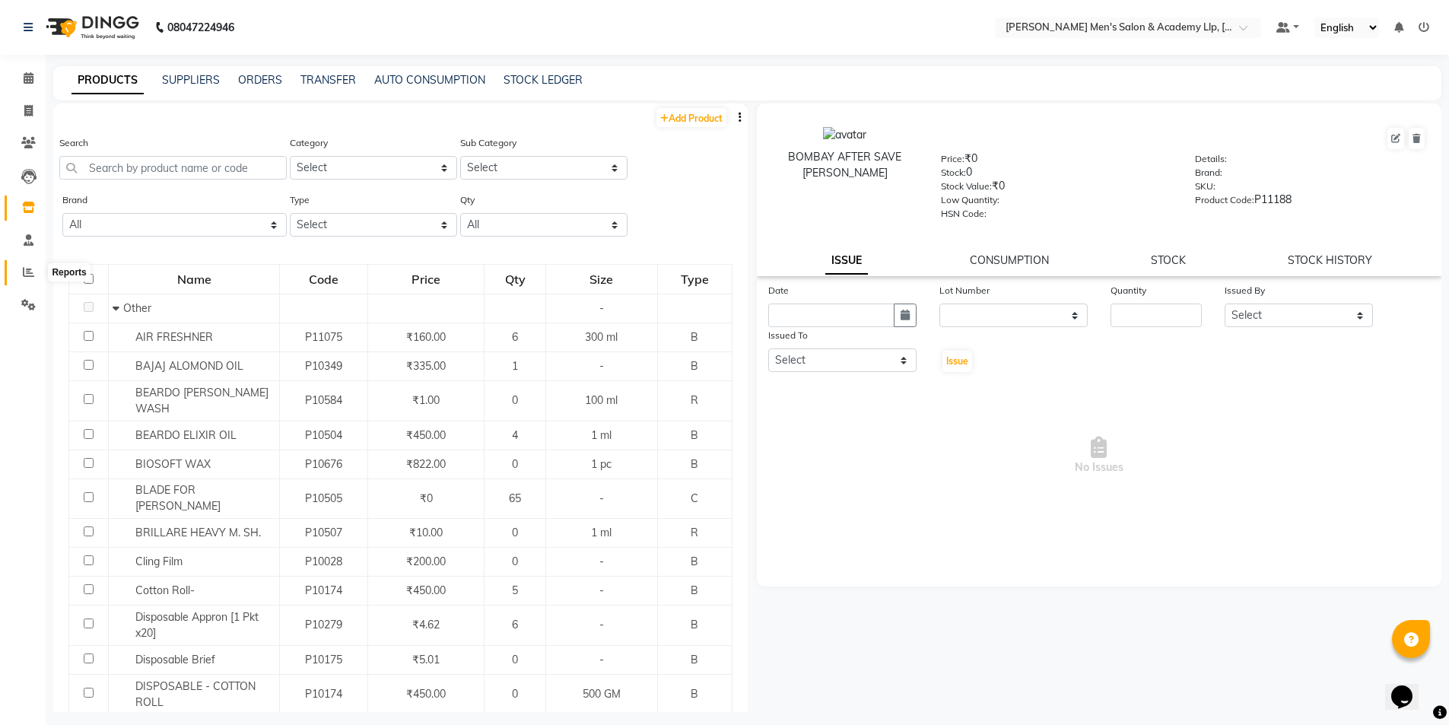
click at [24, 274] on icon at bounding box center [28, 271] width 11 height 11
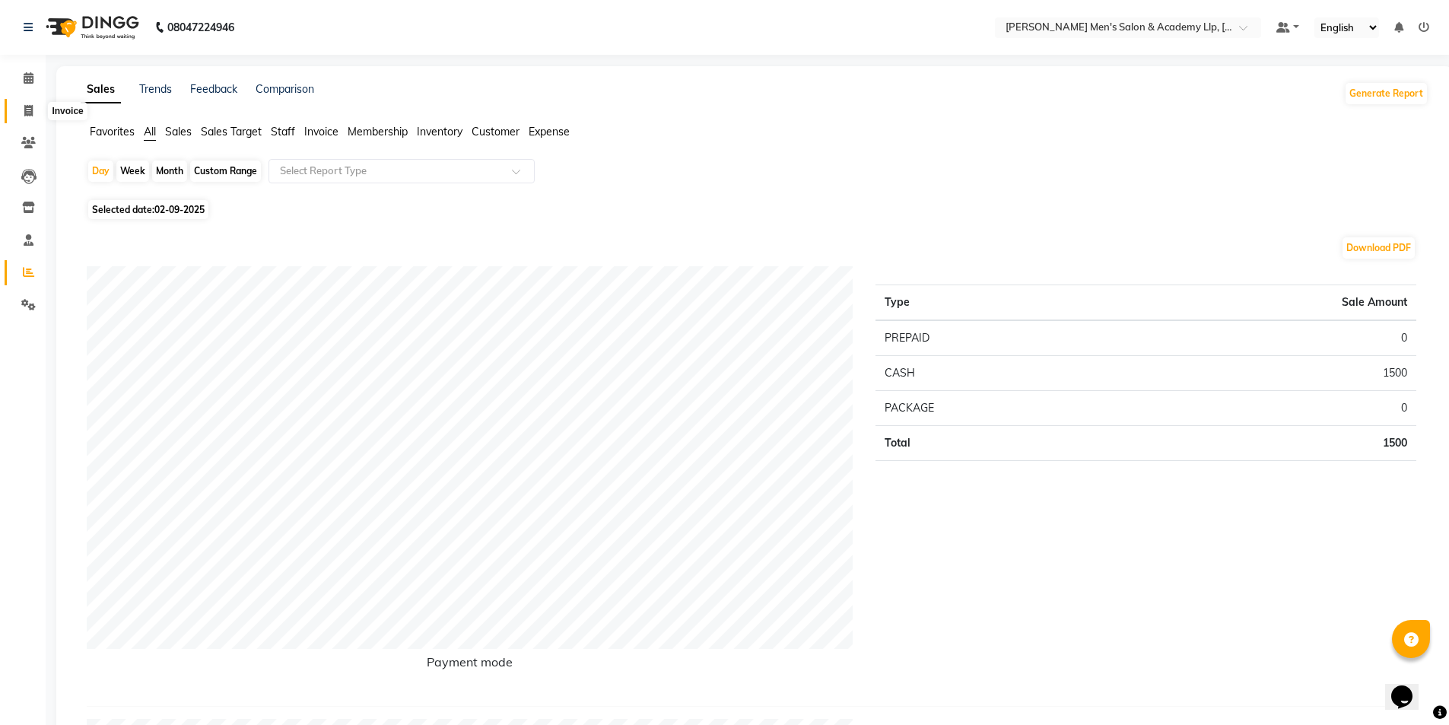
click at [32, 107] on icon at bounding box center [28, 110] width 8 height 11
select select "service"
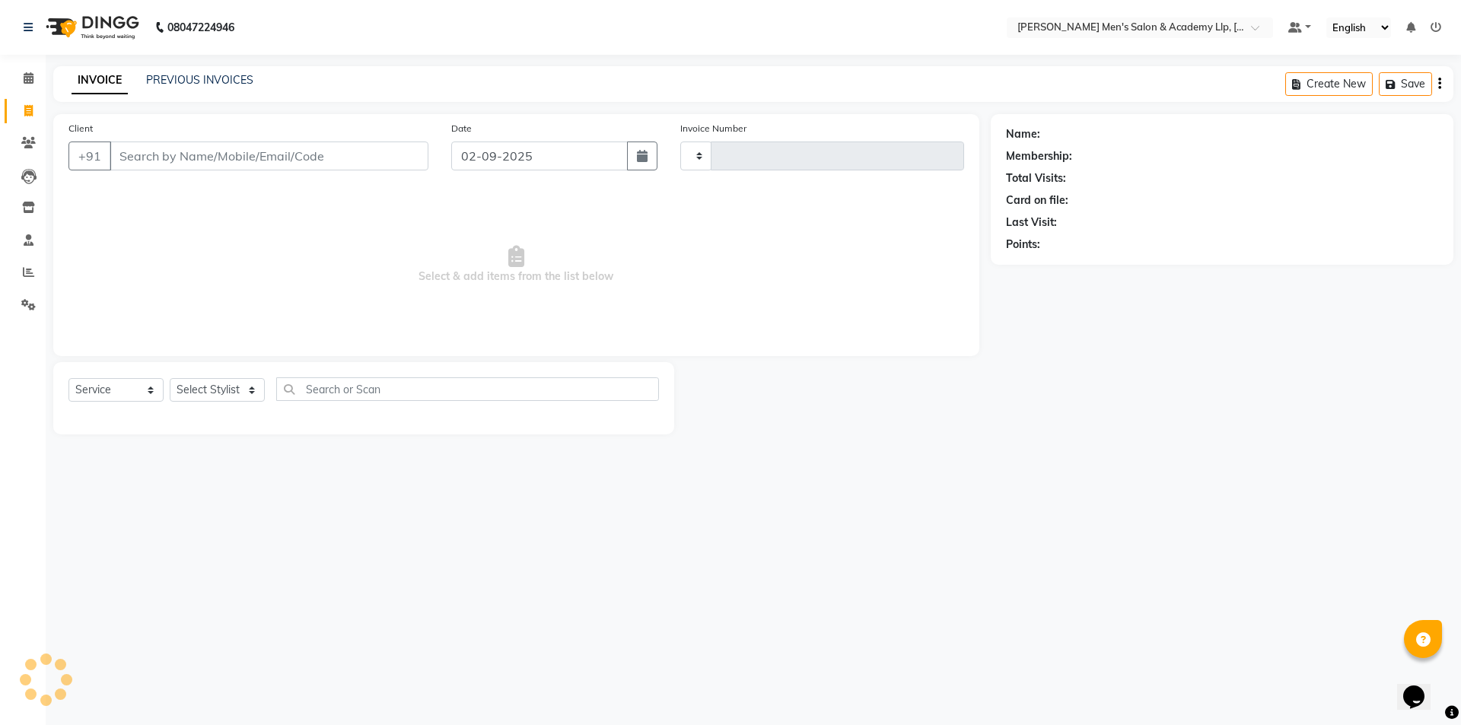
type input "5335"
select select "8248"
